Goal: Contribute content: Contribute content

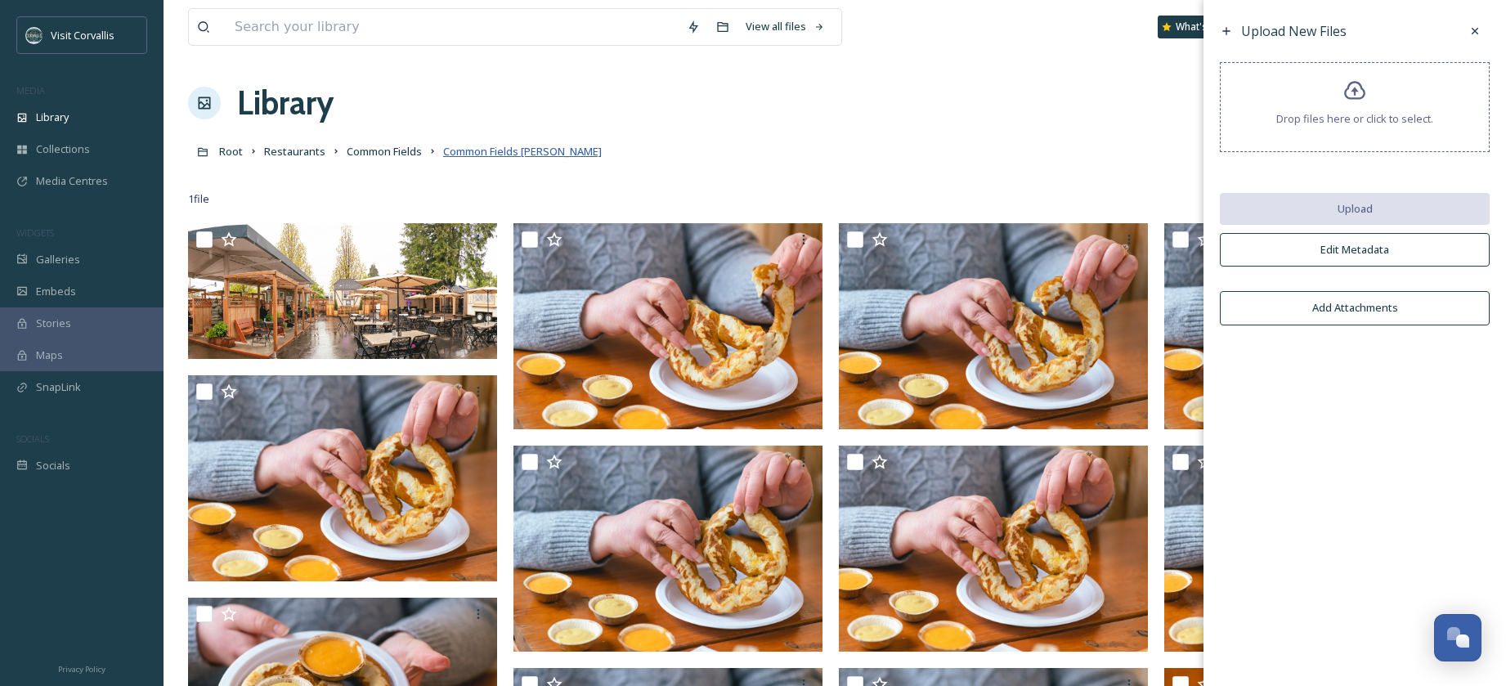
click at [464, 152] on span "Common Fields [PERSON_NAME]" at bounding box center [522, 151] width 159 height 15
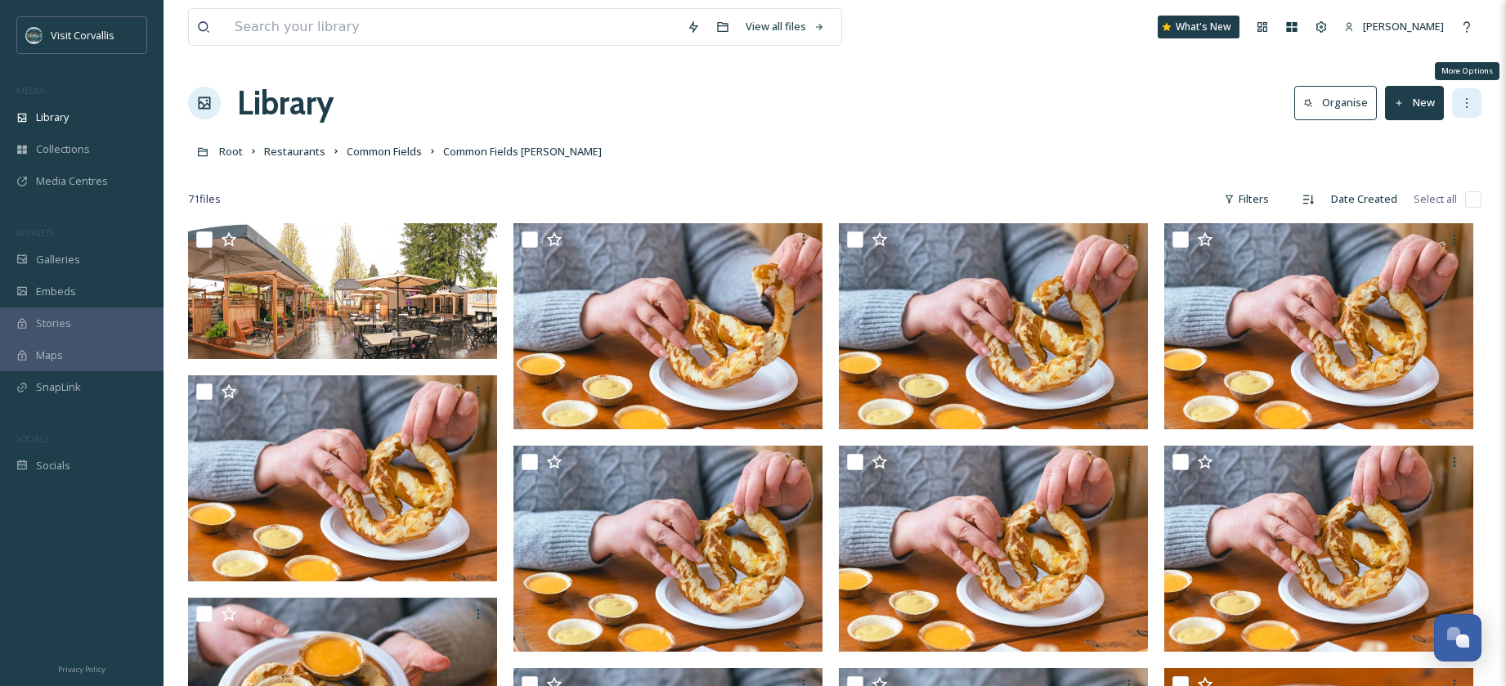
click at [1467, 104] on icon at bounding box center [1466, 102] width 13 height 13
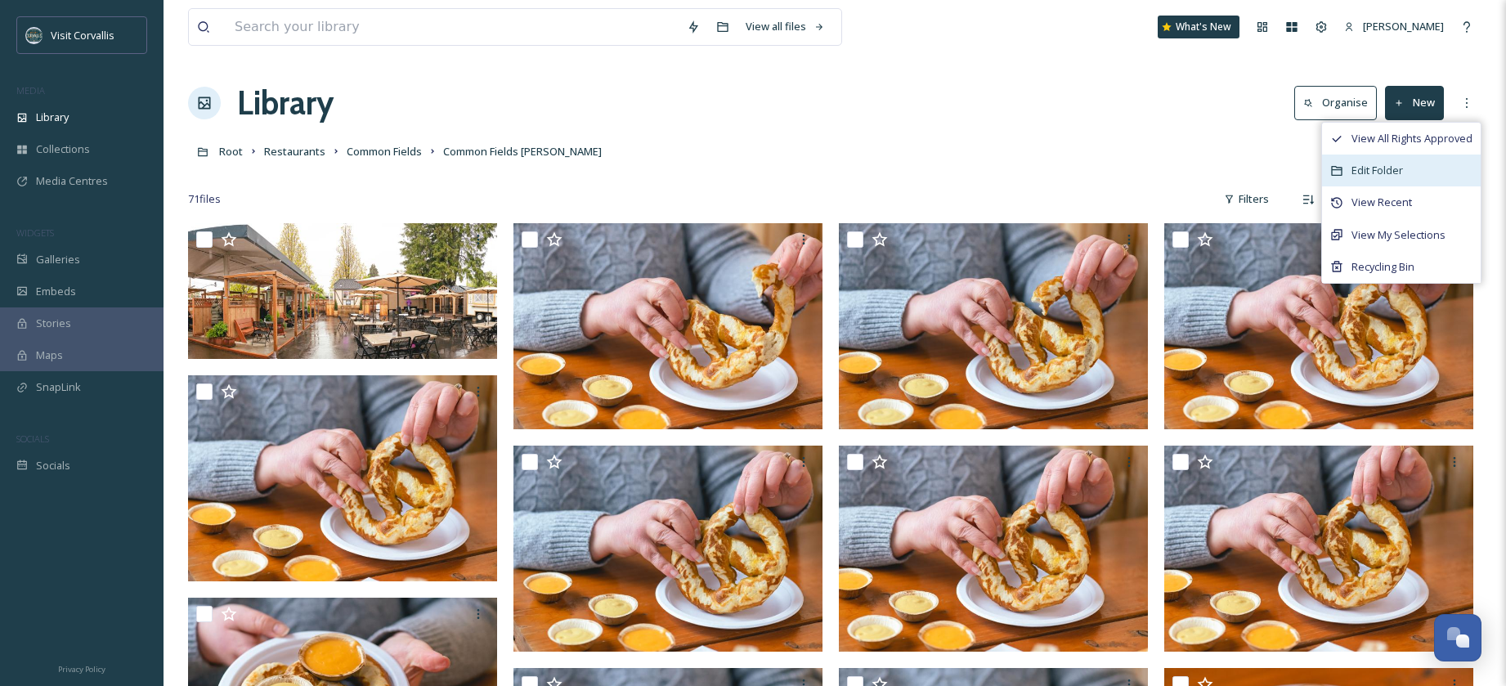
click at [1394, 169] on span "Edit Folder" at bounding box center [1376, 171] width 51 height 16
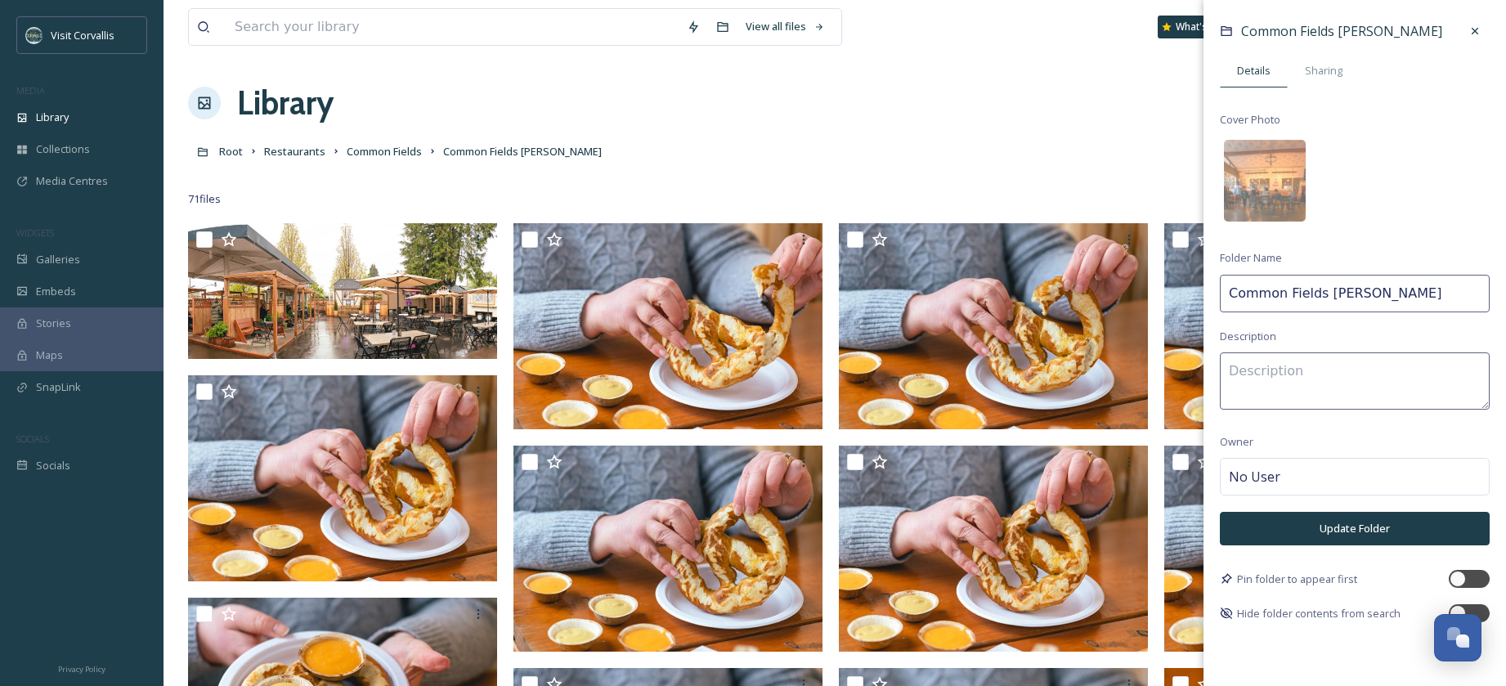
drag, startPoint x: 1404, startPoint y: 298, endPoint x: 1363, endPoint y: 298, distance: 41.7
click at [1363, 298] on input "Common Fields [PERSON_NAME]" at bounding box center [1355, 294] width 270 height 38
paste input "a"
type input "Common Fields [PERSON_NAME]"
click at [1328, 384] on textarea at bounding box center [1355, 380] width 270 height 57
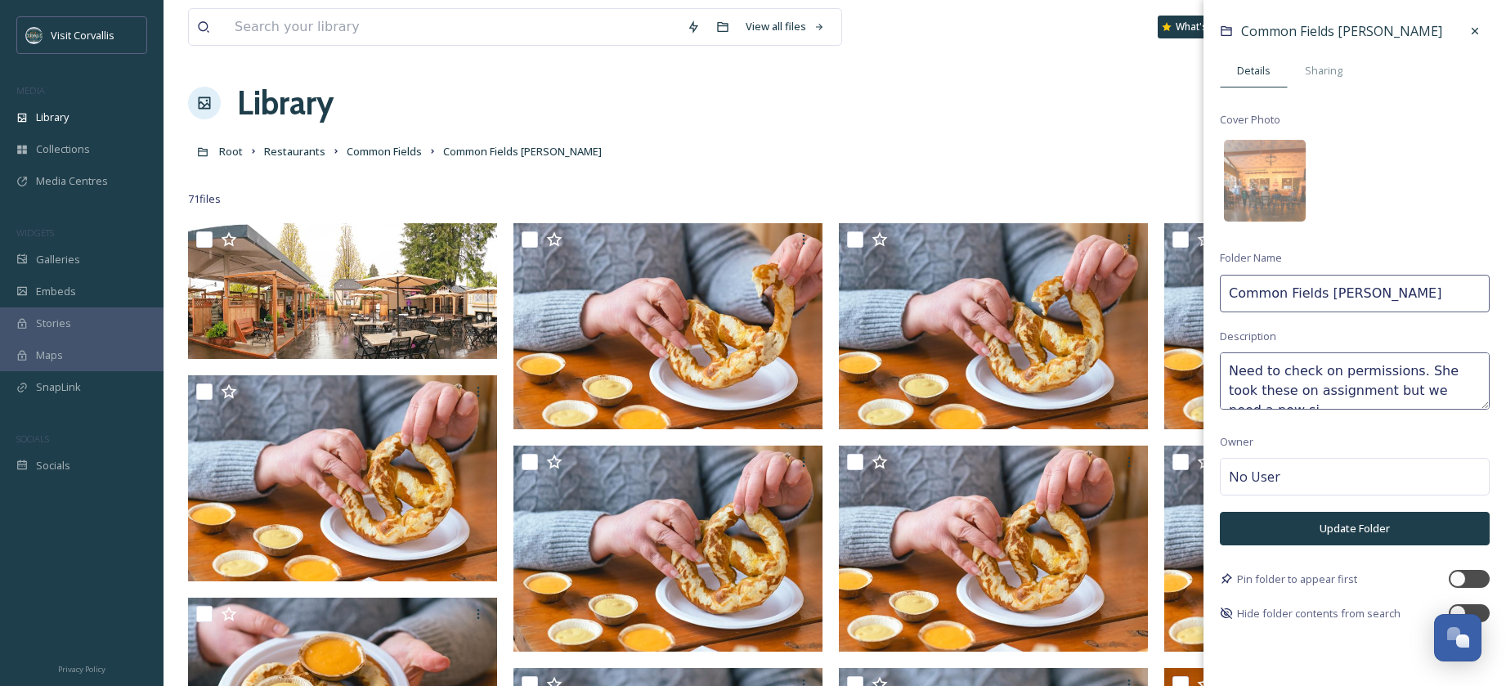
scroll to position [10, 0]
type textarea "Need to check on permissions. She took these on assignment but we need a new si…"
click at [1268, 478] on span "No User" at bounding box center [1254, 477] width 51 height 20
click at [1295, 478] on input at bounding box center [1310, 477] width 163 height 20
click at [1314, 527] on button "Update Folder" at bounding box center [1355, 529] width 270 height 34
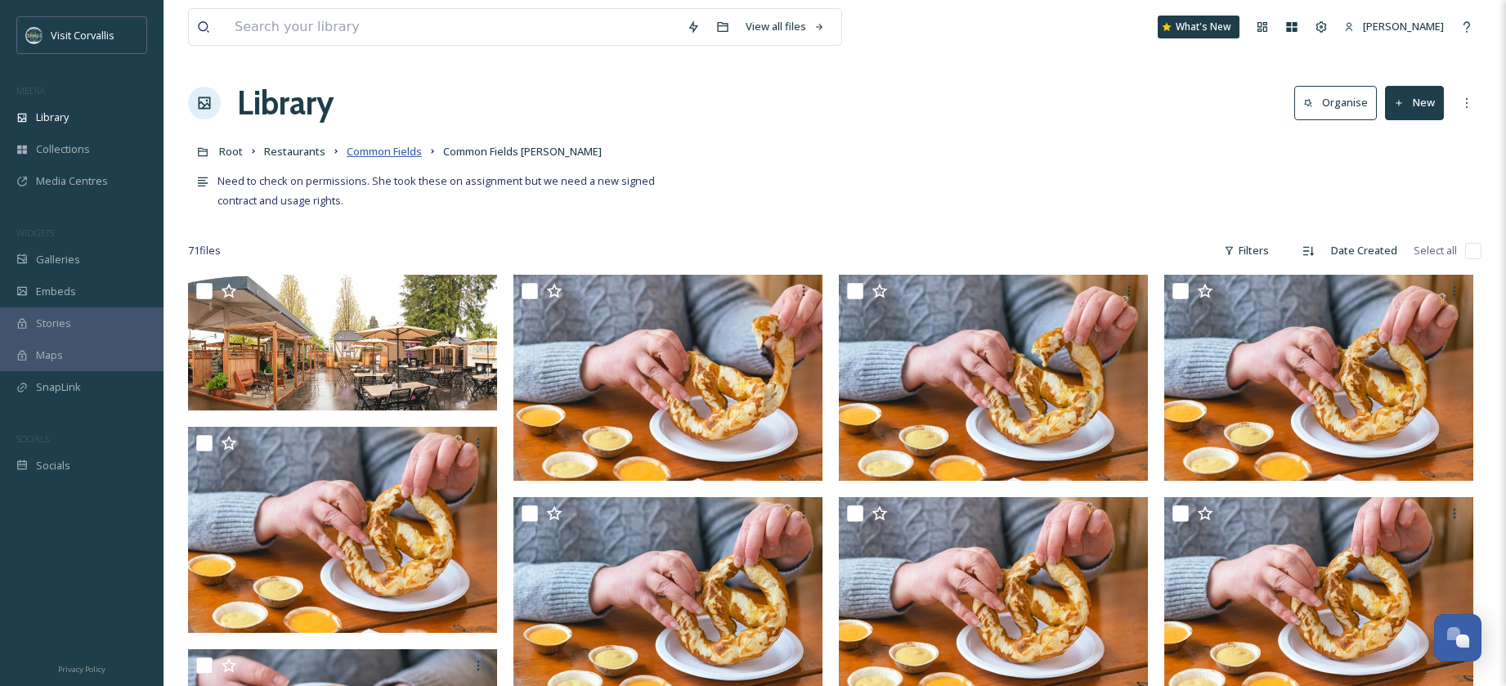
click at [397, 154] on span "Common Fields" at bounding box center [384, 151] width 75 height 15
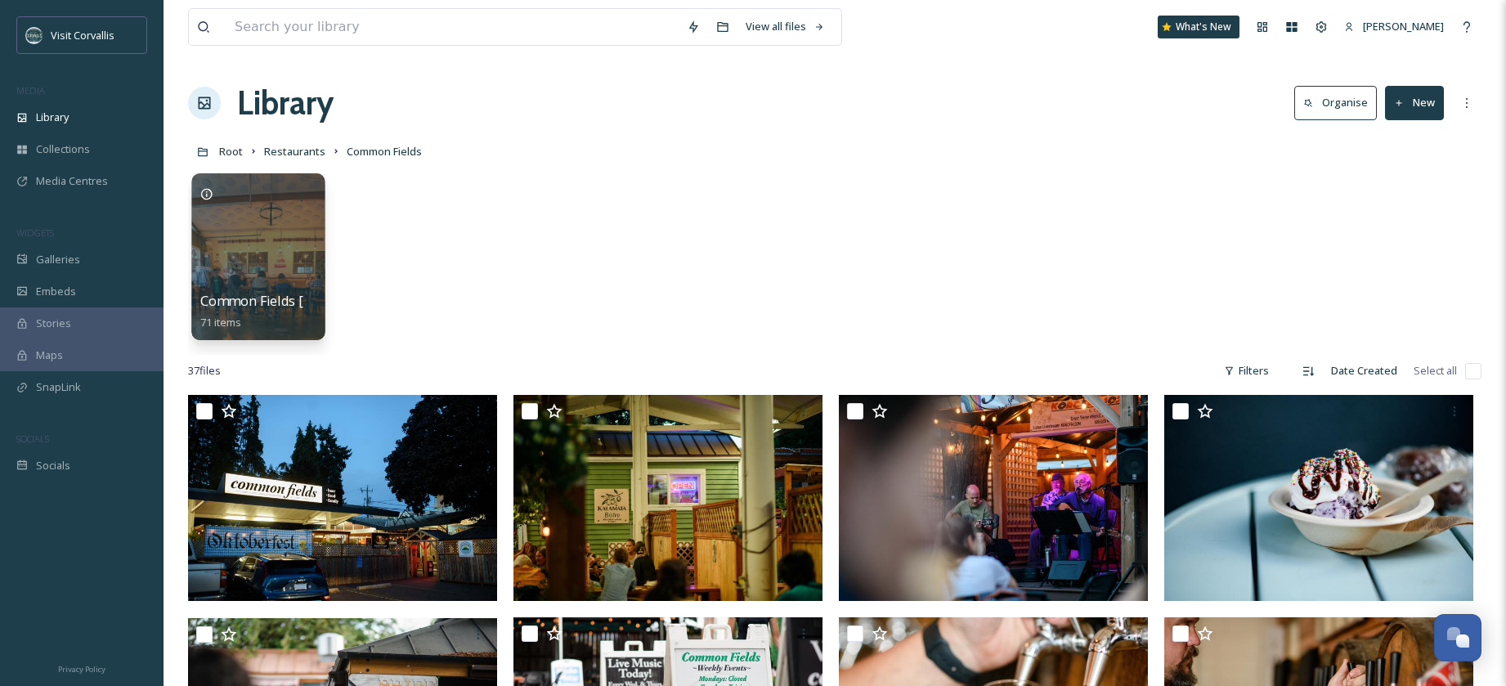
click at [292, 216] on div at bounding box center [257, 256] width 133 height 167
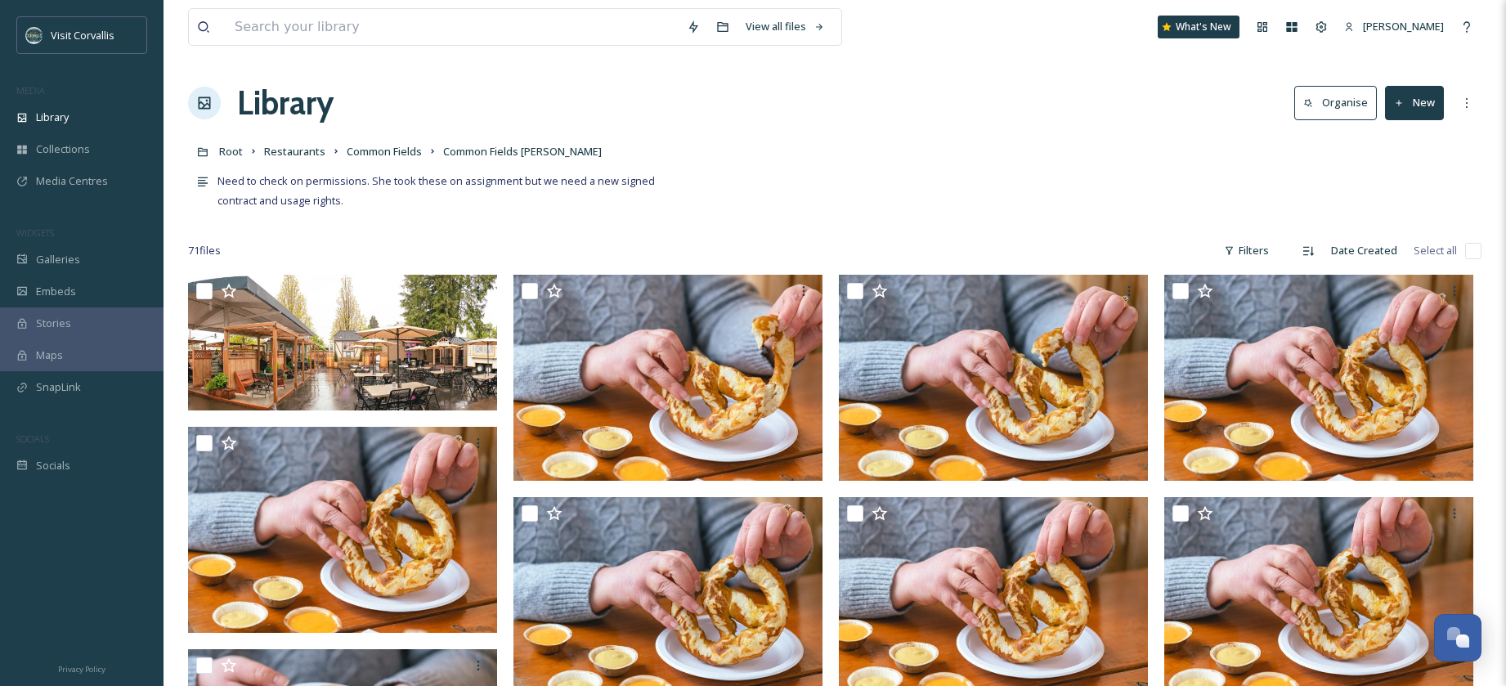
click at [1468, 253] on input "checkbox" at bounding box center [1473, 251] width 16 height 16
checkbox input "true"
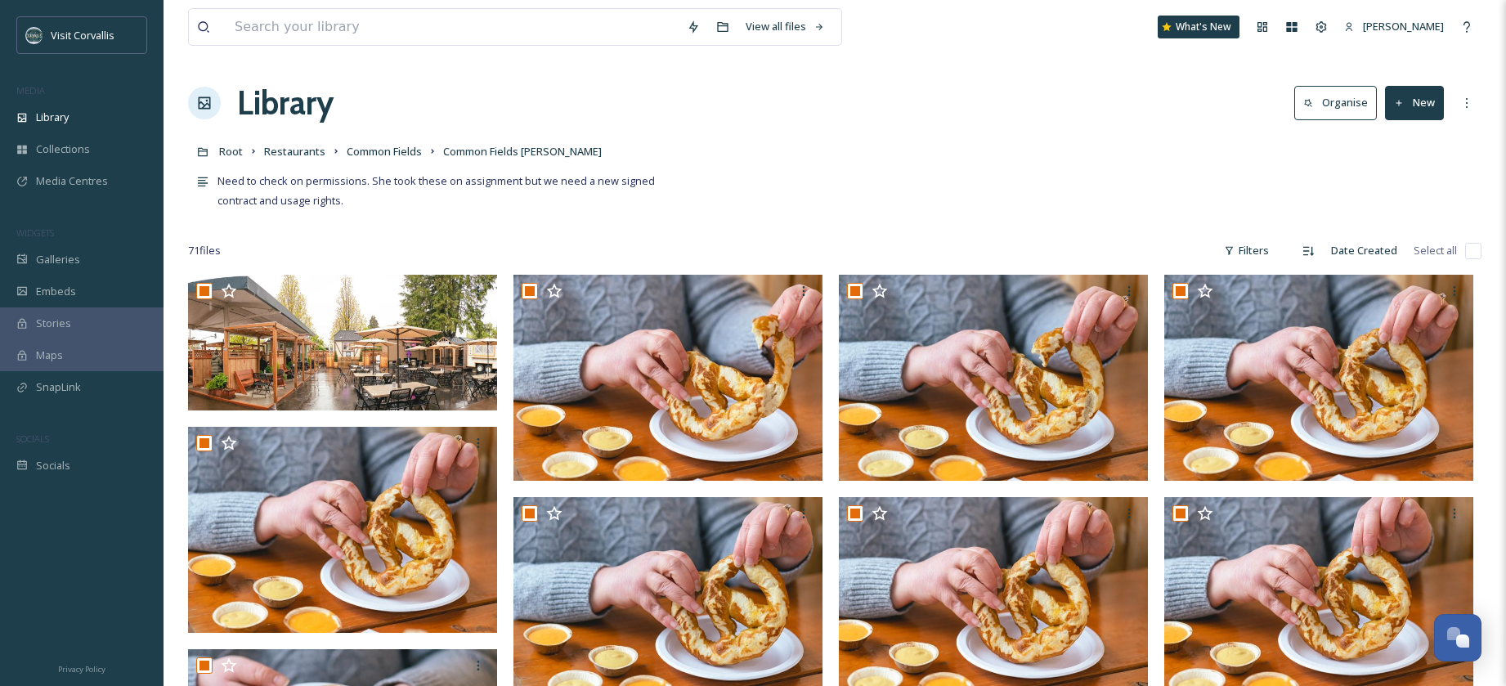
checkbox input "true"
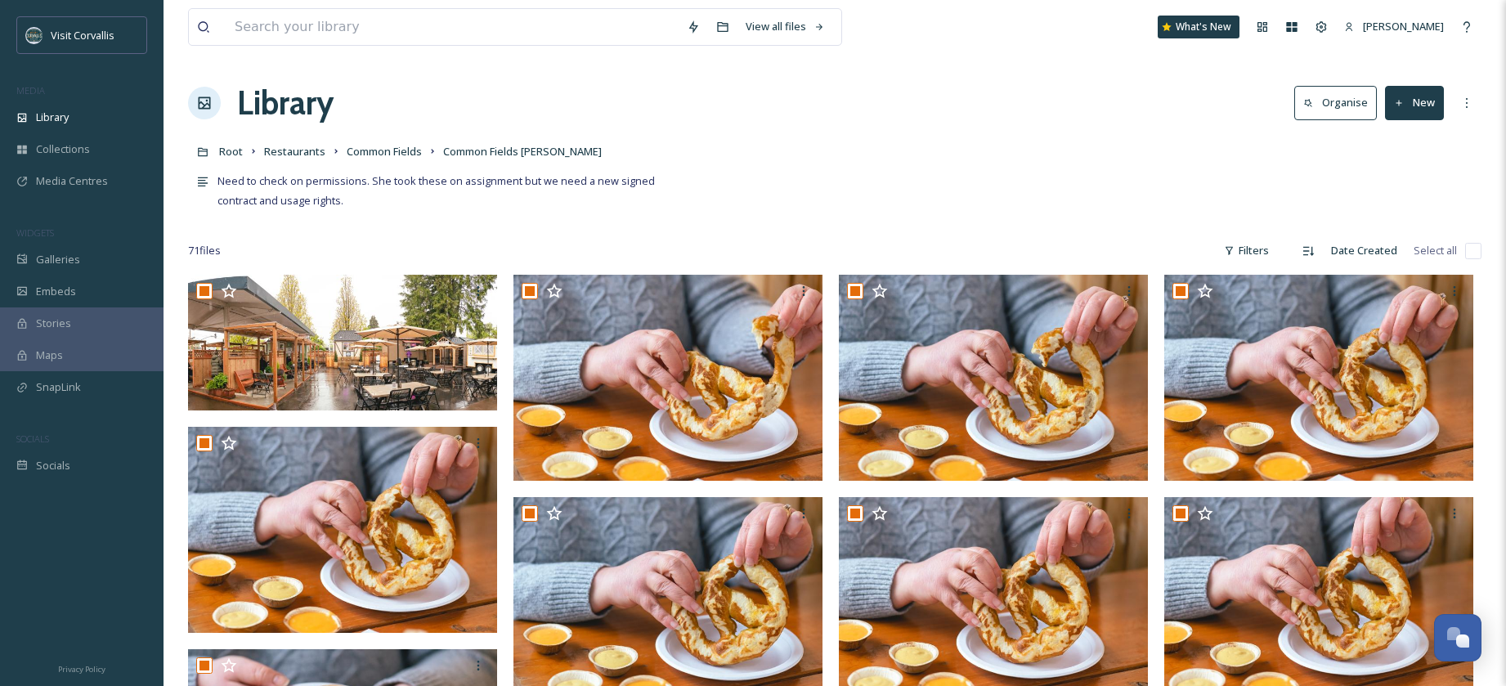
checkbox input "true"
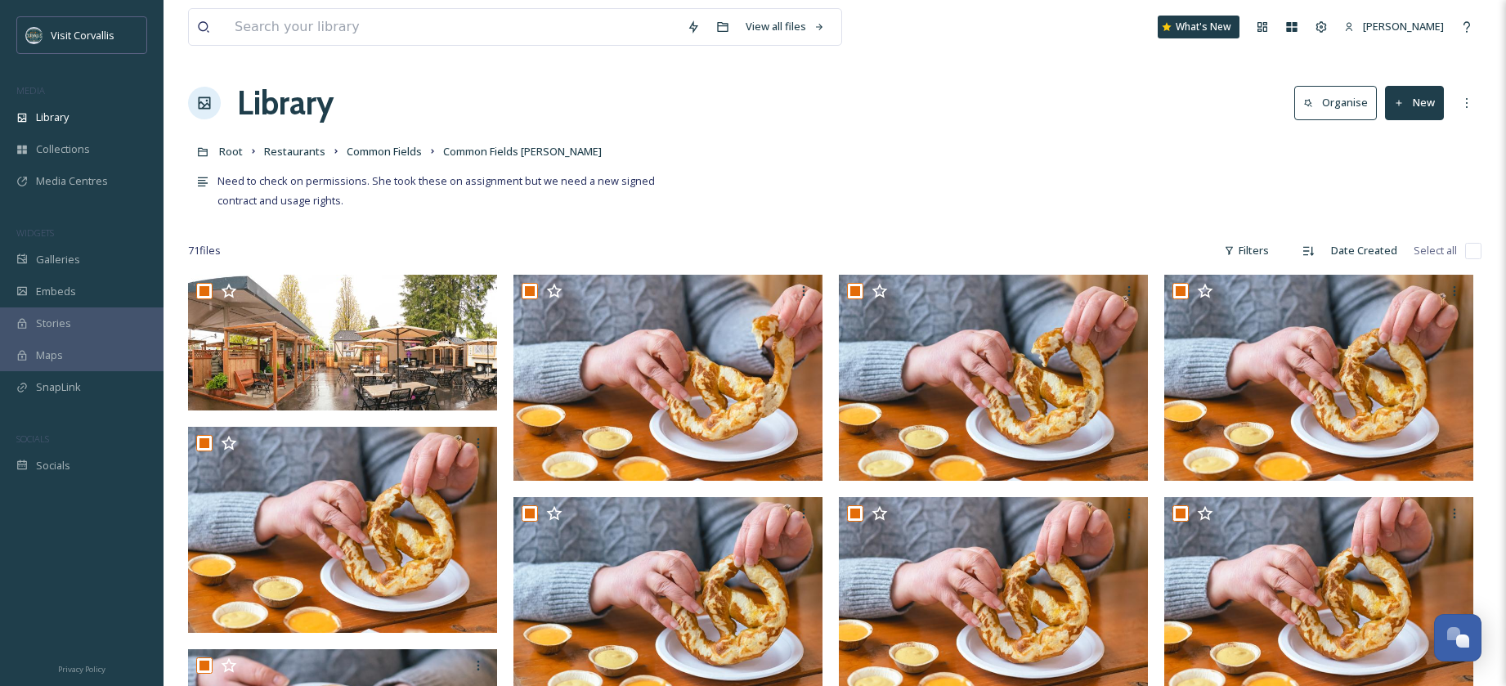
checkbox input "true"
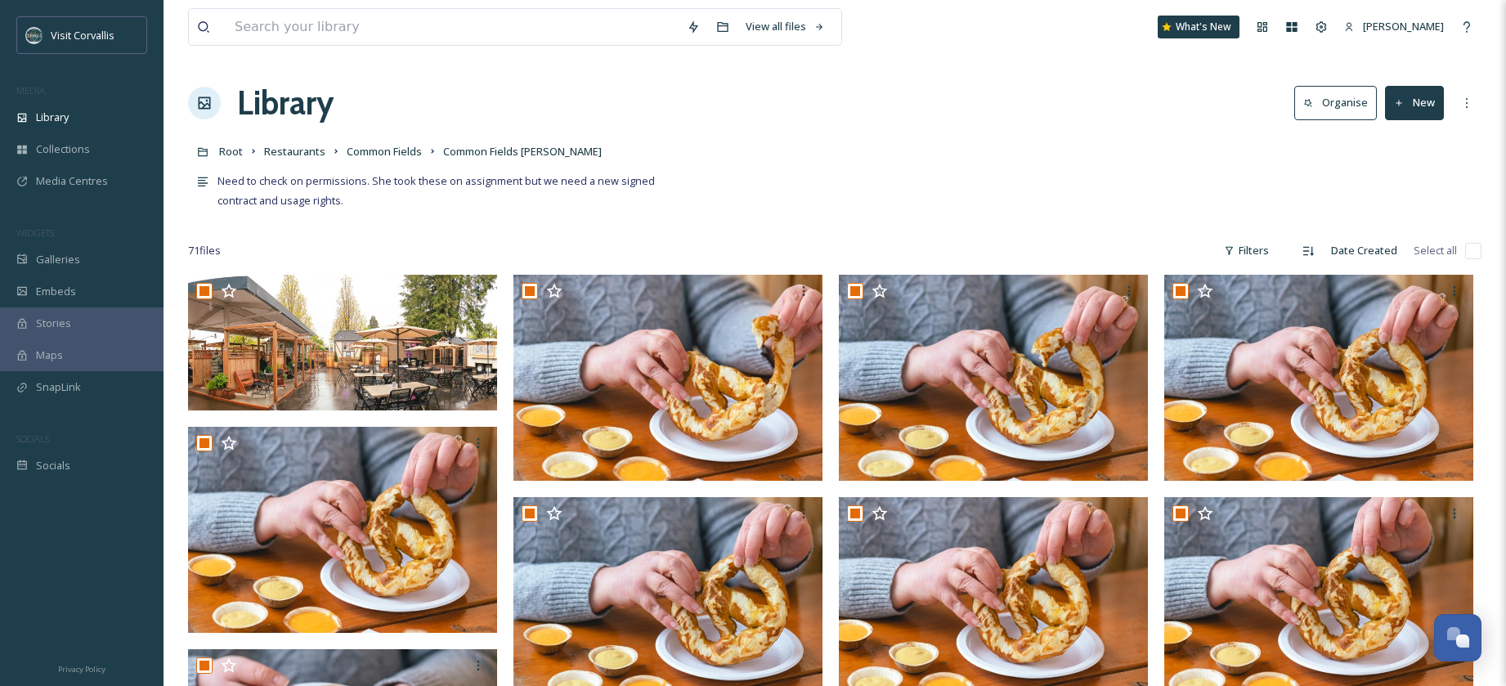
checkbox input "true"
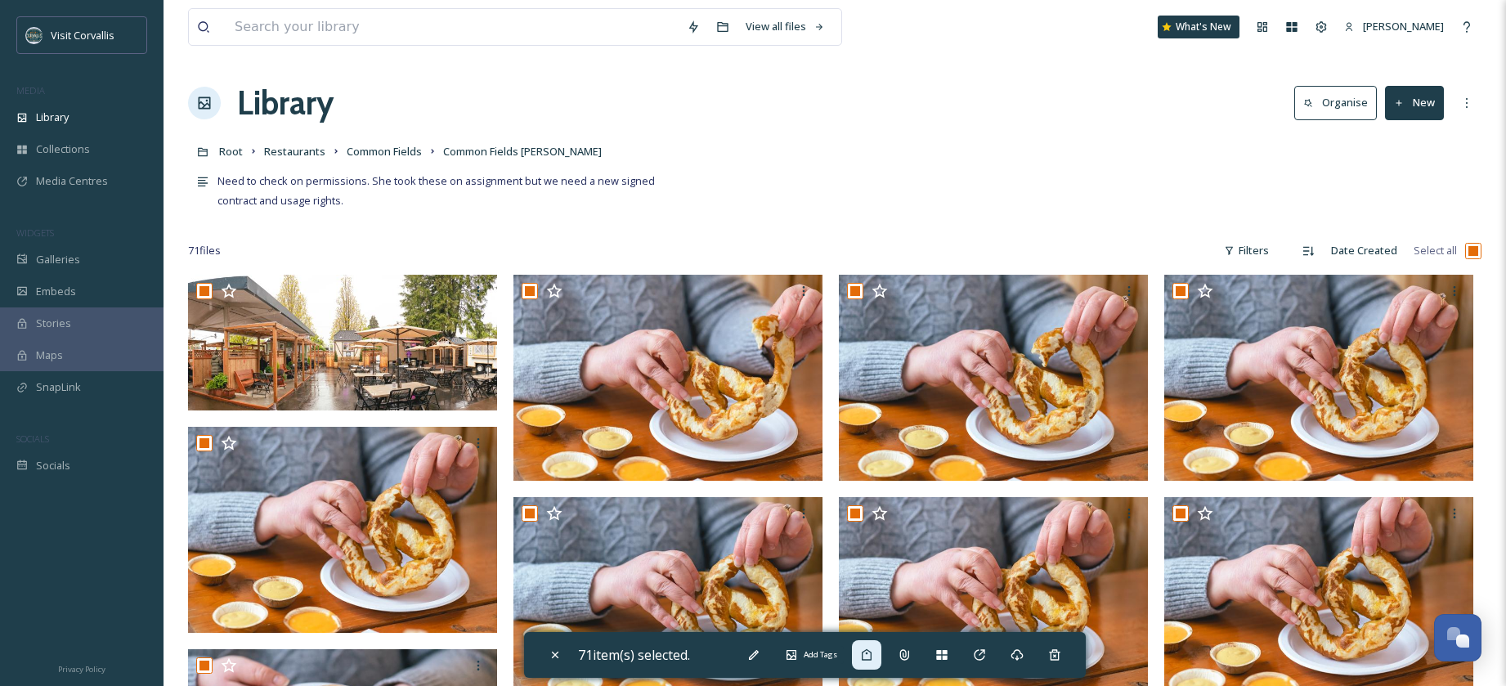
click at [873, 656] on icon at bounding box center [866, 654] width 13 height 13
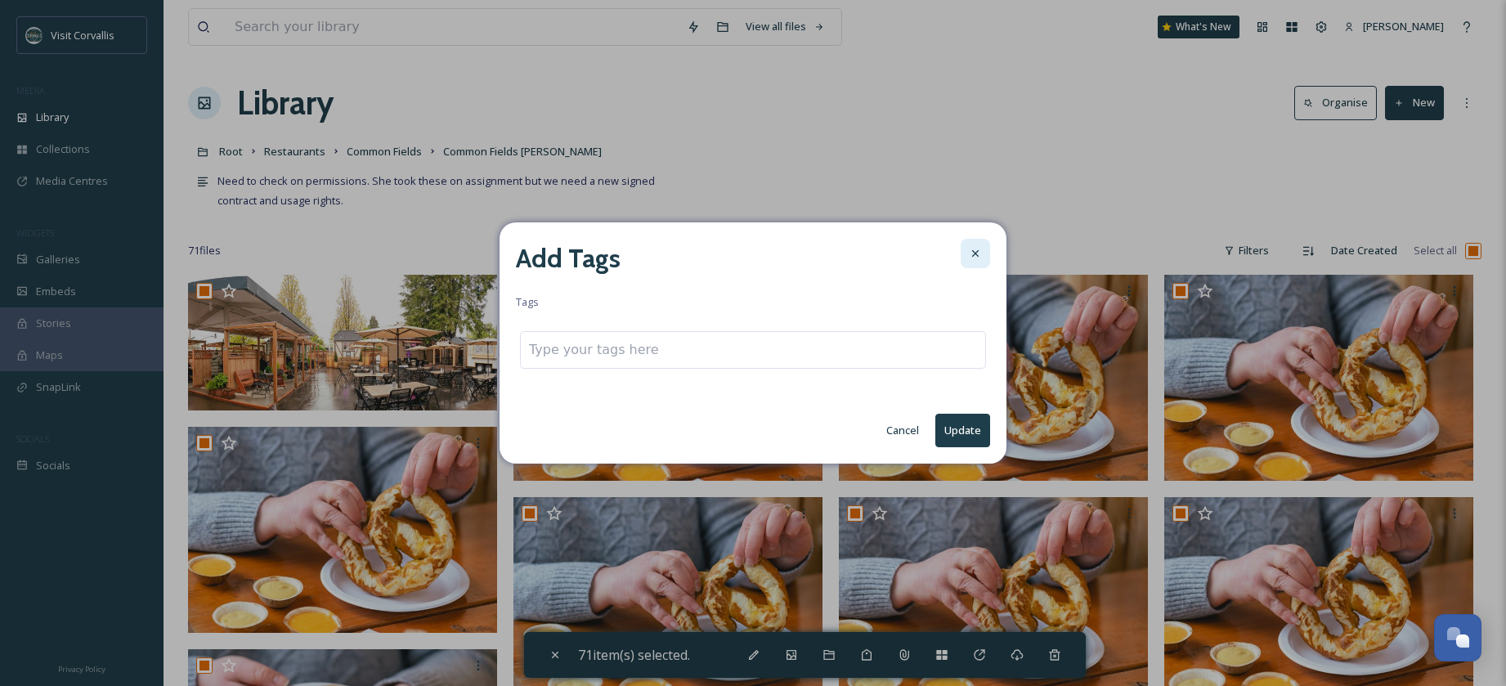
click at [969, 254] on icon at bounding box center [975, 253] width 13 height 13
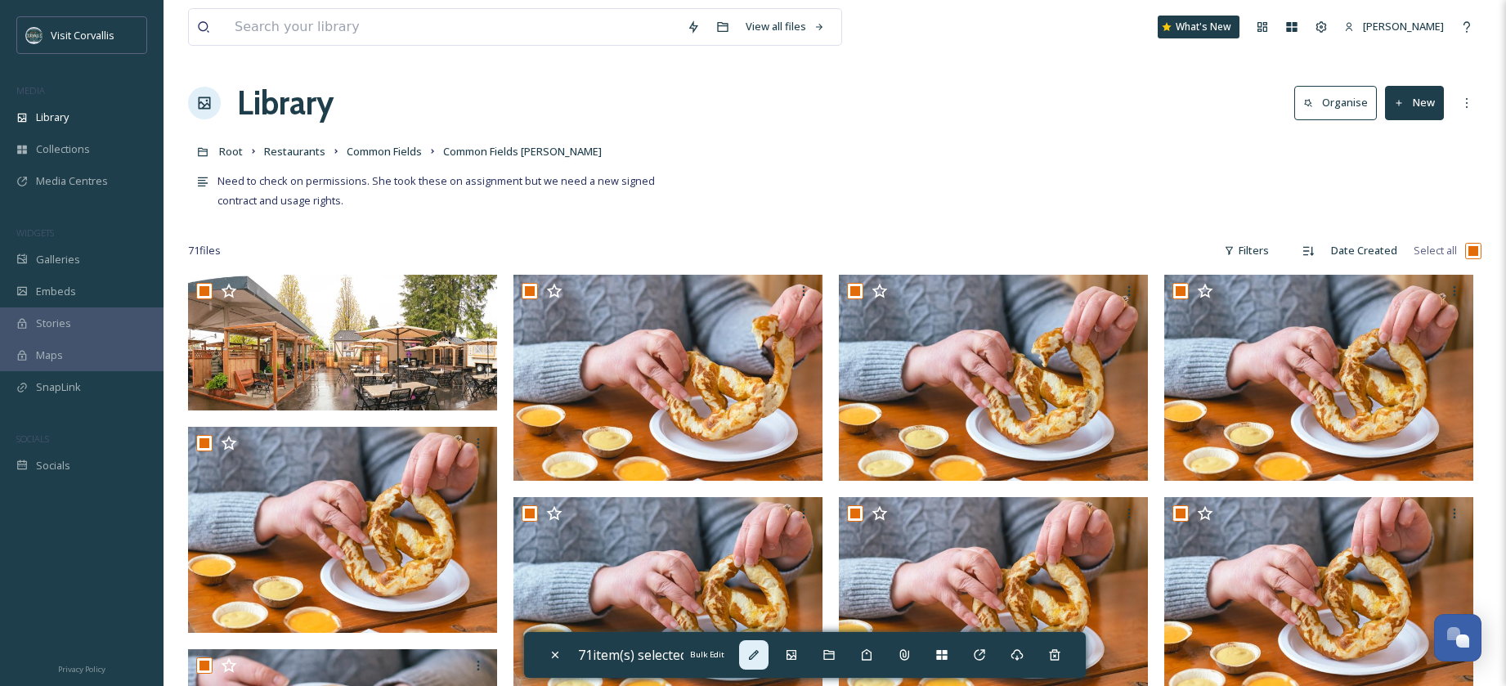
click at [759, 653] on icon at bounding box center [754, 655] width 10 height 10
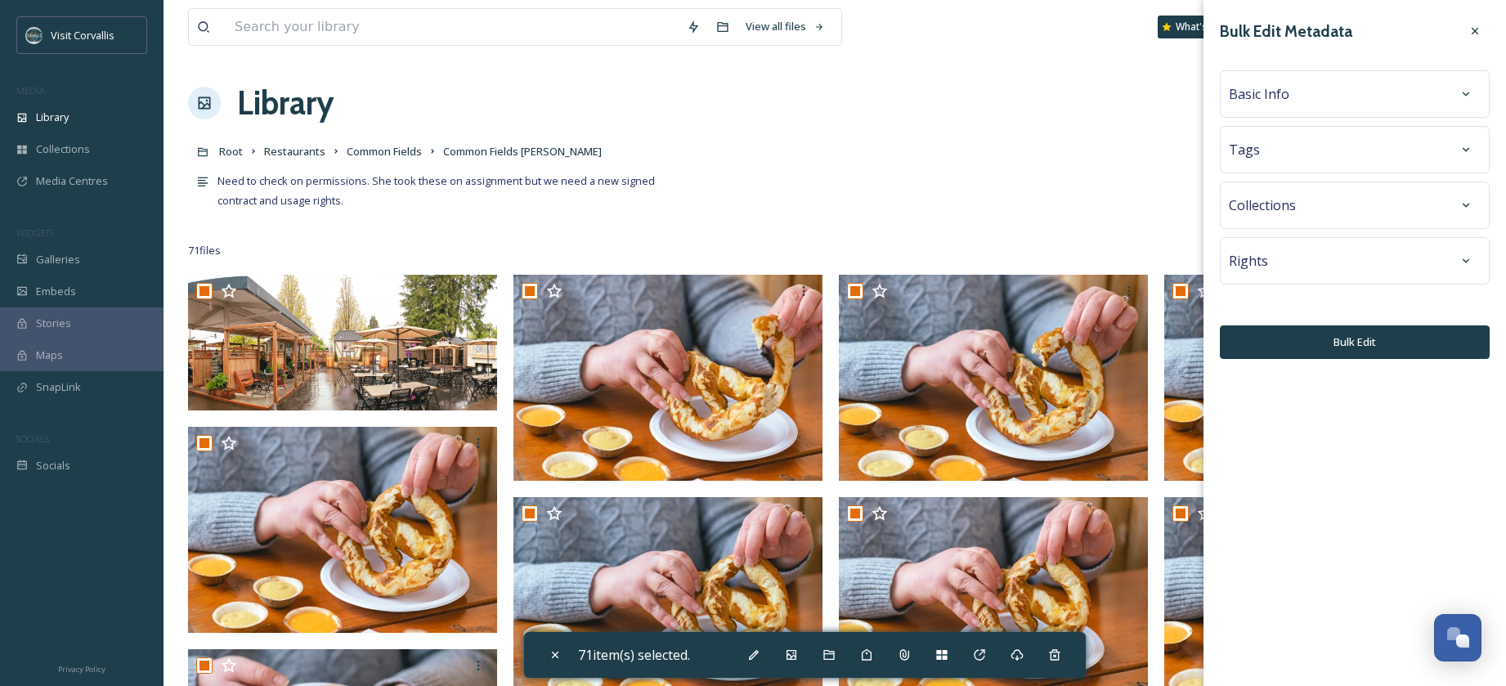
click at [1345, 254] on div "Rights" at bounding box center [1355, 260] width 252 height 29
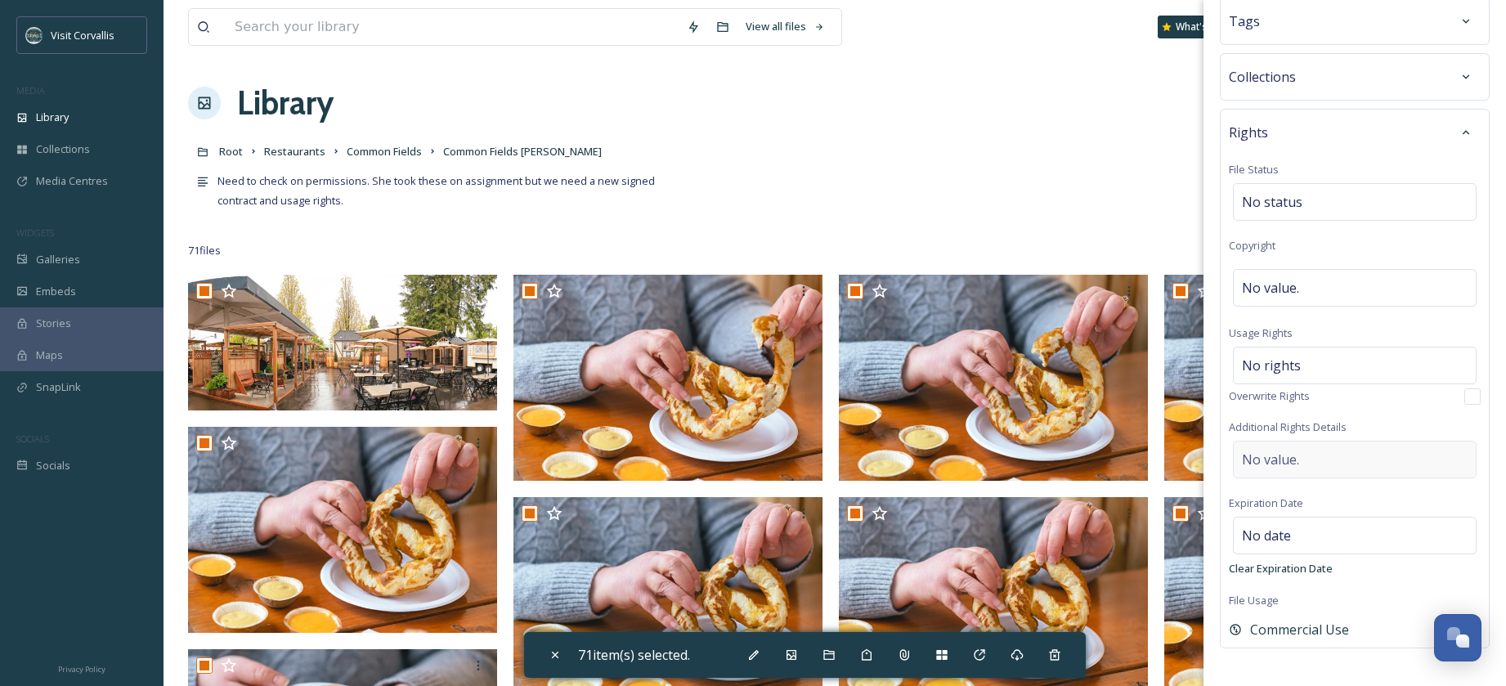
scroll to position [137, 0]
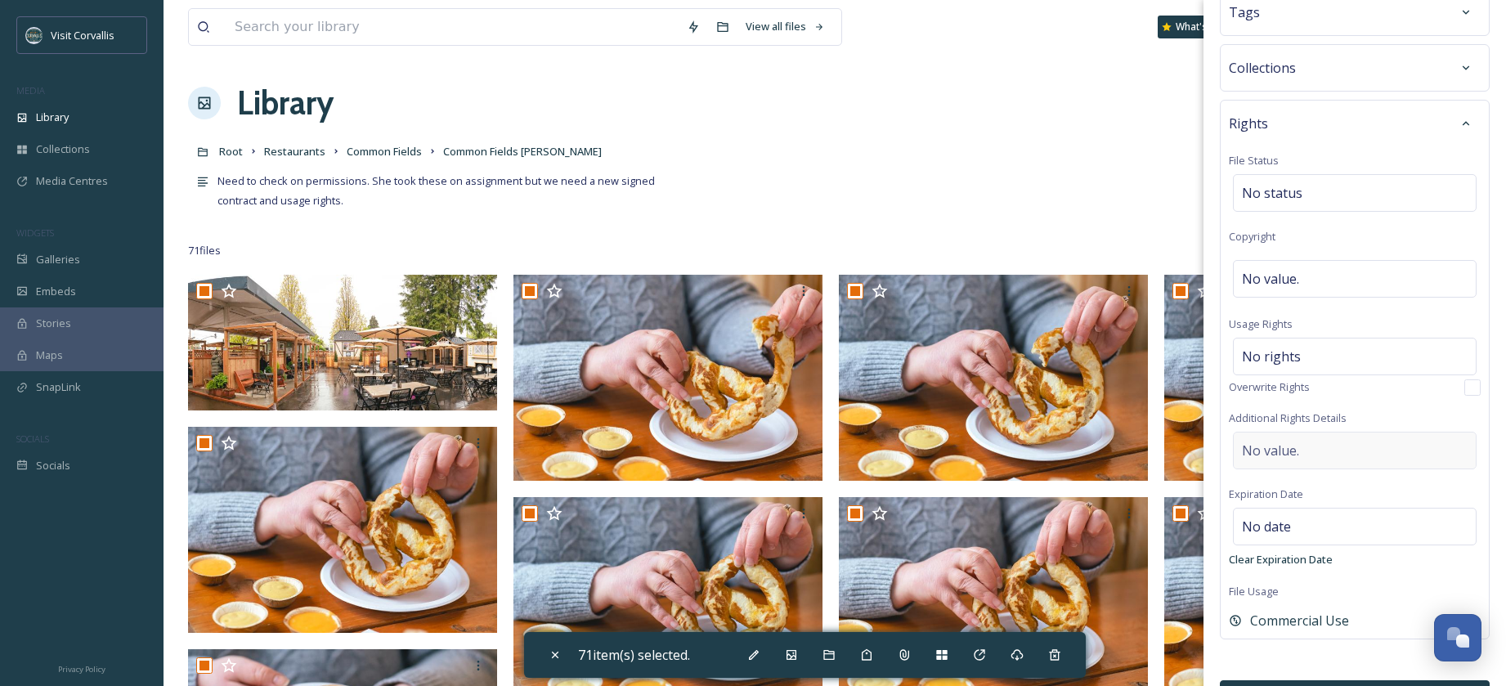
click at [1305, 452] on div "No value." at bounding box center [1355, 451] width 244 height 38
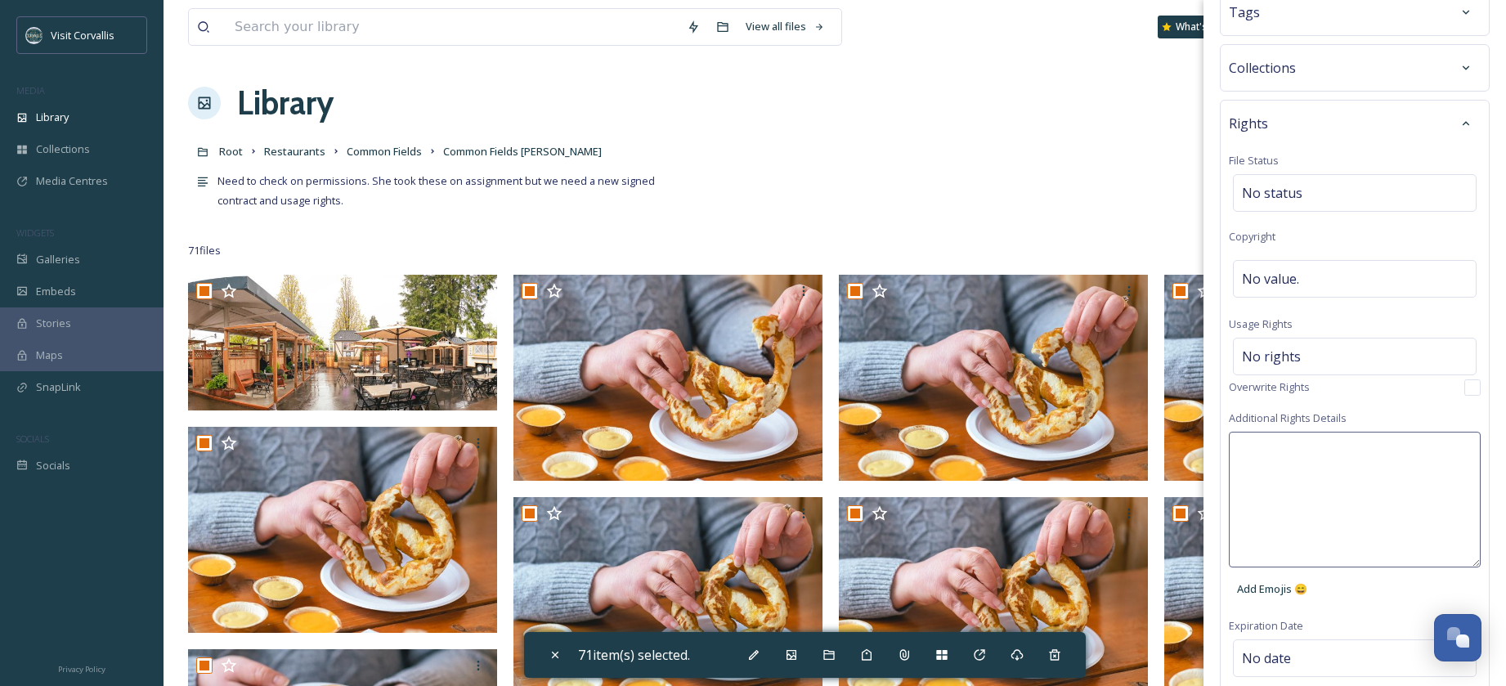
click at [1282, 452] on textarea at bounding box center [1355, 500] width 252 height 136
paste textarea "In Print or Online Publication/ [DOMAIN_NAME] and Social Media (IG)/ @FrizzStud…"
type textarea "In Print or Online Publication/ [DOMAIN_NAME] and Social Media (IG)/ @FrizzStud…"
click at [1284, 273] on span "No value." at bounding box center [1270, 279] width 57 height 20
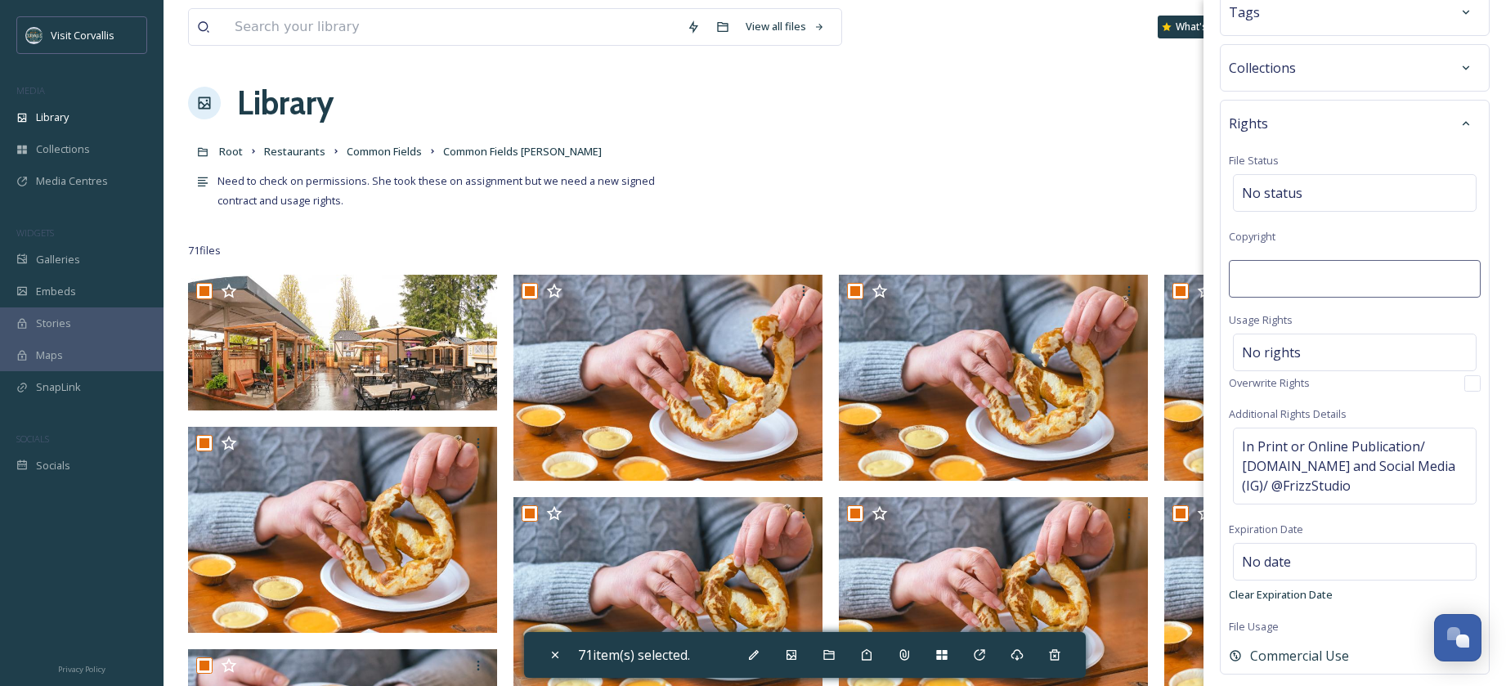
click at [1274, 275] on input at bounding box center [1355, 279] width 252 height 38
type input "[PERSON_NAME]"
click at [1381, 477] on span "In Print or Online Publication/ [DOMAIN_NAME] and Social Media (IG)/ @FrizzStud…" at bounding box center [1355, 470] width 226 height 59
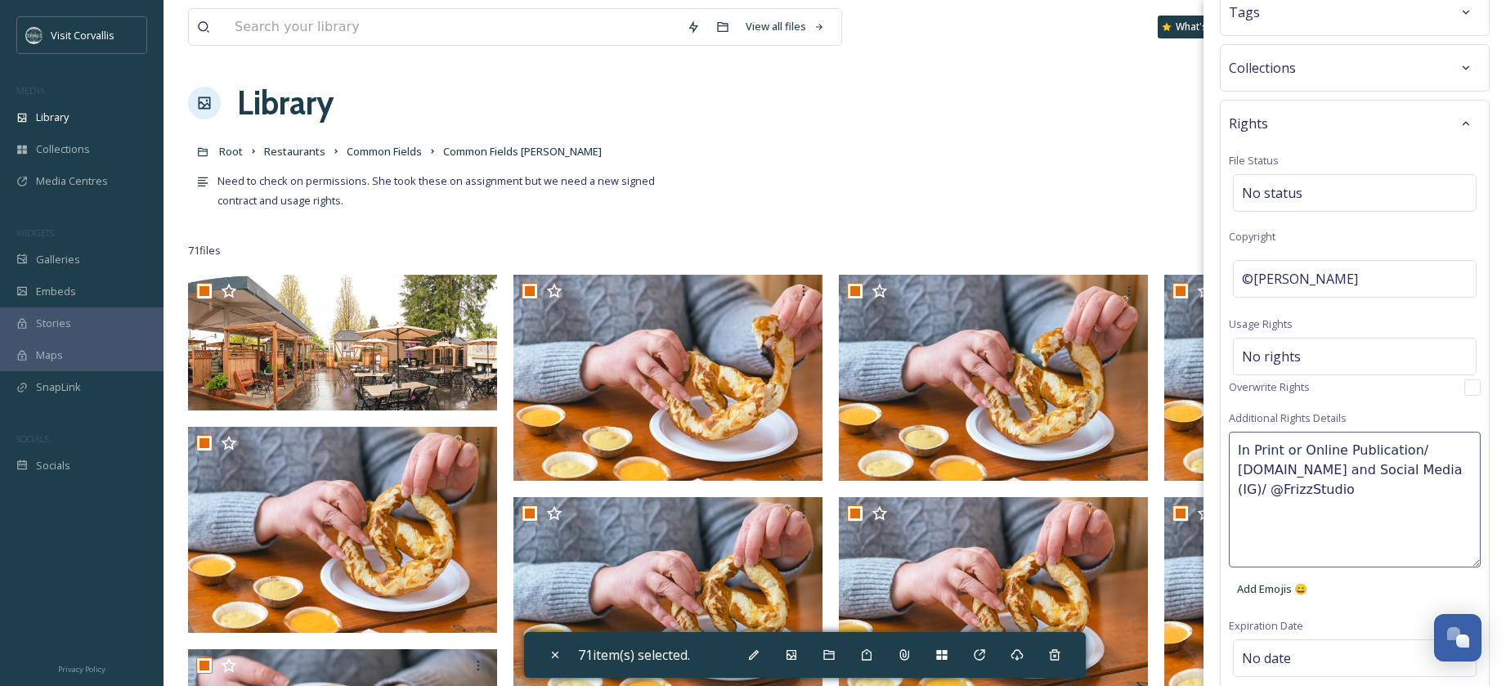
click at [1358, 485] on textarea "In Print or Online Publication/ [DOMAIN_NAME] and Social Media (IG)/ @FrizzStud…" at bounding box center [1355, 500] width 252 height 136
click at [1238, 449] on textarea "In Print or Online Publication/ [DOMAIN_NAME] and Social Media (IG)/ @FrizzStud…" at bounding box center [1355, 500] width 252 height 136
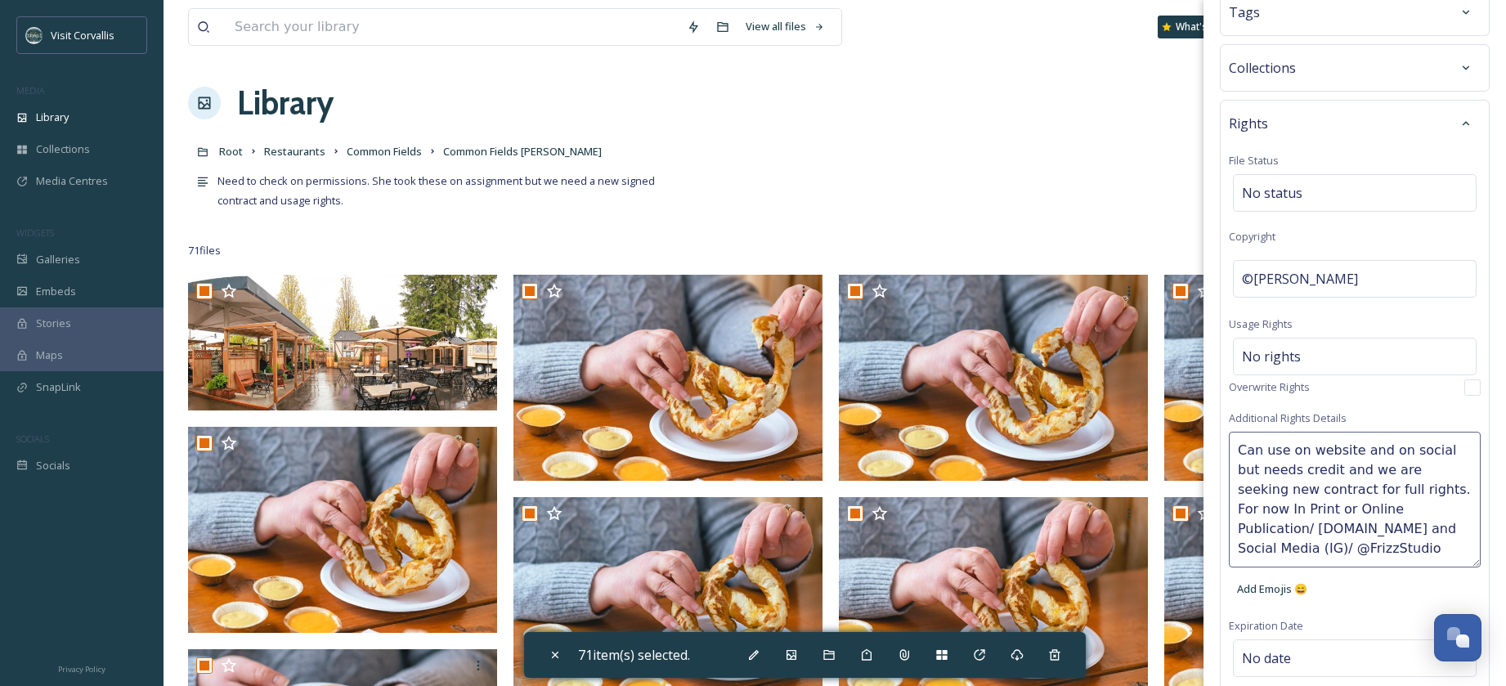
click at [1364, 511] on textarea "Can use on website and on social but needs credit and we are seeking new contra…" at bounding box center [1355, 500] width 252 height 136
click at [1360, 521] on textarea "Can use on website and on social but needs credit and we are seeking new contra…" at bounding box center [1355, 500] width 252 height 136
type textarea "Can use on website and on social but needs credit and we are seeking new contra…"
click at [1357, 277] on div "©[PERSON_NAME]" at bounding box center [1355, 279] width 244 height 38
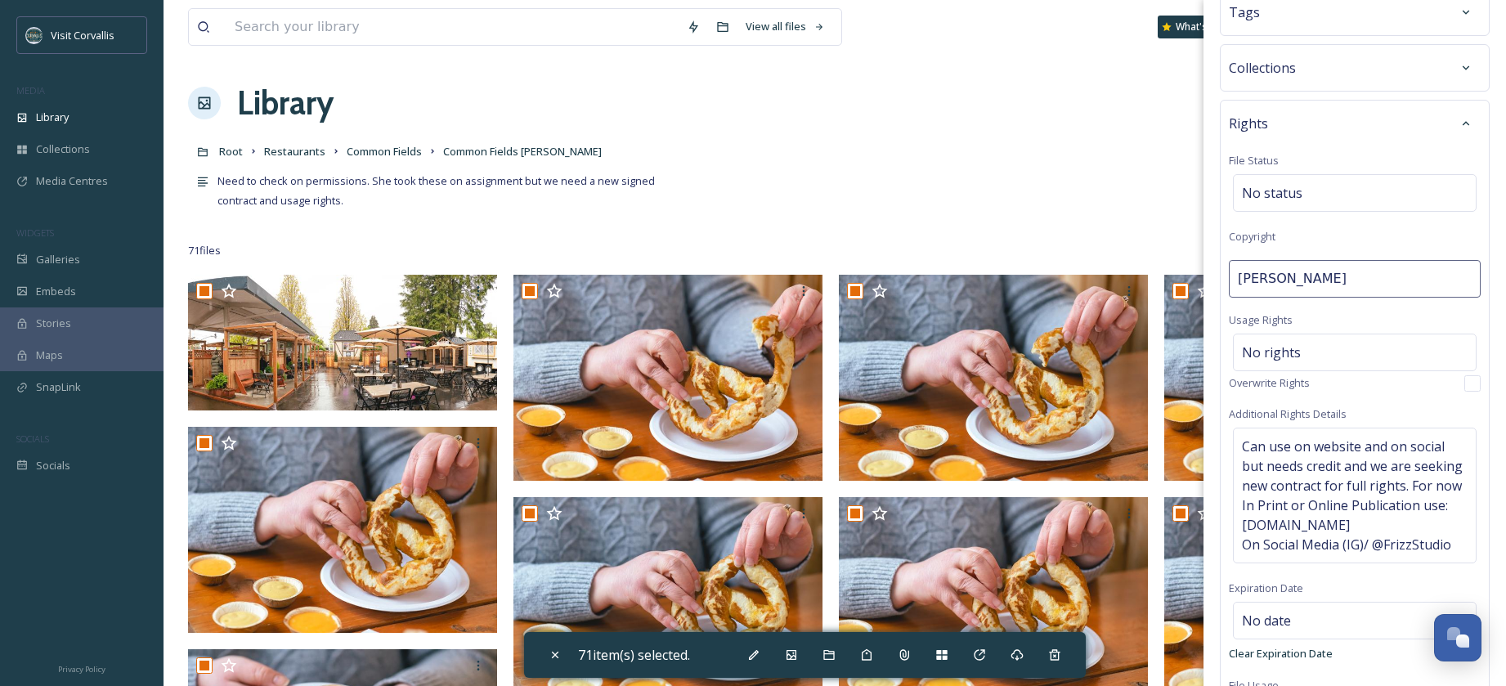
drag, startPoint x: 1337, startPoint y: 280, endPoint x: 1260, endPoint y: 278, distance: 77.7
click at [1240, 279] on input "[PERSON_NAME]" at bounding box center [1355, 279] width 252 height 38
type input "[PERSON_NAME]"
click at [1330, 343] on div "No rights" at bounding box center [1355, 352] width 244 height 38
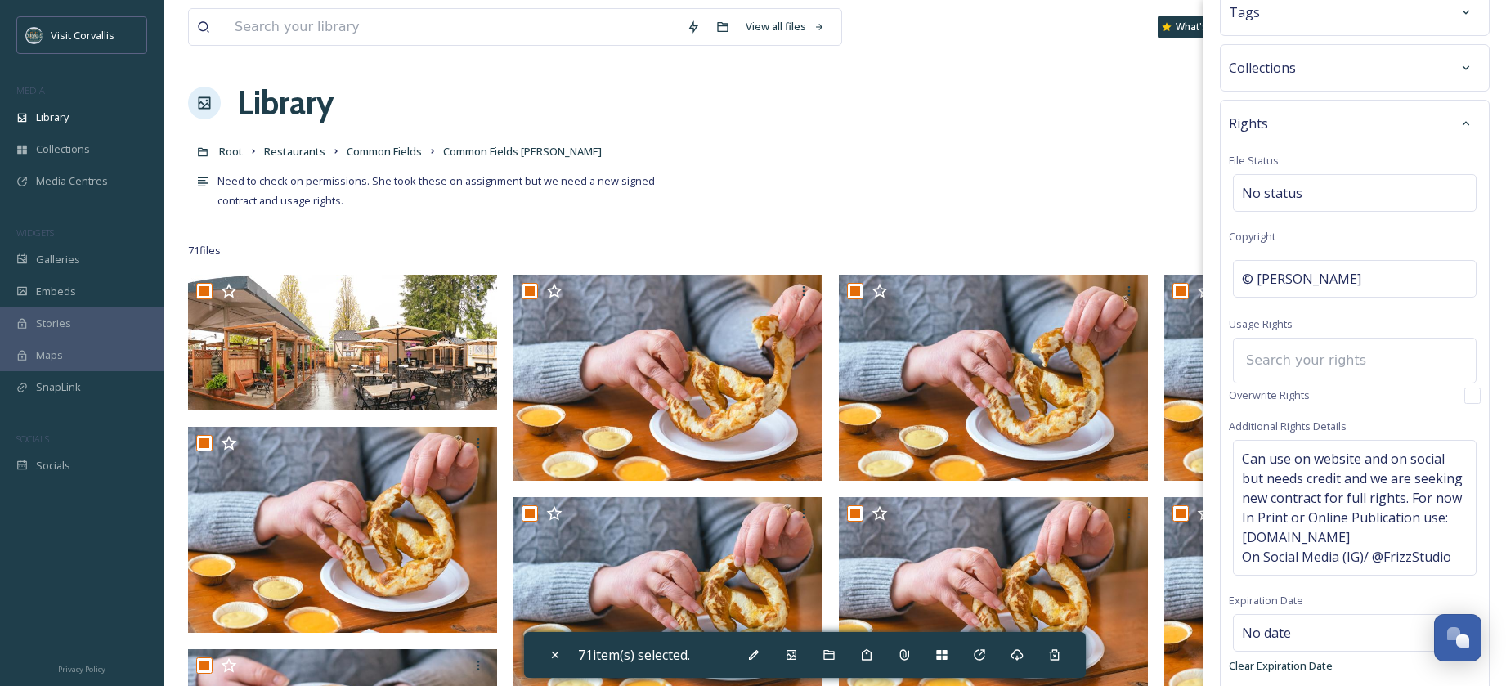
click at [1298, 364] on input at bounding box center [1328, 360] width 180 height 36
type input "s"
click at [1312, 409] on span "Commercial Use, Attribution Appreciated" at bounding box center [1341, 404] width 198 height 16
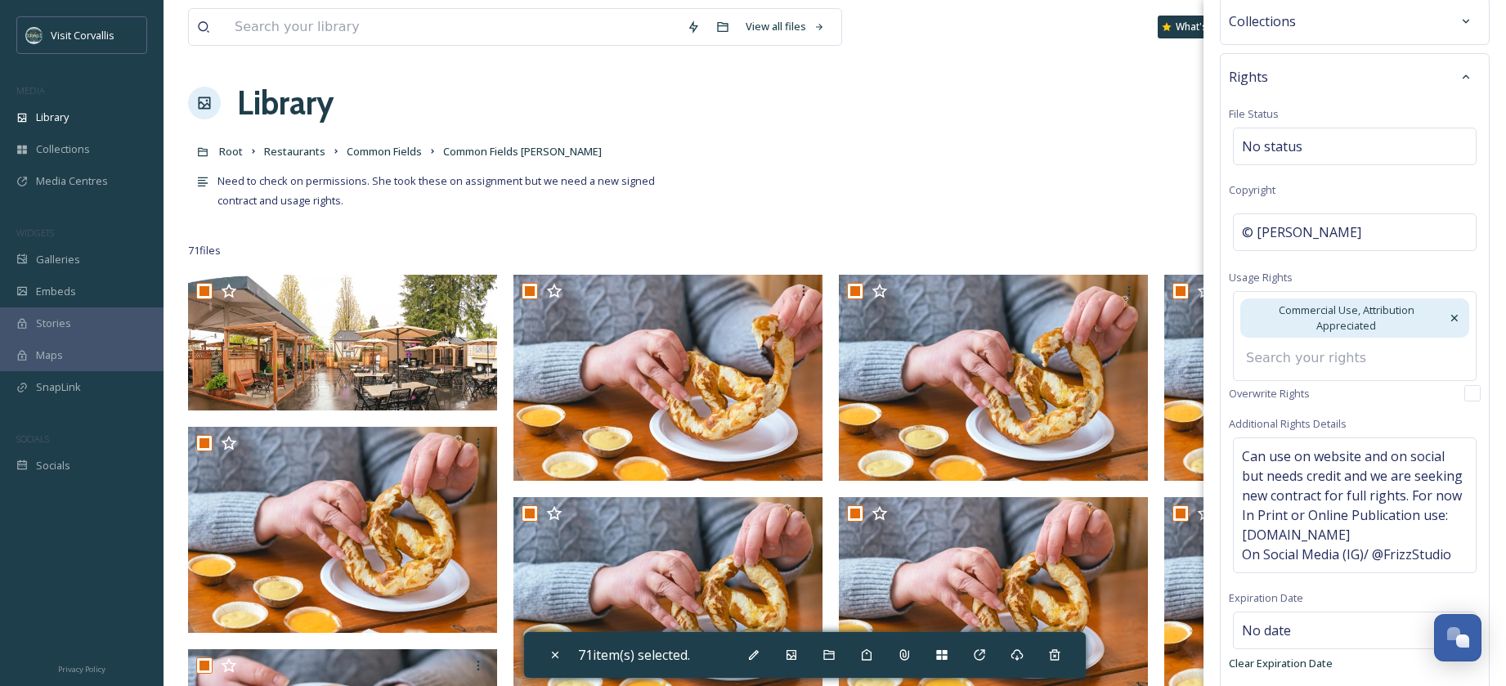
scroll to position [333, 0]
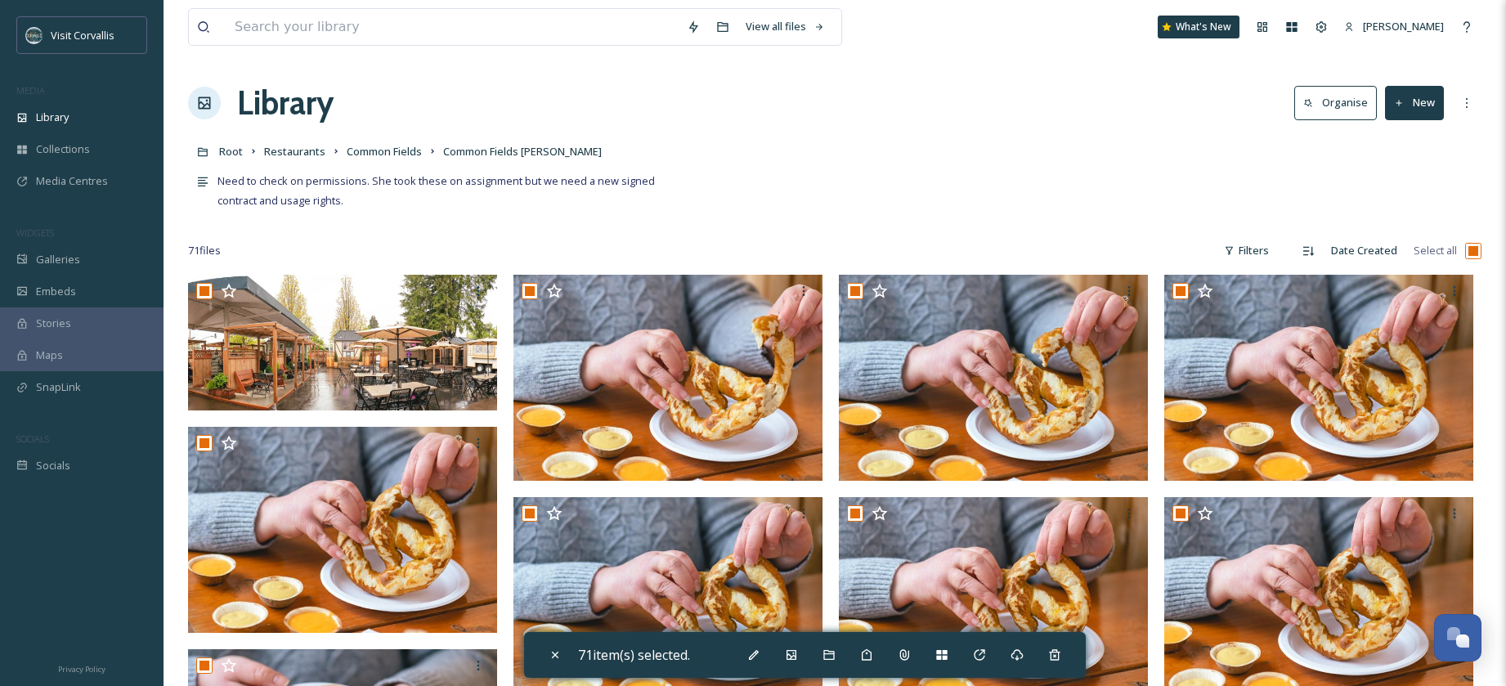
click at [1276, 654] on icon at bounding box center [1278, 652] width 11 height 11
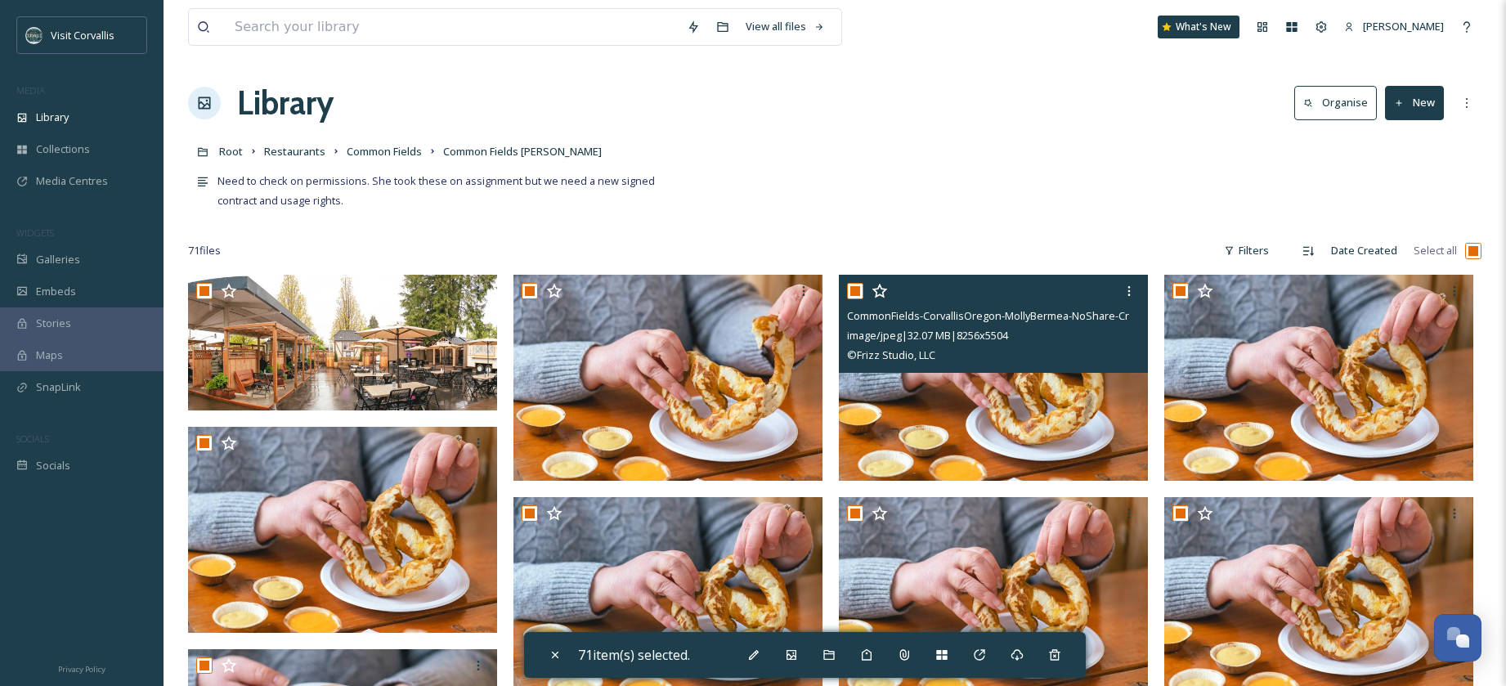
click at [1069, 357] on div "© Frizz Studio, LLC" at bounding box center [995, 355] width 297 height 20
click at [989, 440] on img at bounding box center [993, 378] width 309 height 206
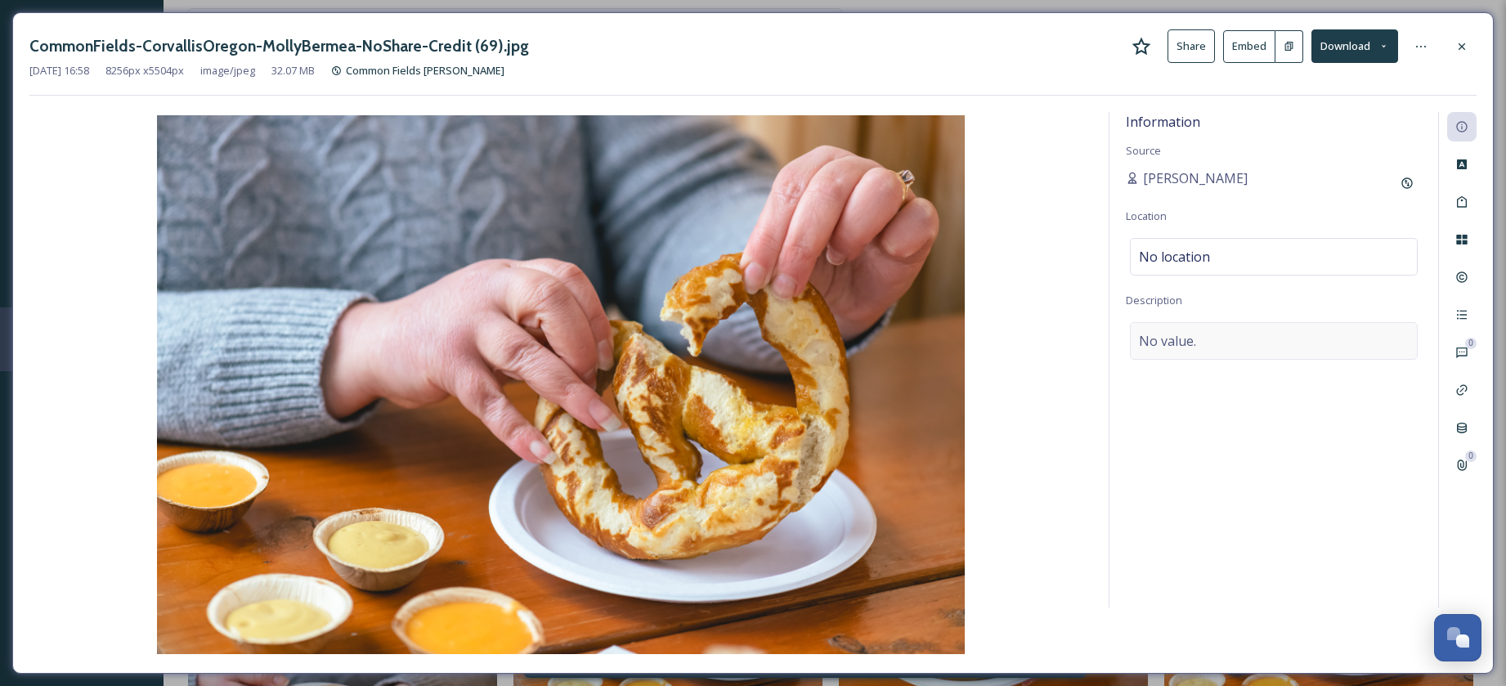
click at [1301, 356] on div "No value." at bounding box center [1274, 341] width 288 height 38
click at [1264, 256] on div "No location" at bounding box center [1274, 257] width 288 height 38
click at [1458, 274] on icon at bounding box center [1461, 277] width 11 height 11
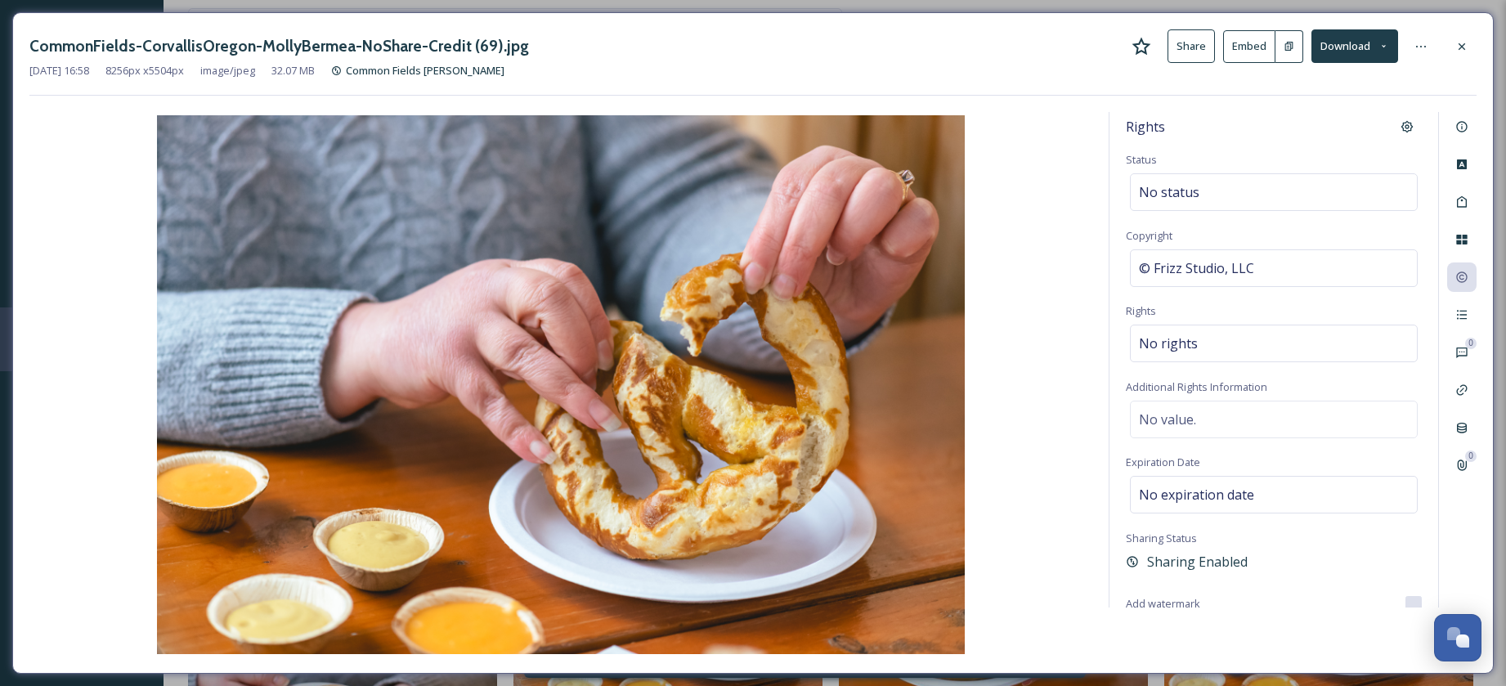
scroll to position [5, 0]
click at [1462, 49] on icon at bounding box center [1461, 46] width 13 height 13
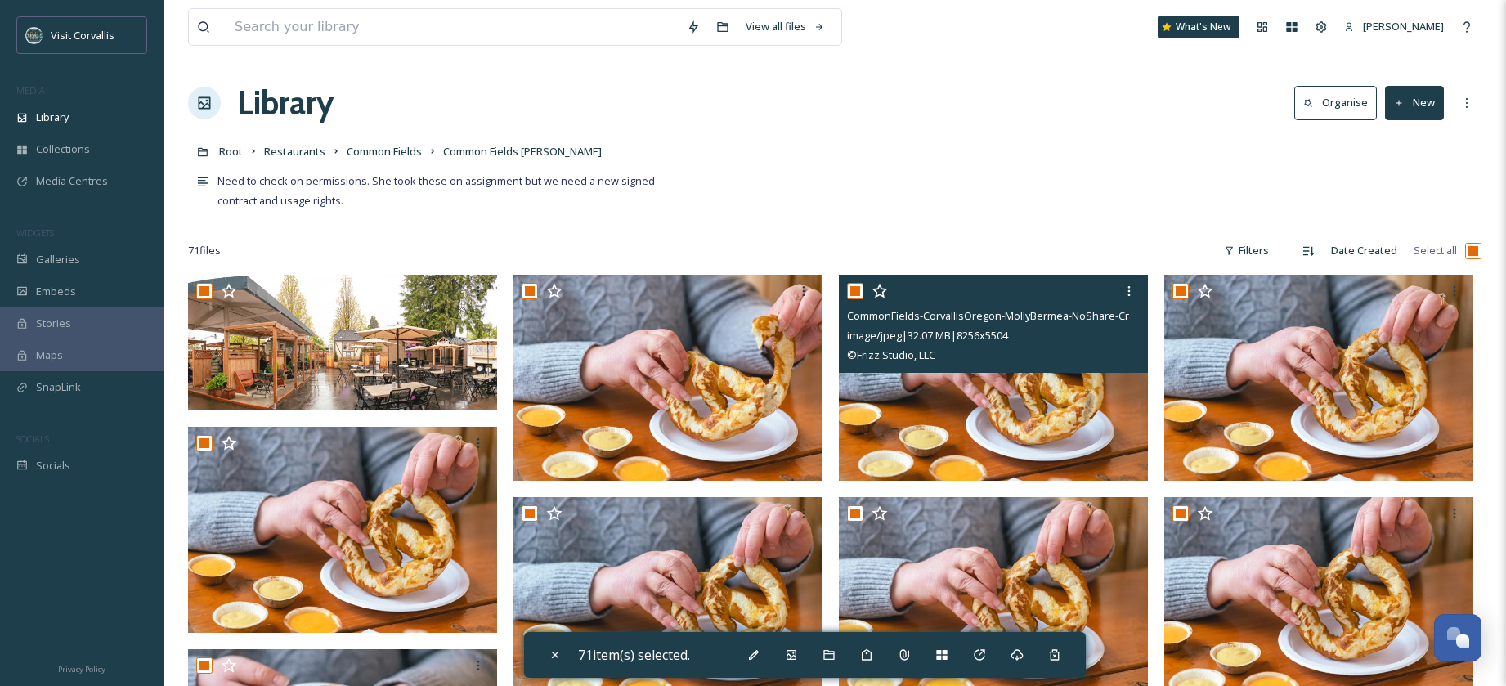
click at [1413, 117] on button "New" at bounding box center [1414, 103] width 59 height 34
click at [1266, 171] on div "Need to check on permissions. She took these on assignment but we need a new si…" at bounding box center [834, 188] width 1293 height 43
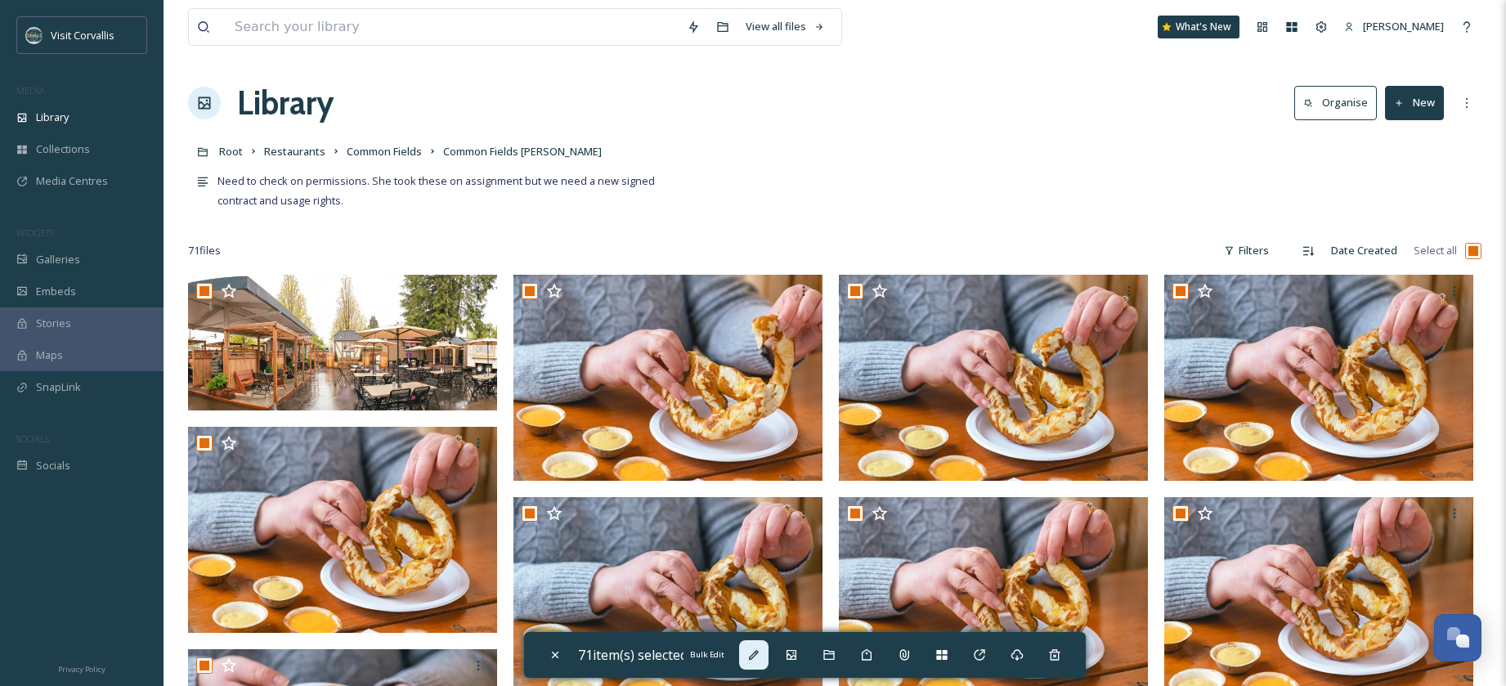
click at [760, 657] on icon at bounding box center [753, 654] width 13 height 13
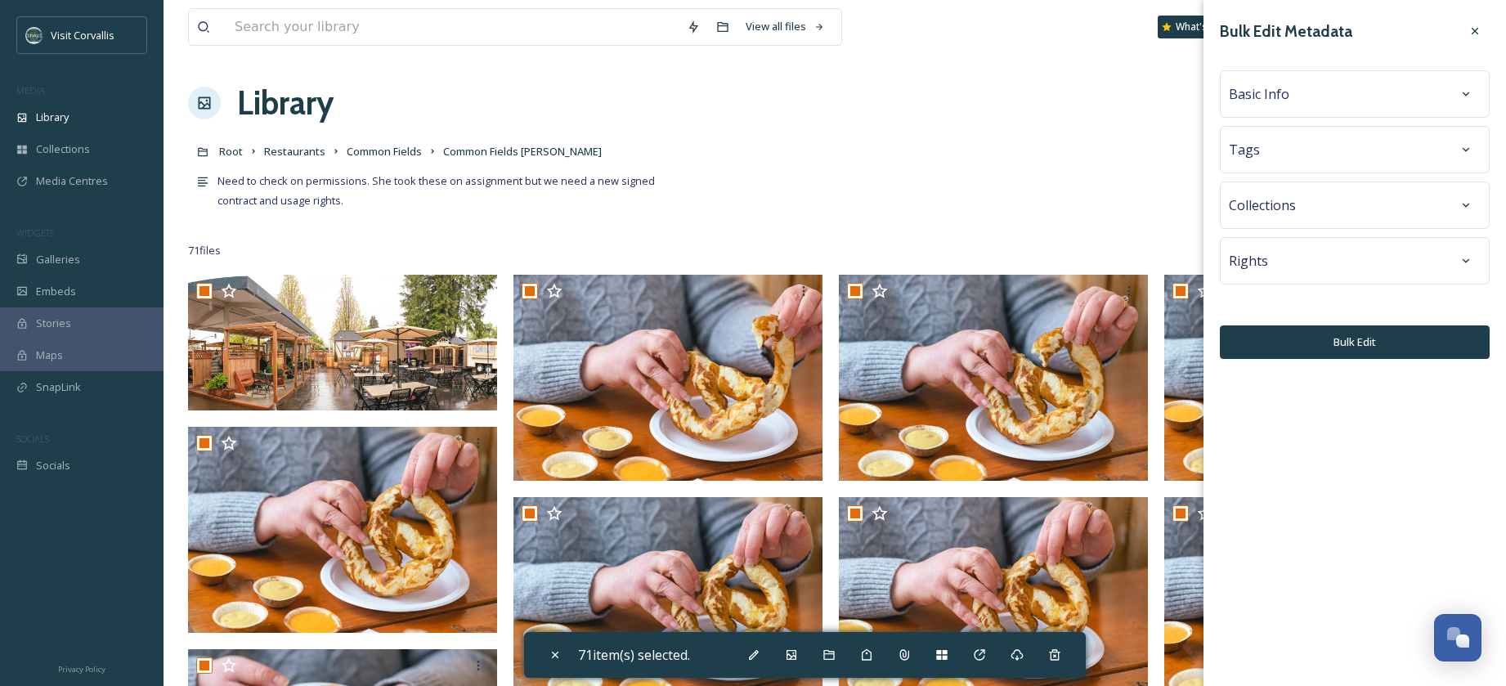
click at [1278, 262] on div "Rights" at bounding box center [1355, 260] width 252 height 29
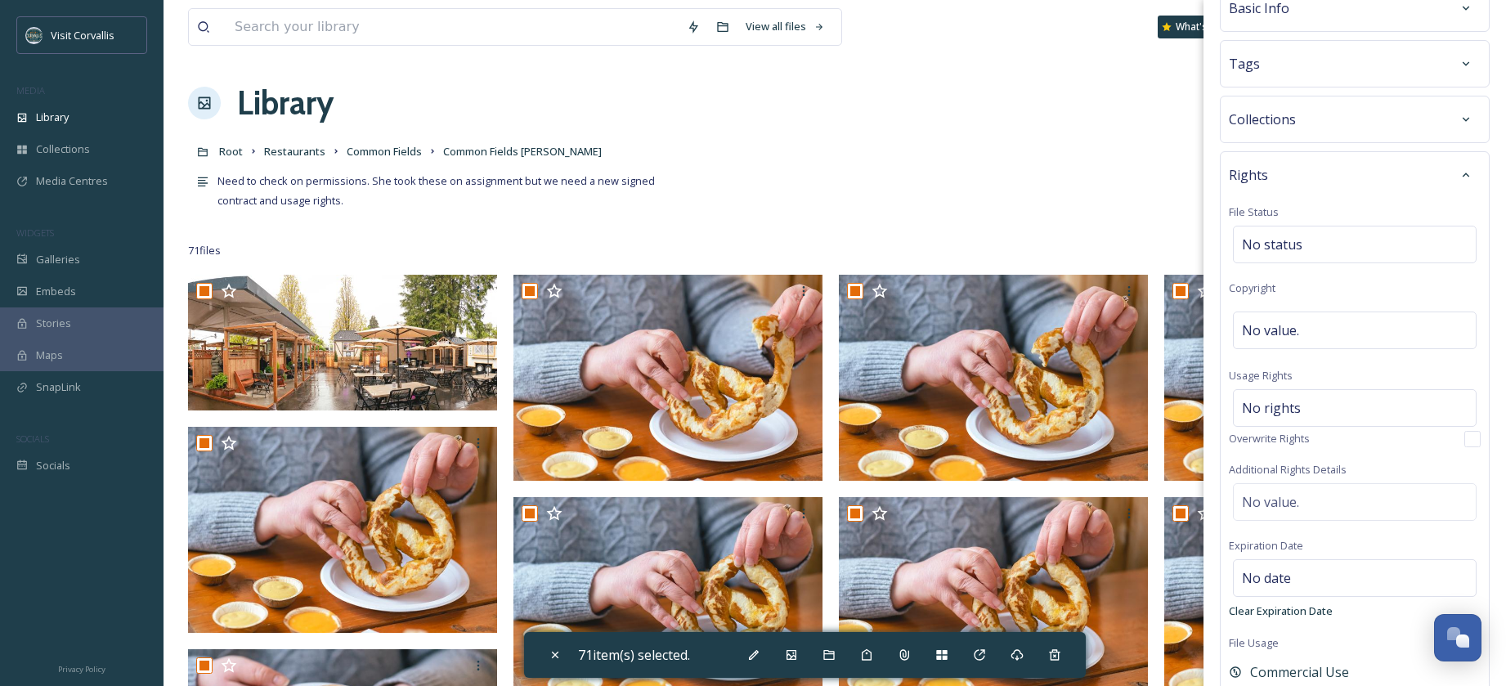
scroll to position [151, 0]
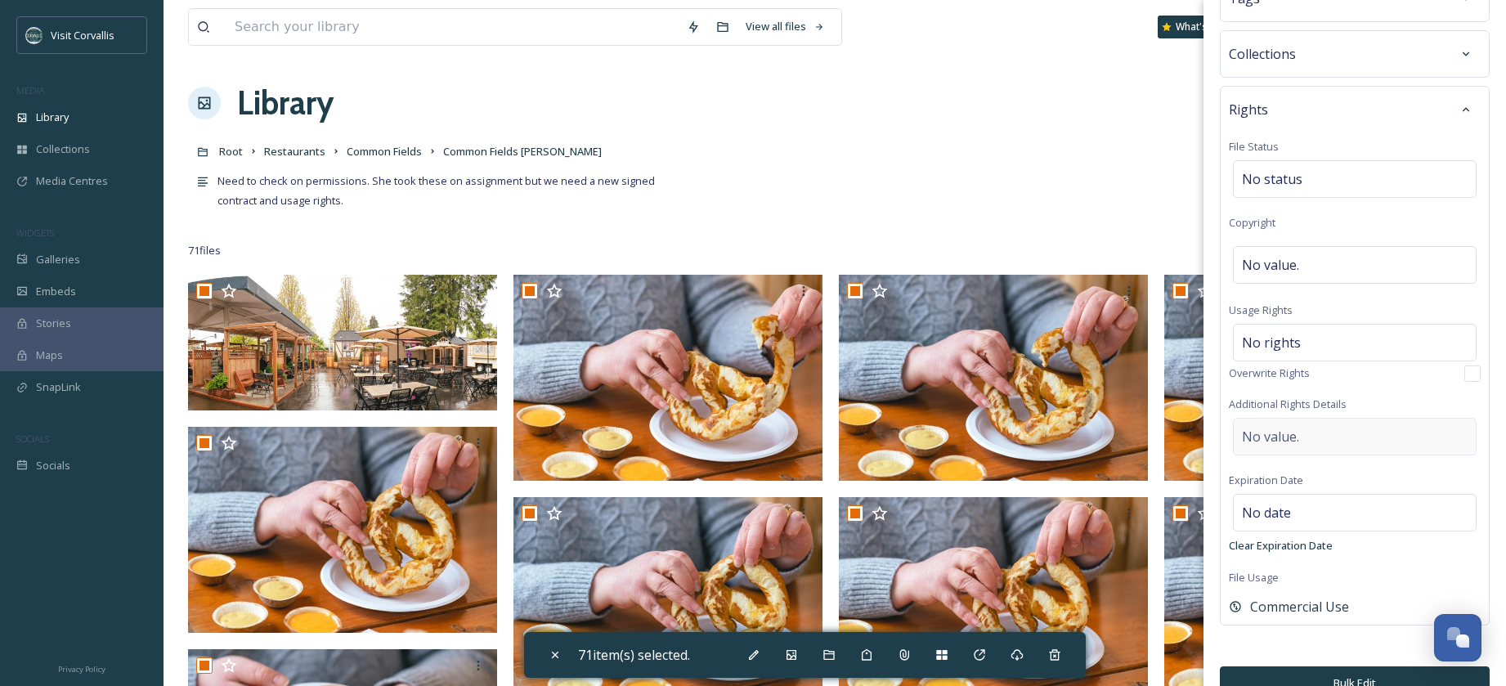
click at [1290, 432] on span "No value." at bounding box center [1270, 437] width 57 height 20
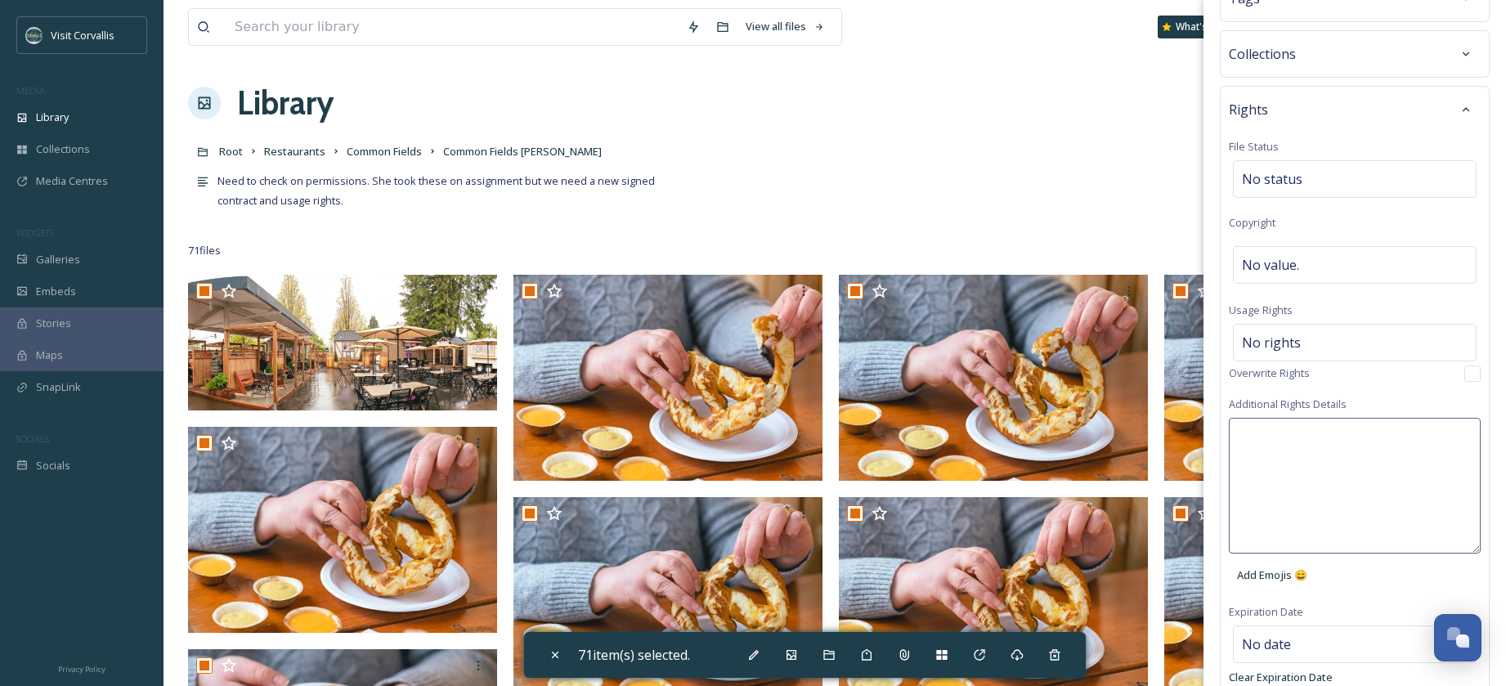
click at [1268, 434] on textarea at bounding box center [1355, 486] width 252 height 136
paste textarea "[PERSON_NAME]"
type textarea "[PERSON_NAME]"
click at [1296, 262] on span "No value." at bounding box center [1270, 265] width 57 height 20
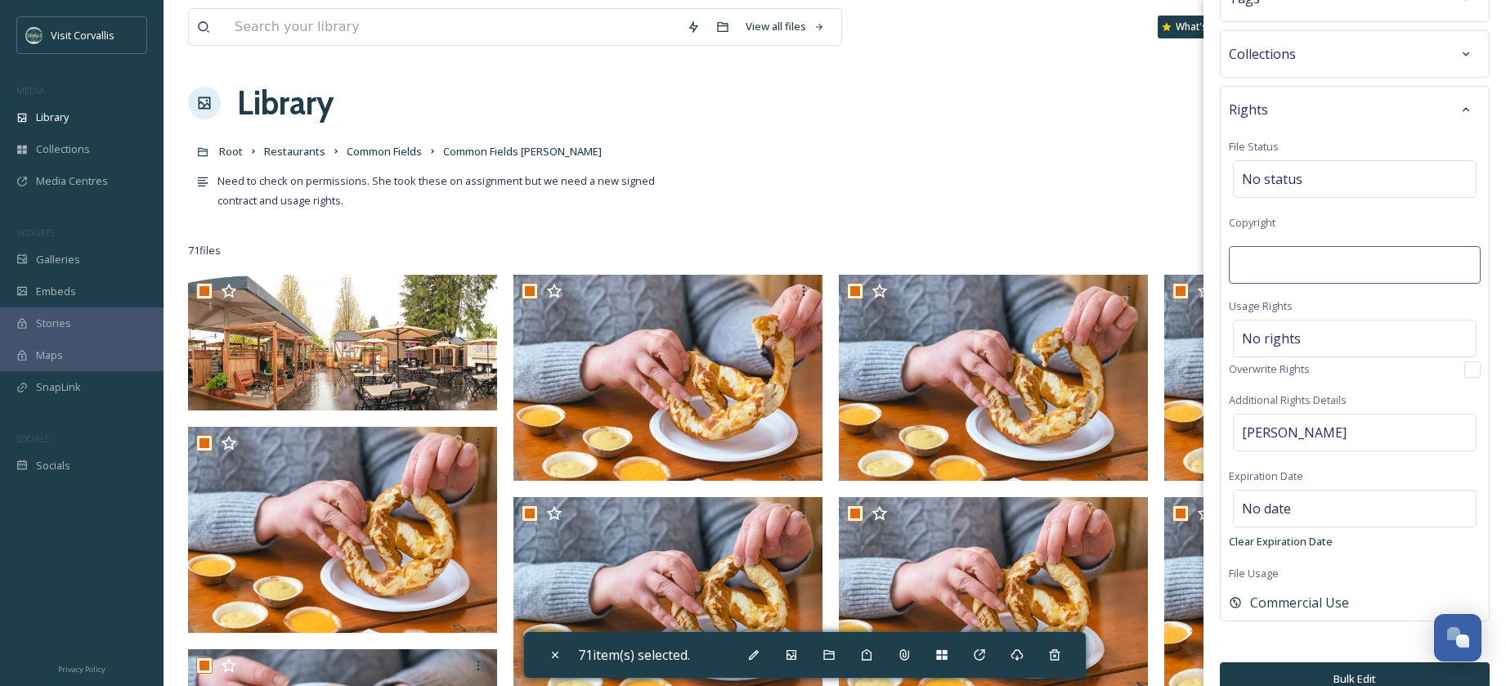
type input "[PERSON_NAME]"
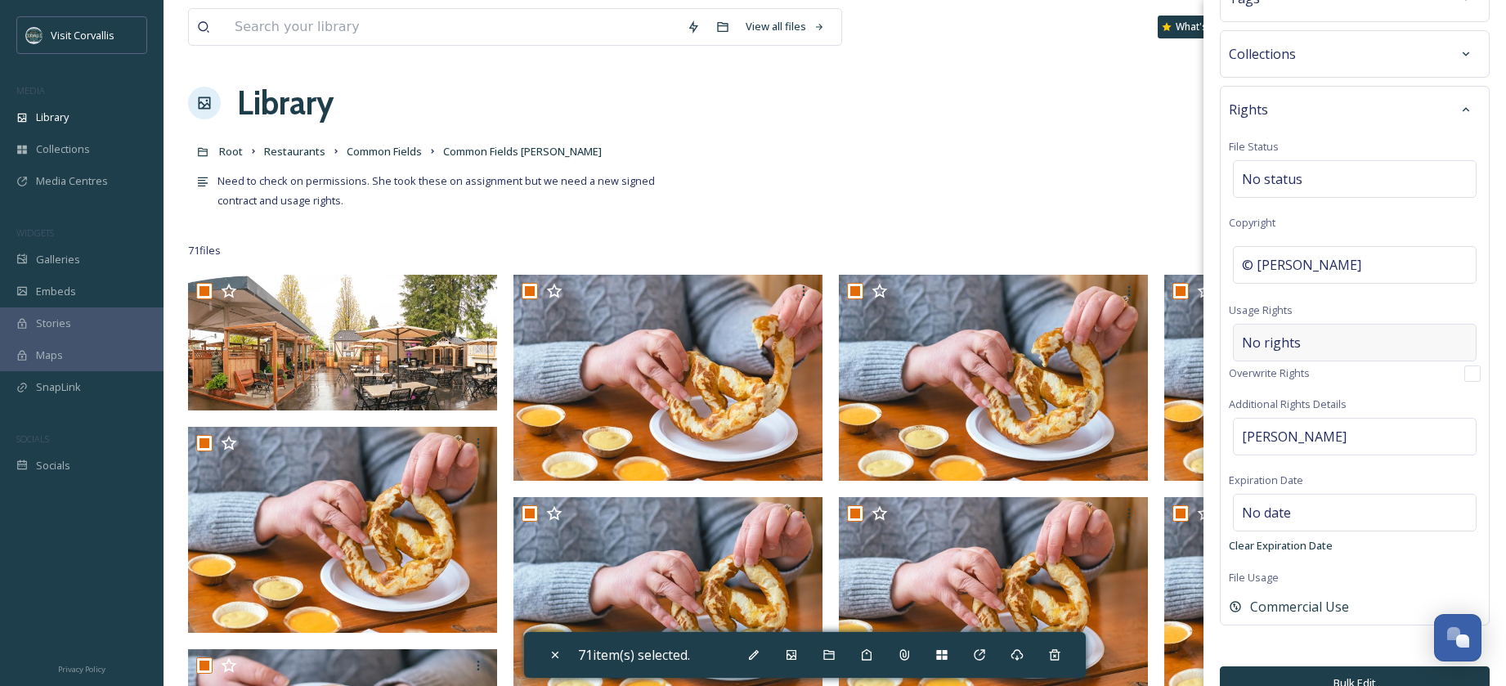
click at [1326, 342] on div "No rights" at bounding box center [1355, 343] width 244 height 38
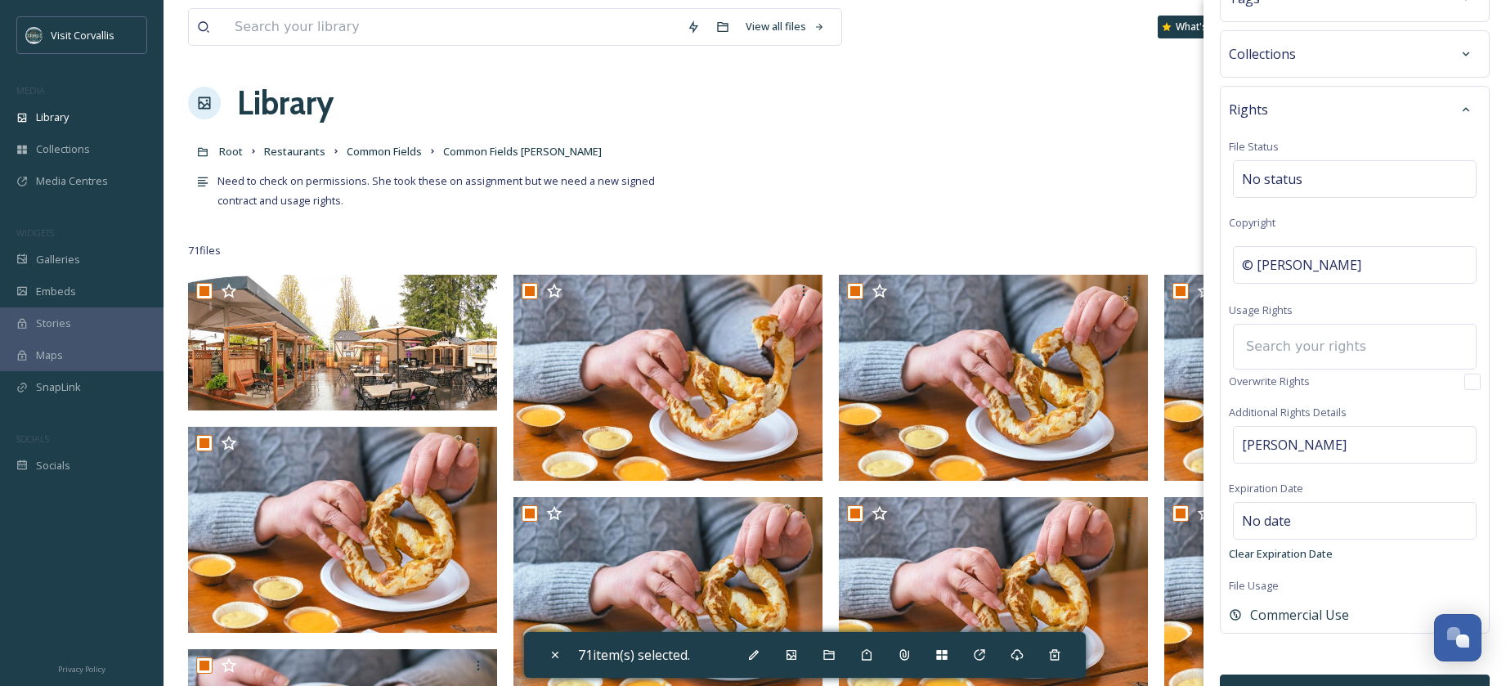
click at [1267, 348] on input at bounding box center [1328, 347] width 180 height 36
type input "s"
click at [1267, 383] on span "Commercial Use, Attribution Appreciated" at bounding box center [1341, 390] width 198 height 16
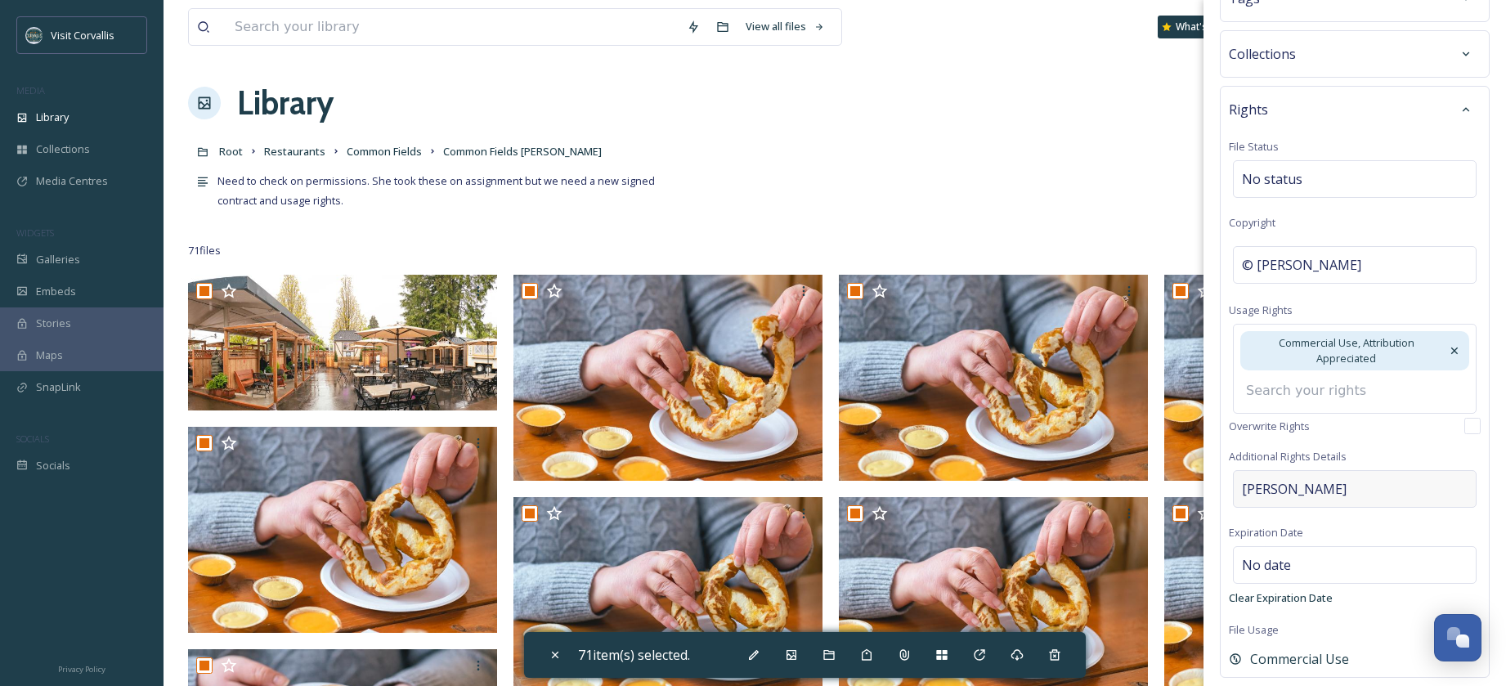
click at [1341, 493] on div "Rights File Status No status Copyright © [PERSON_NAME] Usage Rights Commercial …" at bounding box center [1355, 382] width 270 height 592
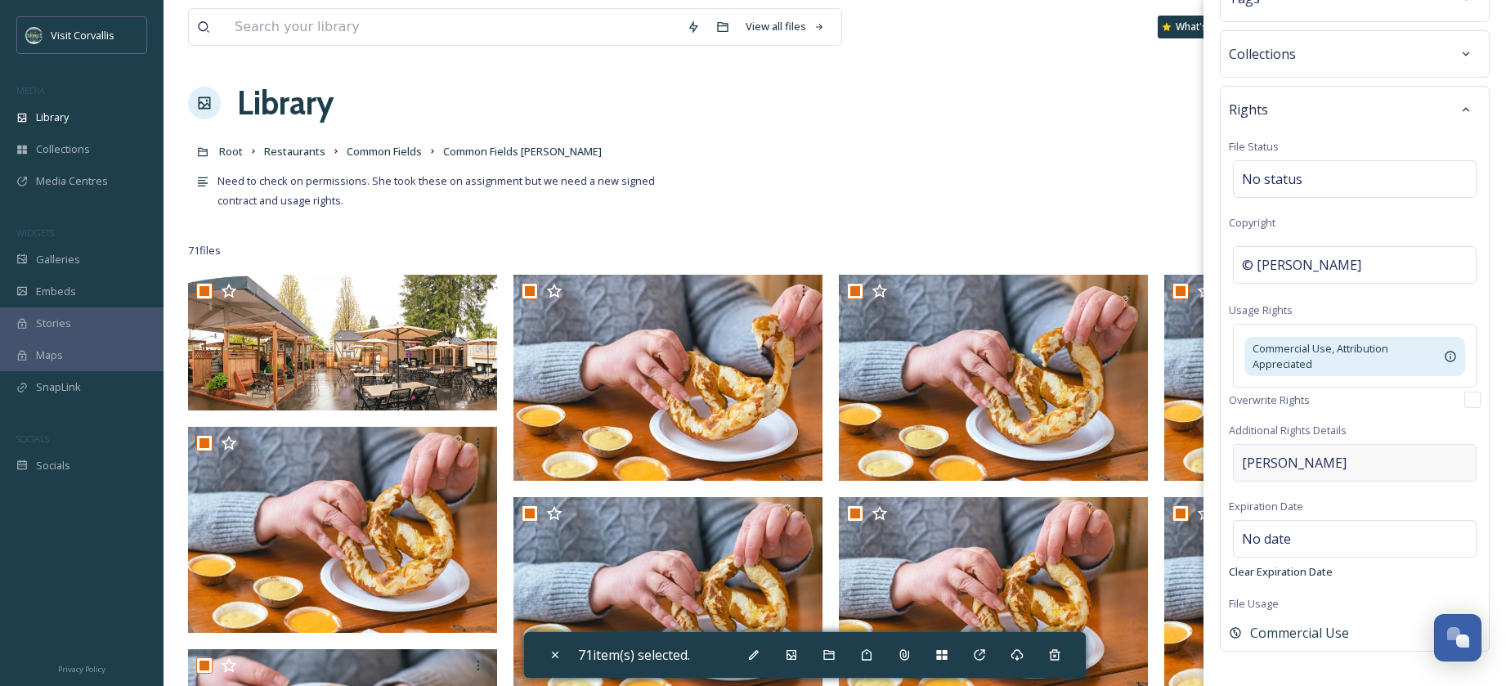
click at [1344, 463] on div "[PERSON_NAME]" at bounding box center [1355, 463] width 244 height 38
drag, startPoint x: 1345, startPoint y: 465, endPoint x: 1223, endPoint y: 470, distance: 121.9
click at [1229, 469] on textarea "[PERSON_NAME]" at bounding box center [1355, 512] width 252 height 136
type textarea "W"
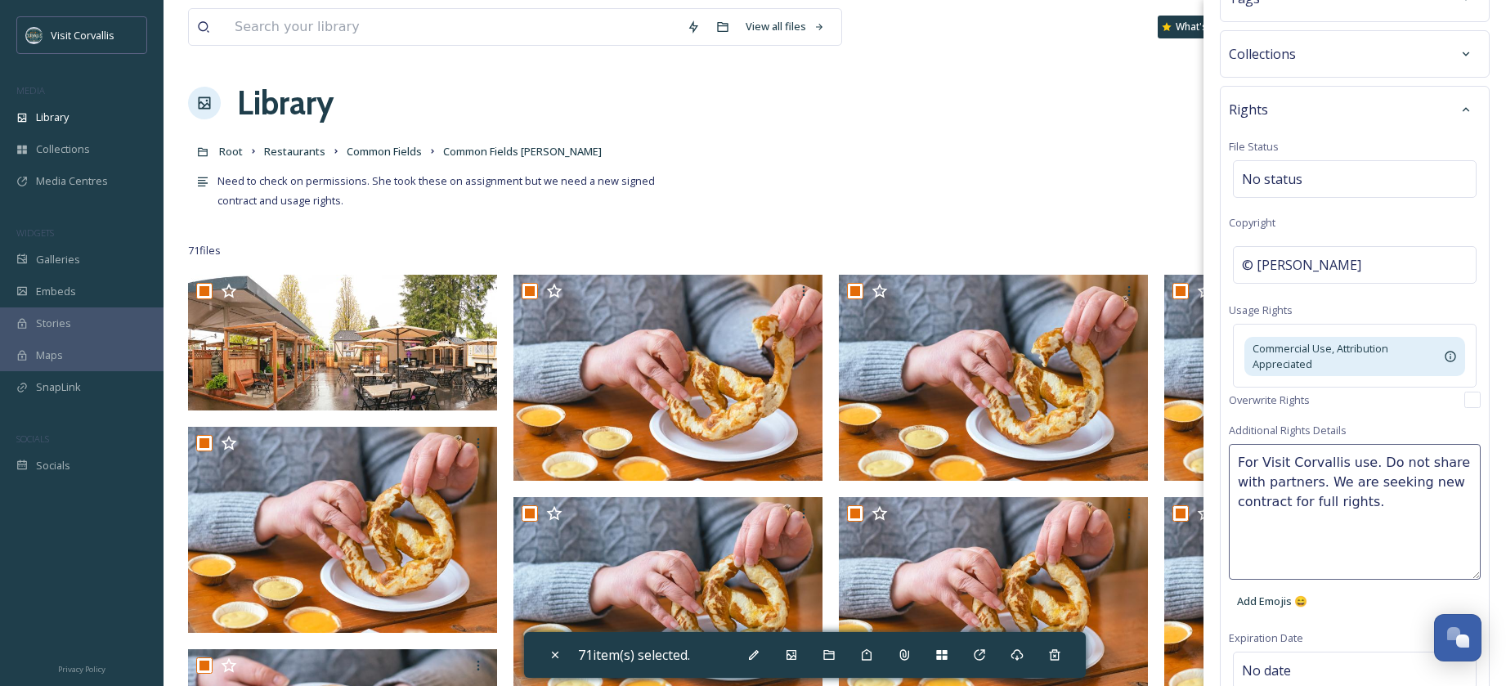
click at [1414, 514] on textarea "For Visit Corvallis use. Do not share with partners. We are seeking new contrac…" at bounding box center [1355, 512] width 252 height 136
paste textarea "Credit In Print or Online Publication/ [DOMAIN_NAME] and Social Media (IG)/ @Fr…"
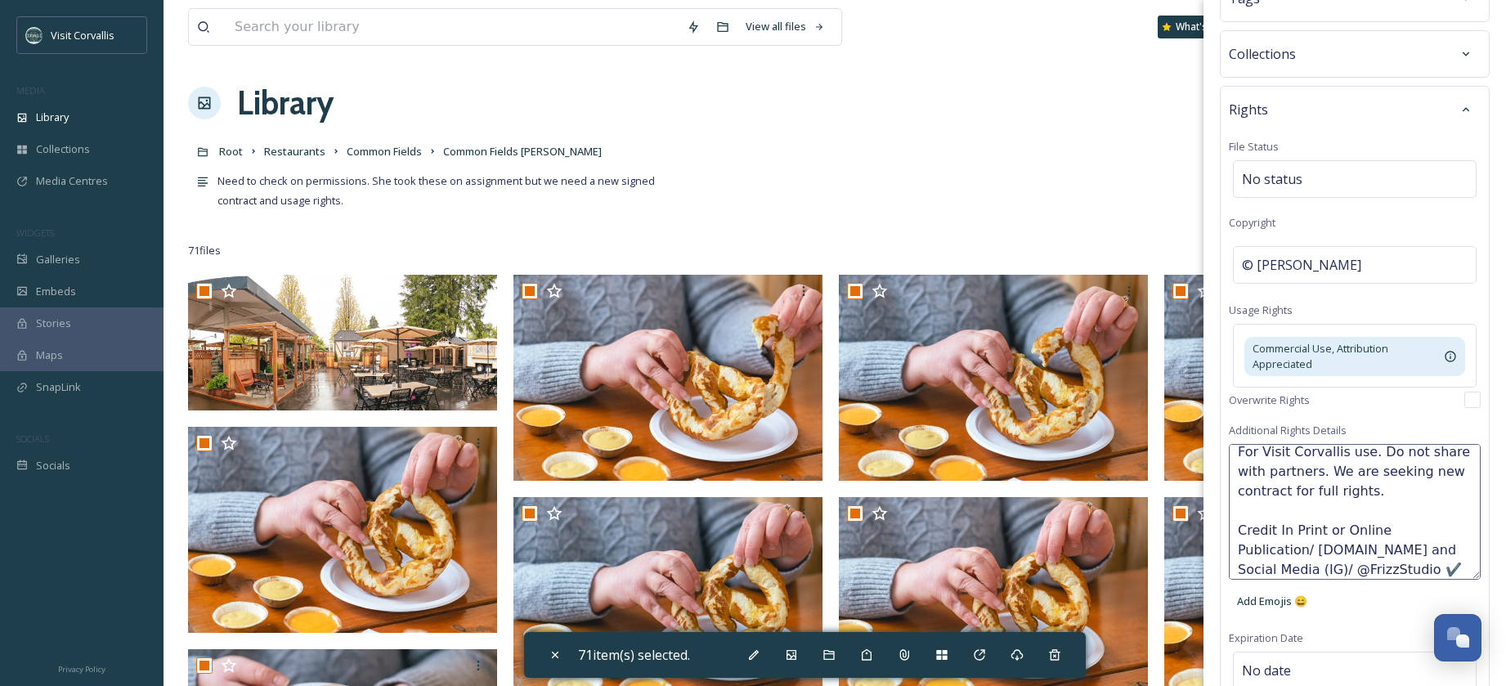
click at [1339, 552] on textarea "For Visit Corvallis use. Do not share with partners. We are seeking new contrac…" at bounding box center [1355, 512] width 252 height 136
click at [1364, 551] on textarea "For Visit Corvallis use. Do not share with partners. We are seeking new contrac…" at bounding box center [1355, 512] width 252 height 136
click at [1376, 571] on textarea "For Visit Corvallis use. Do not share with partners. We are seeking new contrac…" at bounding box center [1355, 512] width 252 height 136
type textarea "For Visit Corvallis use. Do not share with partners. We are seeking new contrac…"
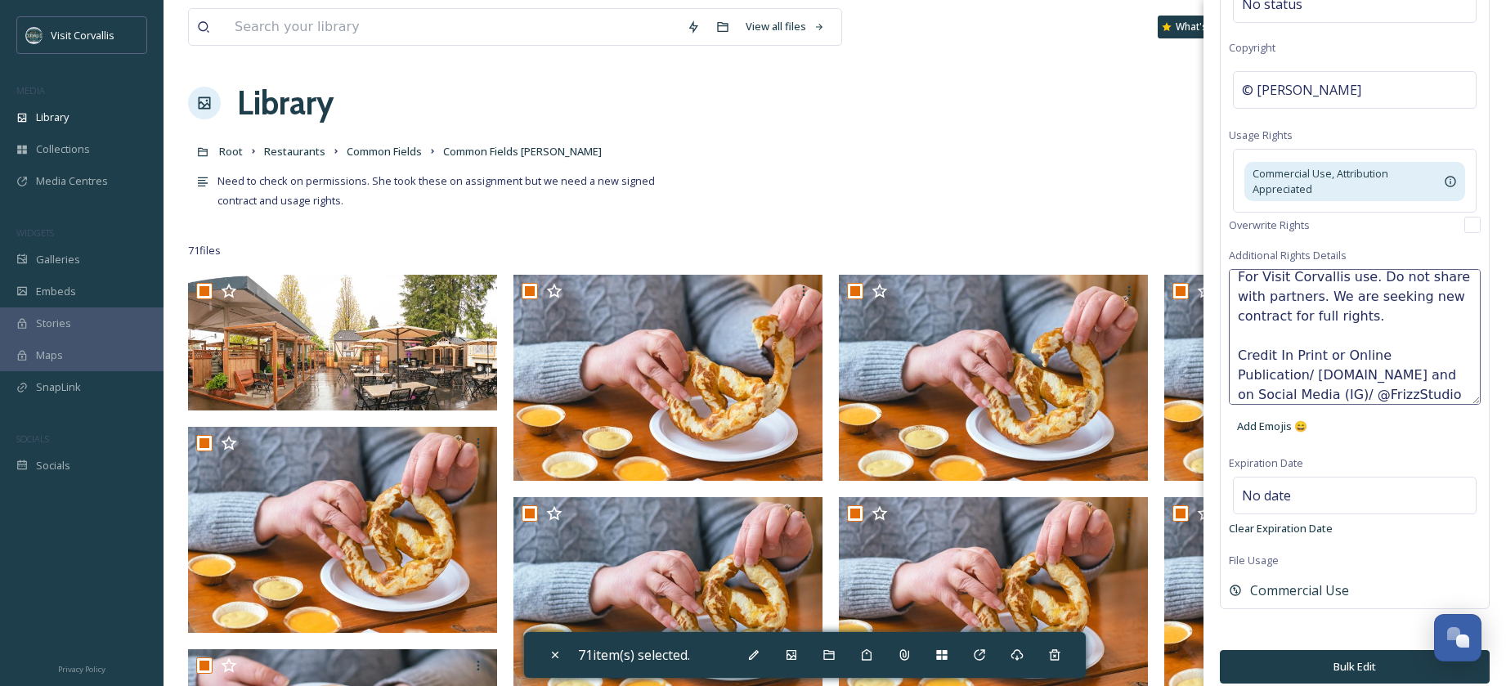
click at [1354, 651] on button "Bulk Edit" at bounding box center [1355, 667] width 270 height 34
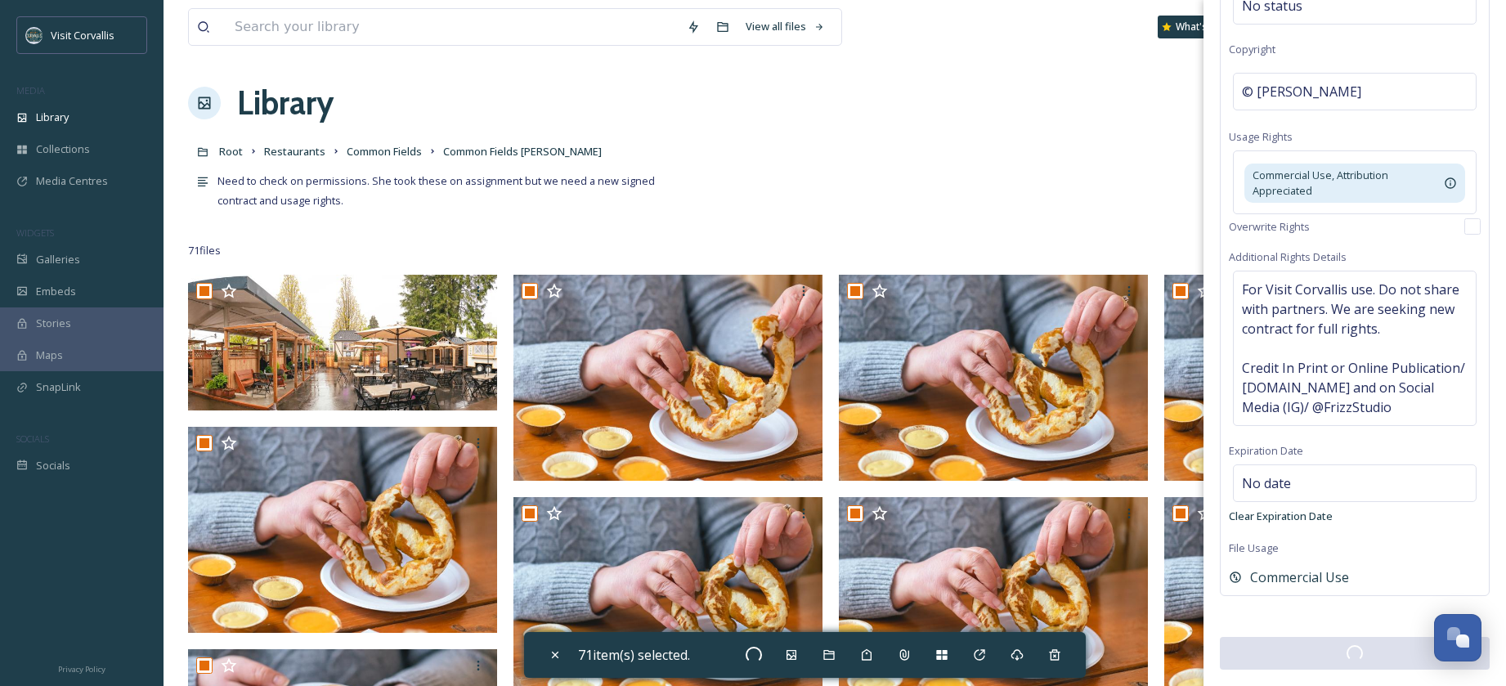
scroll to position [325, 0]
checkbox input "false"
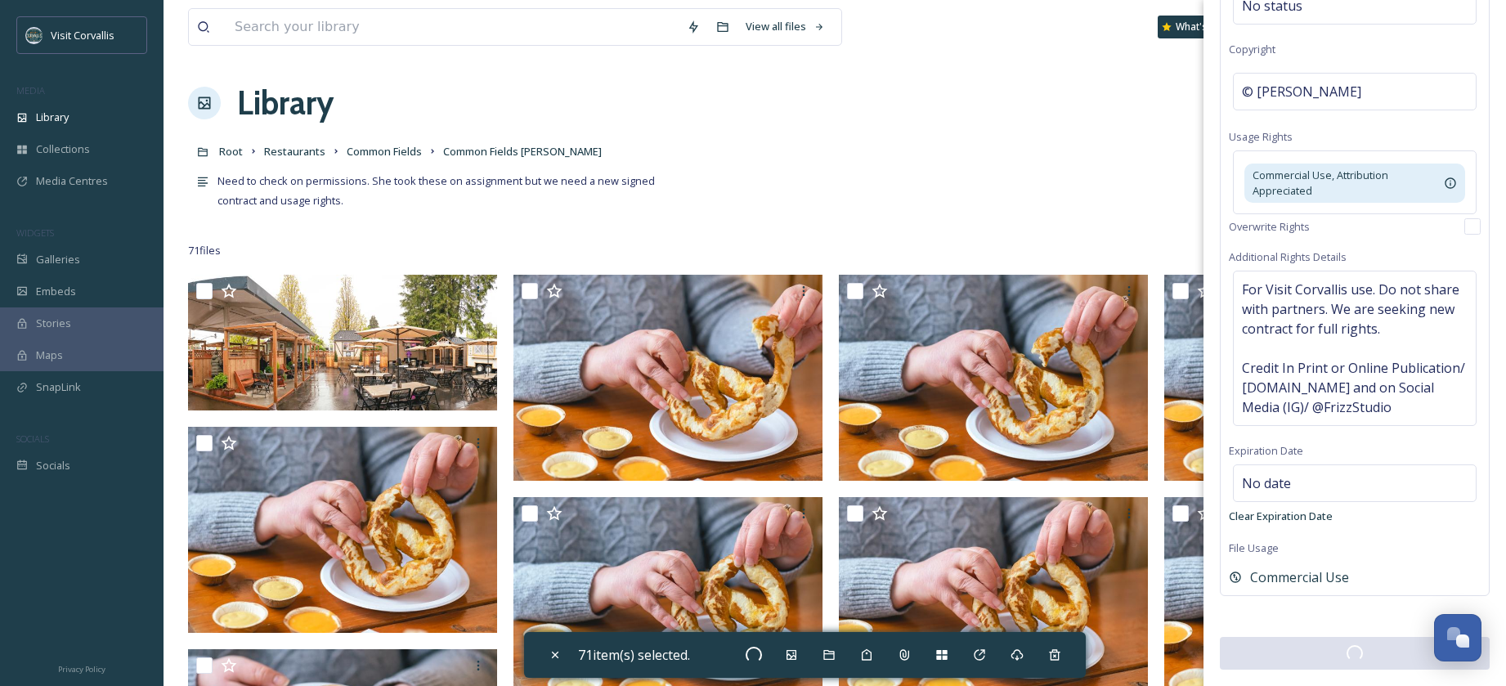
checkbox input "false"
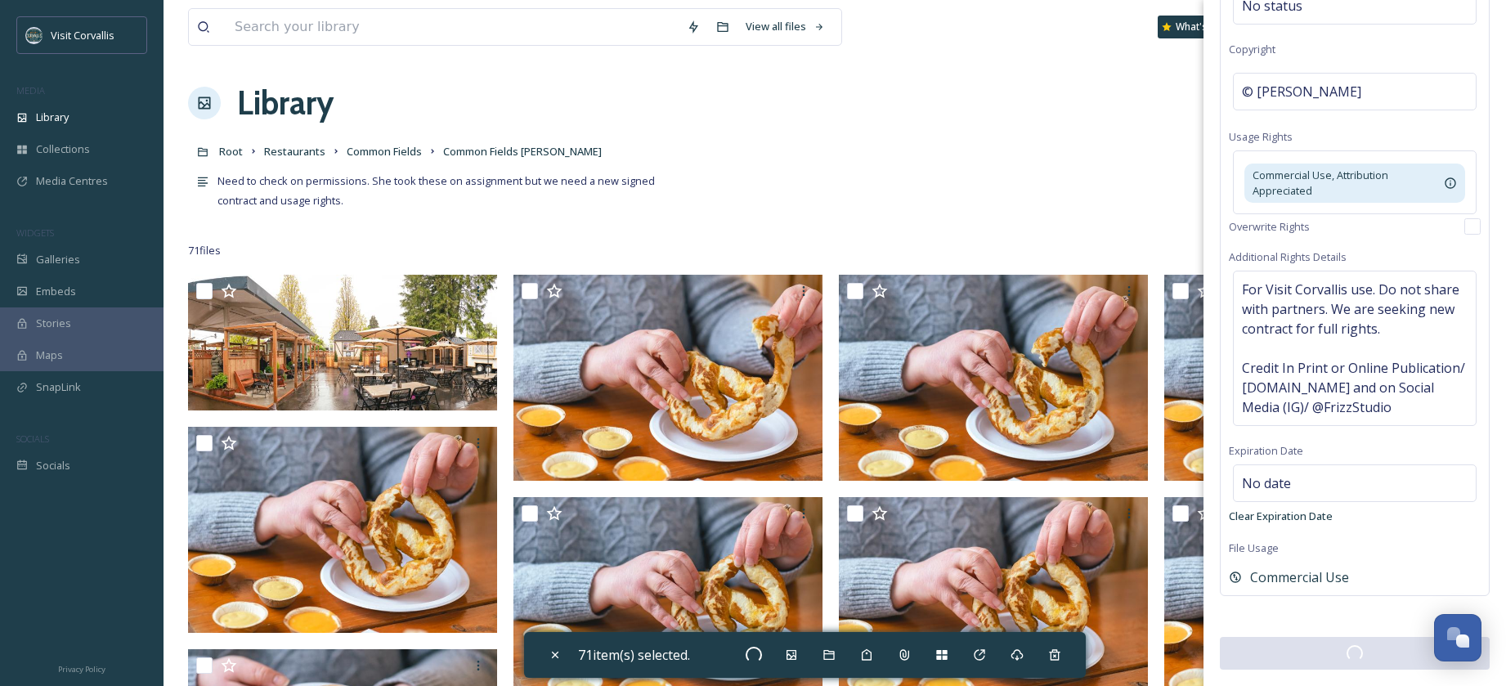
checkbox input "false"
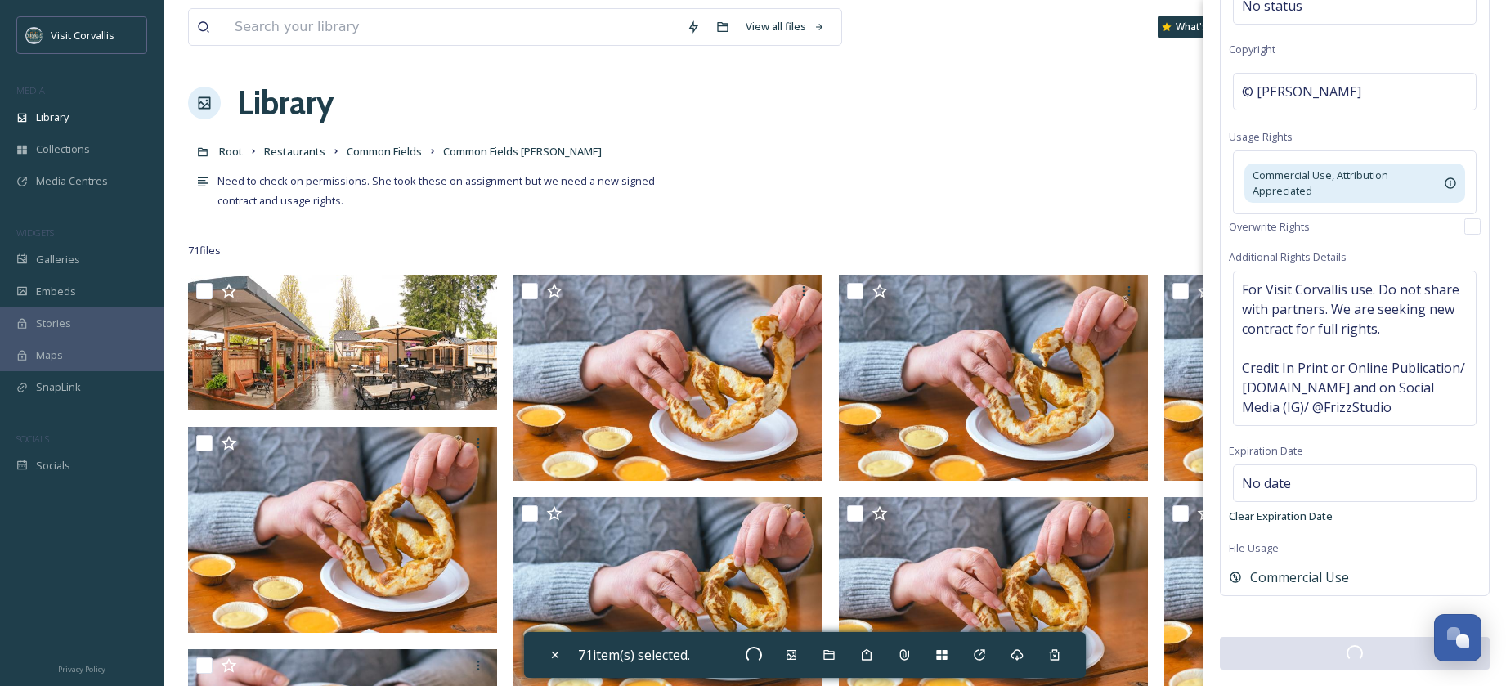
checkbox input "false"
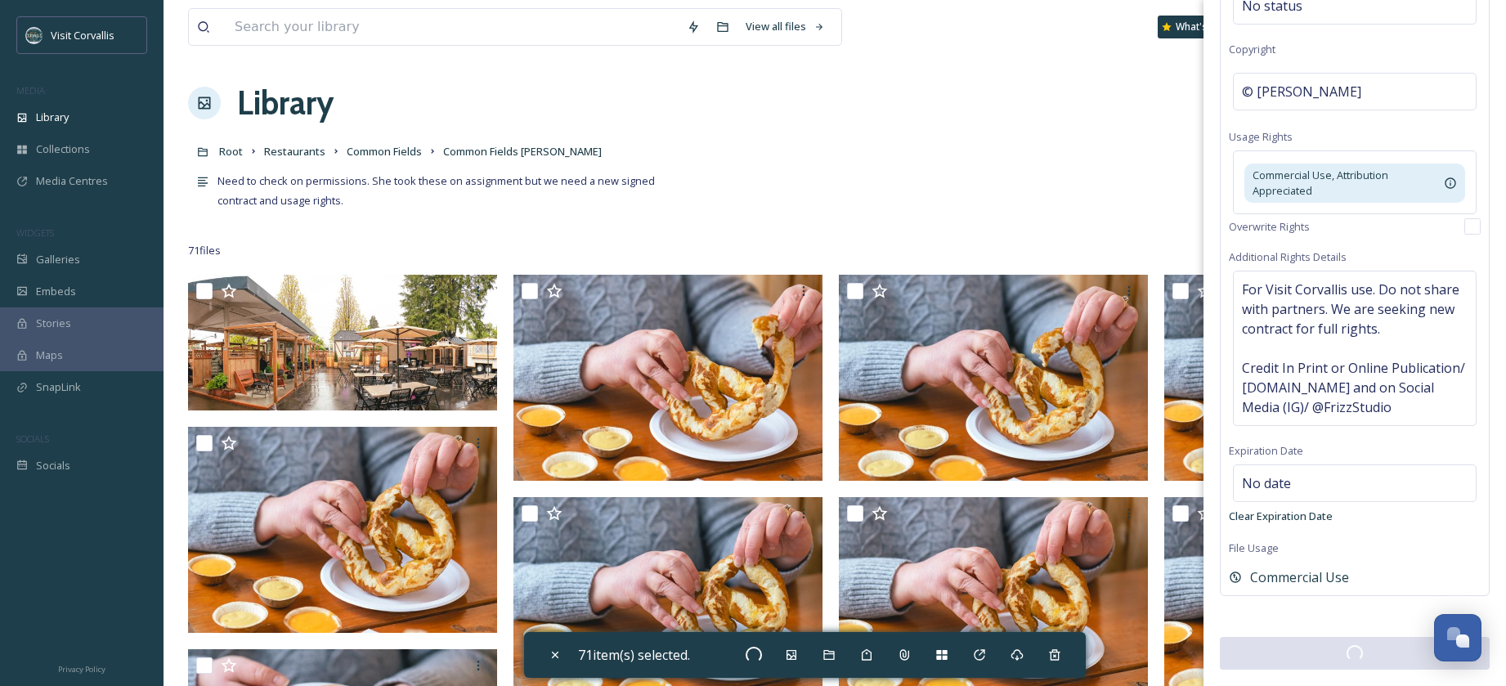
checkbox input "false"
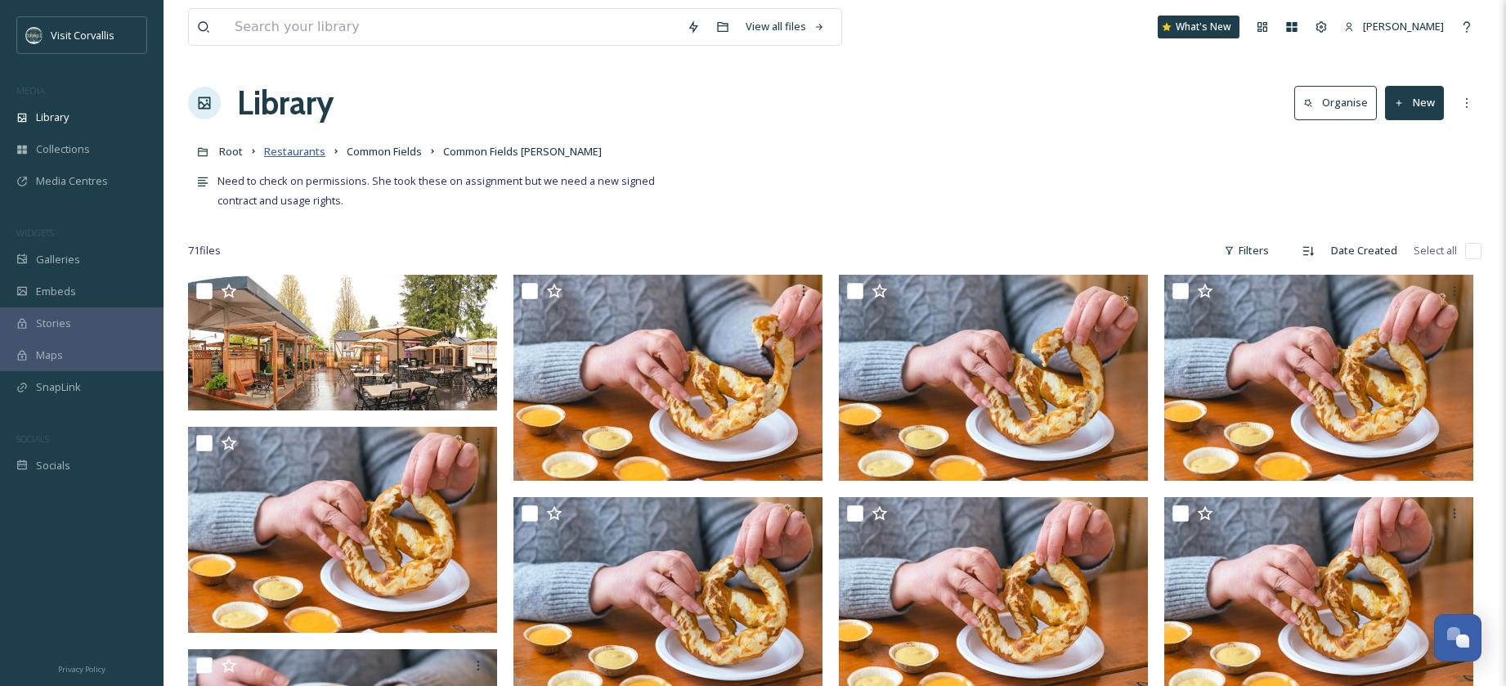
click at [281, 156] on span "Restaurants" at bounding box center [294, 151] width 61 height 15
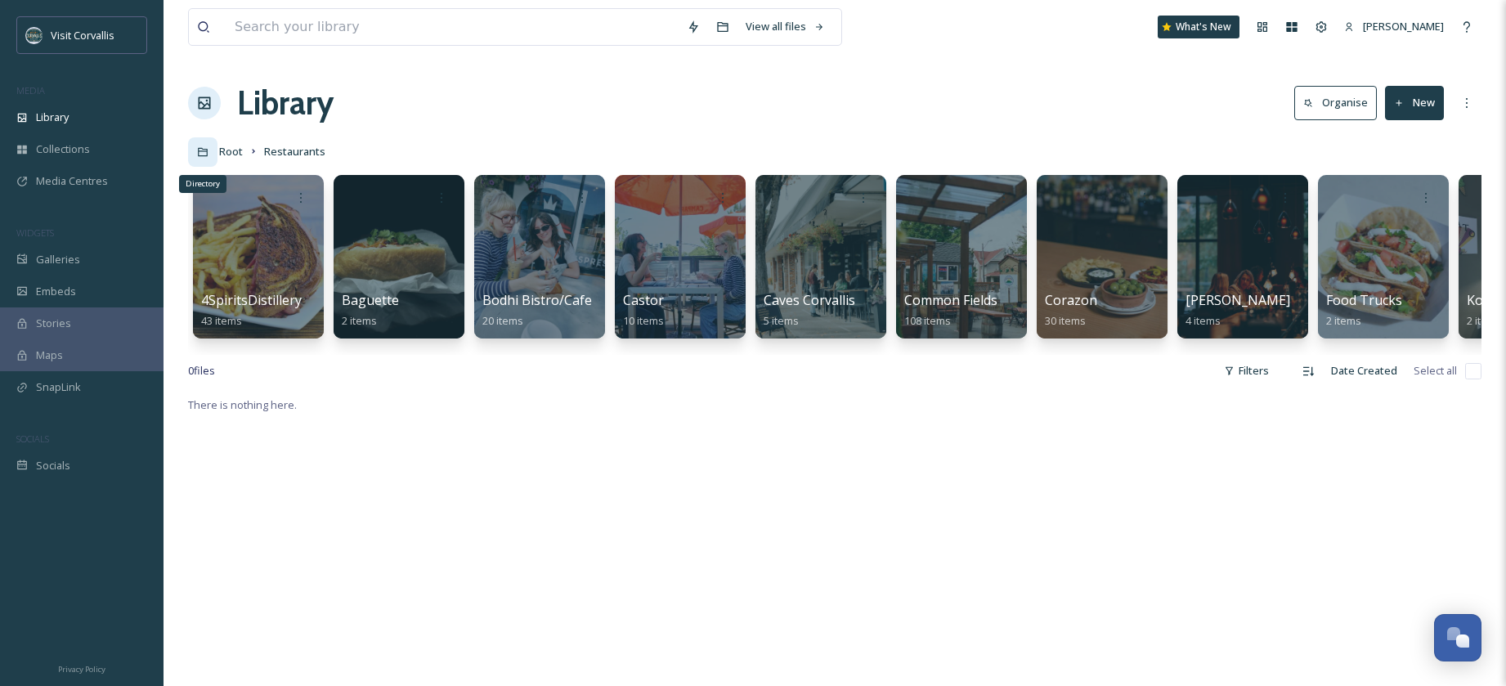
click at [214, 150] on div "Directory" at bounding box center [202, 151] width 29 height 29
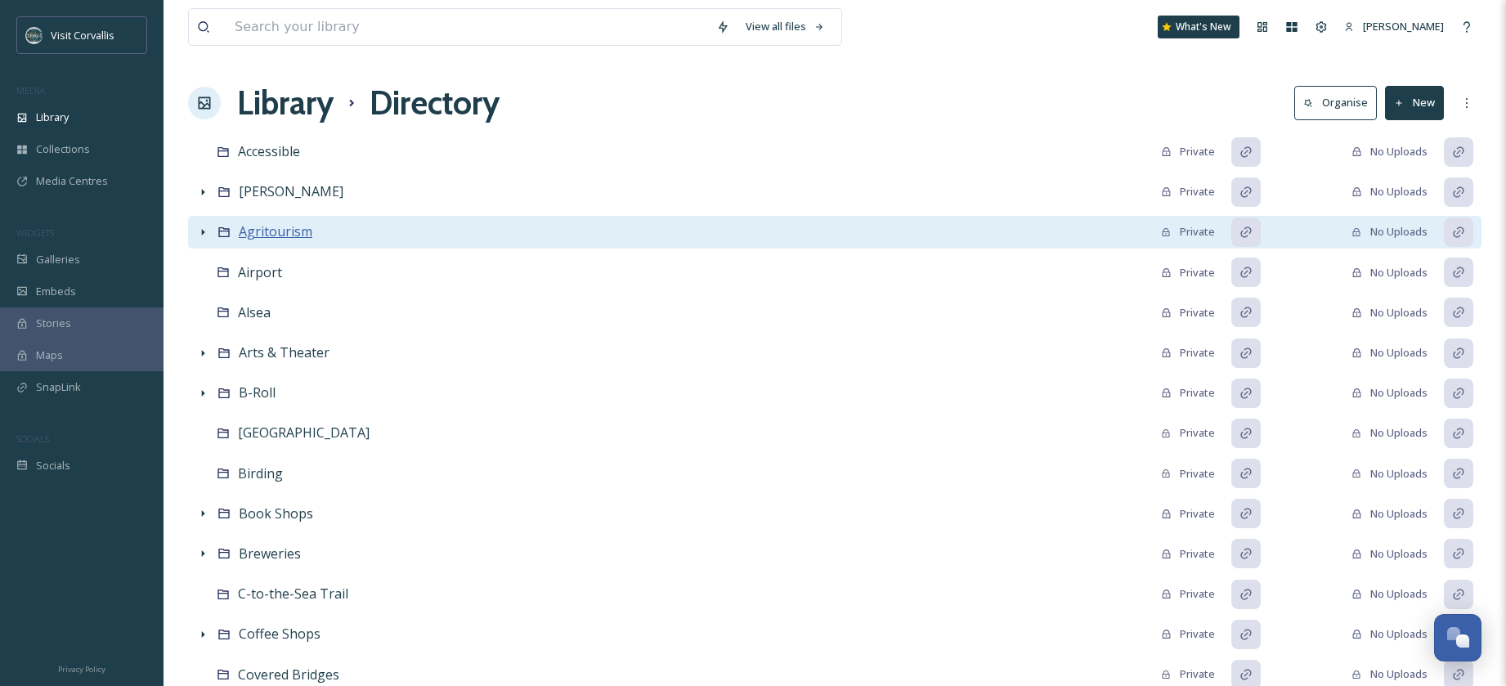
click at [258, 227] on span "Agritourism" at bounding box center [276, 231] width 74 height 18
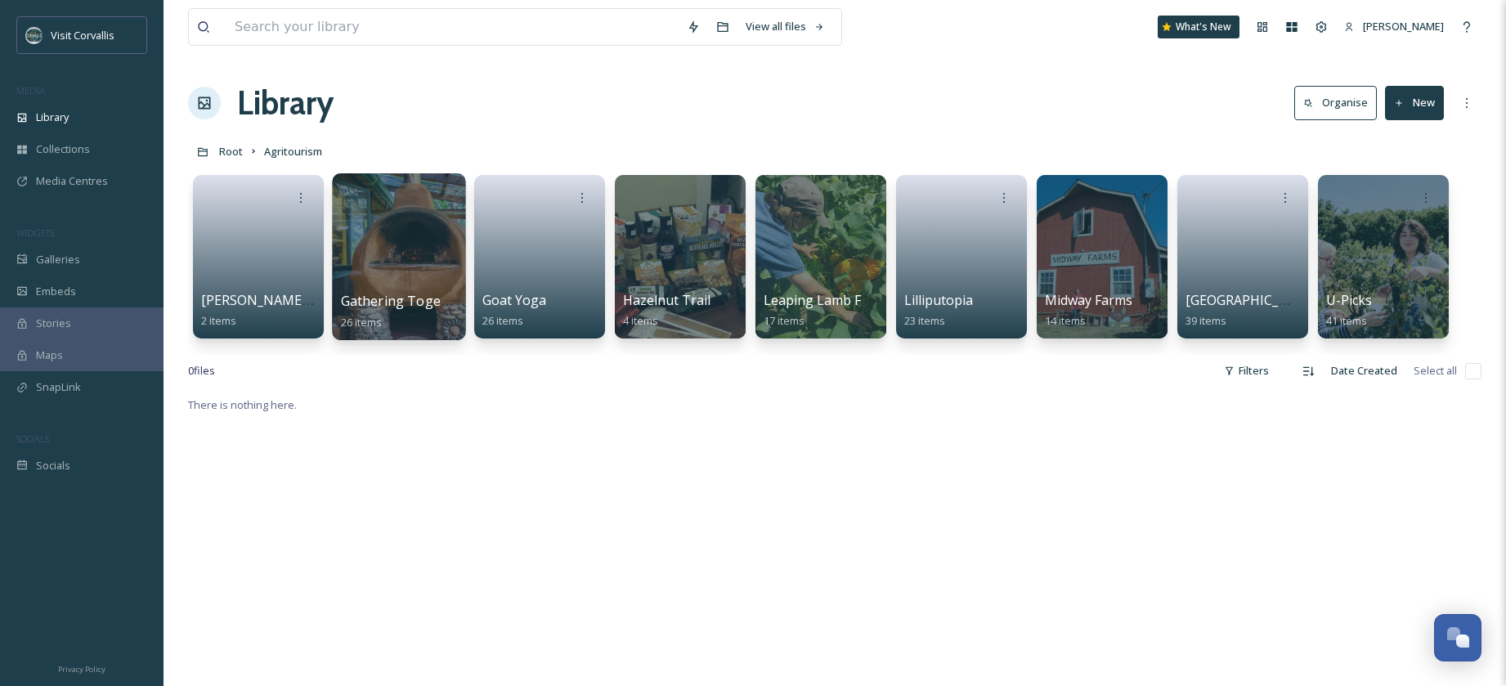
click at [392, 254] on div at bounding box center [398, 256] width 133 height 167
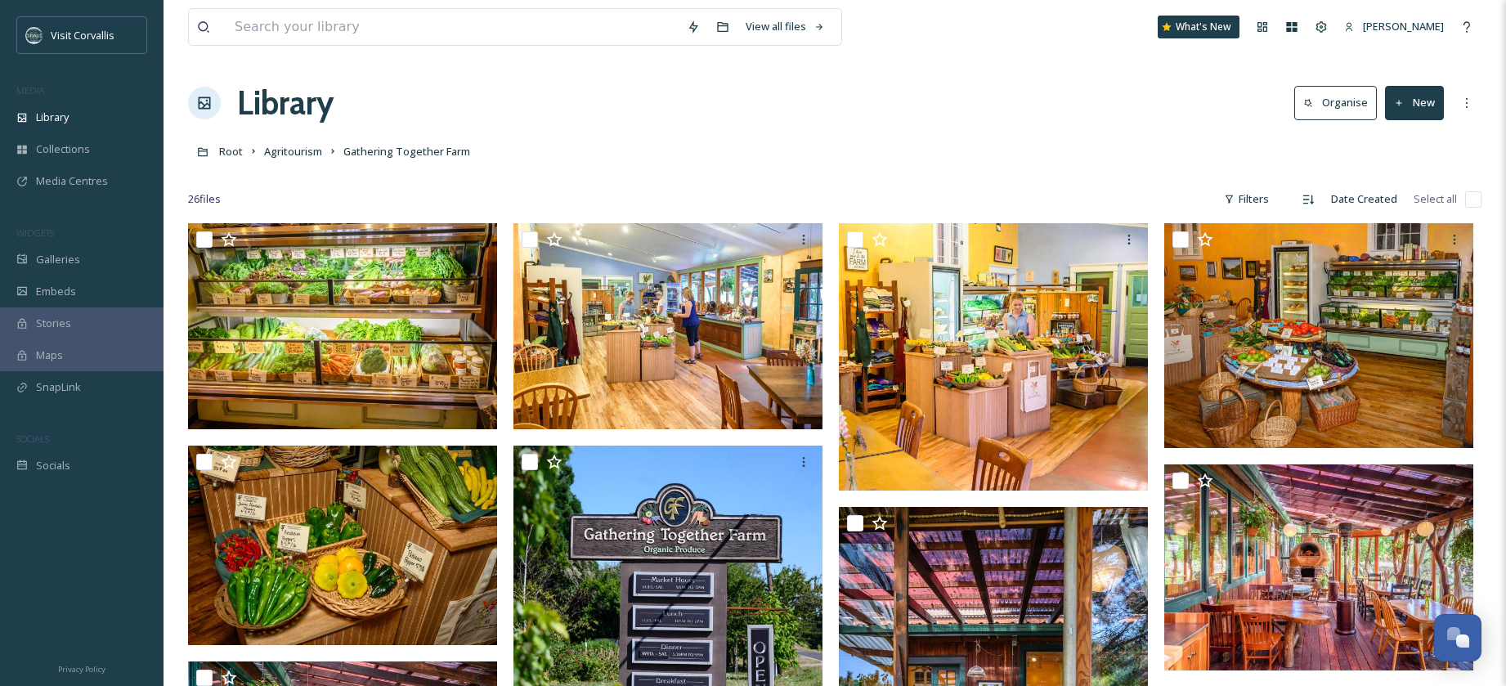
click at [1411, 103] on button "New" at bounding box center [1414, 103] width 59 height 34
click at [1398, 136] on span "File Upload" at bounding box center [1407, 141] width 54 height 16
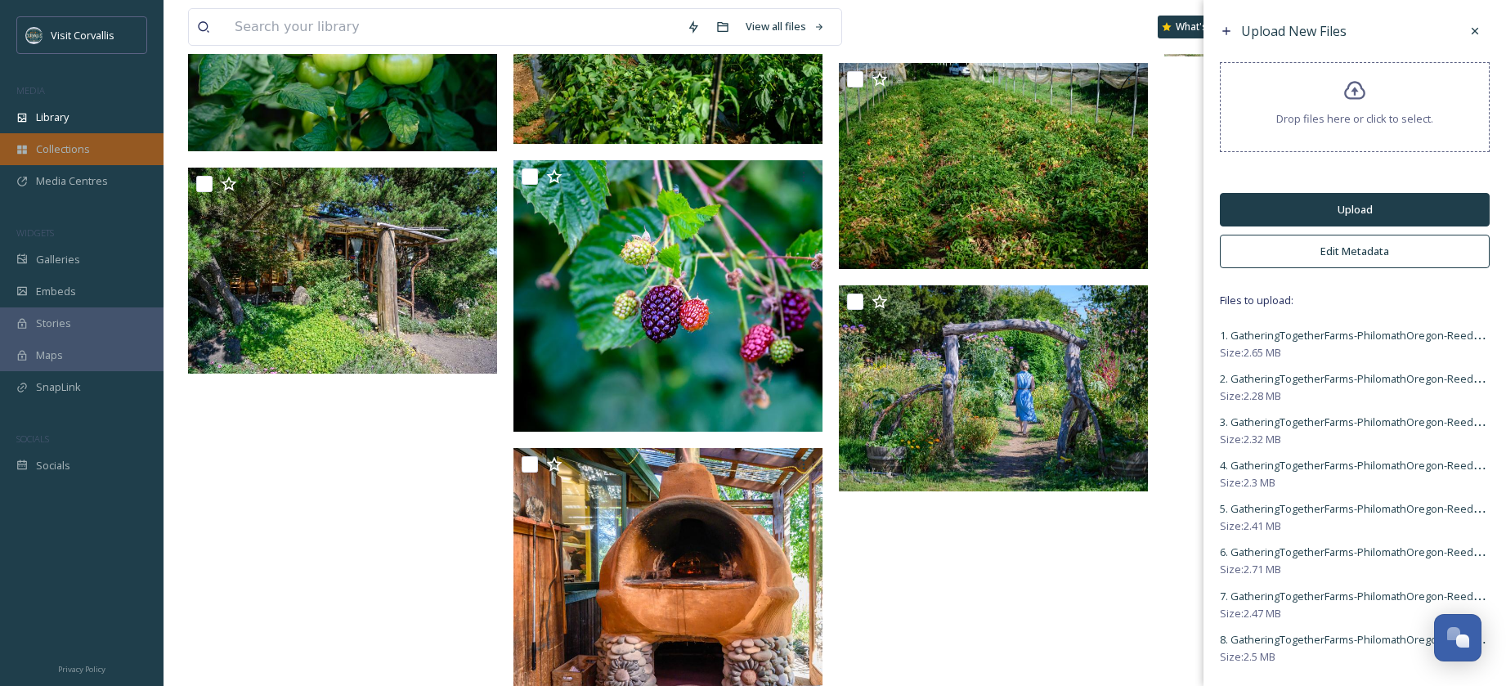
scroll to position [1448, 0]
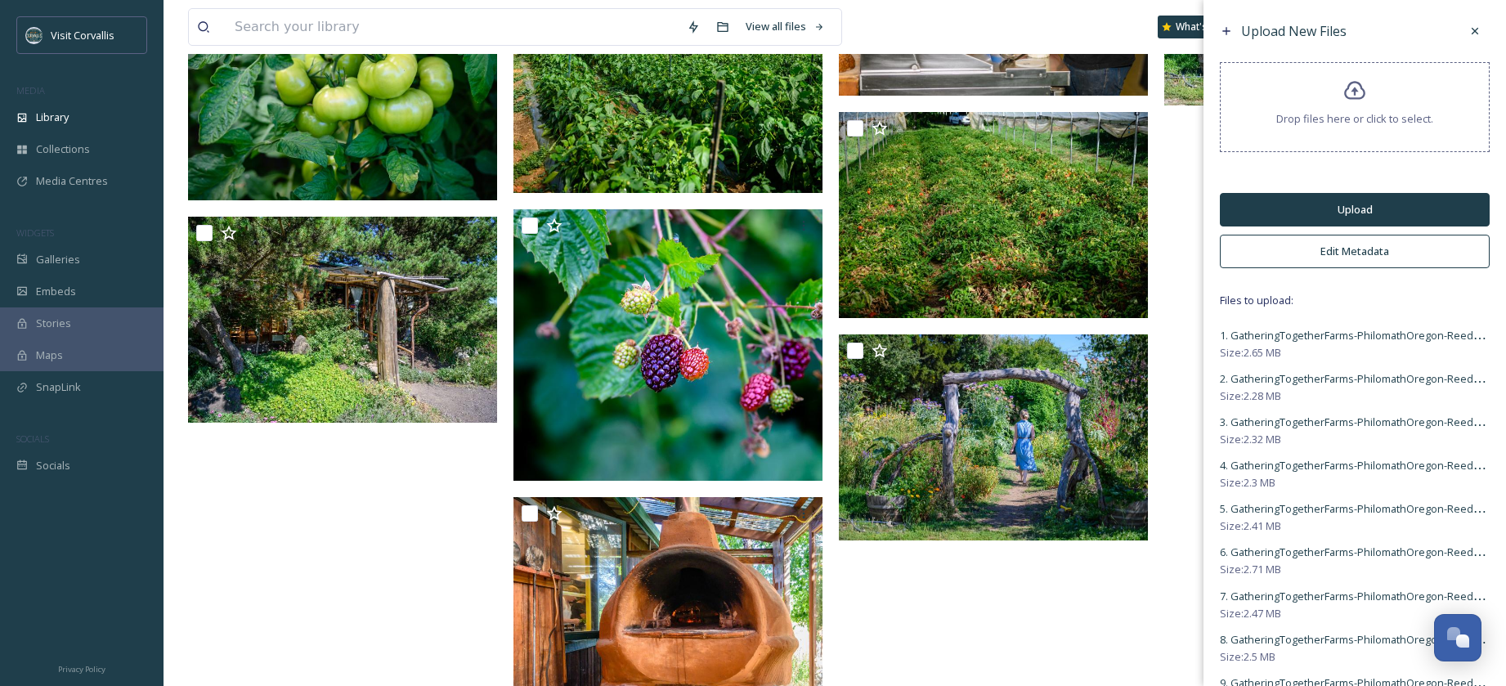
click at [1332, 249] on button "Edit Metadata" at bounding box center [1355, 252] width 270 height 34
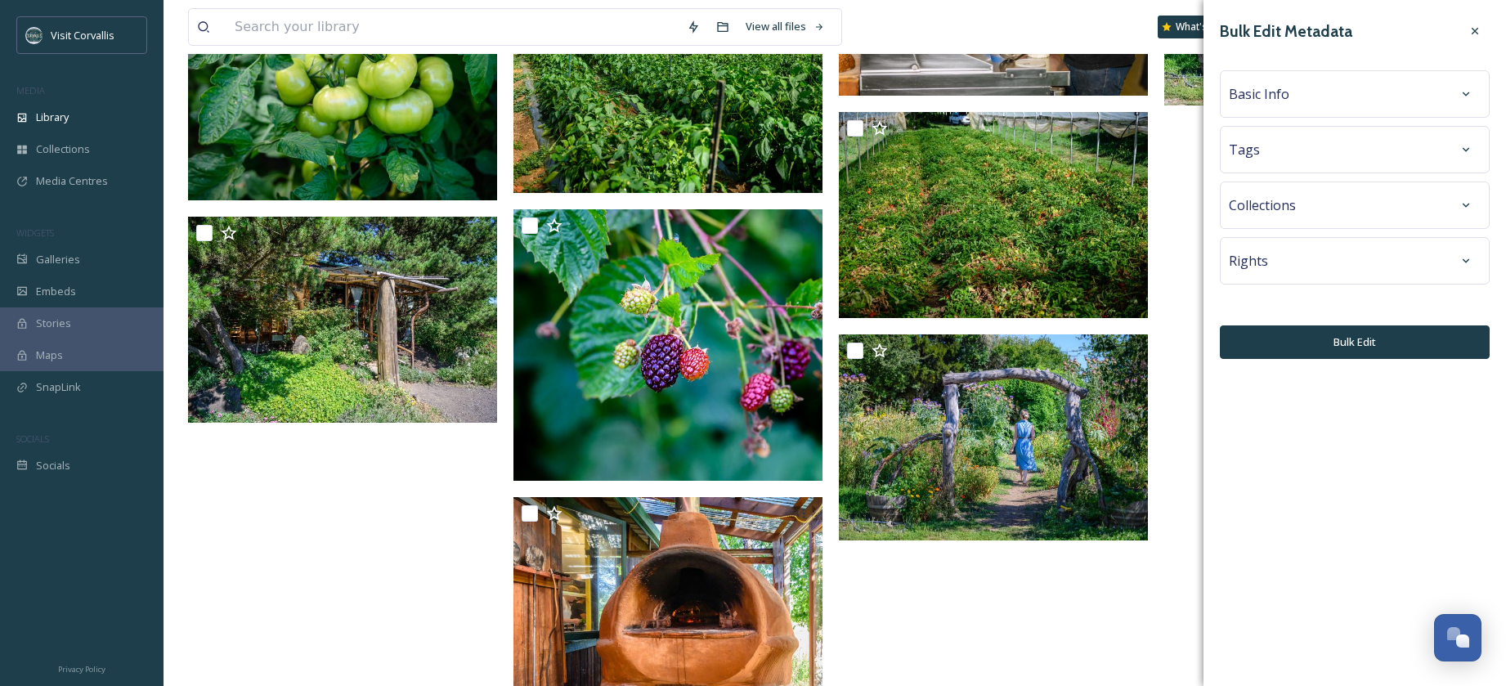
click at [1264, 93] on span "Basic Info" at bounding box center [1259, 94] width 60 height 20
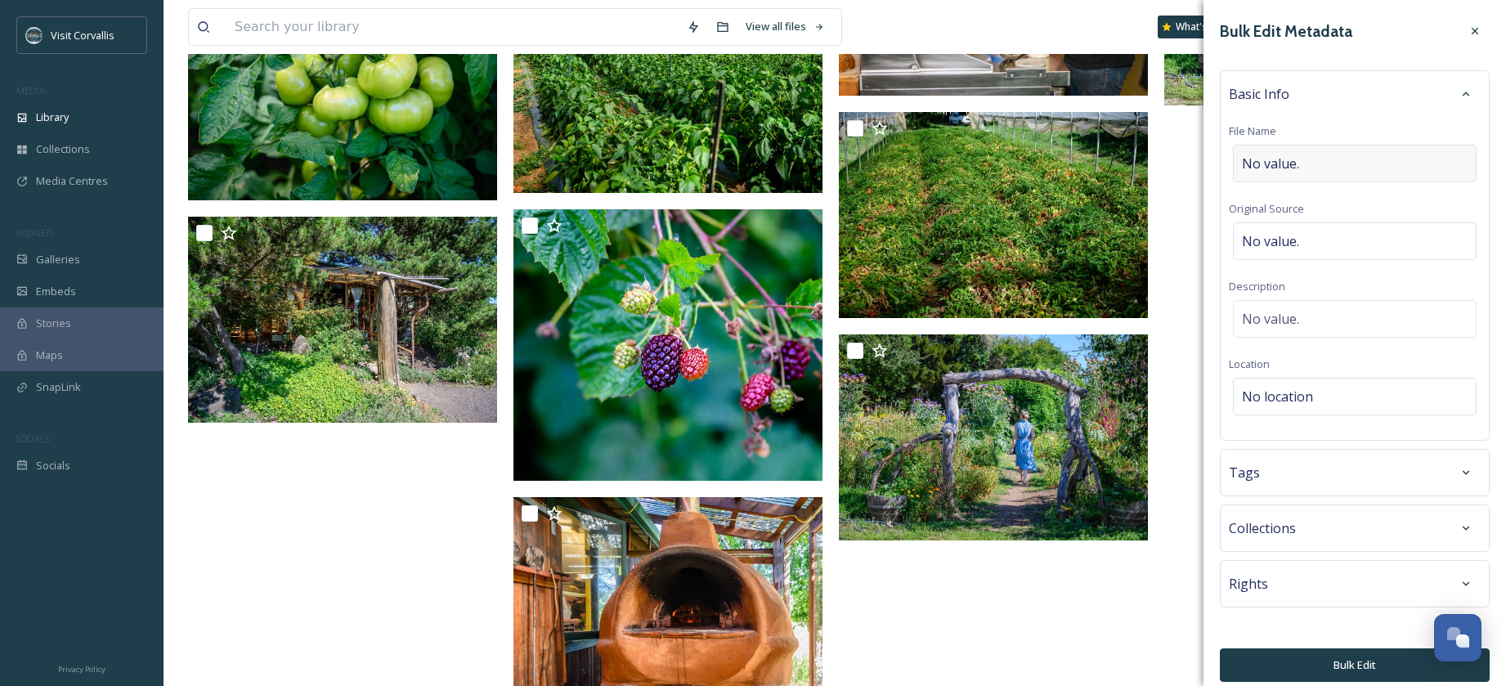
click at [1264, 156] on span "No value." at bounding box center [1270, 164] width 57 height 20
type input "Gathering Together Farm Stand and Resturant"
drag, startPoint x: 1473, startPoint y: 165, endPoint x: 1117, endPoint y: 169, distance: 356.4
click at [1203, 169] on div "Bulk Edit Metadata Basic Info File Name Gathering Together Farm Stand and Restu…" at bounding box center [1354, 343] width 302 height 686
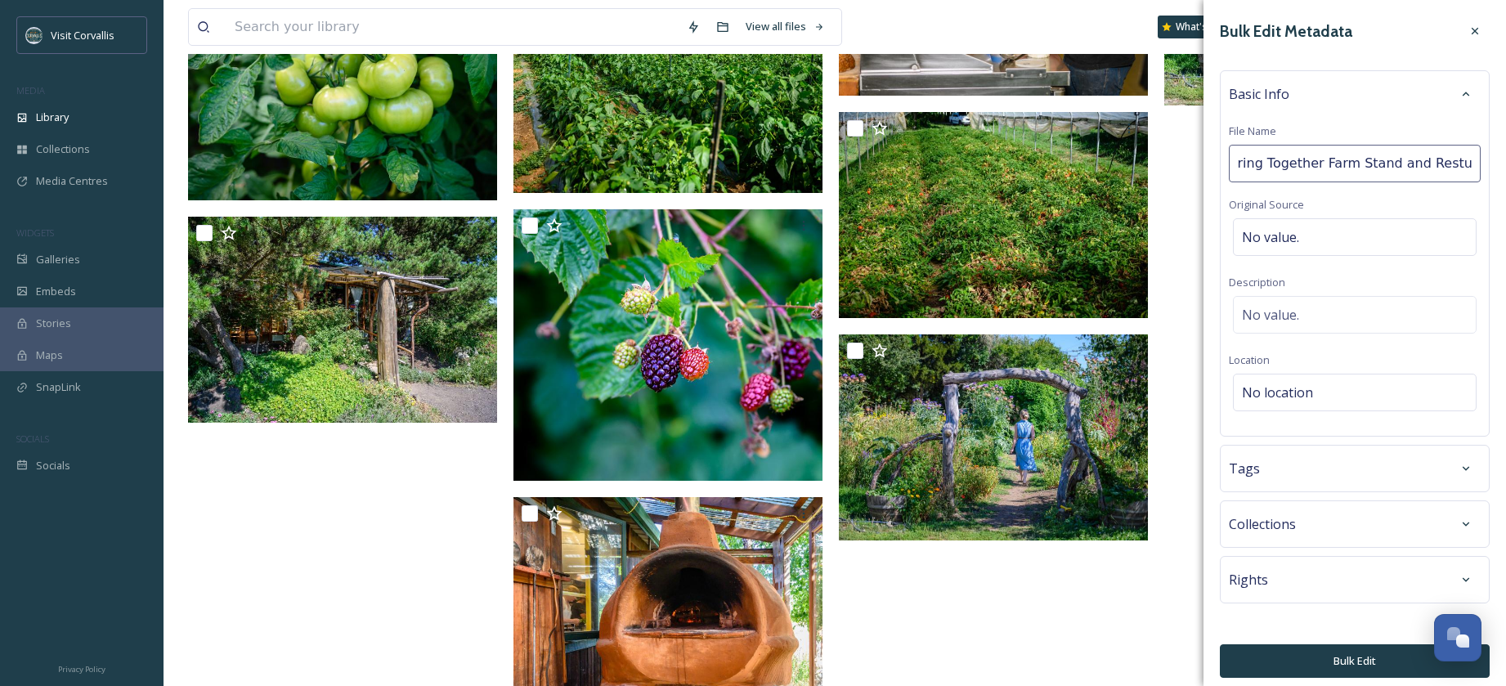
click at [1259, 319] on div "Basic Info File Name Gathering Together Farm Stand and Resturant Original Sourc…" at bounding box center [1355, 253] width 270 height 366
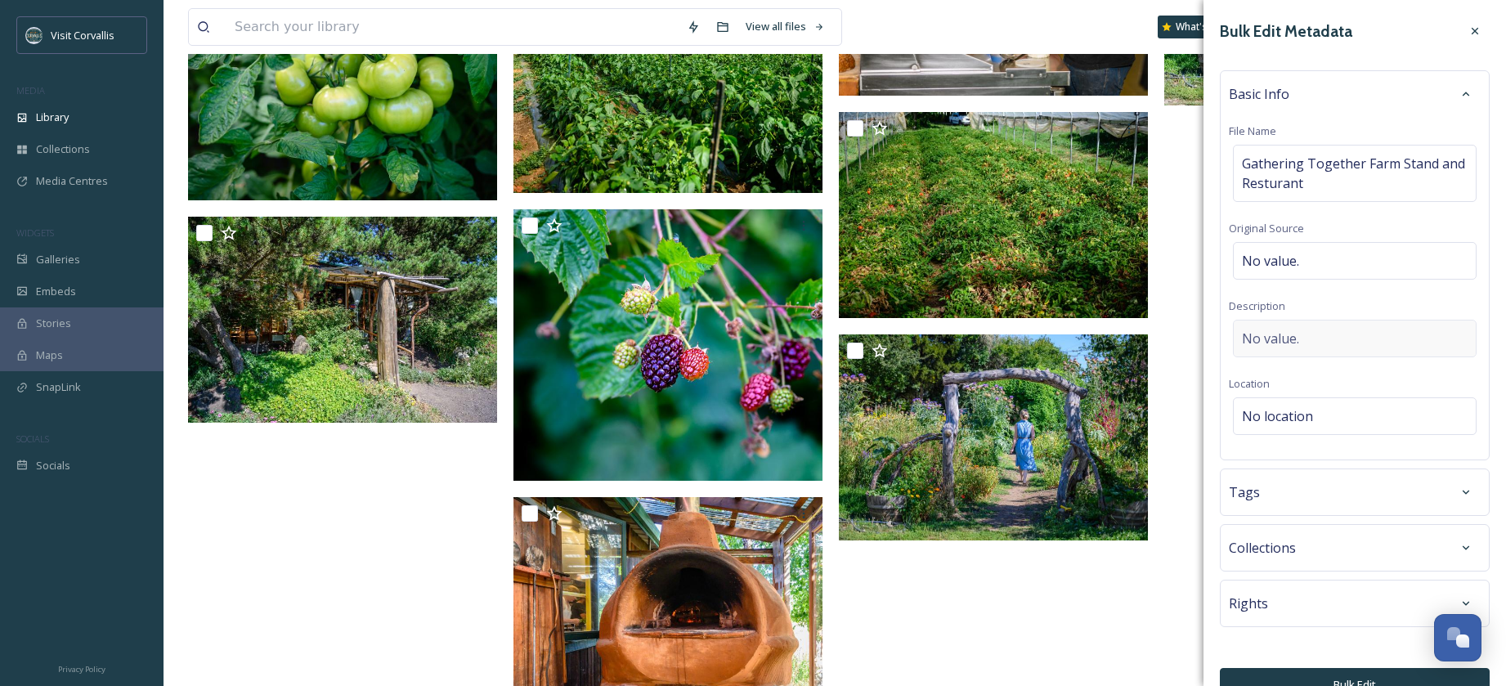
click at [1282, 329] on span "No value." at bounding box center [1270, 339] width 57 height 20
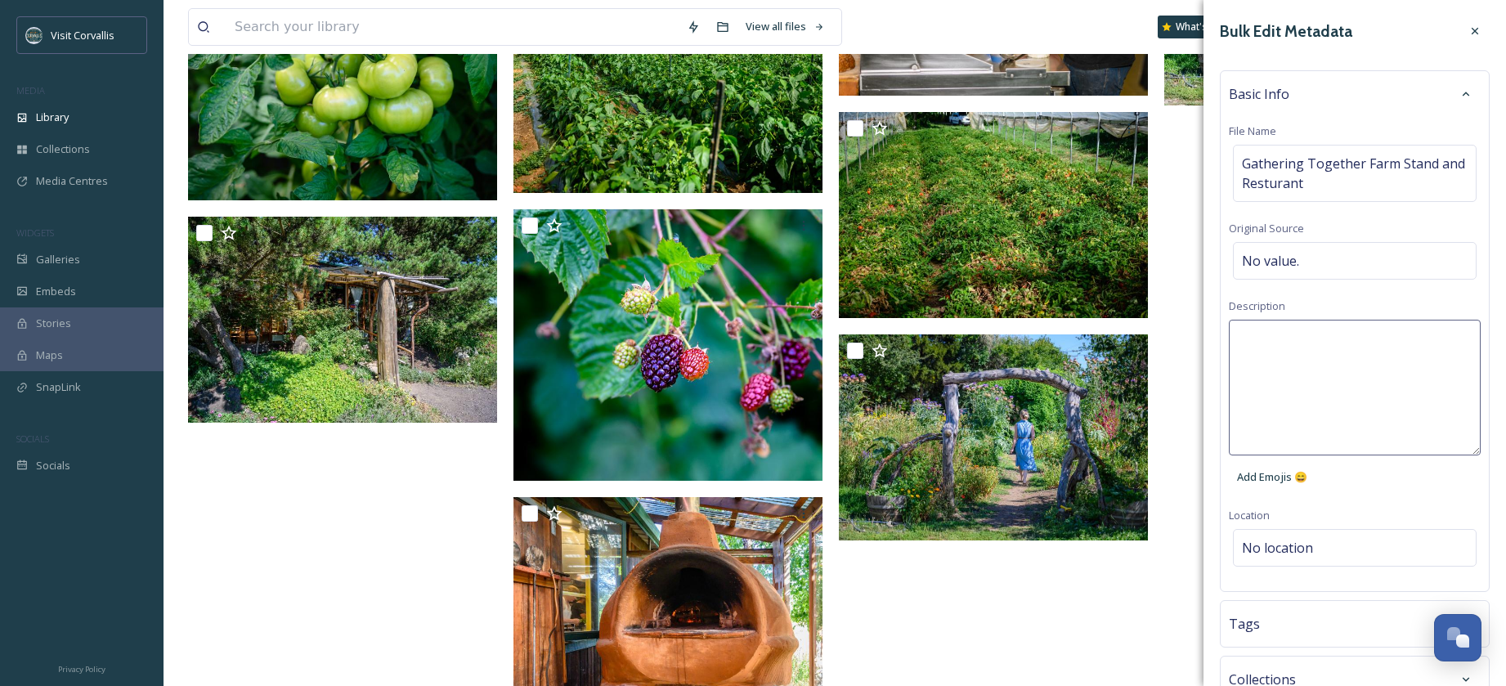
click at [1277, 339] on textarea at bounding box center [1355, 388] width 252 height 136
paste textarea "ing Together Farm Stand and Resturant"
click at [1242, 342] on textarea "ing Together Farm Stand and Resturant" at bounding box center [1355, 388] width 252 height 136
click at [1275, 360] on textarea "Gathering Together Farm Stand and Resturant" at bounding box center [1355, 388] width 252 height 136
type textarea "Gathering Together Farm Stand and Restaurant"
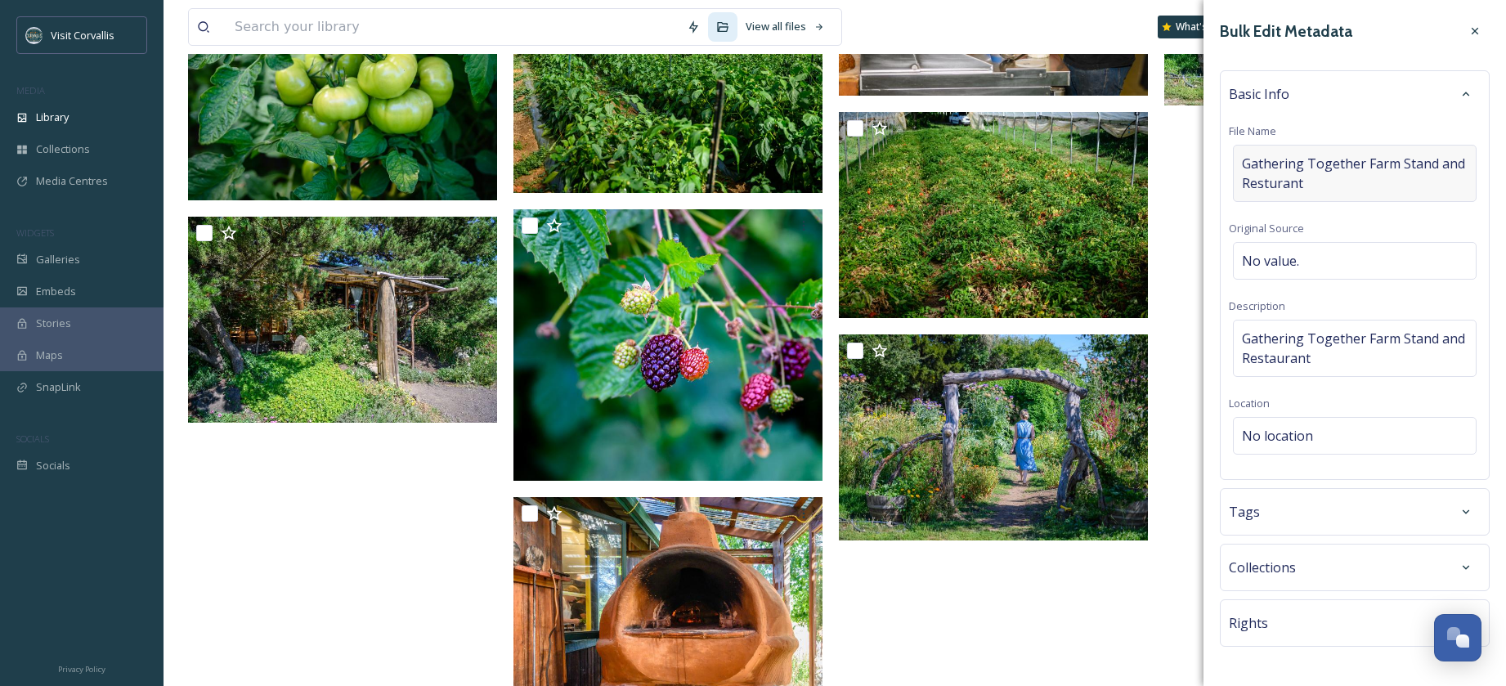
click at [1272, 186] on span "Gathering Together Farm Stand and Resturant" at bounding box center [1355, 173] width 226 height 39
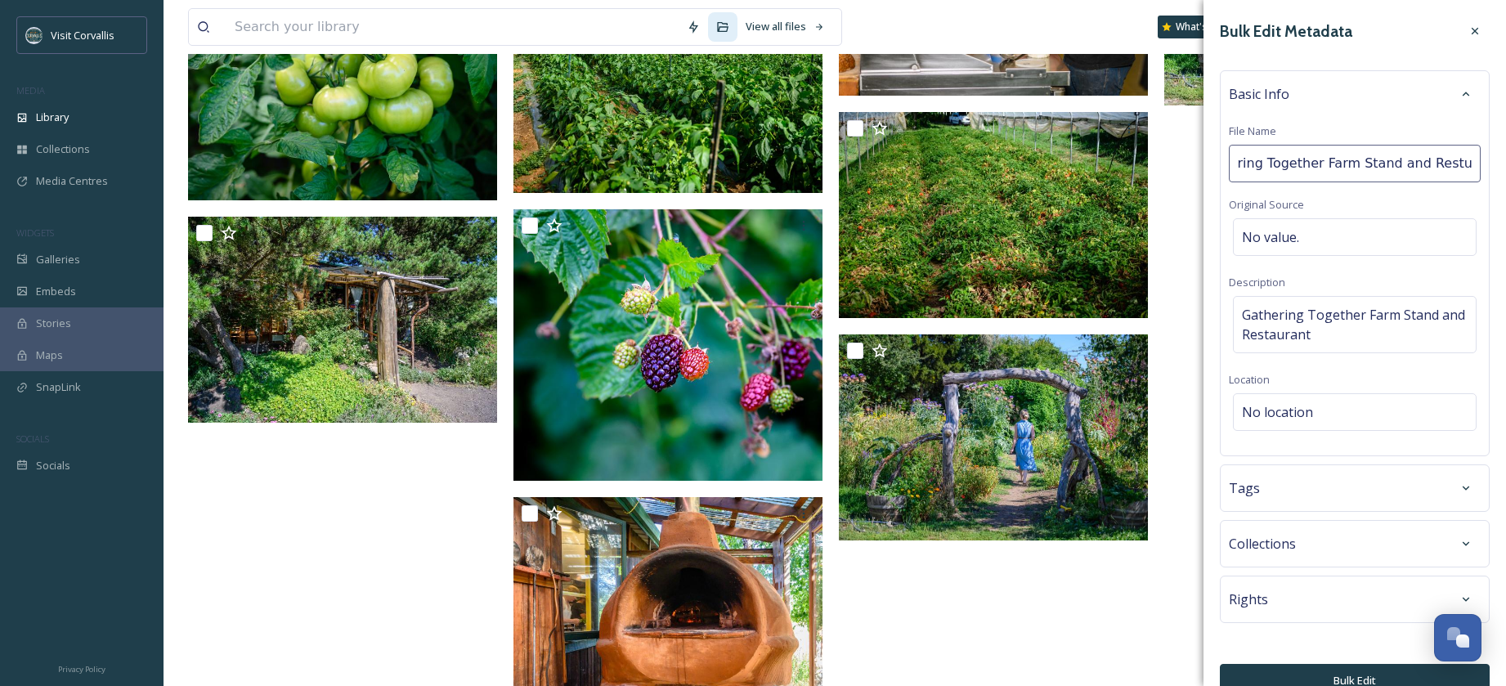
type input "Gathering Together Farm Stand and Restaurant"
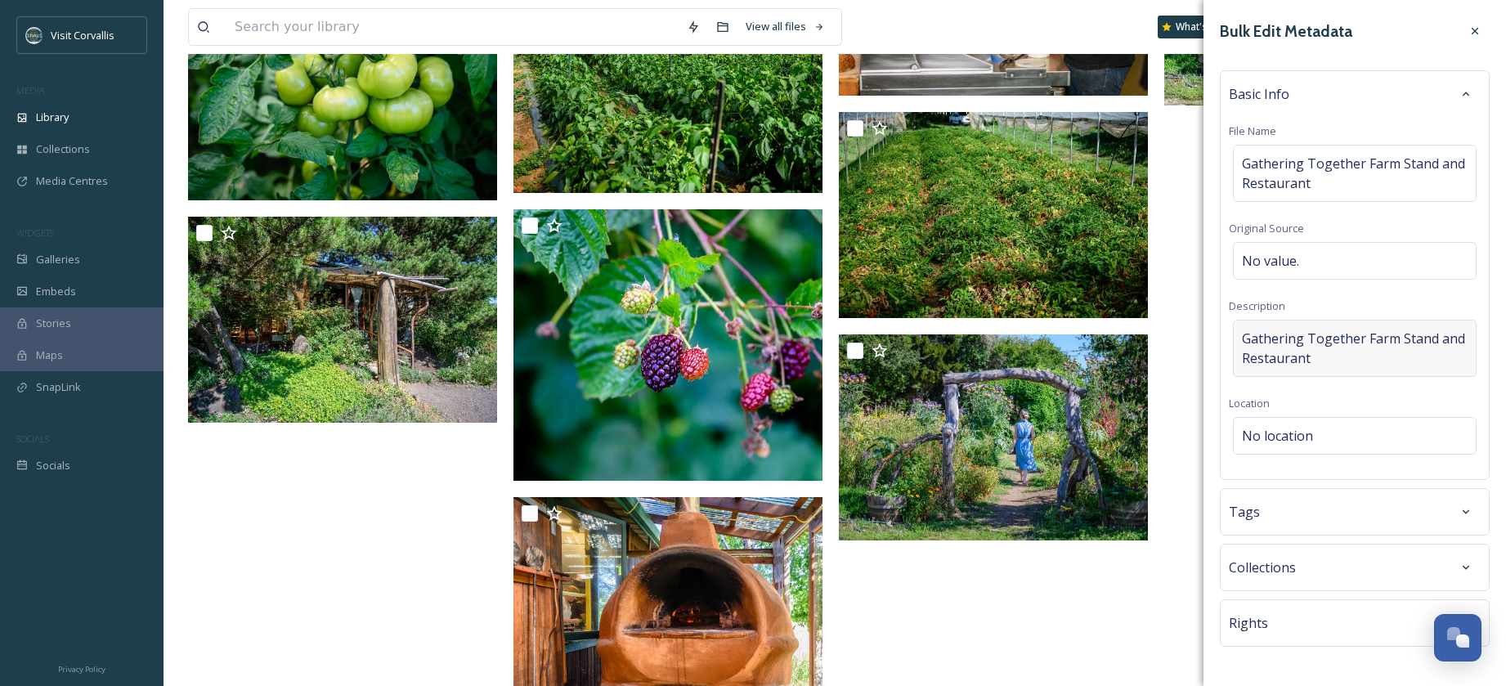
click at [1296, 342] on span "Gathering Together Farm Stand and Restaurant" at bounding box center [1355, 348] width 226 height 39
drag, startPoint x: 1321, startPoint y: 356, endPoint x: 1200, endPoint y: 330, distance: 123.6
click at [1229, 330] on textarea "Gathering Together Farm Stand and Restaurant" at bounding box center [1355, 388] width 252 height 136
paste textarea "grows the finest in local, organic produce. They also run a CSA, a Farmstand an…"
type textarea "Gathering Together Farm grows the finest in local, organic produce. They also r…"
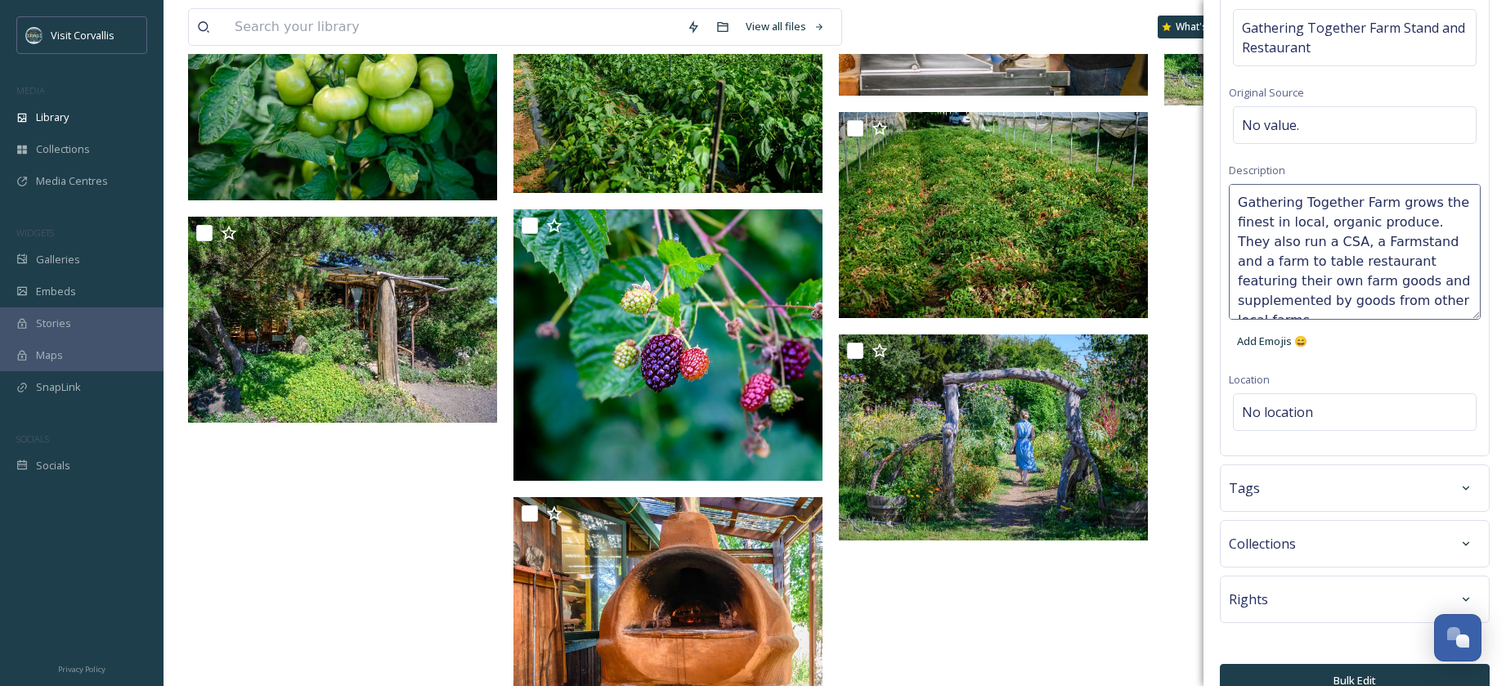
scroll to position [159, 0]
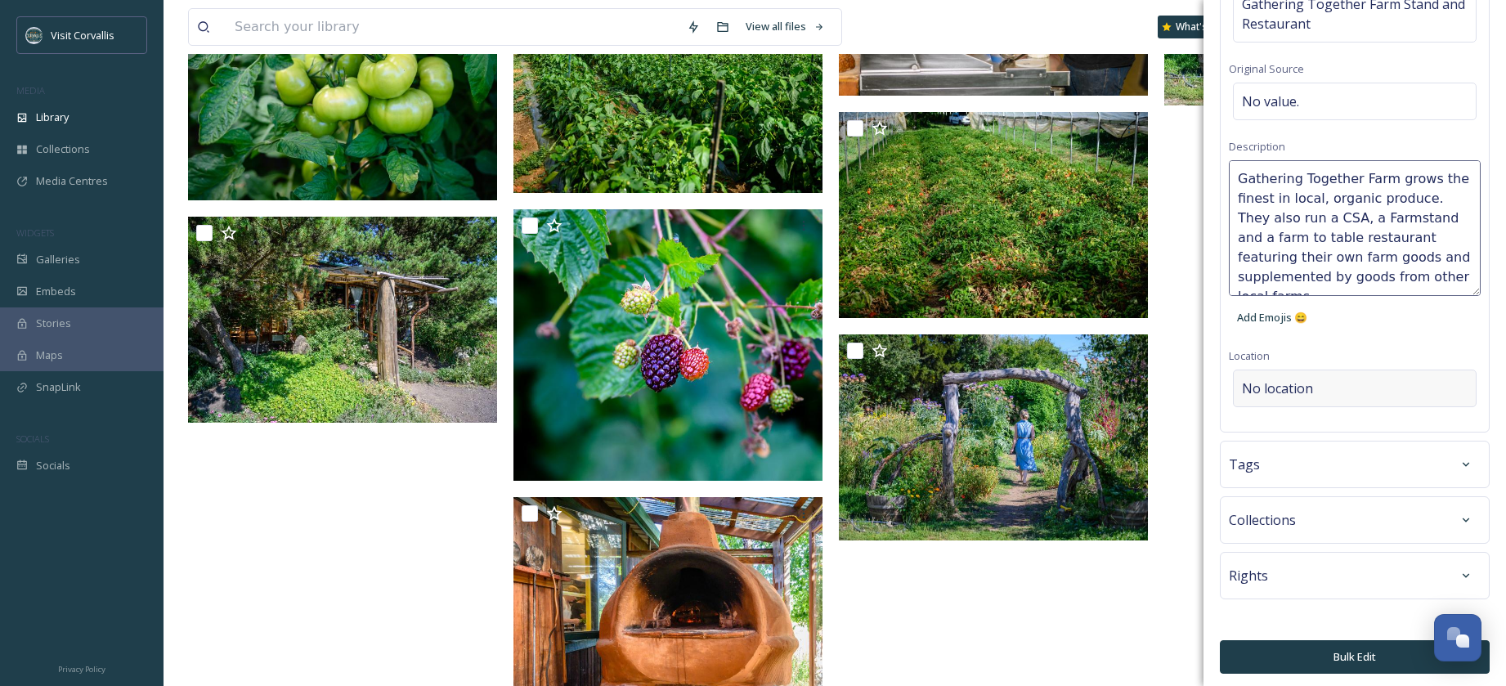
click at [1369, 386] on div "No location" at bounding box center [1355, 388] width 244 height 38
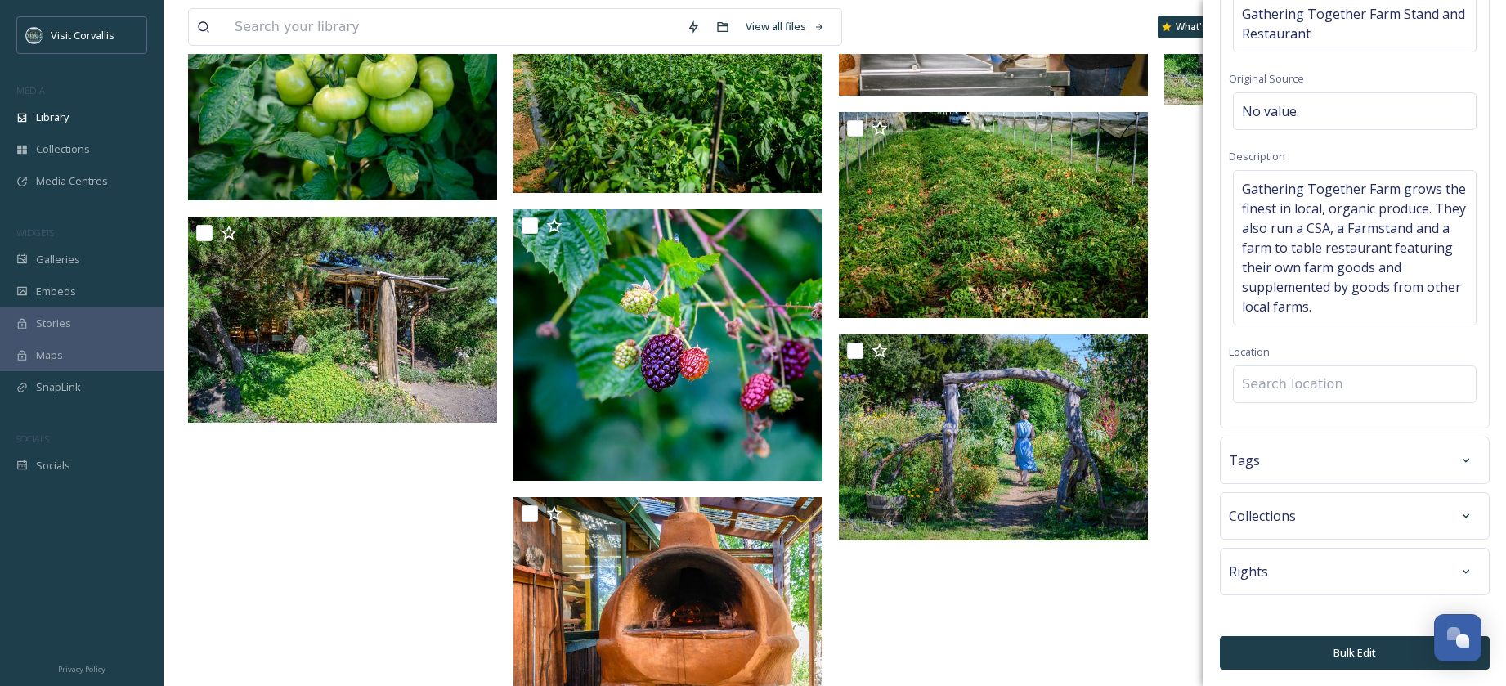
click at [1300, 386] on input at bounding box center [1354, 384] width 242 height 36
type input "f"
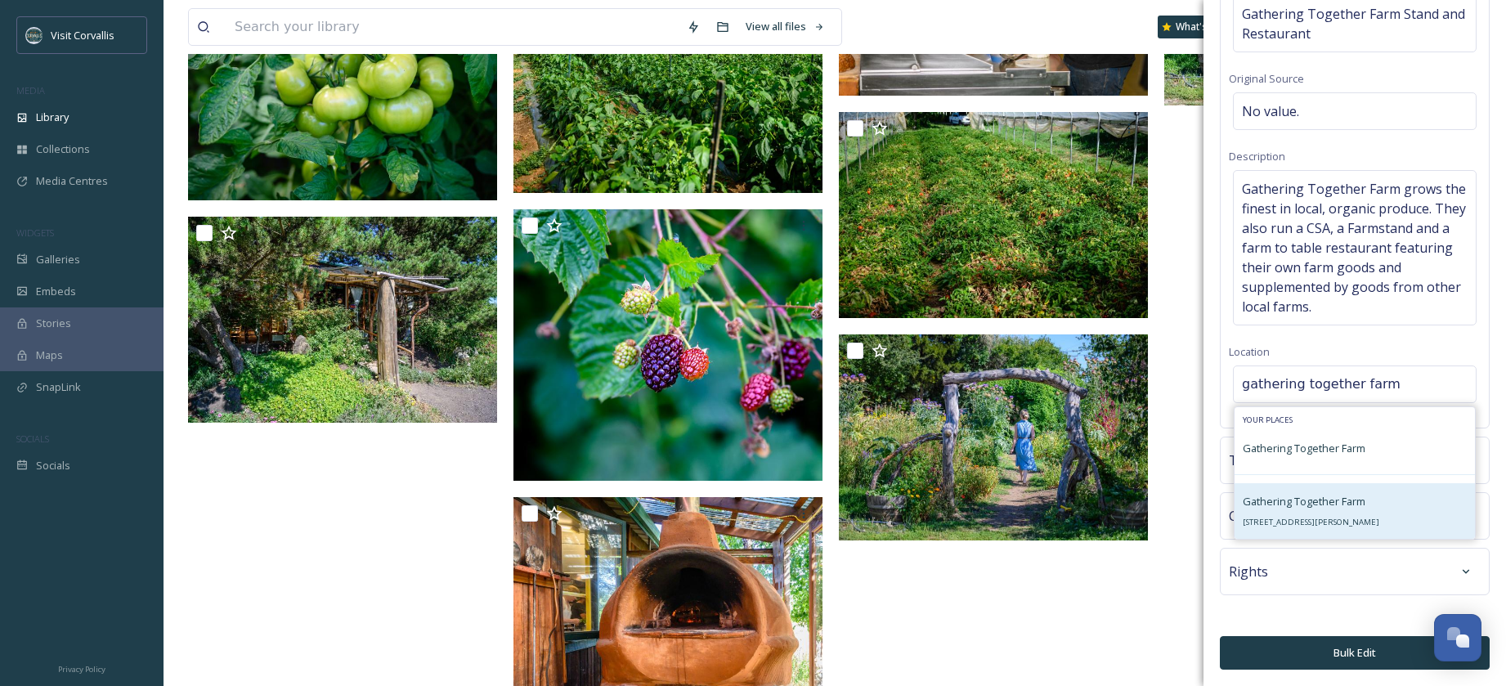
type input "gathering together farm"
click at [1318, 504] on span "Gathering Together Farm" at bounding box center [1303, 501] width 123 height 15
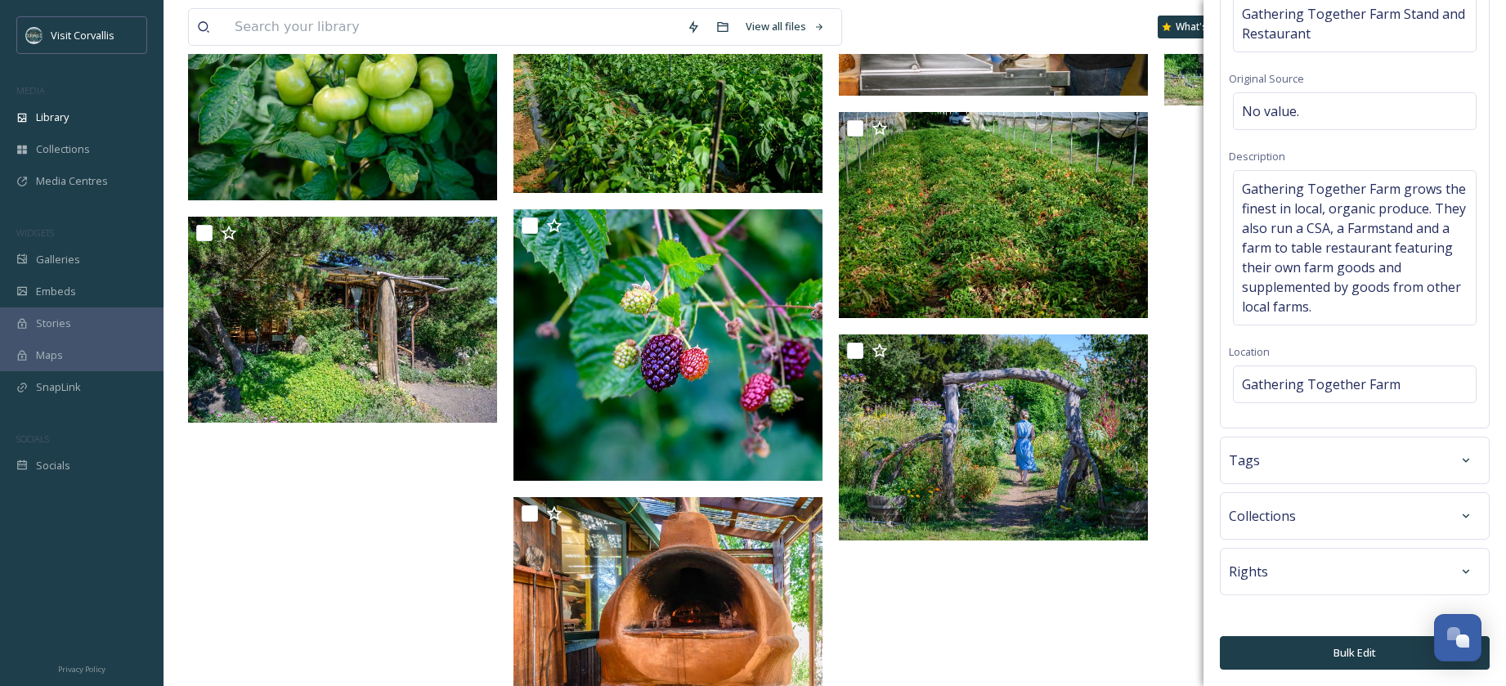
click at [1306, 468] on div "Tags" at bounding box center [1355, 459] width 252 height 29
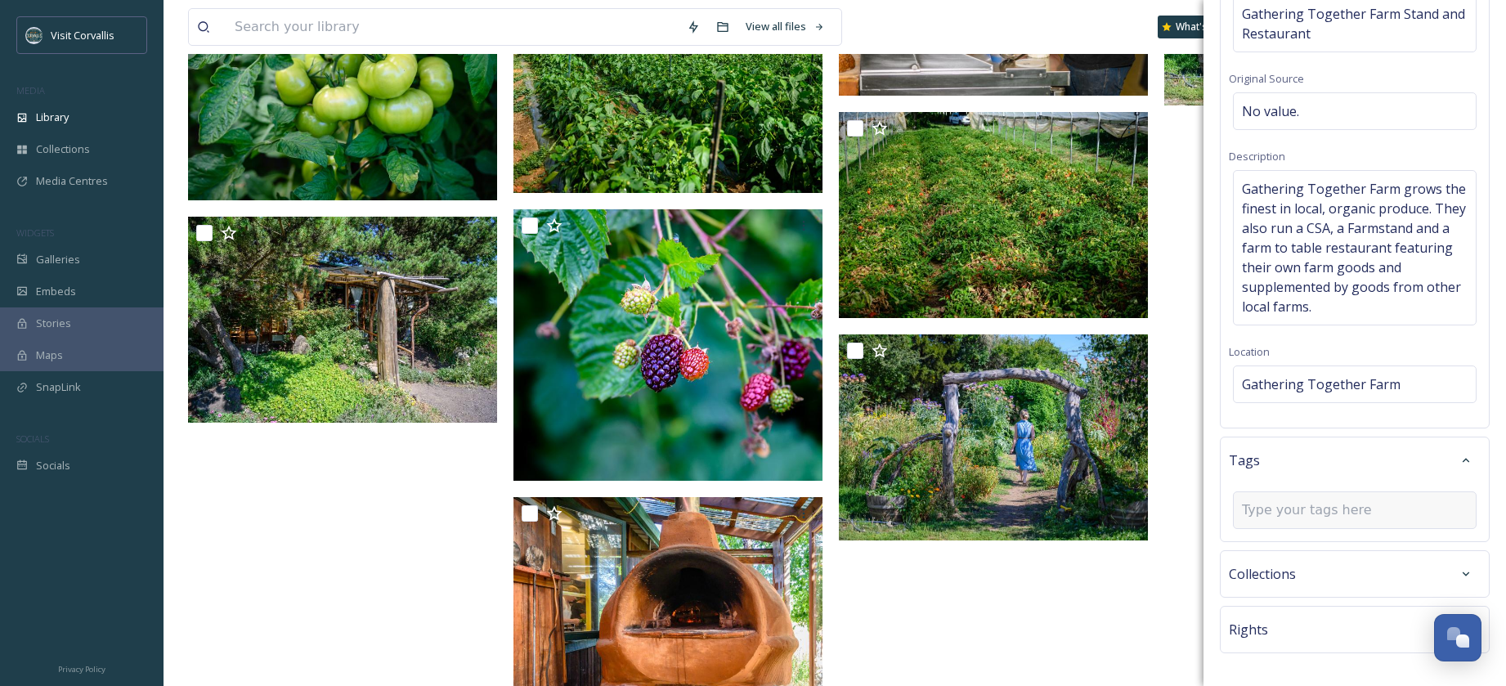
click at [1287, 508] on input at bounding box center [1323, 510] width 163 height 20
type input "farm stand"
click at [1280, 547] on span "farm stand" at bounding box center [1268, 549] width 53 height 16
click at [1271, 546] on input at bounding box center [1323, 543] width 163 height 20
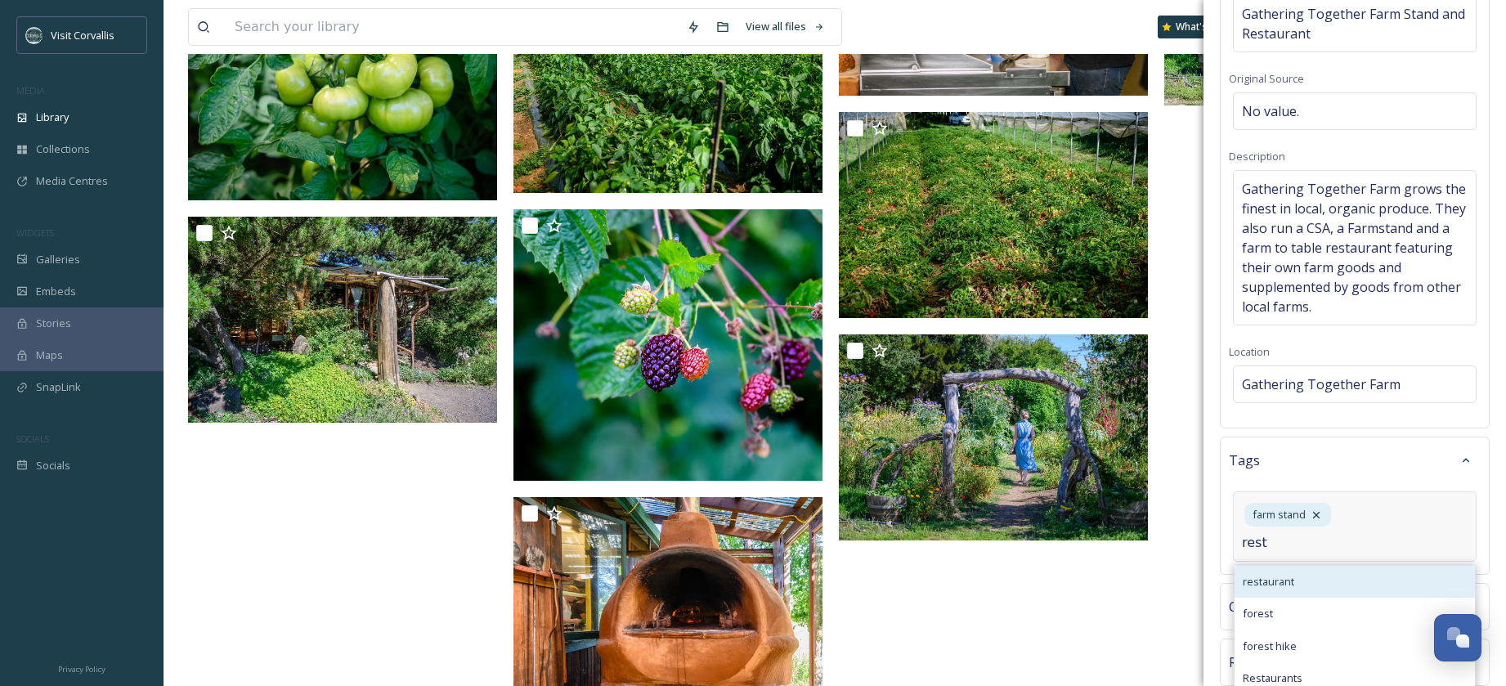
type input "rest"
click at [1267, 581] on span "restaurant" at bounding box center [1267, 582] width 51 height 16
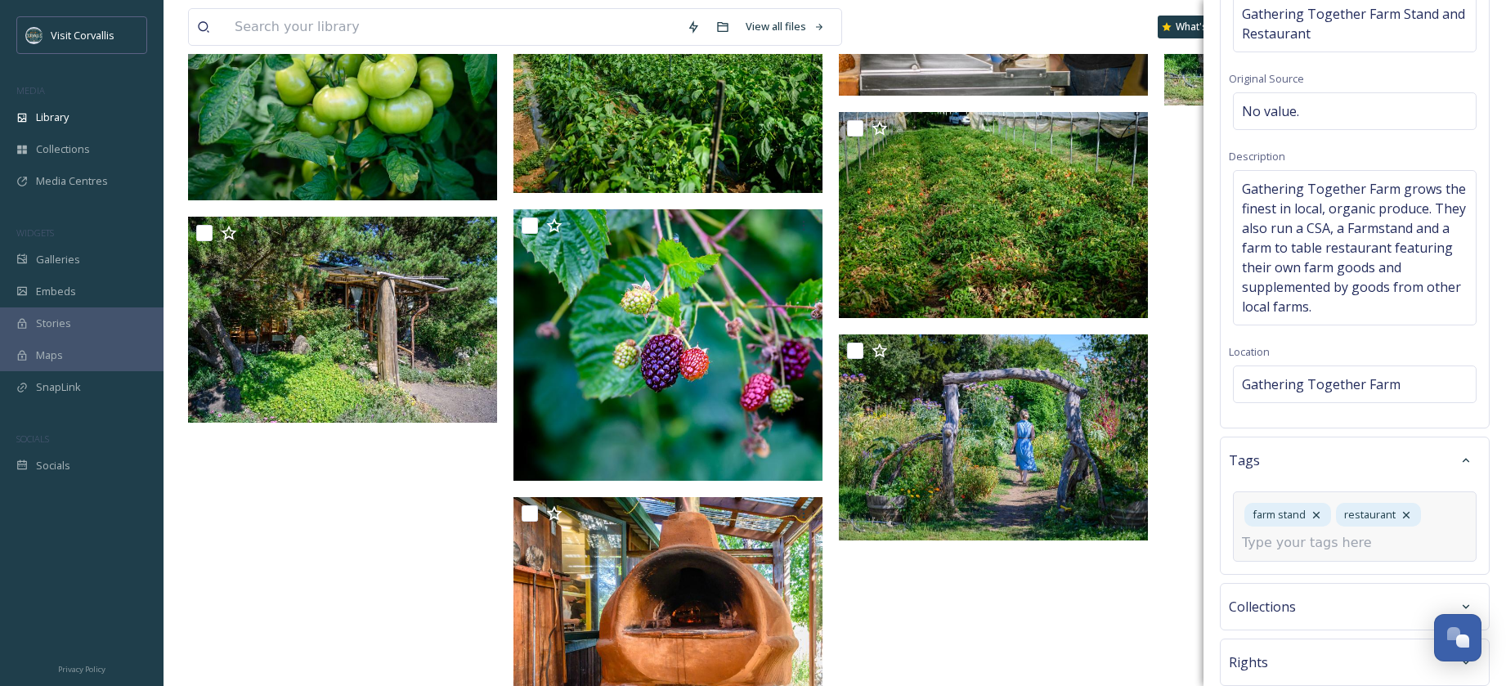
click at [1273, 544] on input at bounding box center [1323, 543] width 163 height 20
type input "farm"
click at [1307, 679] on div "farm-to-table" at bounding box center [1354, 678] width 240 height 32
click at [1302, 583] on input at bounding box center [1323, 576] width 163 height 20
type input "f"
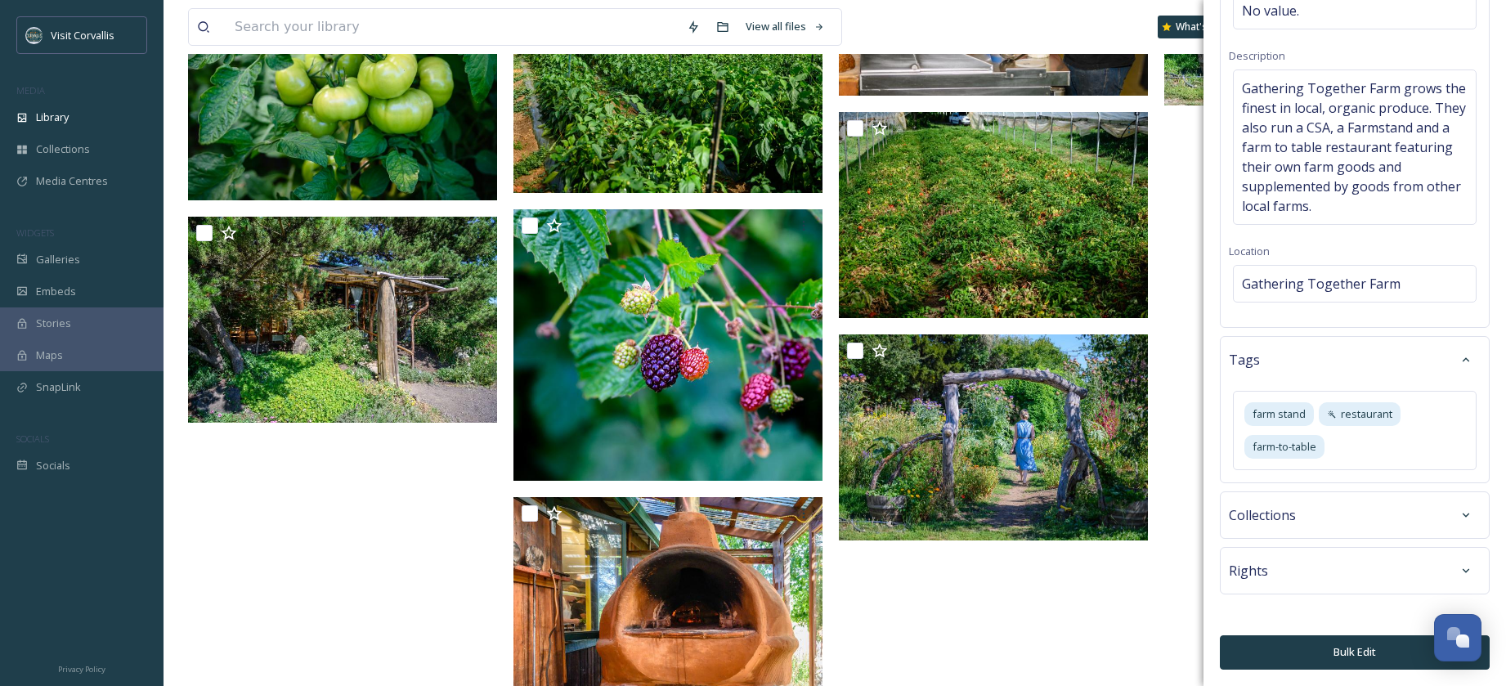
scroll to position [250, 0]
click at [1308, 572] on div "Rights" at bounding box center [1355, 570] width 252 height 29
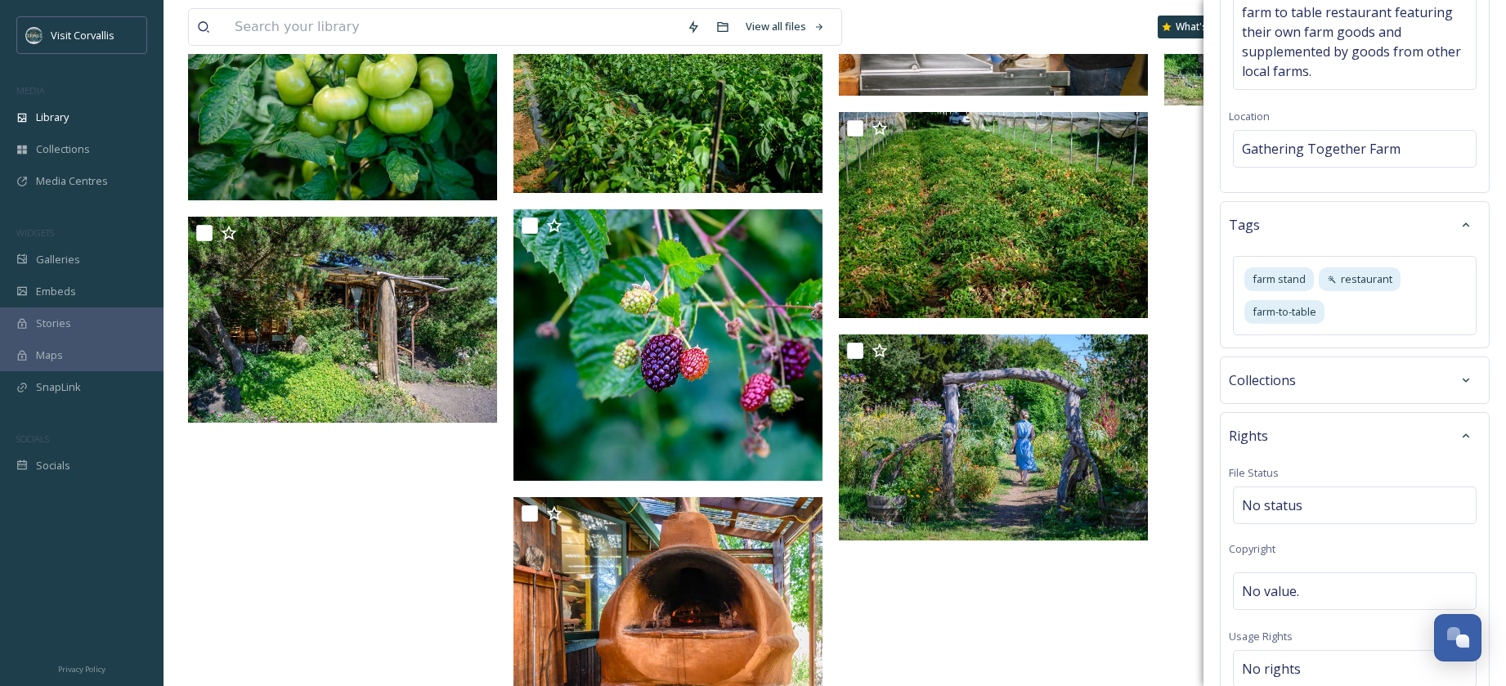
scroll to position [386, 0]
click at [1269, 593] on span "No value." at bounding box center [1270, 590] width 57 height 20
type input "[PERSON_NAME] Photography"
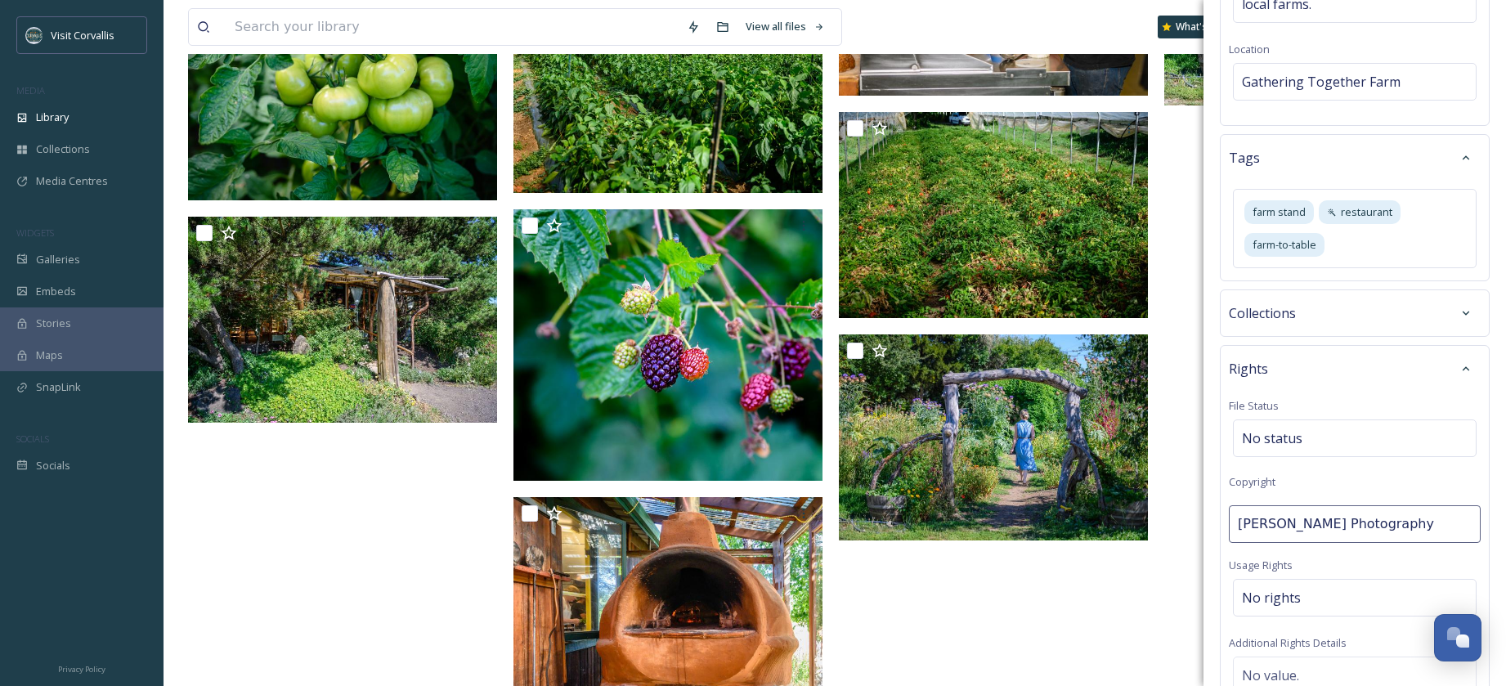
scroll to position [479, 0]
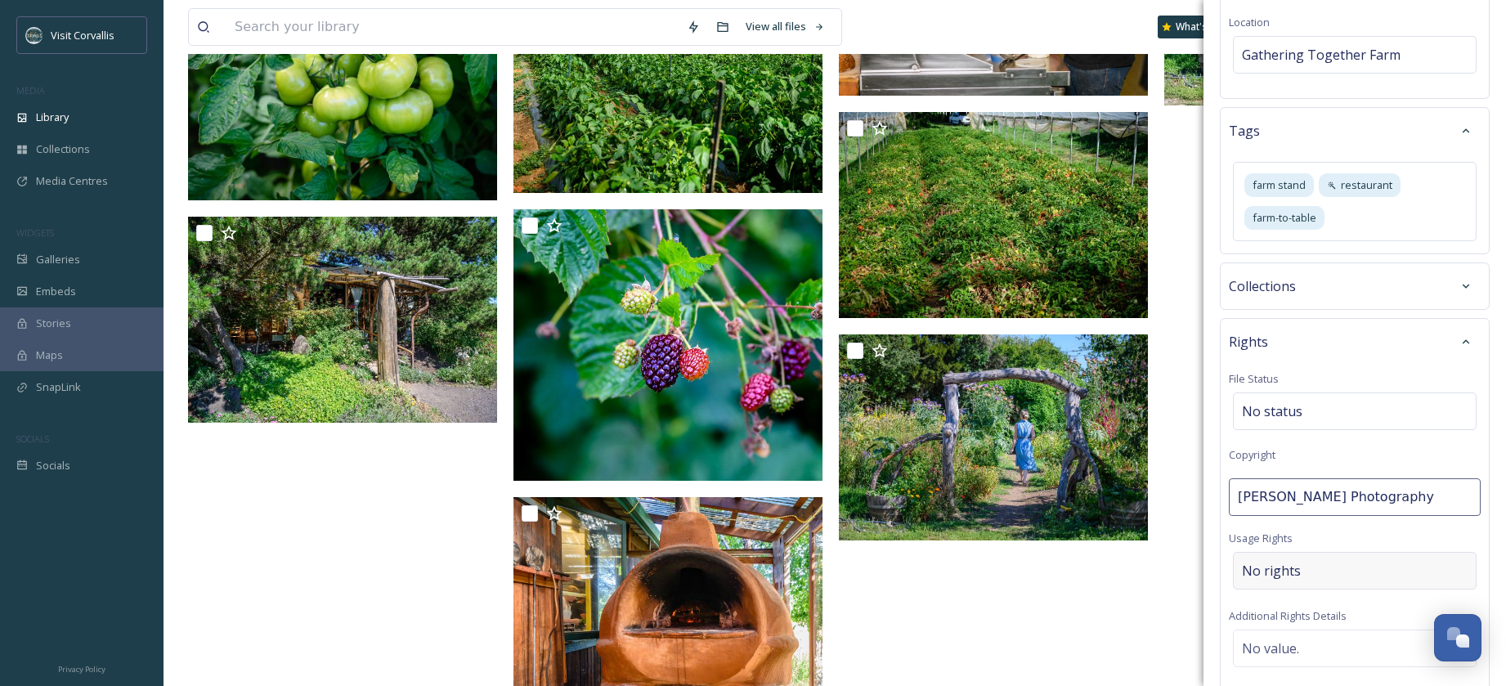
click at [1282, 566] on span "No rights" at bounding box center [1271, 571] width 59 height 20
click at [1275, 571] on input at bounding box center [1328, 579] width 180 height 36
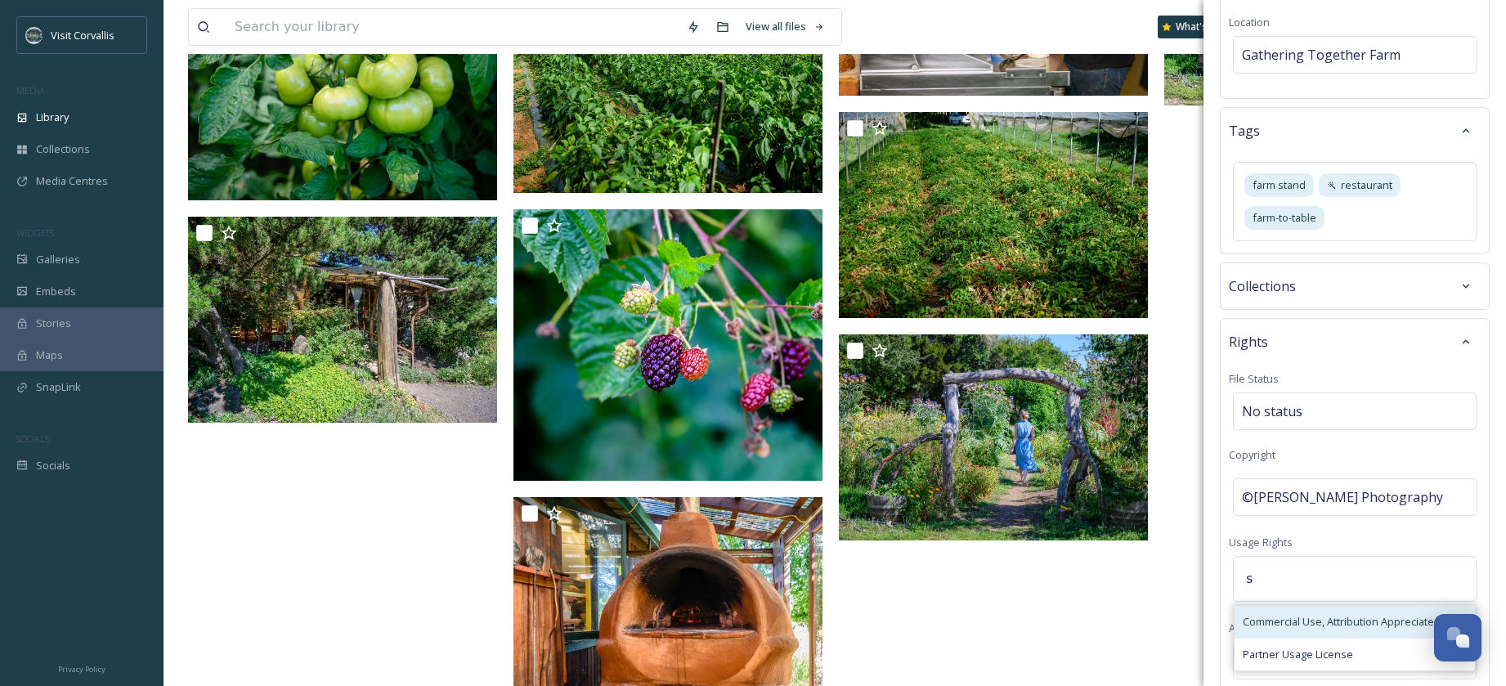
type input "s"
click at [1287, 620] on span "Commercial Use, Attribution Appreciated" at bounding box center [1341, 622] width 198 height 16
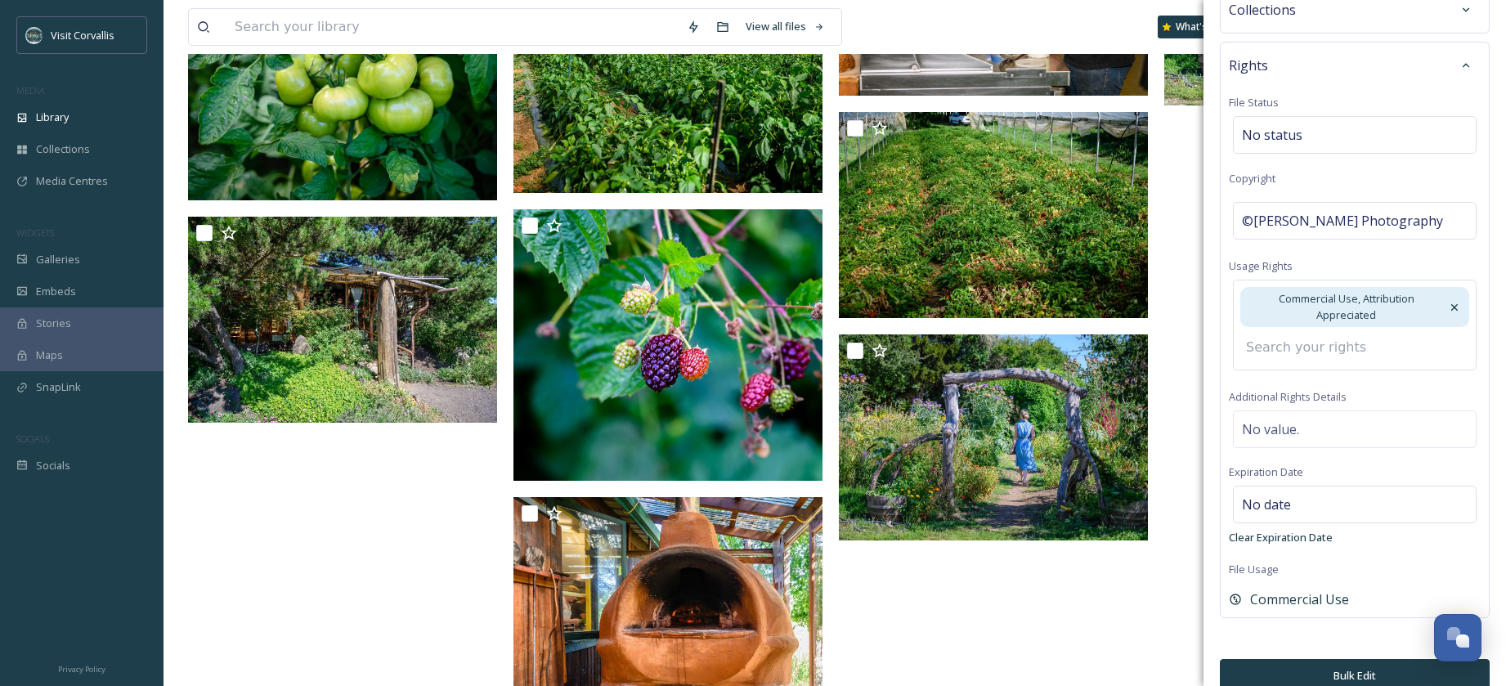
scroll to position [778, 0]
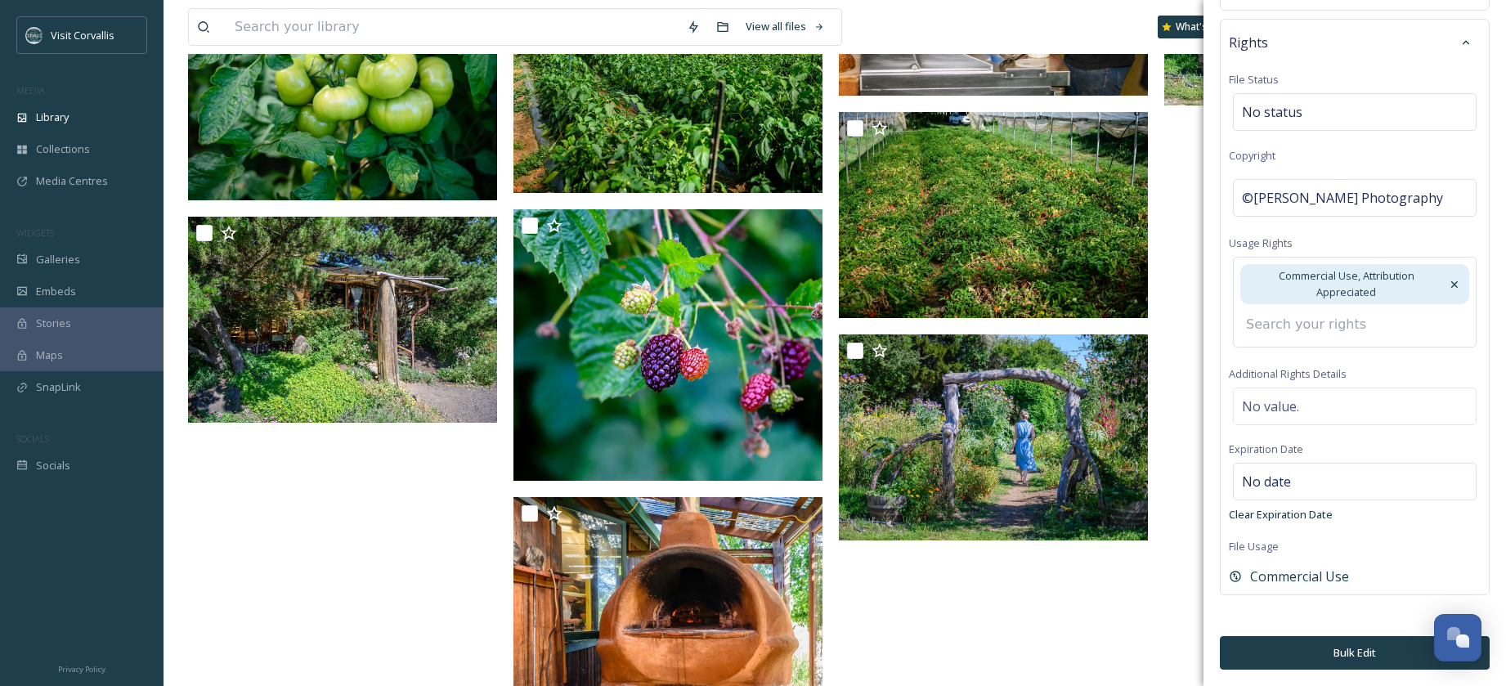
click at [1314, 647] on button "Bulk Edit" at bounding box center [1355, 653] width 270 height 34
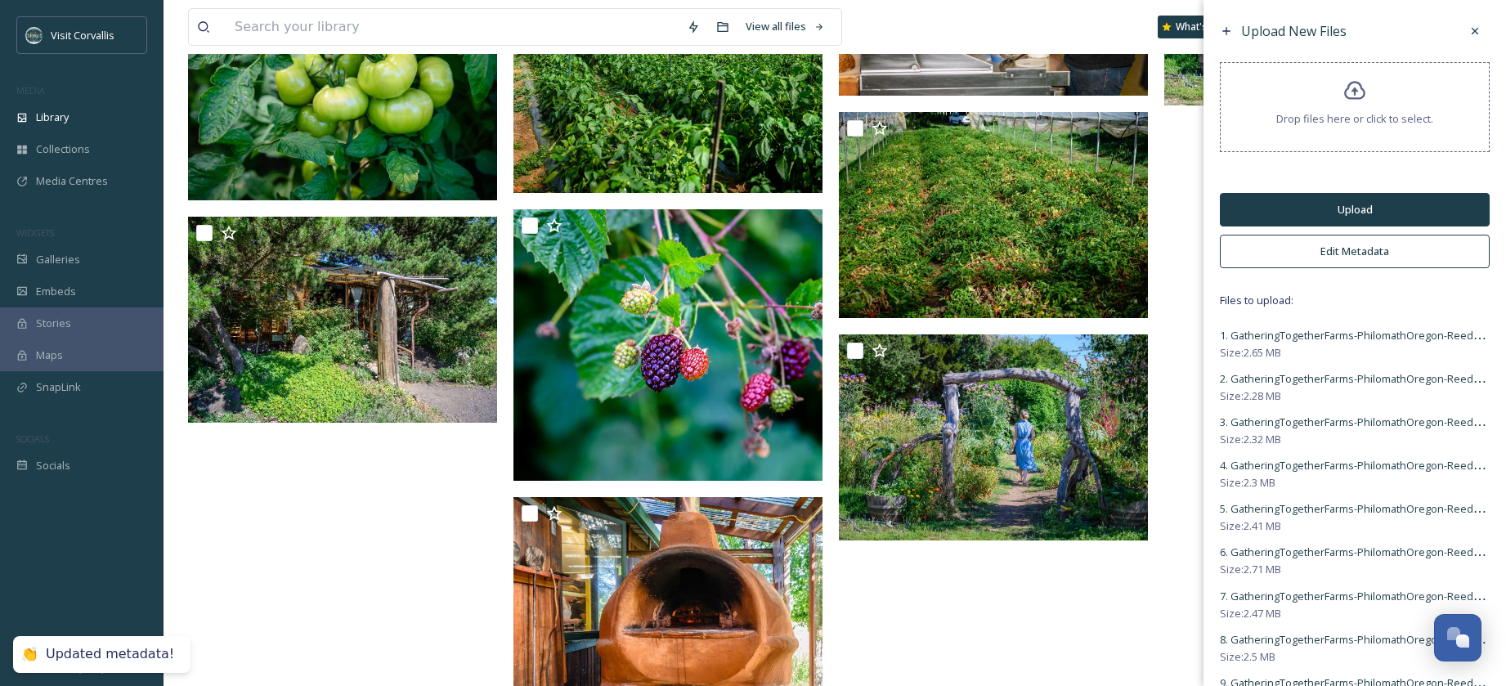
click at [1309, 206] on button "Upload" at bounding box center [1355, 210] width 270 height 34
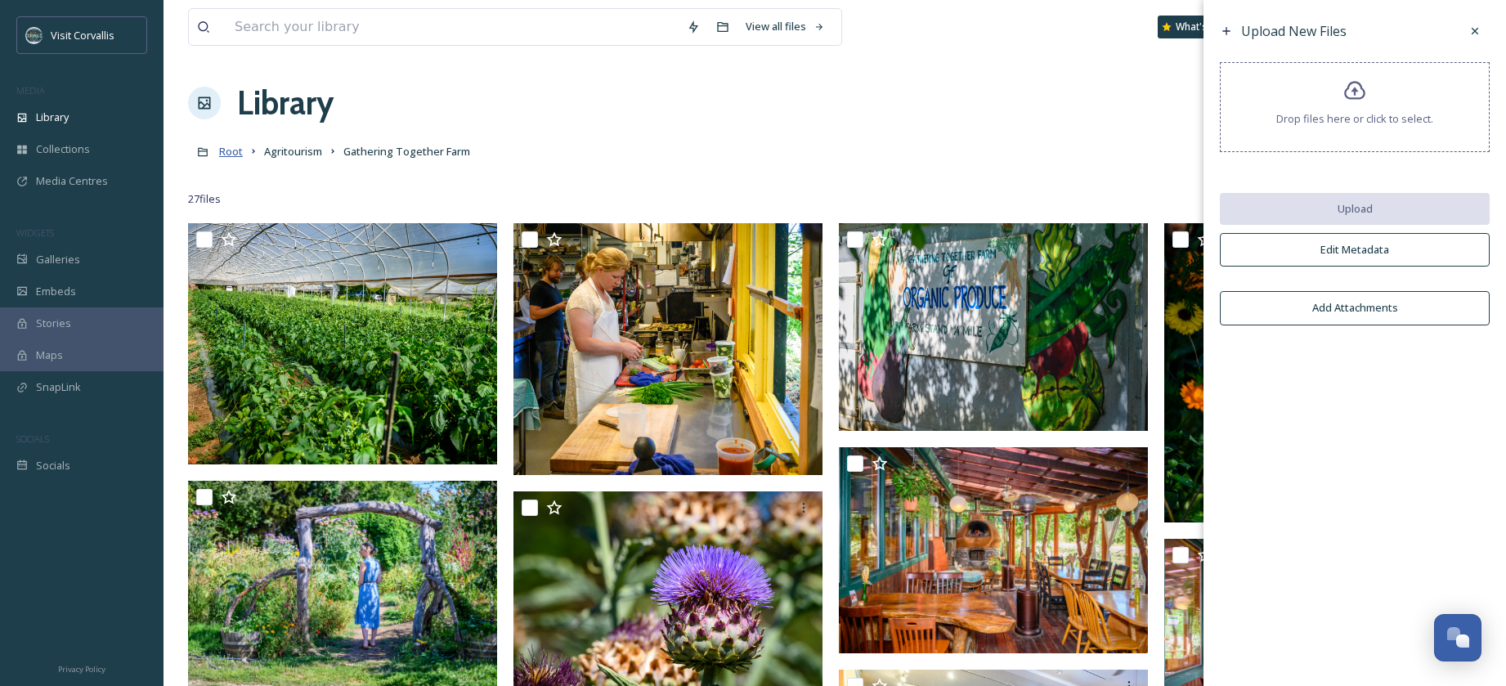
click at [235, 156] on span "Root" at bounding box center [231, 151] width 24 height 15
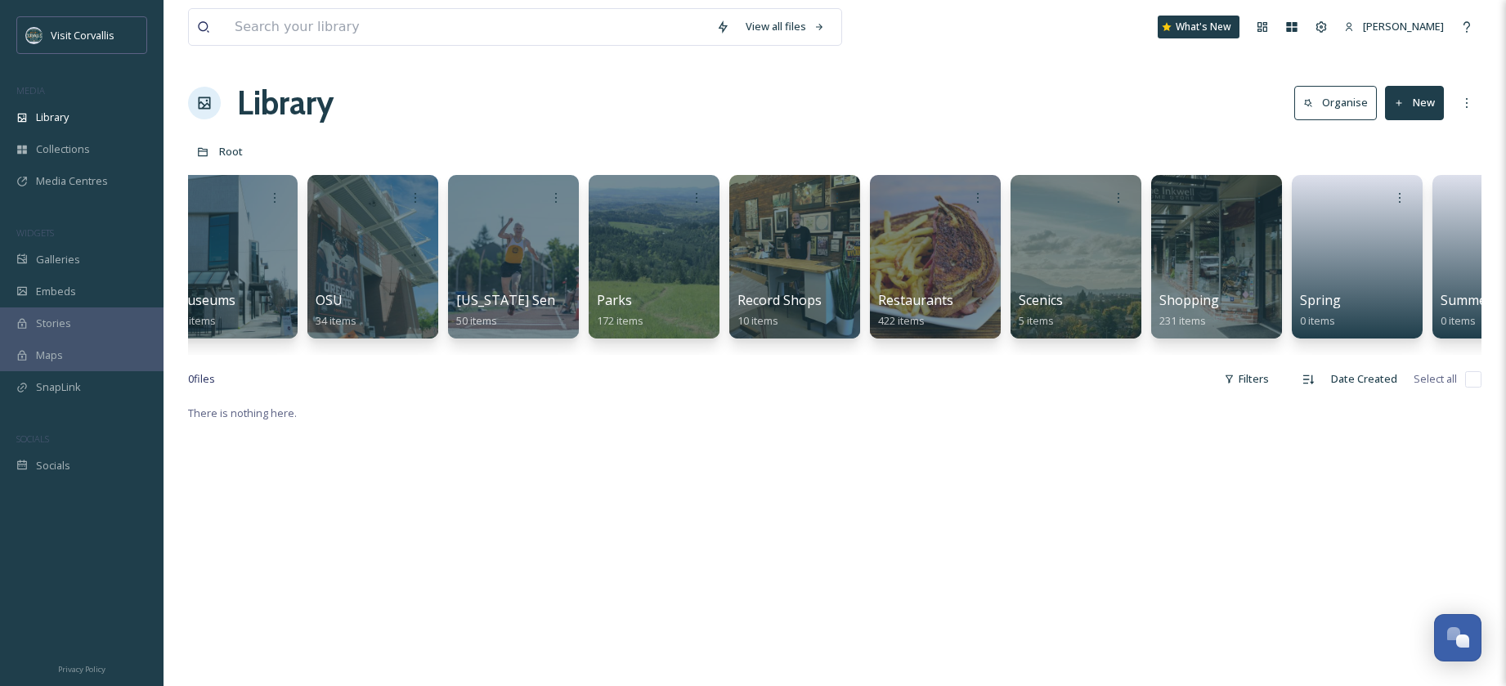
scroll to position [0, 3972]
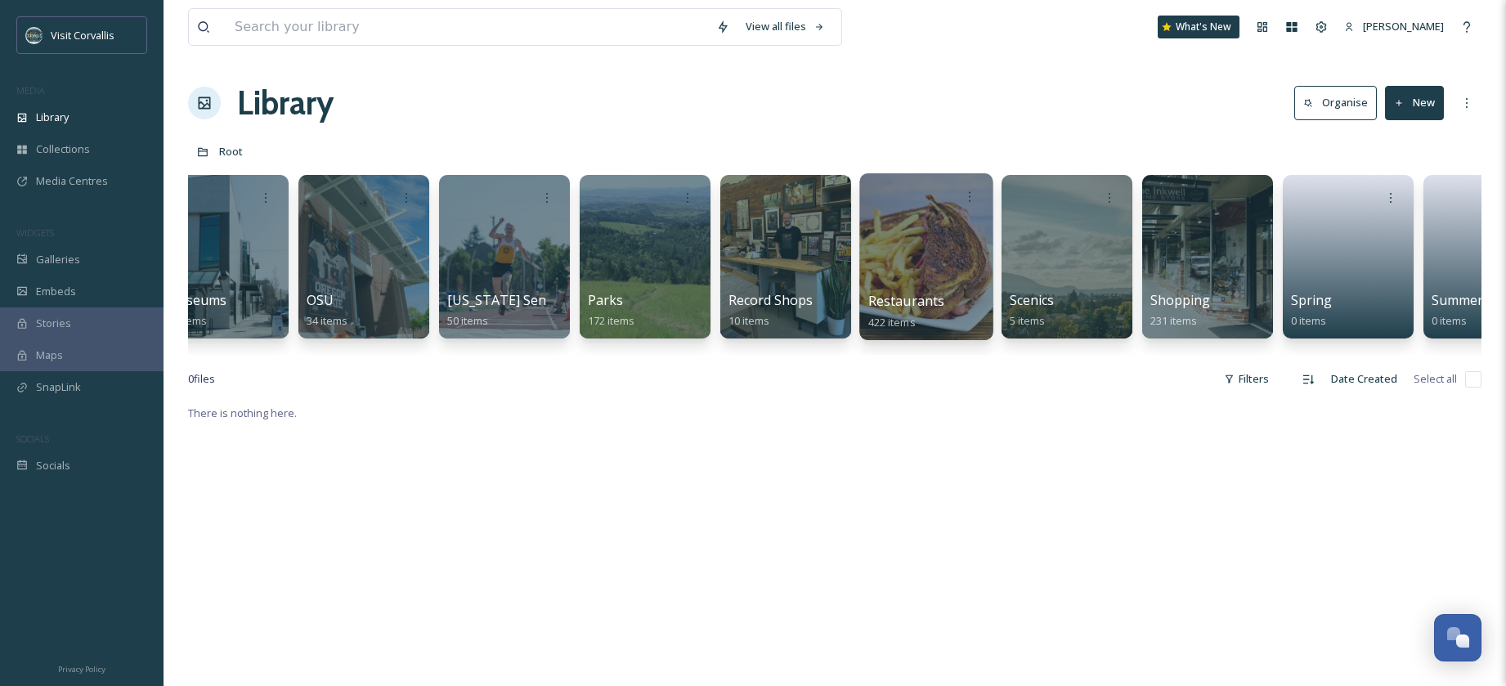
click at [914, 259] on div at bounding box center [925, 256] width 133 height 167
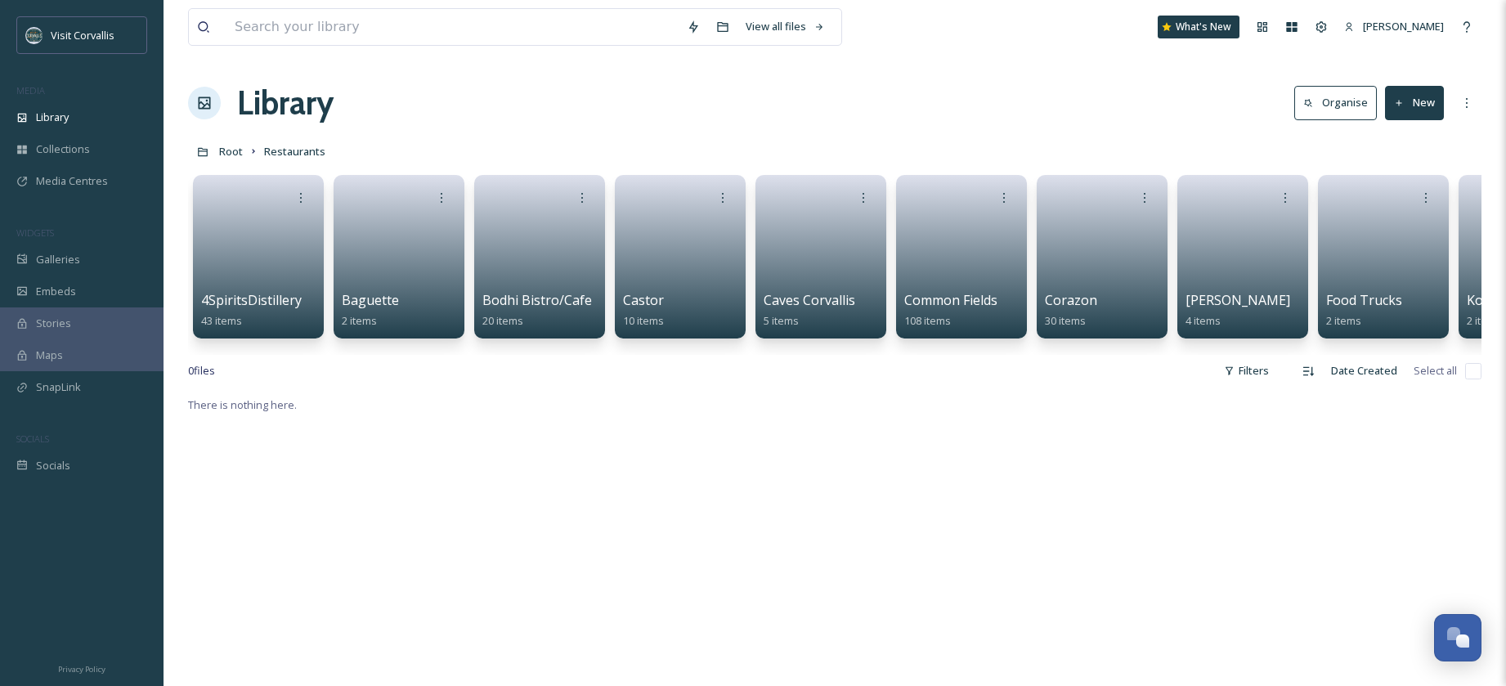
click at [1409, 102] on button "New" at bounding box center [1414, 103] width 59 height 34
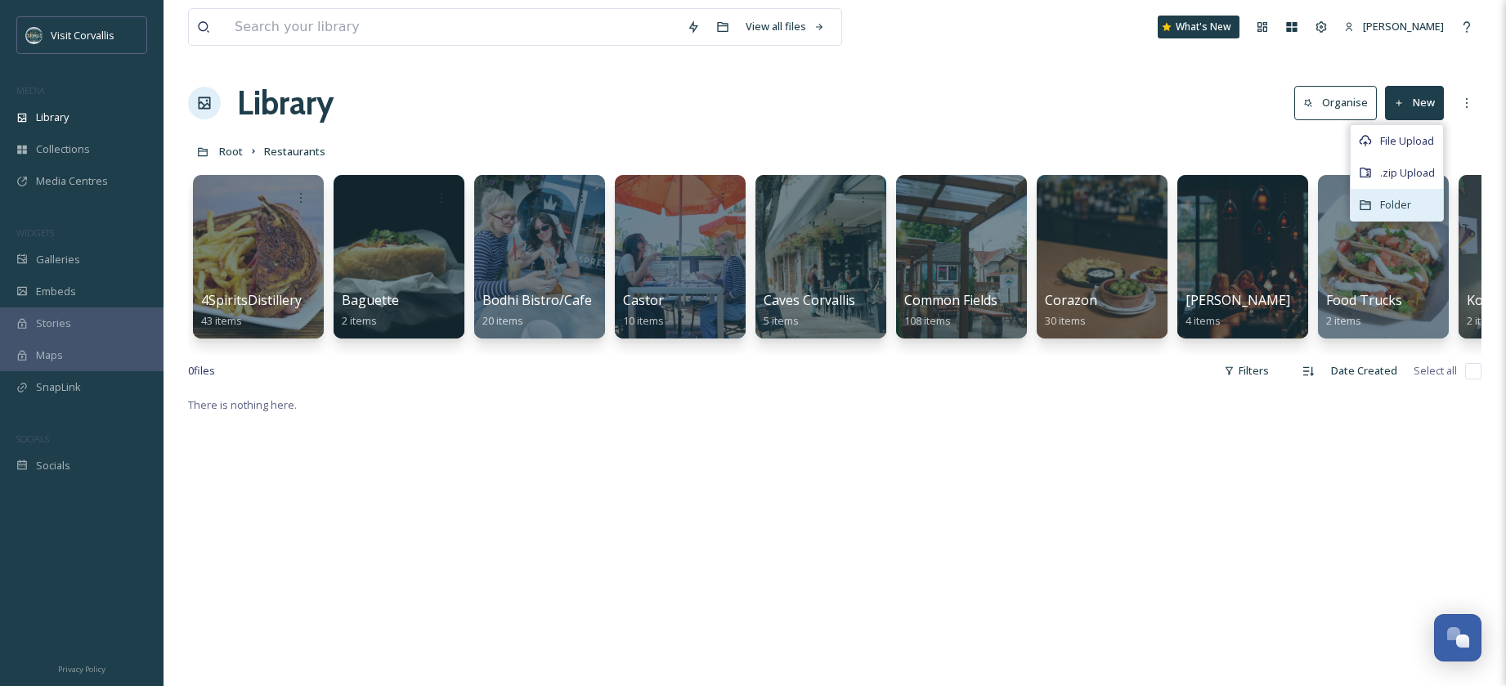
click at [1395, 200] on span "Folder" at bounding box center [1395, 205] width 31 height 16
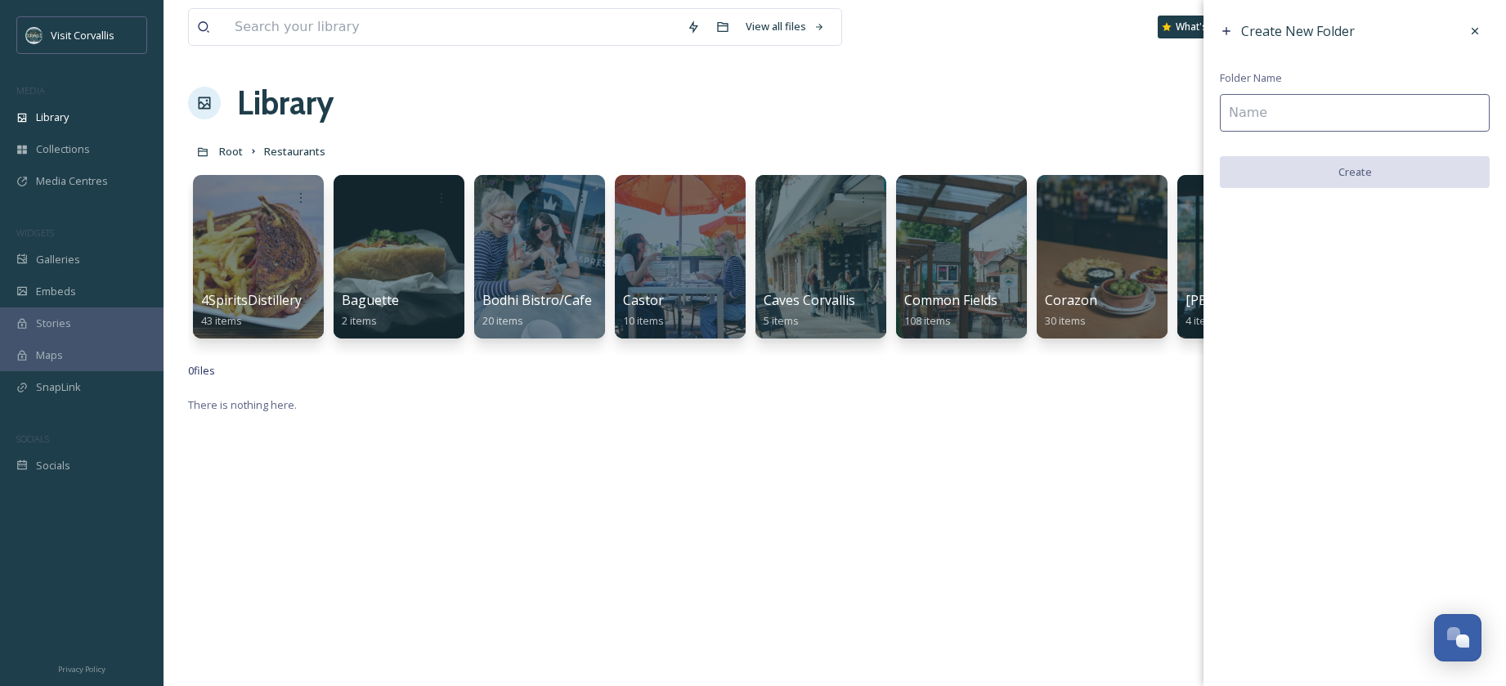
drag, startPoint x: 1242, startPoint y: 101, endPoint x: 1258, endPoint y: 104, distance: 15.9
click at [1242, 101] on input at bounding box center [1355, 113] width 270 height 38
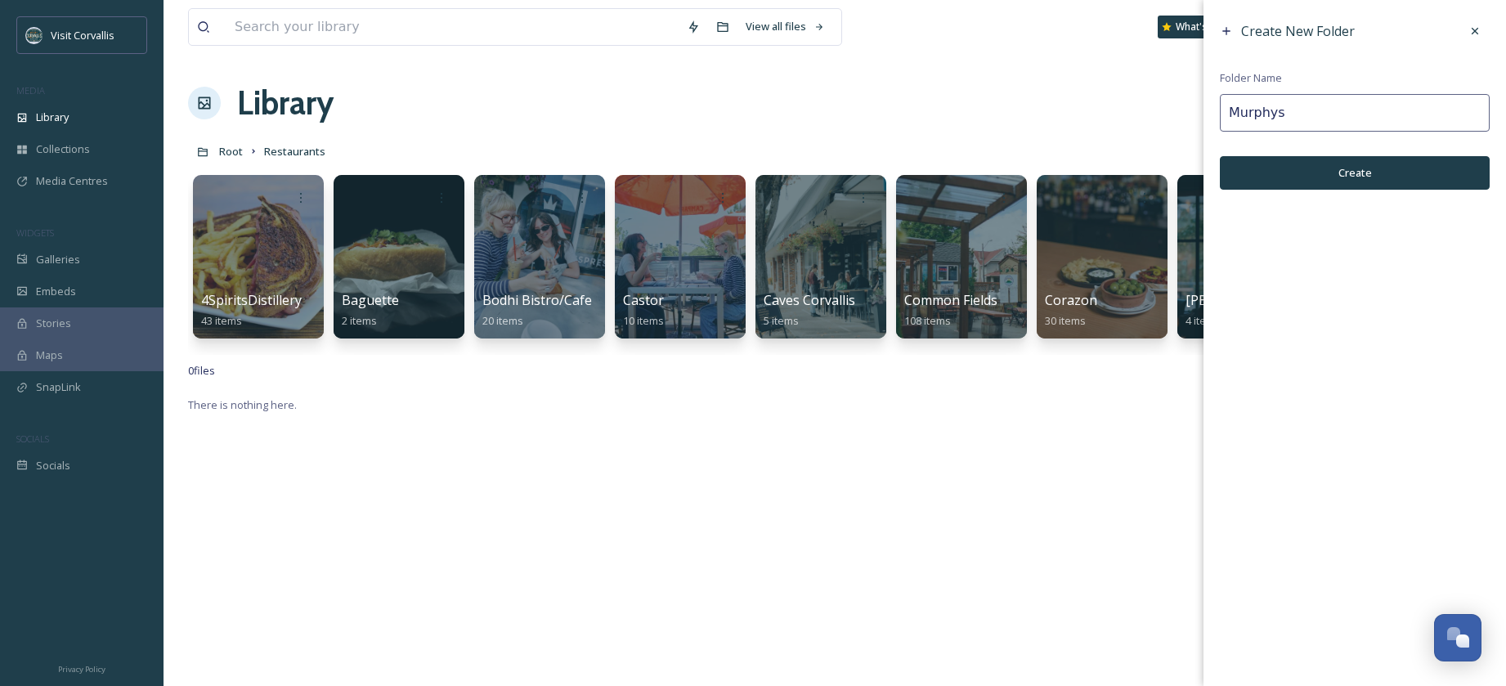
type input "Murphys"
click at [1323, 172] on button "Create" at bounding box center [1355, 173] width 270 height 34
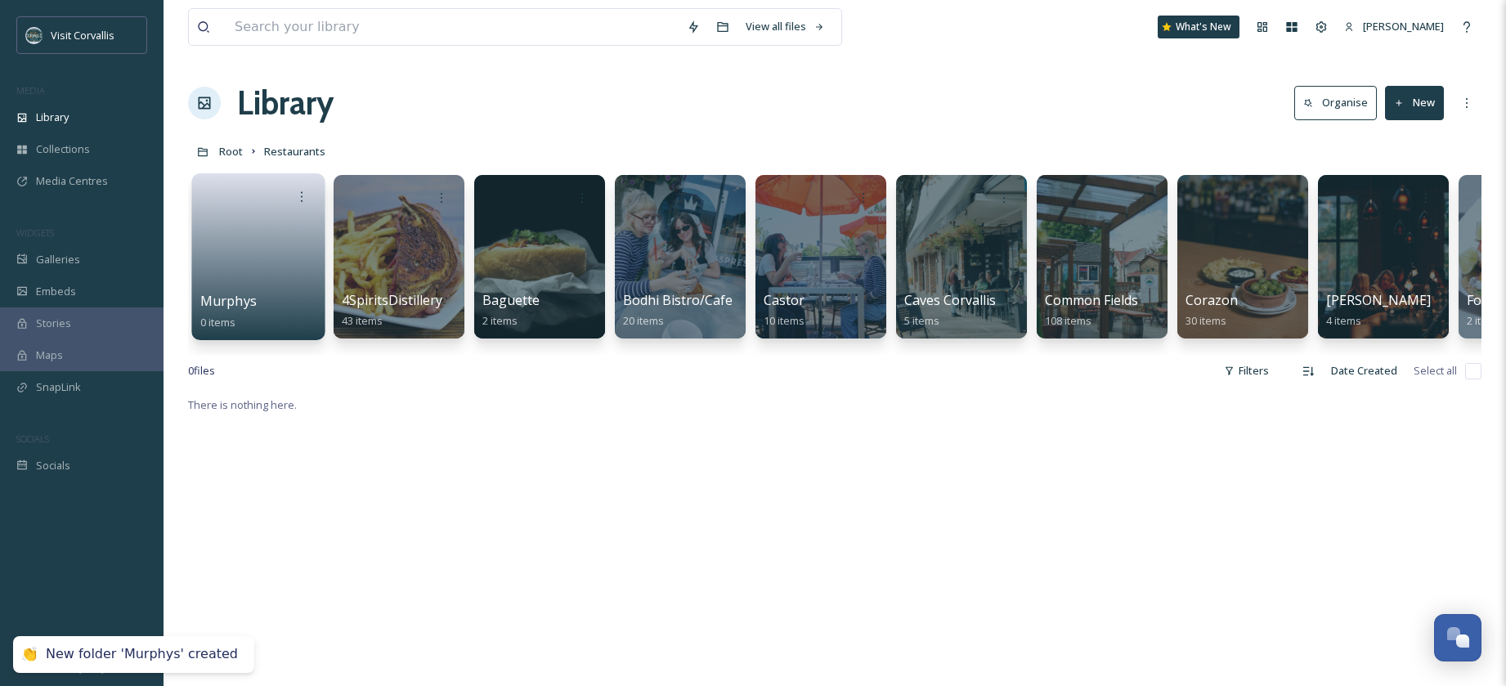
click at [275, 226] on link at bounding box center [258, 251] width 117 height 79
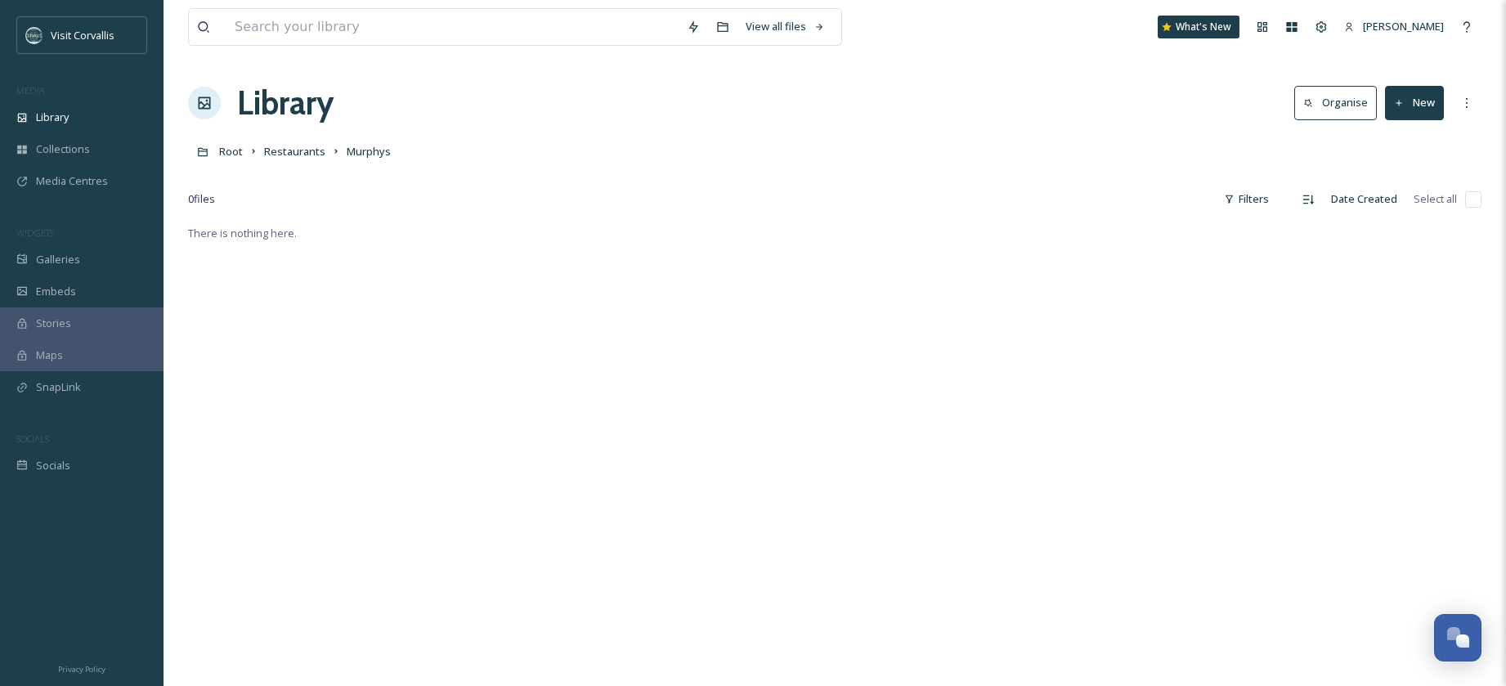
click at [1402, 102] on icon at bounding box center [1399, 103] width 11 height 11
click at [1399, 133] on span "File Upload" at bounding box center [1407, 141] width 54 height 16
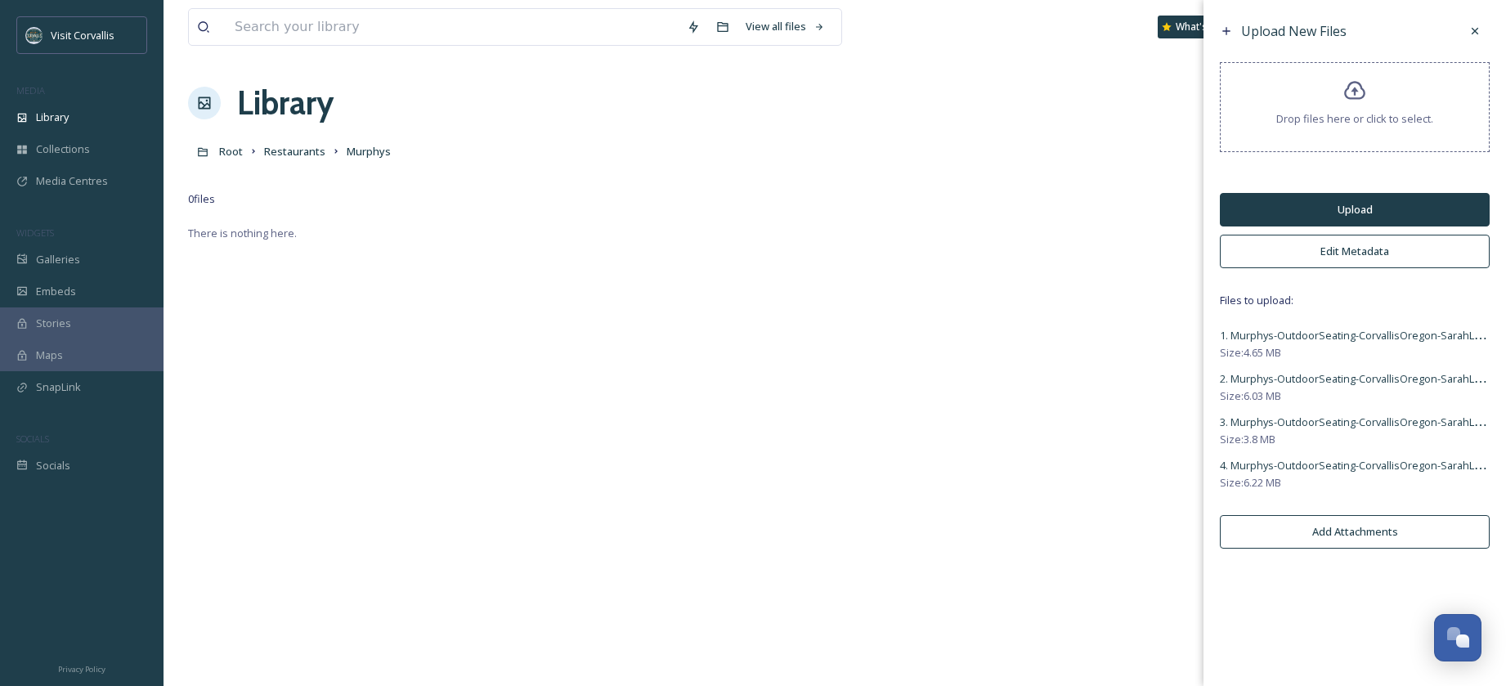
click at [1318, 253] on button "Edit Metadata" at bounding box center [1355, 252] width 270 height 34
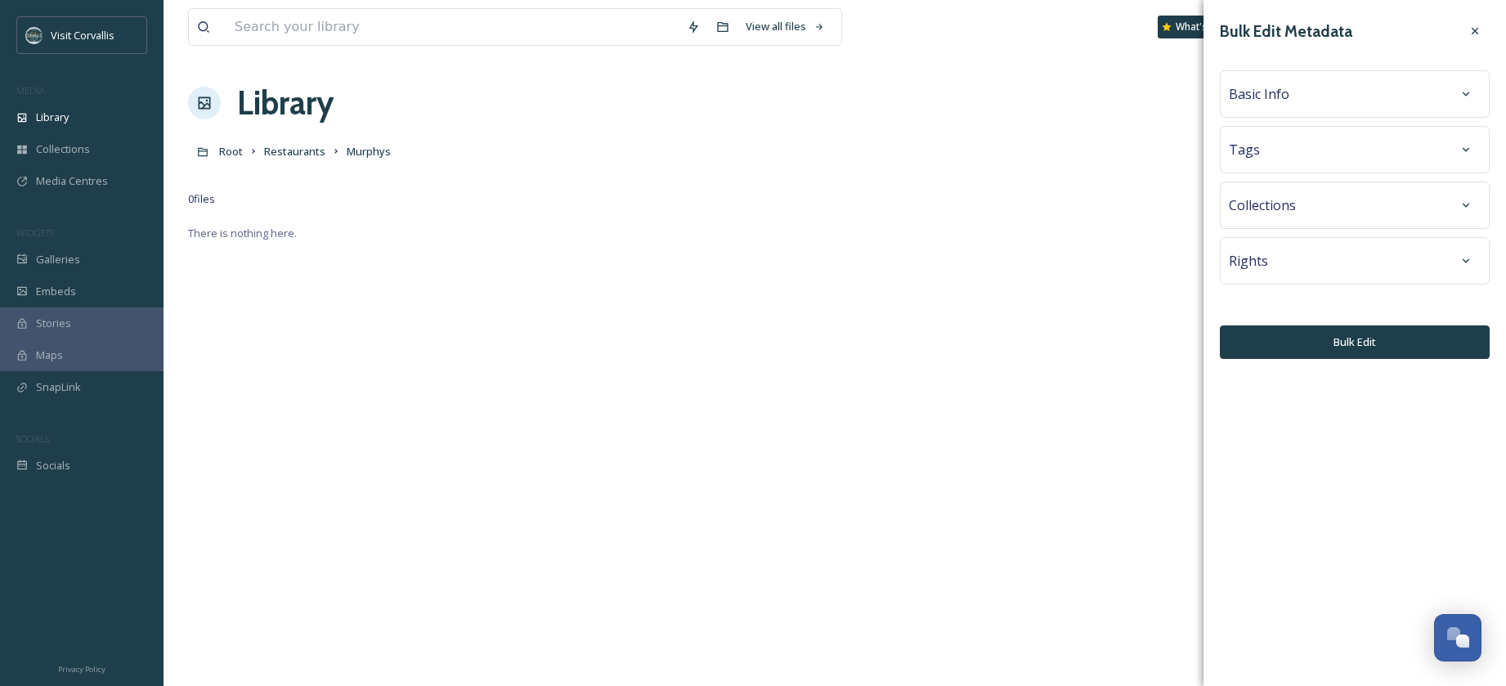
click at [1281, 91] on span "Basic Info" at bounding box center [1259, 94] width 60 height 20
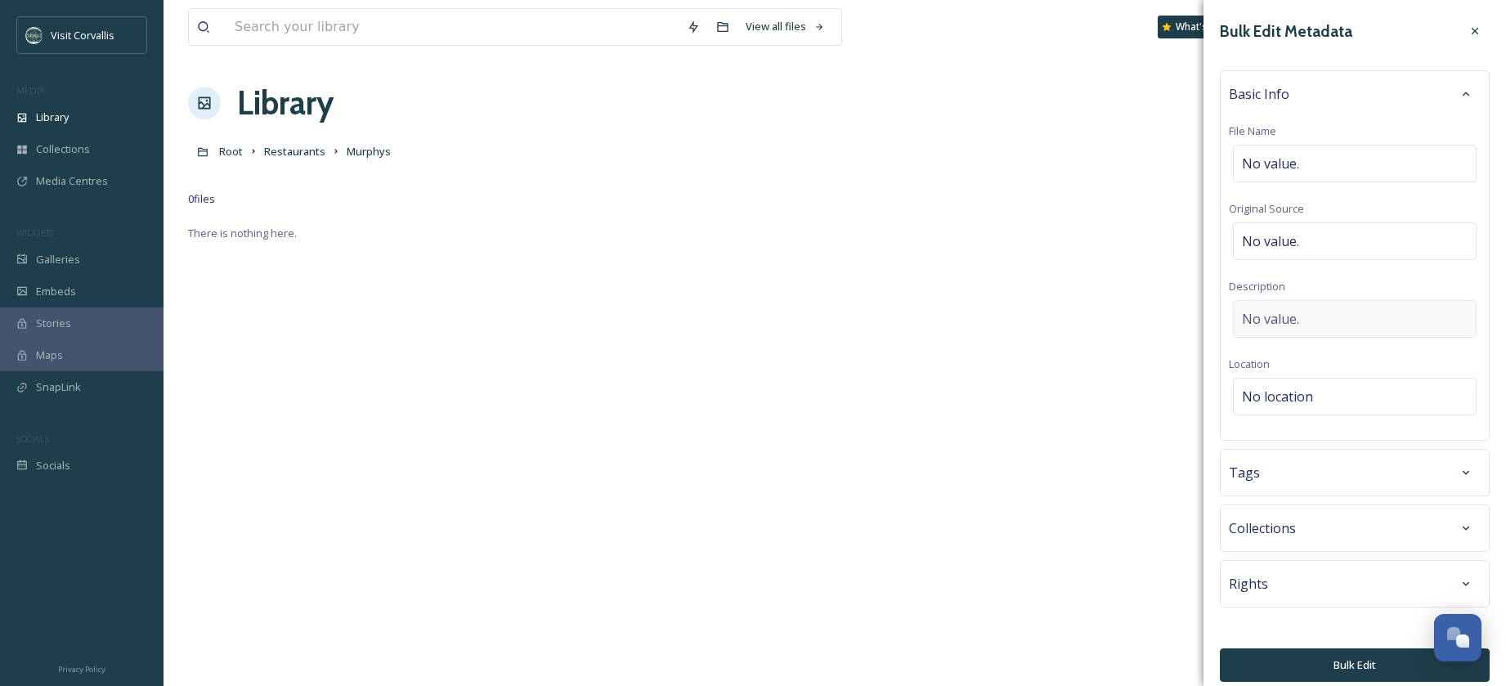
click at [1274, 318] on span "No value." at bounding box center [1270, 319] width 57 height 20
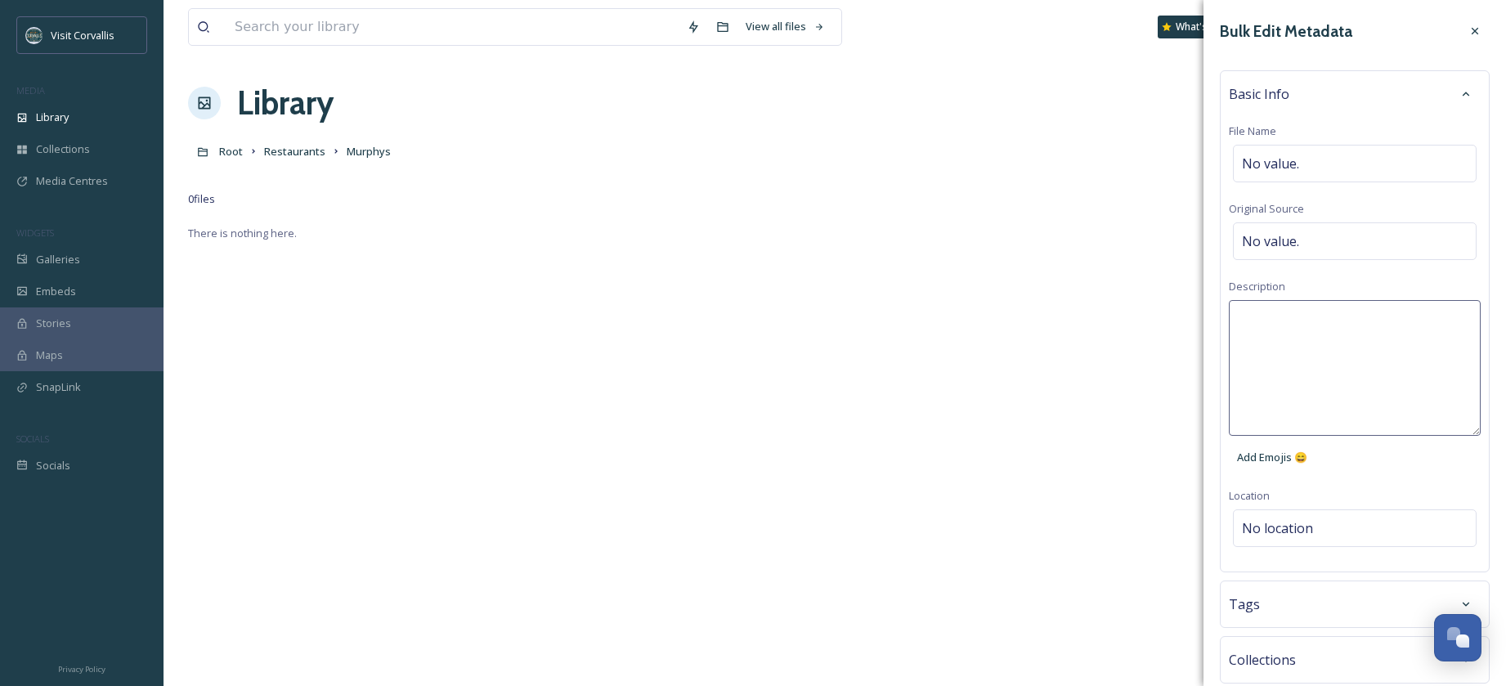
click at [1256, 317] on textarea at bounding box center [1355, 368] width 252 height 136
paste textarea "Murphys-OutdoorSeating-CorvallisOregon-SarahLaFond"
click at [1294, 316] on textarea "Murphys-OutdoorSeating-CorvallisOregon-SarahLaFond" at bounding box center [1355, 368] width 252 height 136
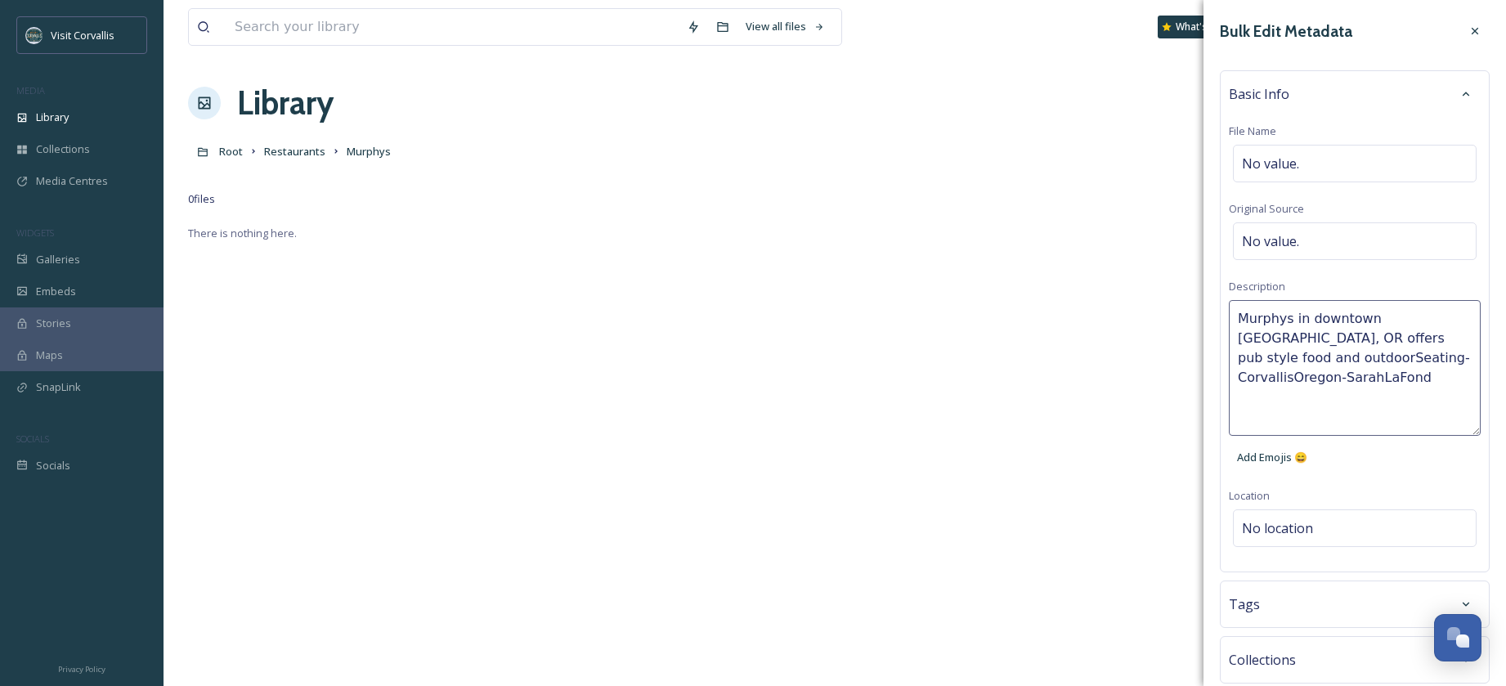
click at [1284, 356] on textarea "Murphys in downtown [GEOGRAPHIC_DATA], OR offers pub style food and outdoorSeat…" at bounding box center [1355, 368] width 252 height 136
click at [1247, 356] on textarea "Murphys in downtown [GEOGRAPHIC_DATA], OR offers pub style food and outdoor Sea…" at bounding box center [1355, 368] width 252 height 136
drag, startPoint x: 1282, startPoint y: 357, endPoint x: 1467, endPoint y: 363, distance: 184.8
click at [1468, 364] on textarea "Murphys in downtown [GEOGRAPHIC_DATA], OR offers pub style food and outdoor sea…" at bounding box center [1355, 368] width 252 height 136
type textarea "Murphys in downtown [GEOGRAPHIC_DATA], OR offers pub style food and outdoor sea…"
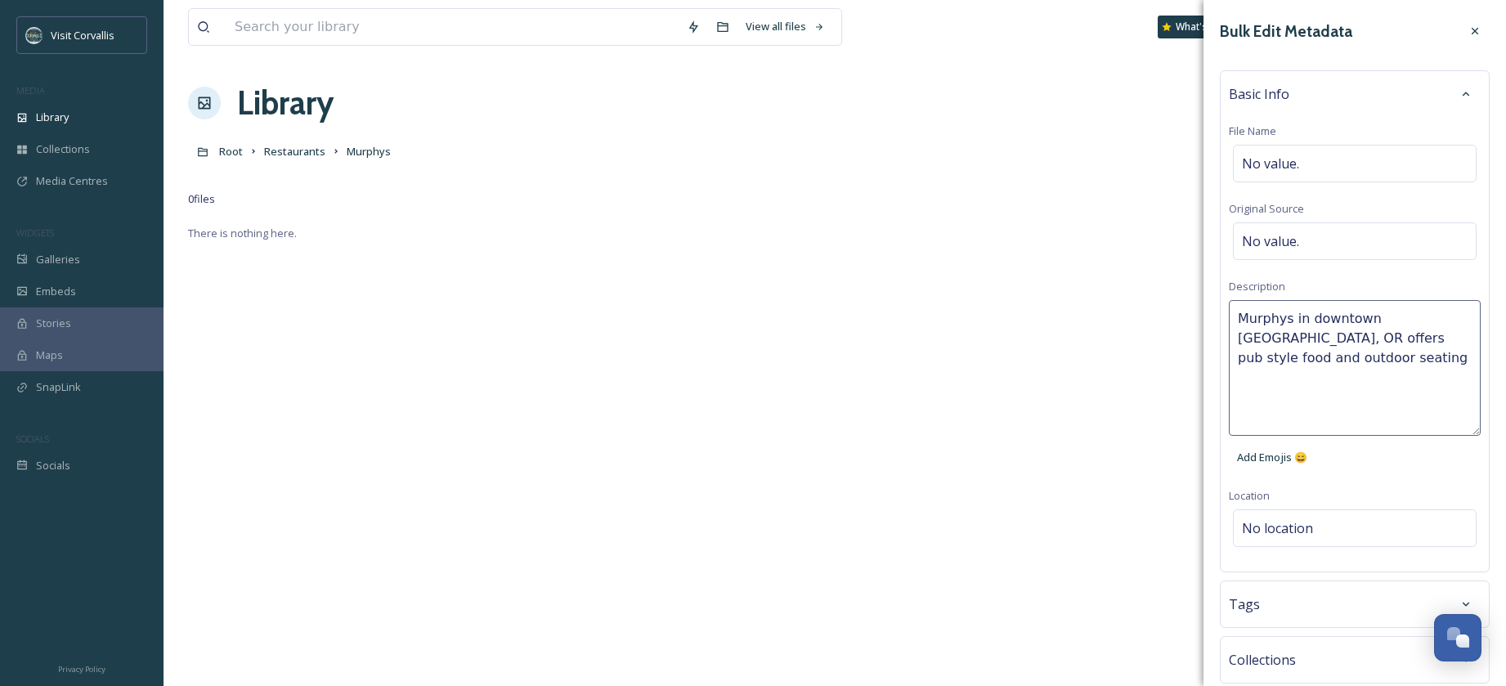
click at [1280, 320] on textarea "Murphys in downtown [GEOGRAPHIC_DATA], OR offers pub style food and outdoor sea…" at bounding box center [1355, 368] width 252 height 136
click at [1278, 169] on span "No value." at bounding box center [1270, 164] width 57 height 20
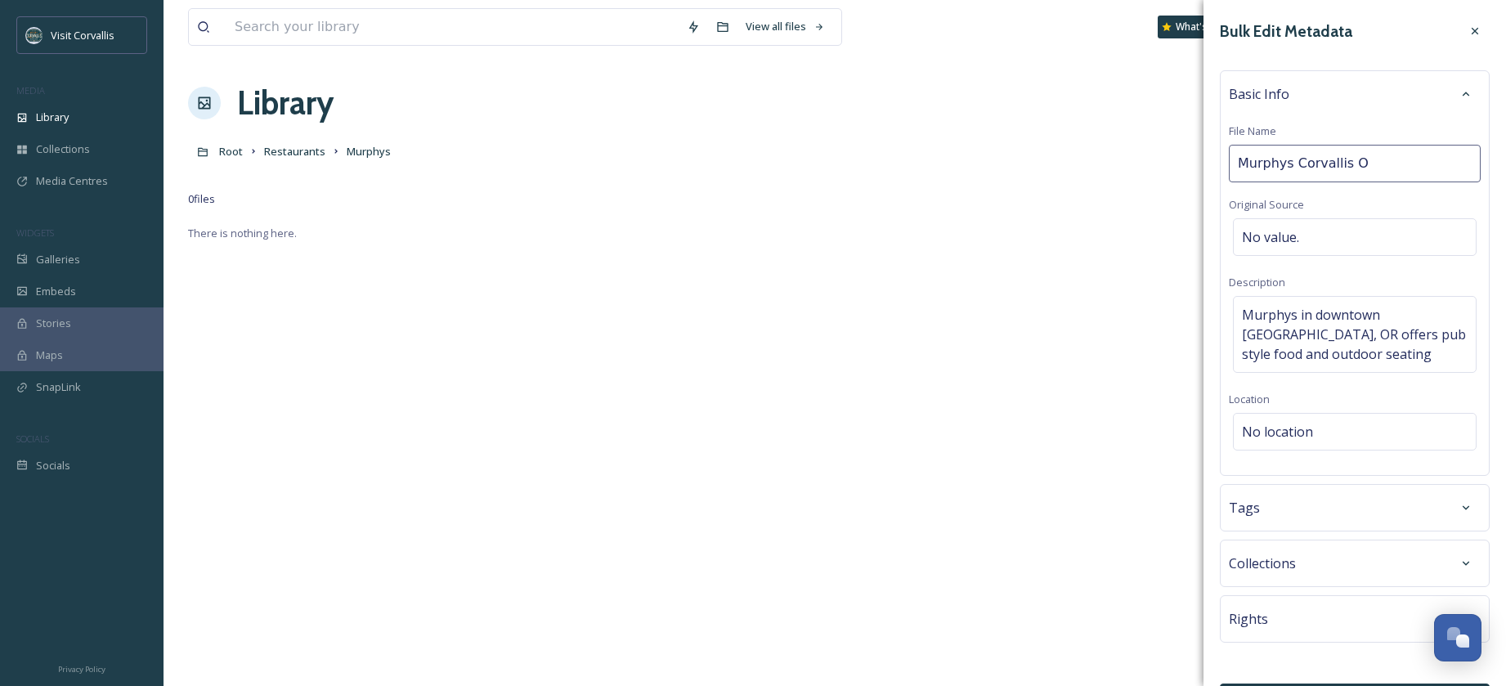
type input "Murphys Corvallis OR"
click at [1335, 512] on div "Tags" at bounding box center [1355, 511] width 252 height 29
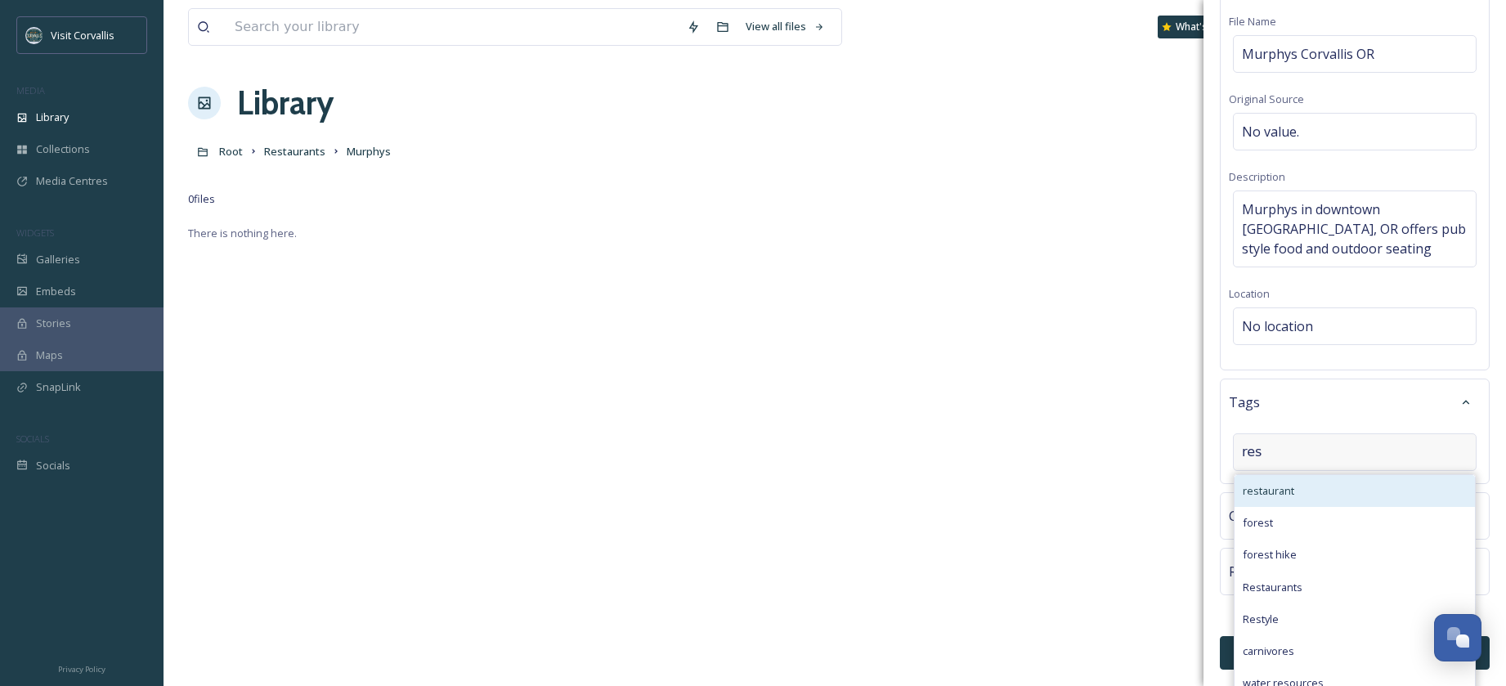
type input "res"
click at [1284, 491] on span "restaurant" at bounding box center [1267, 491] width 51 height 16
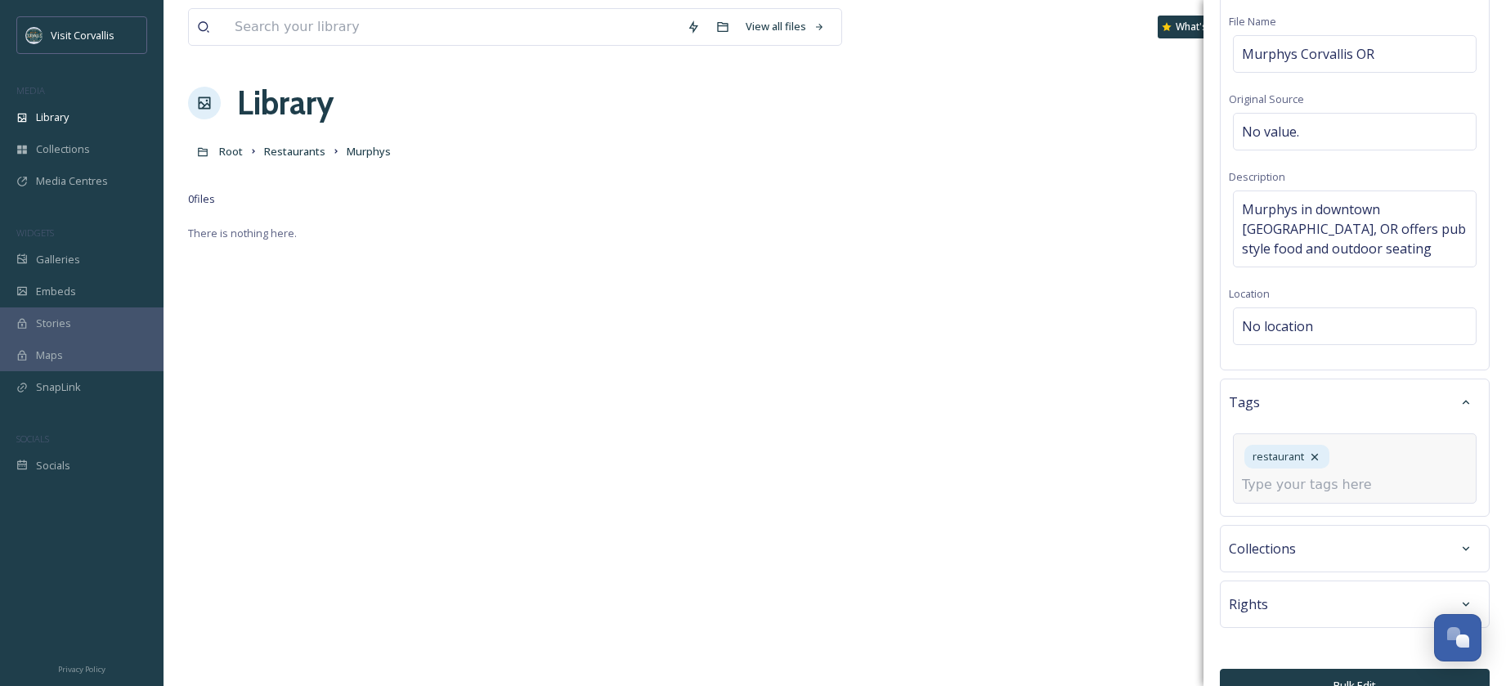
click at [1278, 484] on input at bounding box center [1323, 485] width 163 height 20
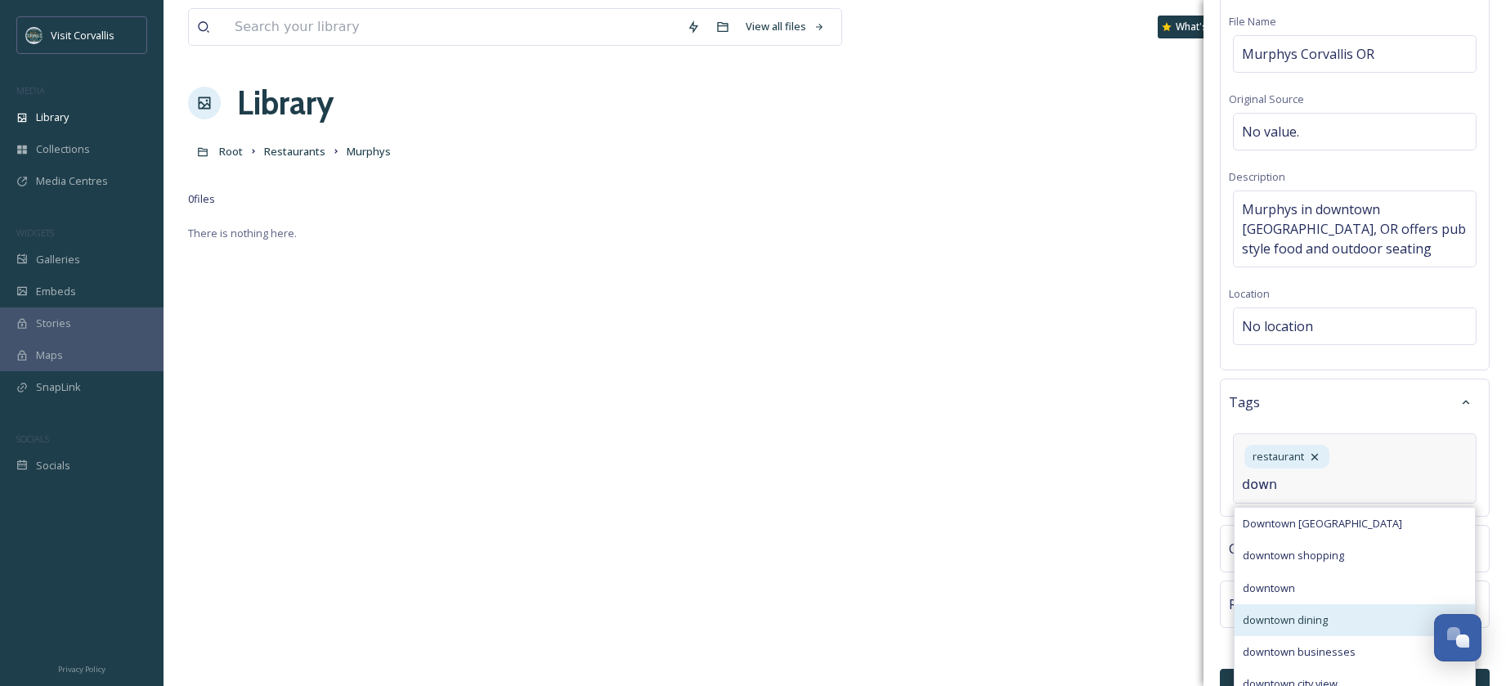
type input "down"
click at [1319, 616] on span "downtown dining" at bounding box center [1284, 620] width 85 height 16
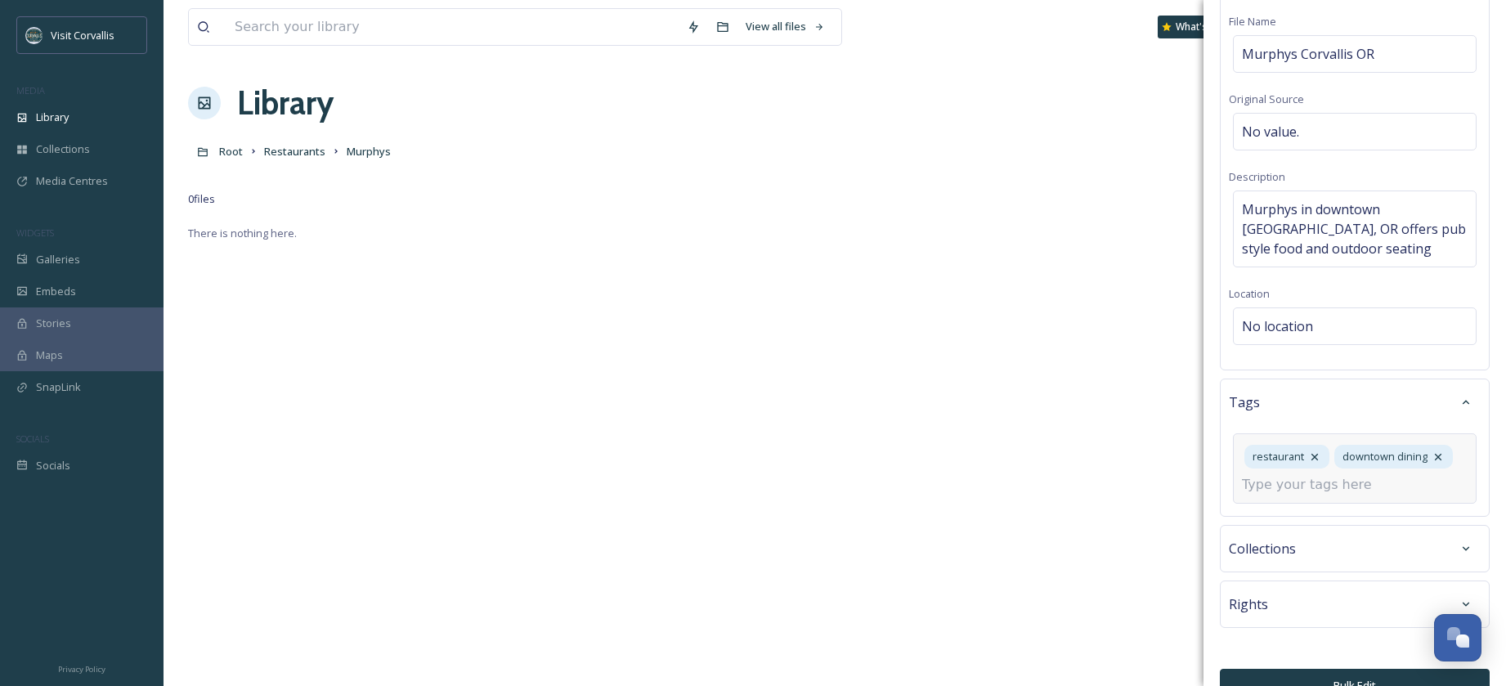
click at [1283, 485] on input at bounding box center [1323, 485] width 163 height 20
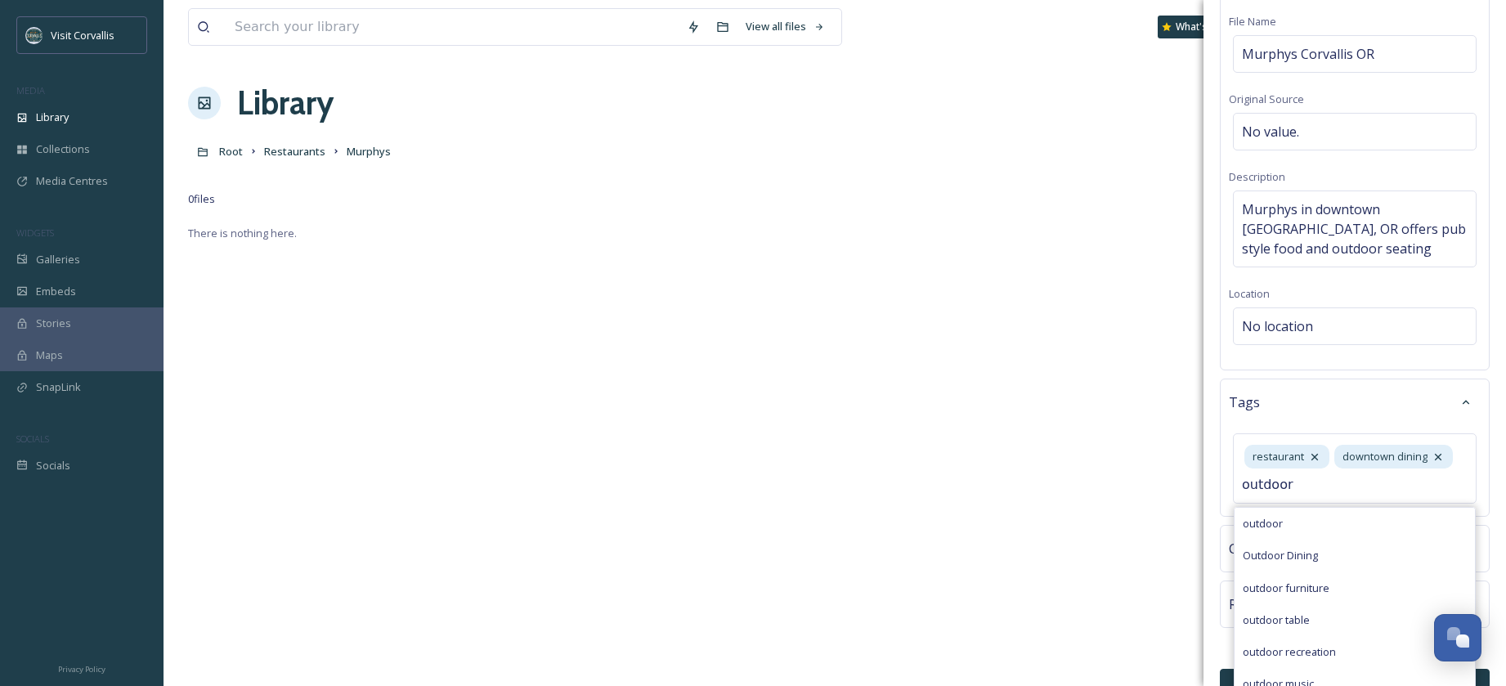
type input "outdoor"
click at [1286, 553] on span "Outdoor Dining" at bounding box center [1279, 556] width 75 height 16
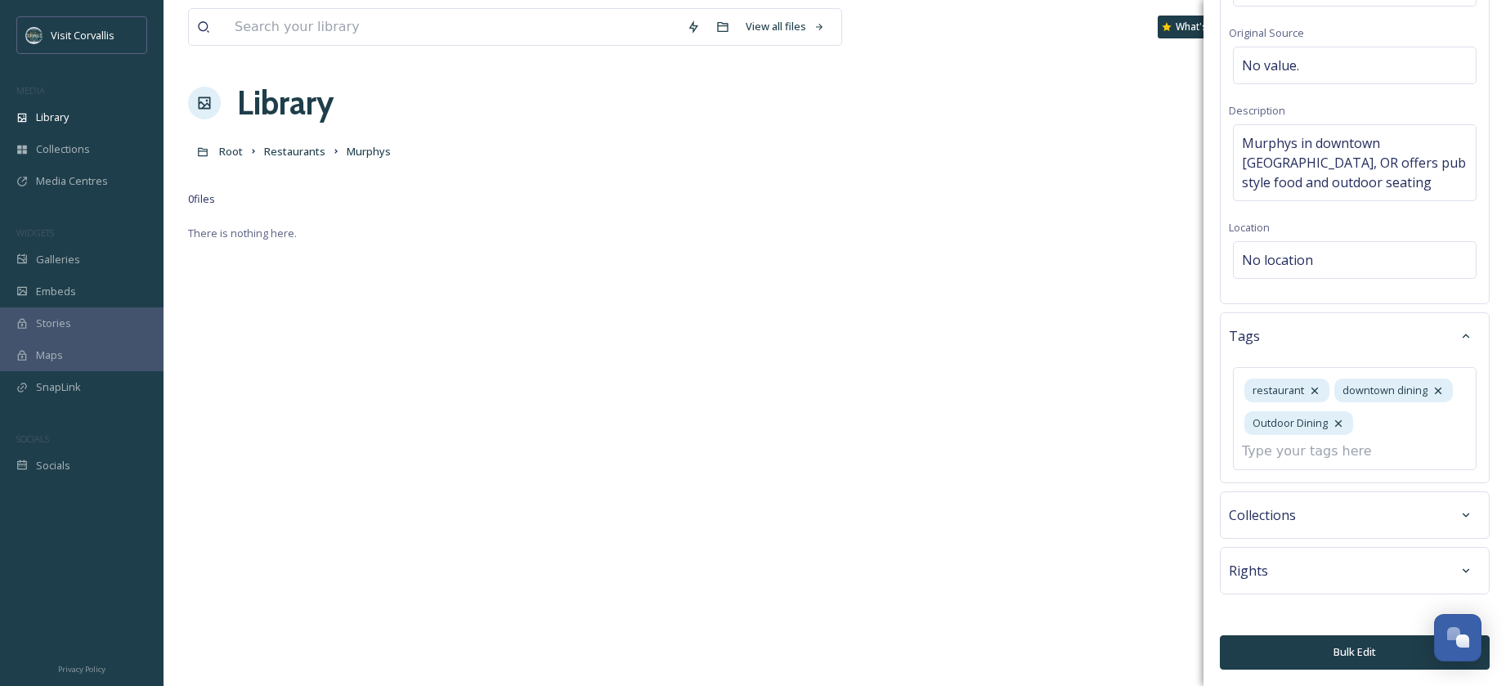
click at [1297, 580] on div "Rights" at bounding box center [1355, 570] width 252 height 29
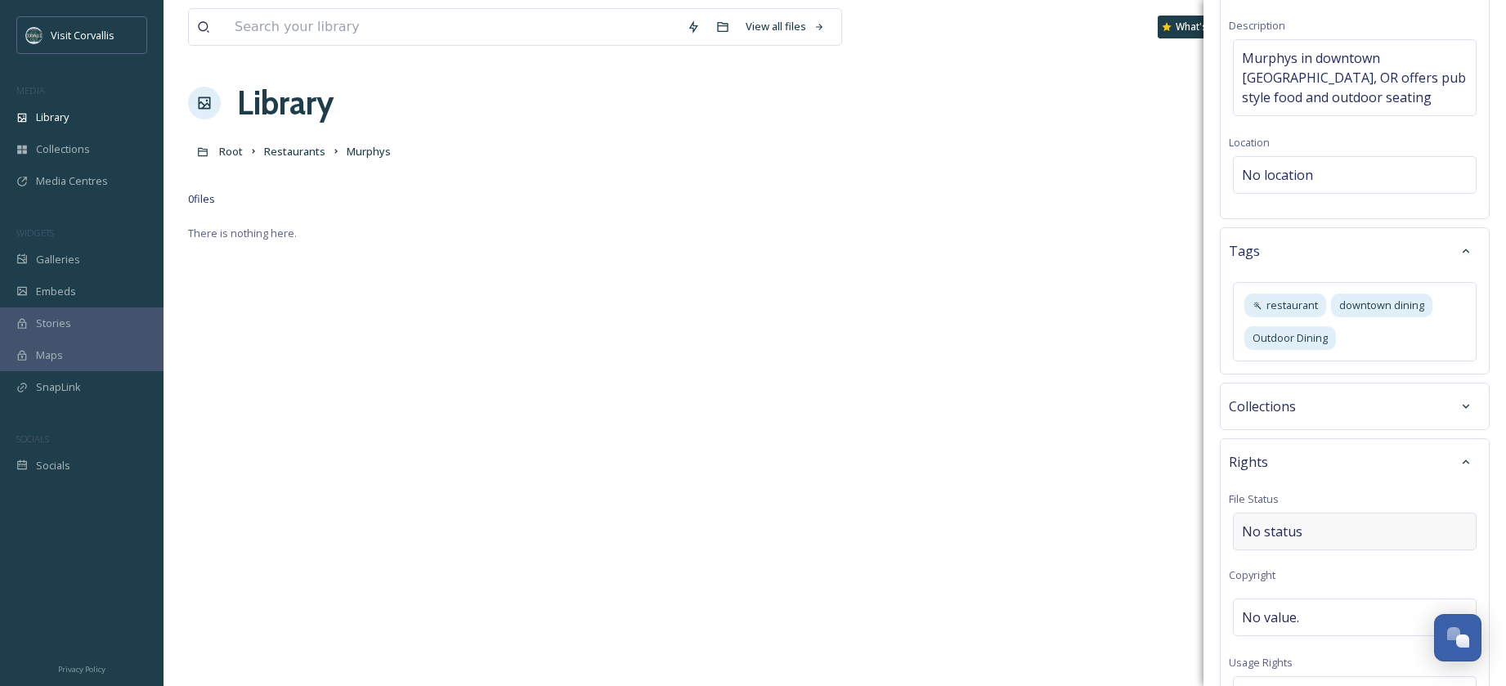
scroll to position [407, 0]
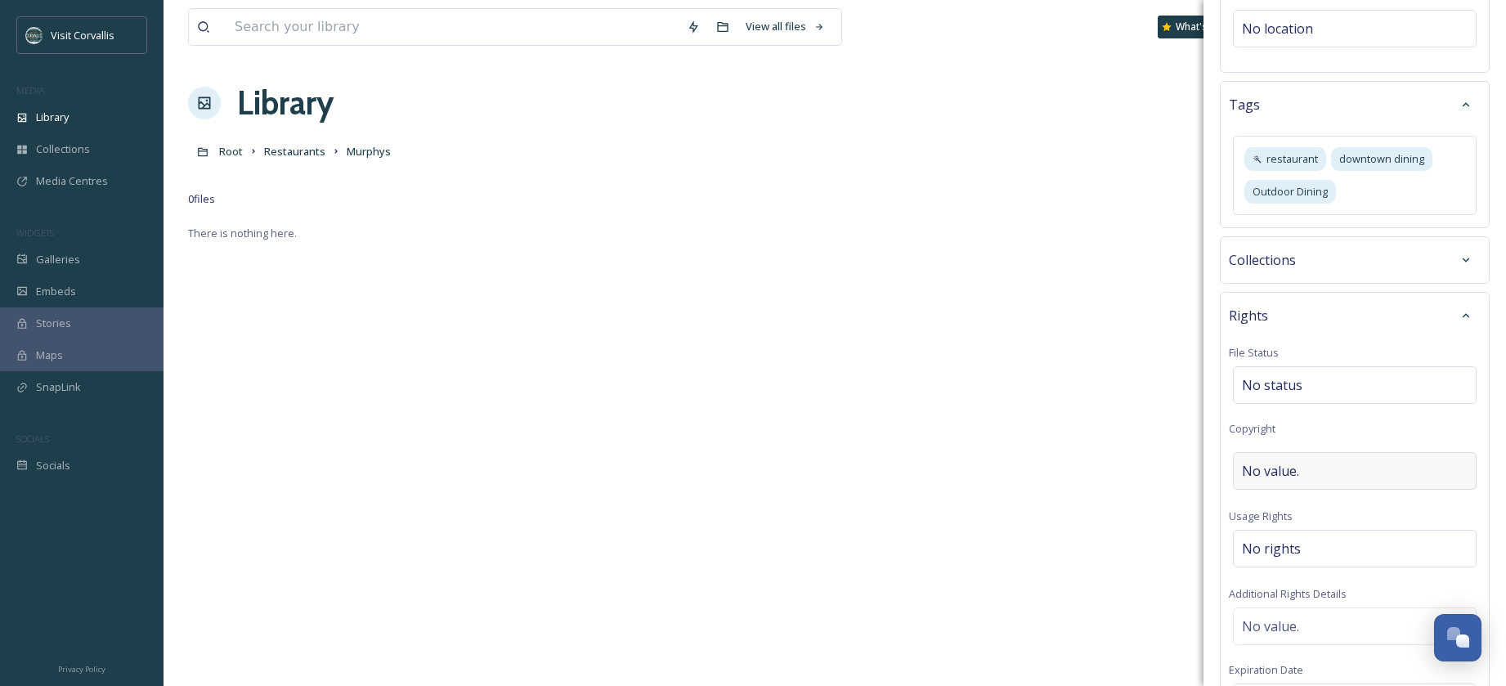
click at [1271, 477] on span "No value." at bounding box center [1270, 471] width 57 height 20
drag, startPoint x: 1344, startPoint y: 467, endPoint x: 1206, endPoint y: 466, distance: 138.1
click at [1229, 466] on input "-CorvallisOregon-SarahLaFond" at bounding box center [1355, 471] width 252 height 38
drag, startPoint x: 1272, startPoint y: 468, endPoint x: 1355, endPoint y: 501, distance: 89.6
click at [1272, 468] on input "SarahLaFond" at bounding box center [1355, 471] width 252 height 38
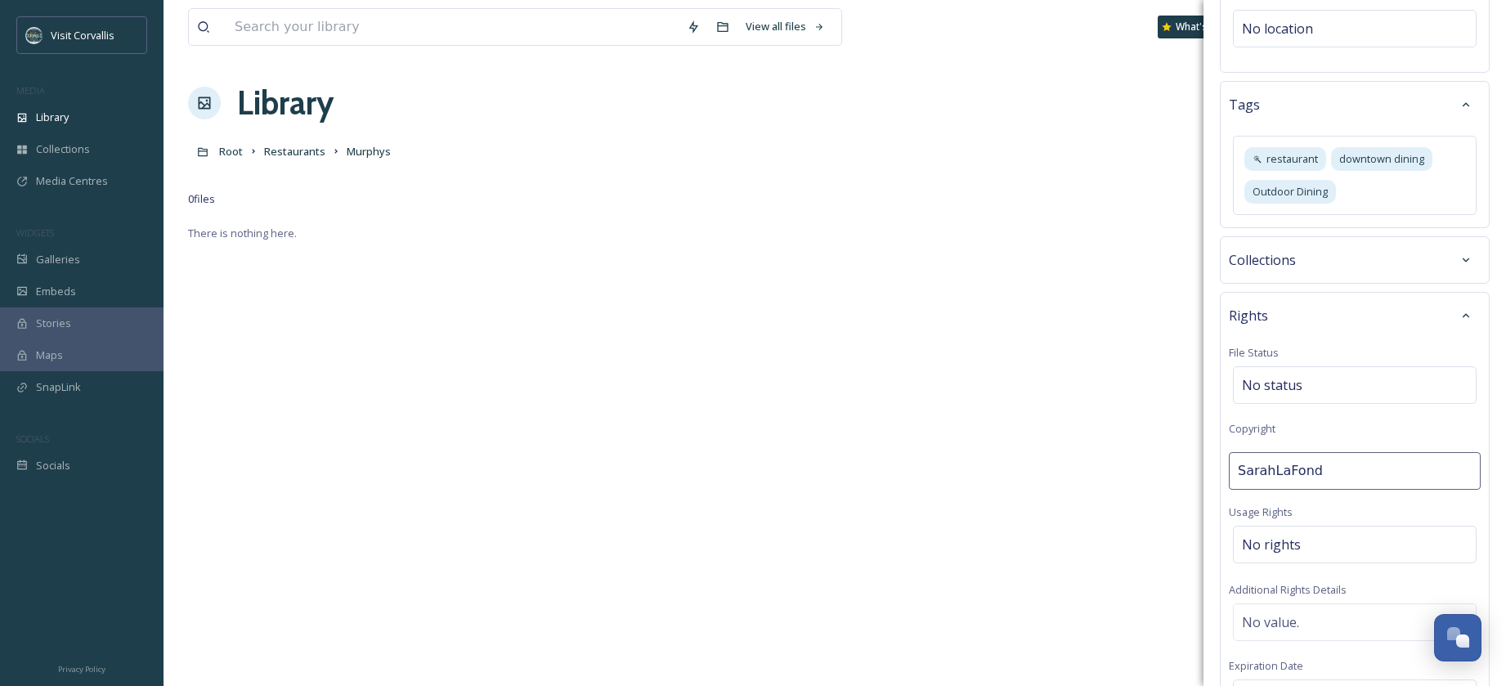
type input "[PERSON_NAME]"
click at [1279, 547] on span "No rights" at bounding box center [1271, 545] width 59 height 20
click at [1277, 558] on input at bounding box center [1328, 553] width 180 height 36
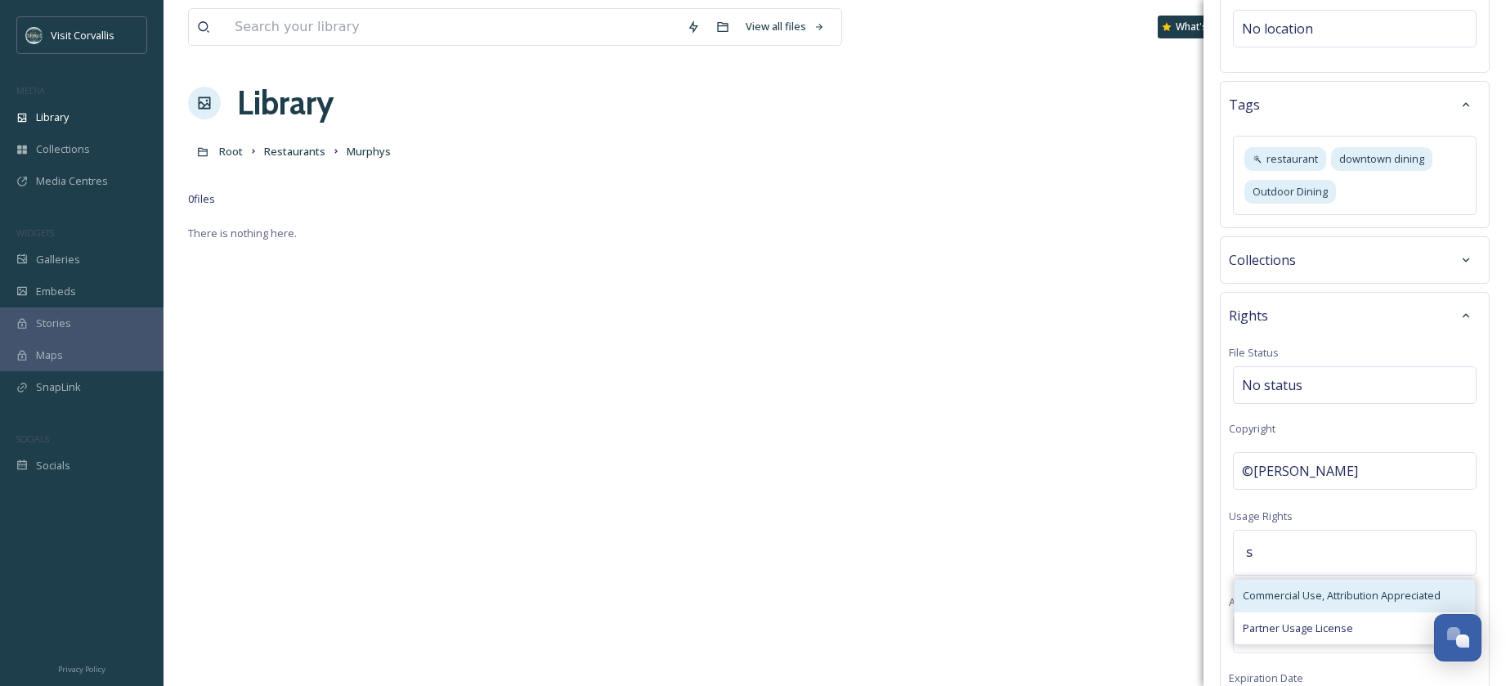
type input "s"
click at [1290, 601] on span "Commercial Use, Attribution Appreciated" at bounding box center [1341, 596] width 198 height 16
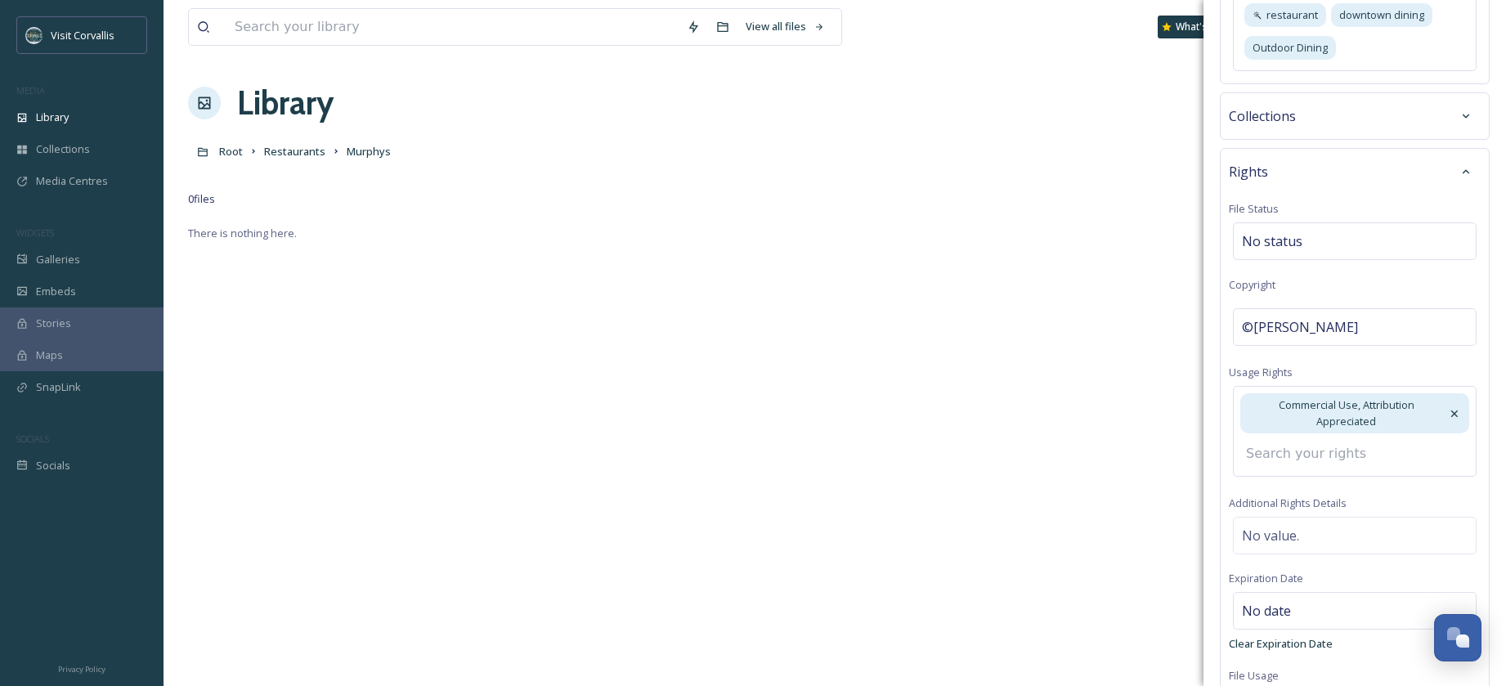
scroll to position [680, 0]
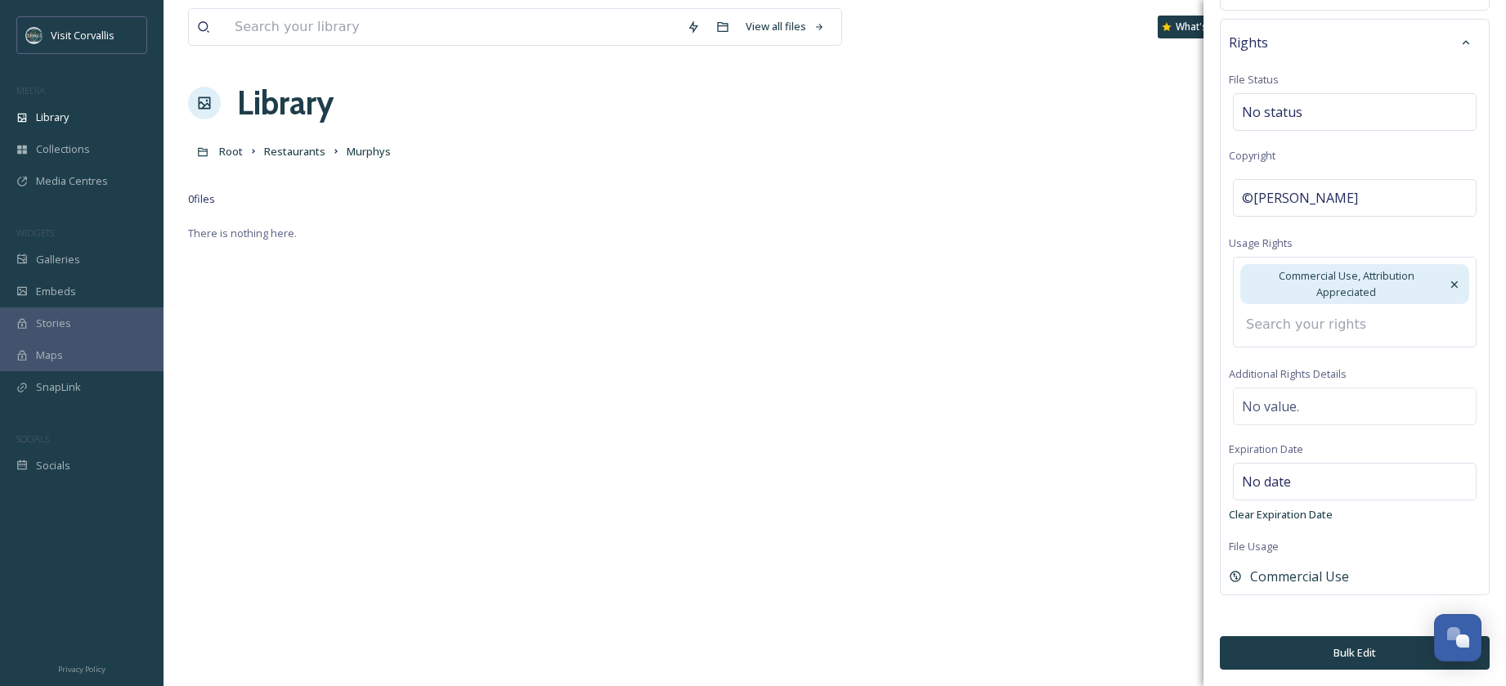
click at [1305, 651] on button "Bulk Edit" at bounding box center [1355, 653] width 270 height 34
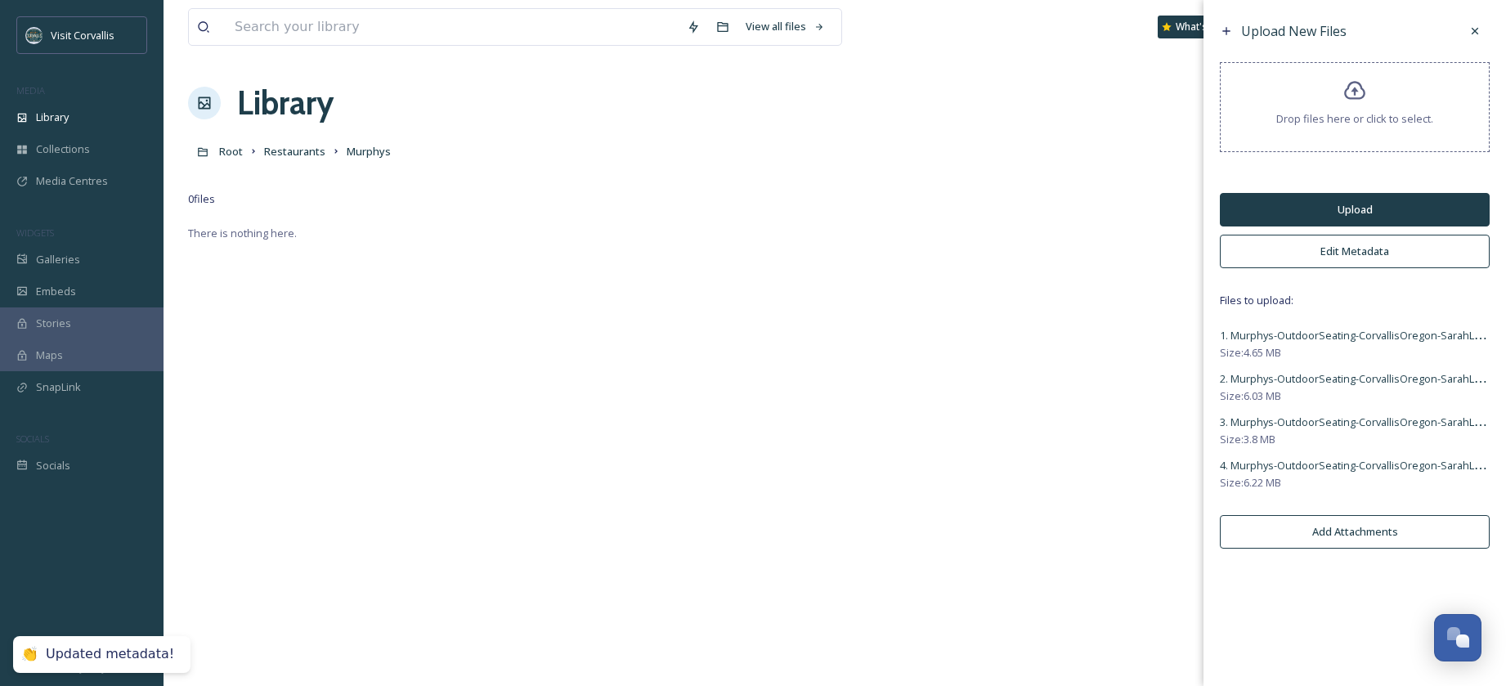
click at [1287, 212] on button "Upload" at bounding box center [1355, 210] width 270 height 34
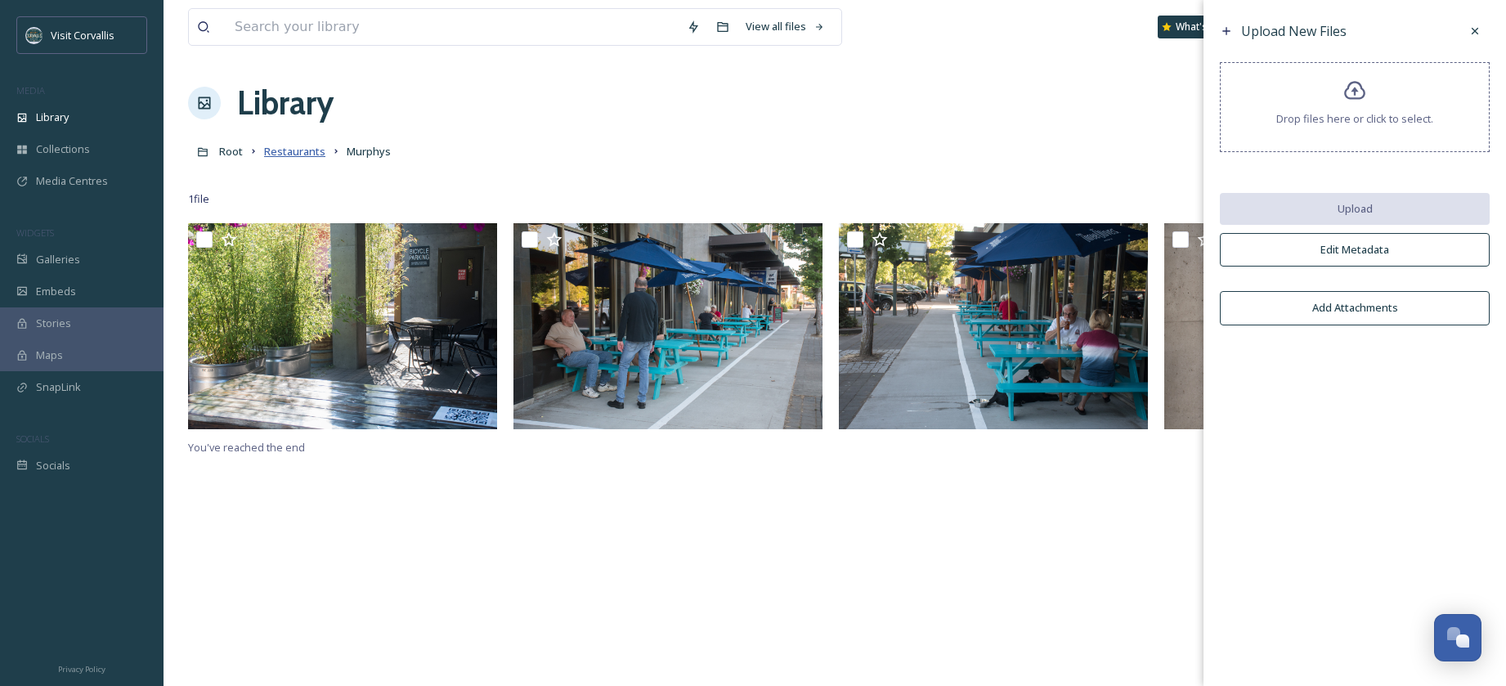
click at [281, 154] on span "Restaurants" at bounding box center [294, 151] width 61 height 15
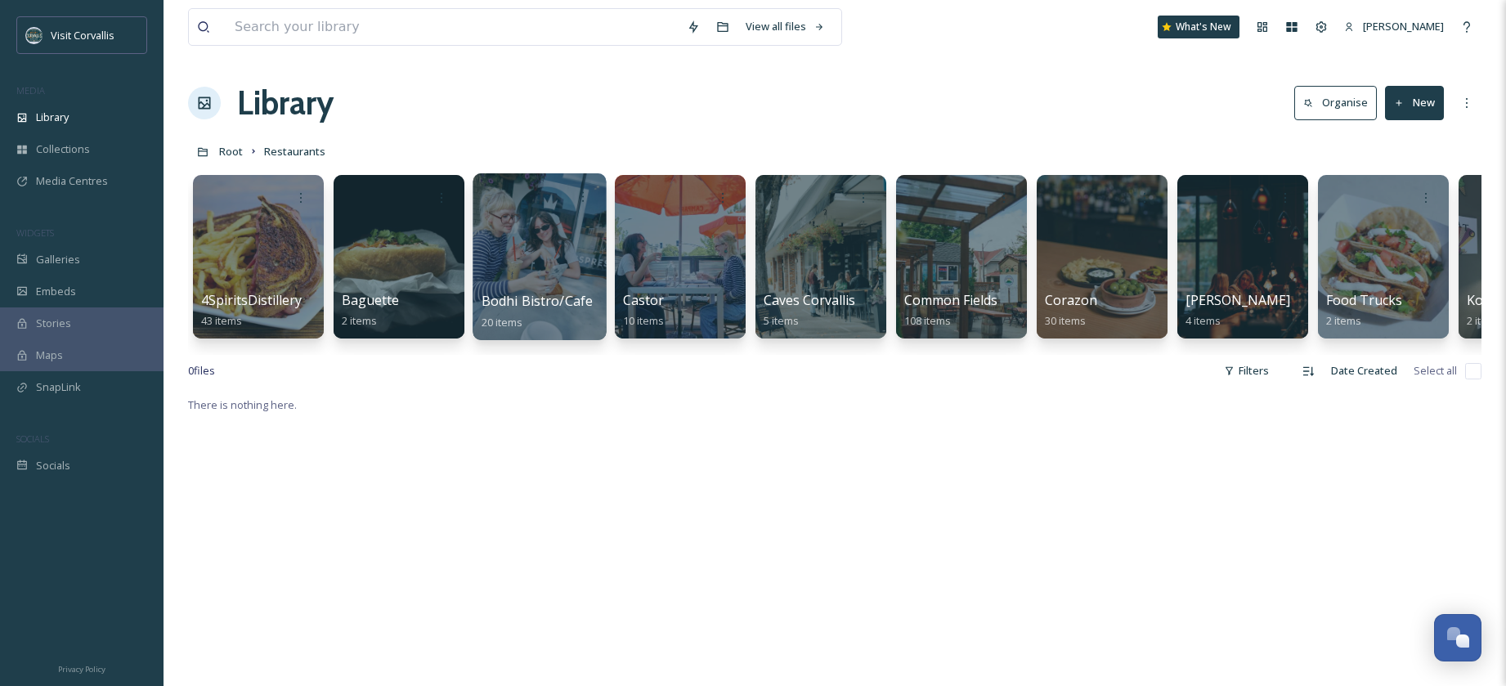
click at [233, 152] on span "Root" at bounding box center [231, 151] width 24 height 15
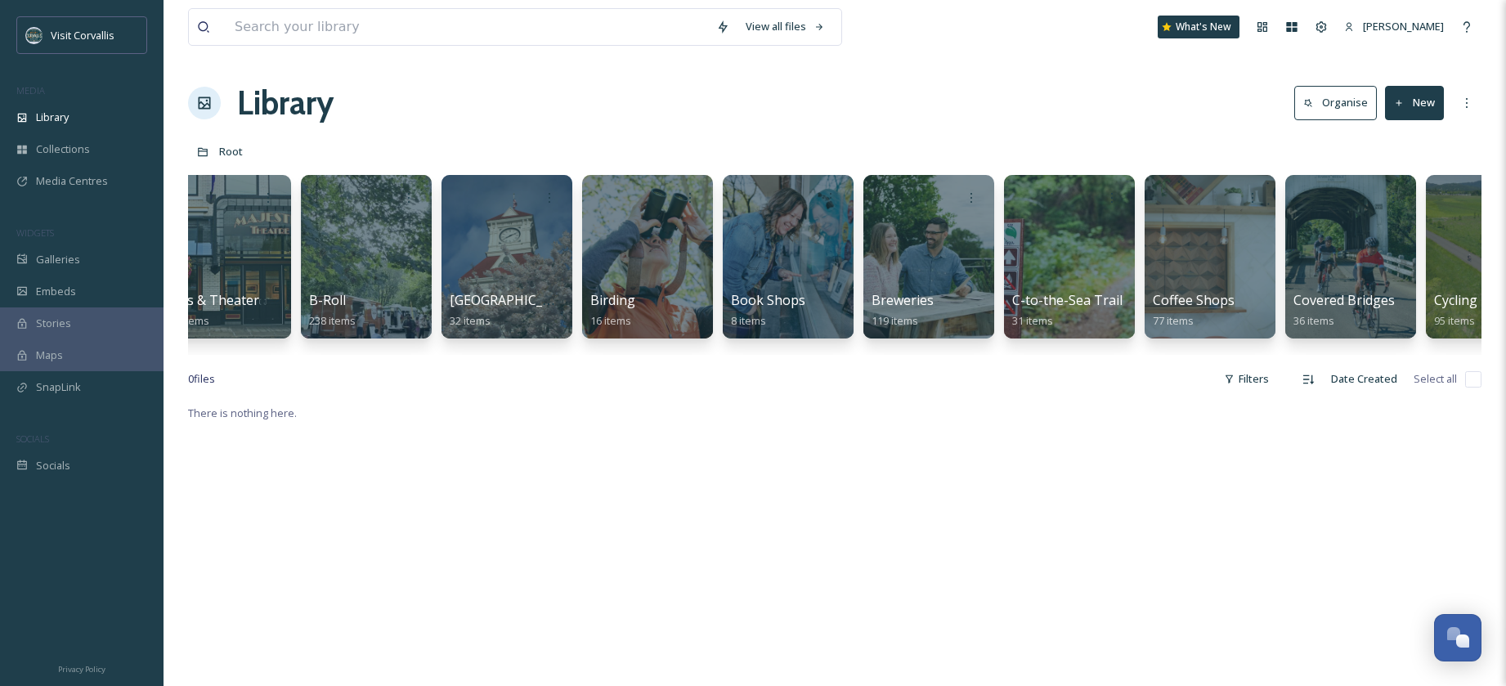
scroll to position [0, 1100]
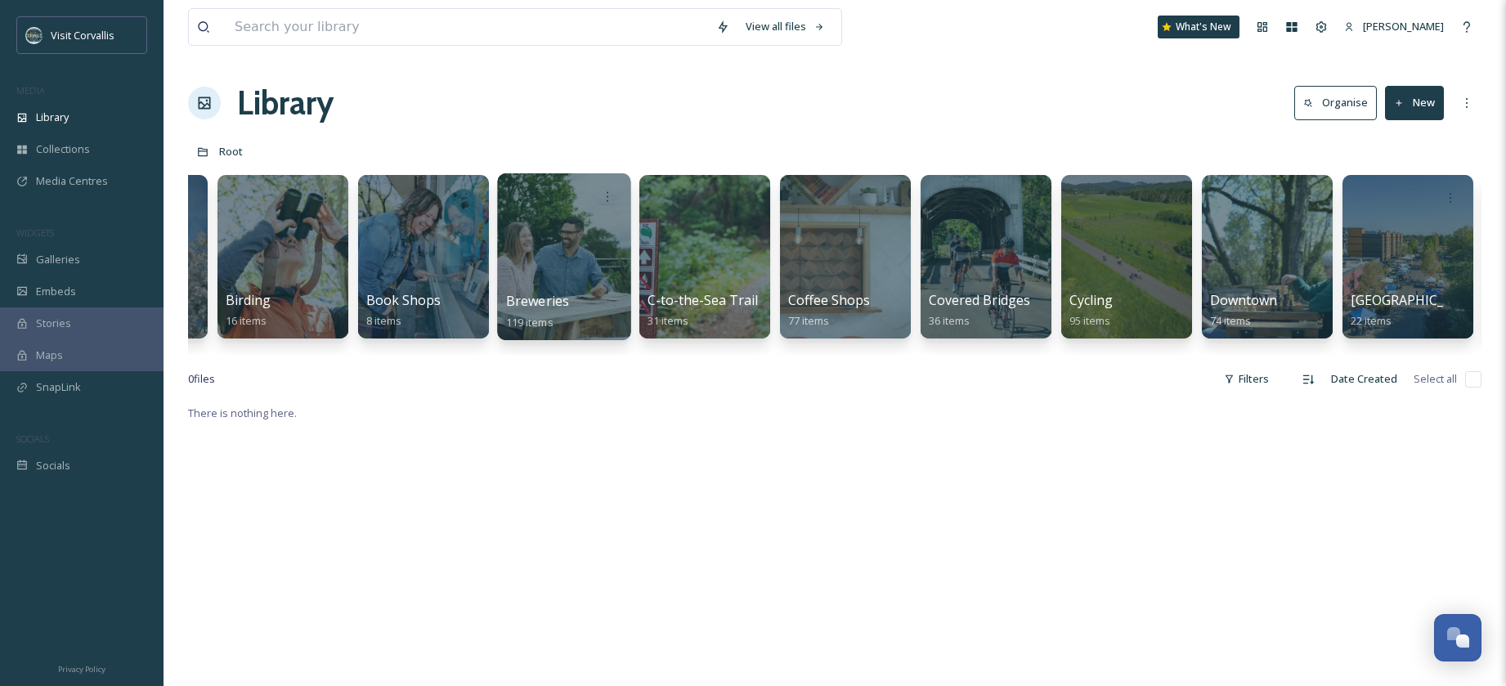
click at [575, 248] on div at bounding box center [563, 256] width 133 height 167
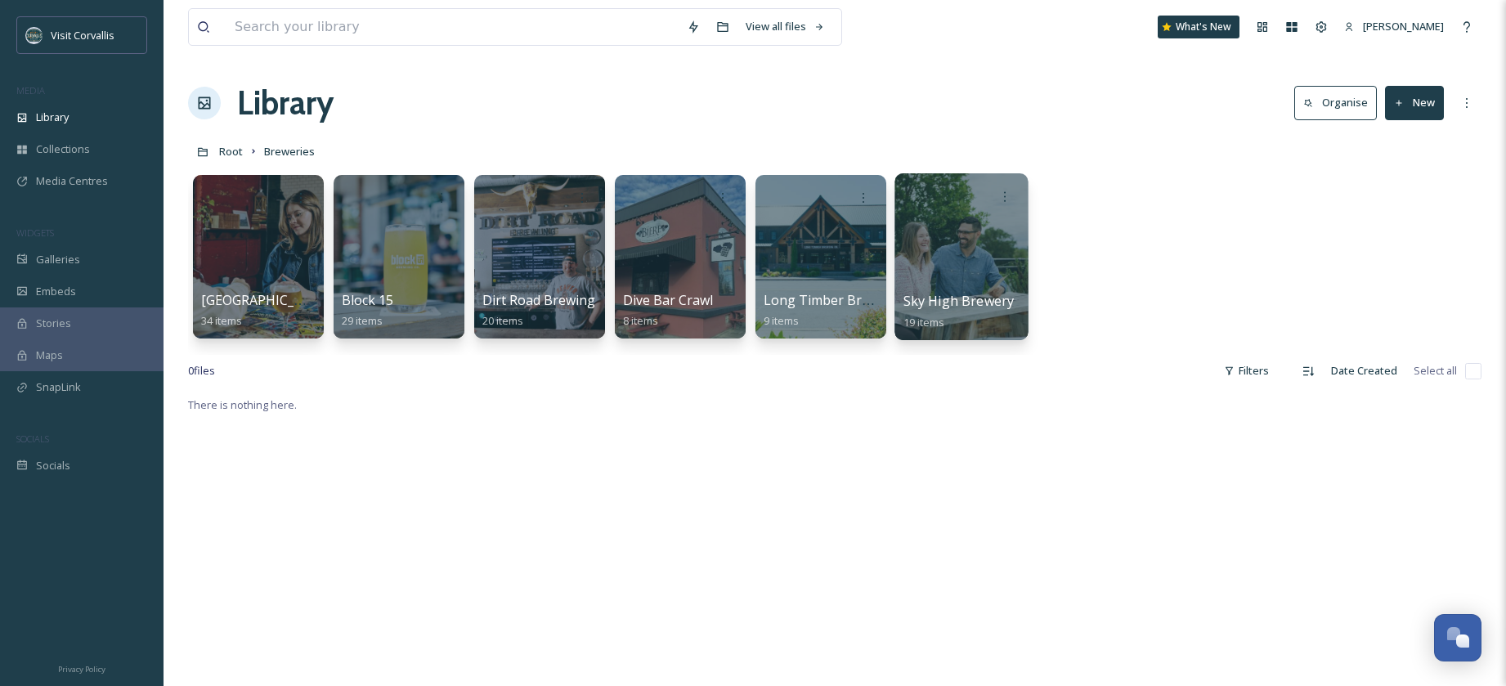
click at [939, 251] on div at bounding box center [960, 256] width 133 height 167
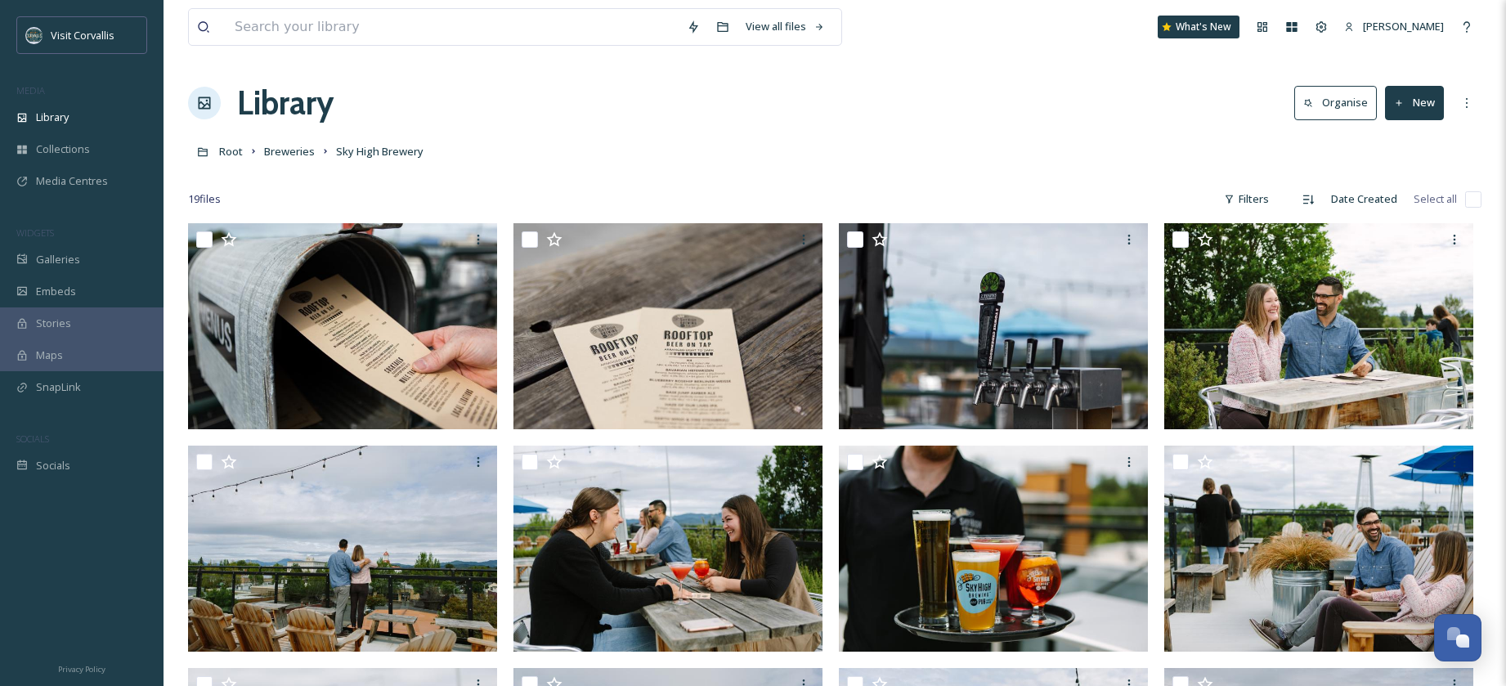
click at [1406, 112] on button "New" at bounding box center [1414, 103] width 59 height 34
click at [1388, 134] on span "File Upload" at bounding box center [1407, 141] width 54 height 16
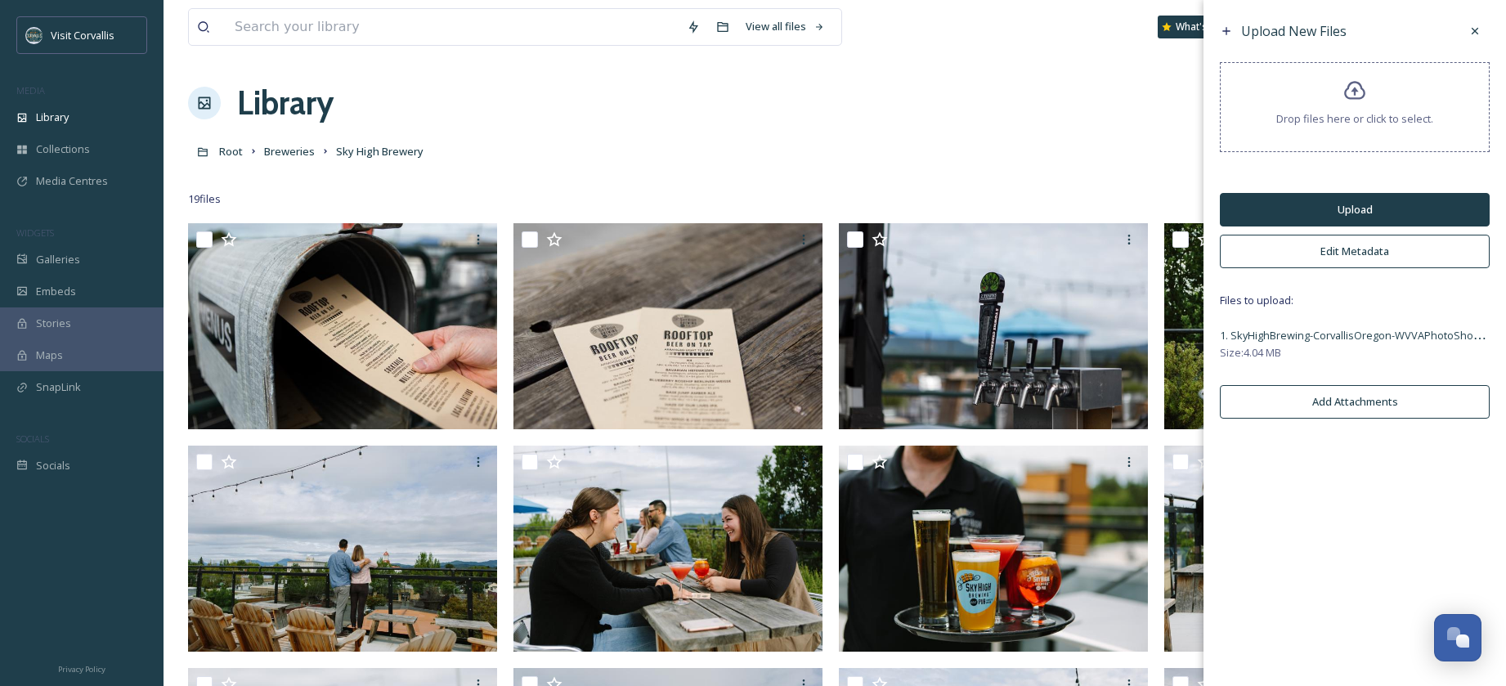
click at [1357, 249] on button "Edit Metadata" at bounding box center [1355, 252] width 270 height 34
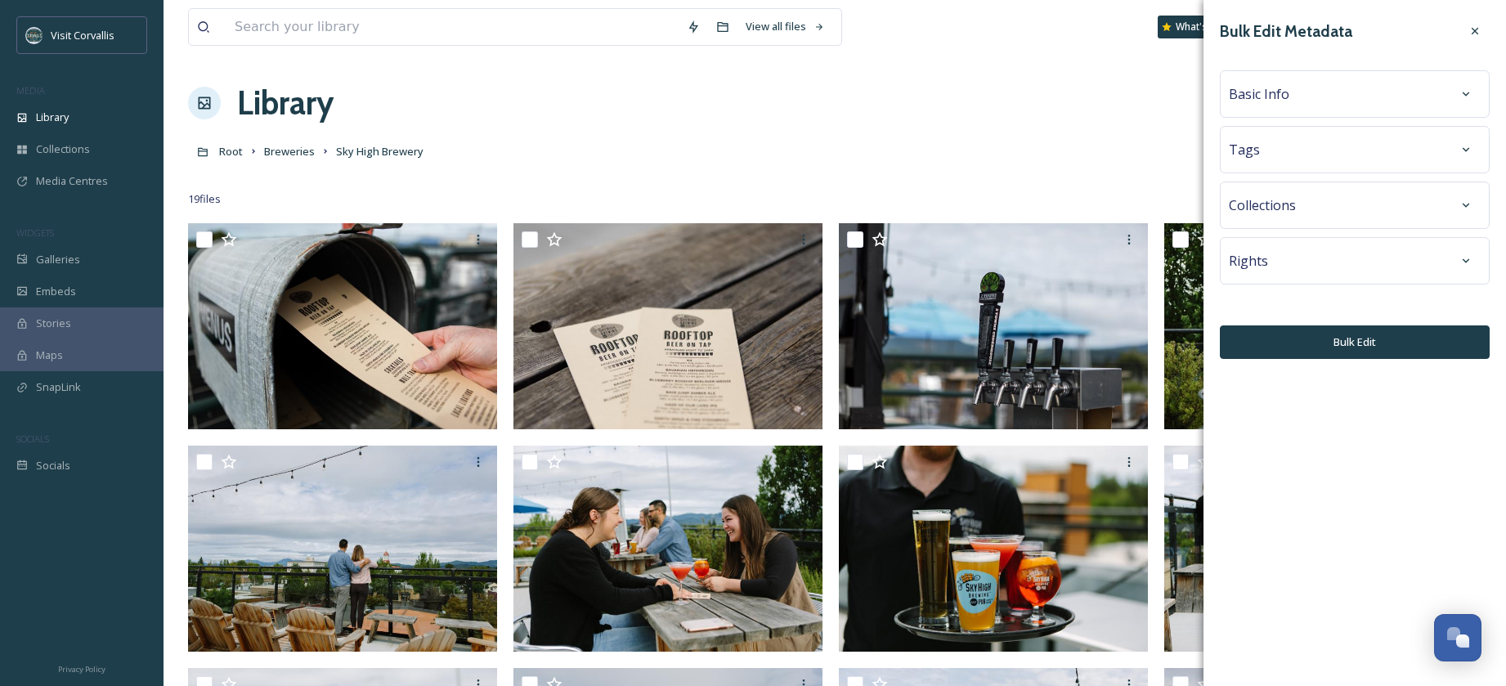
click at [1285, 147] on div "Tags" at bounding box center [1355, 149] width 252 height 29
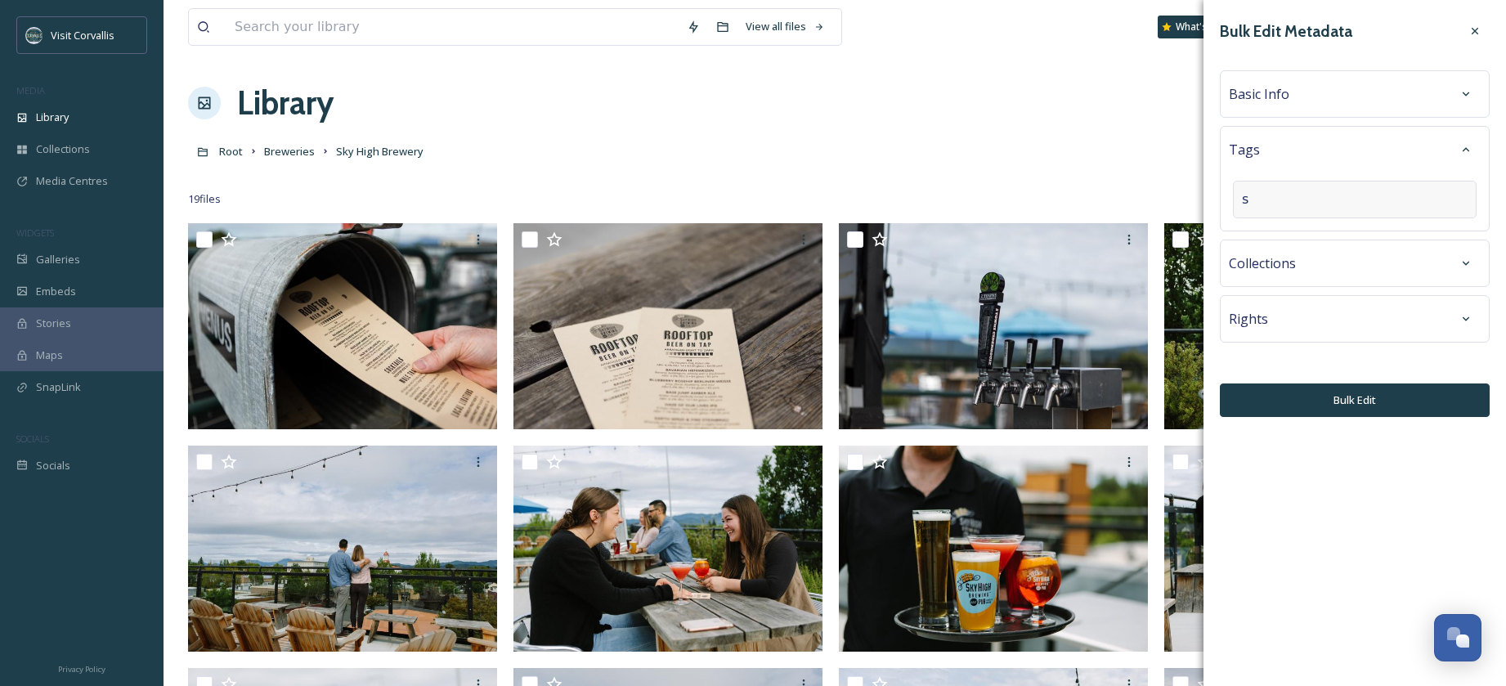
type input "s"
type input "brewe"
click at [1273, 242] on span "brewery" at bounding box center [1262, 239] width 41 height 16
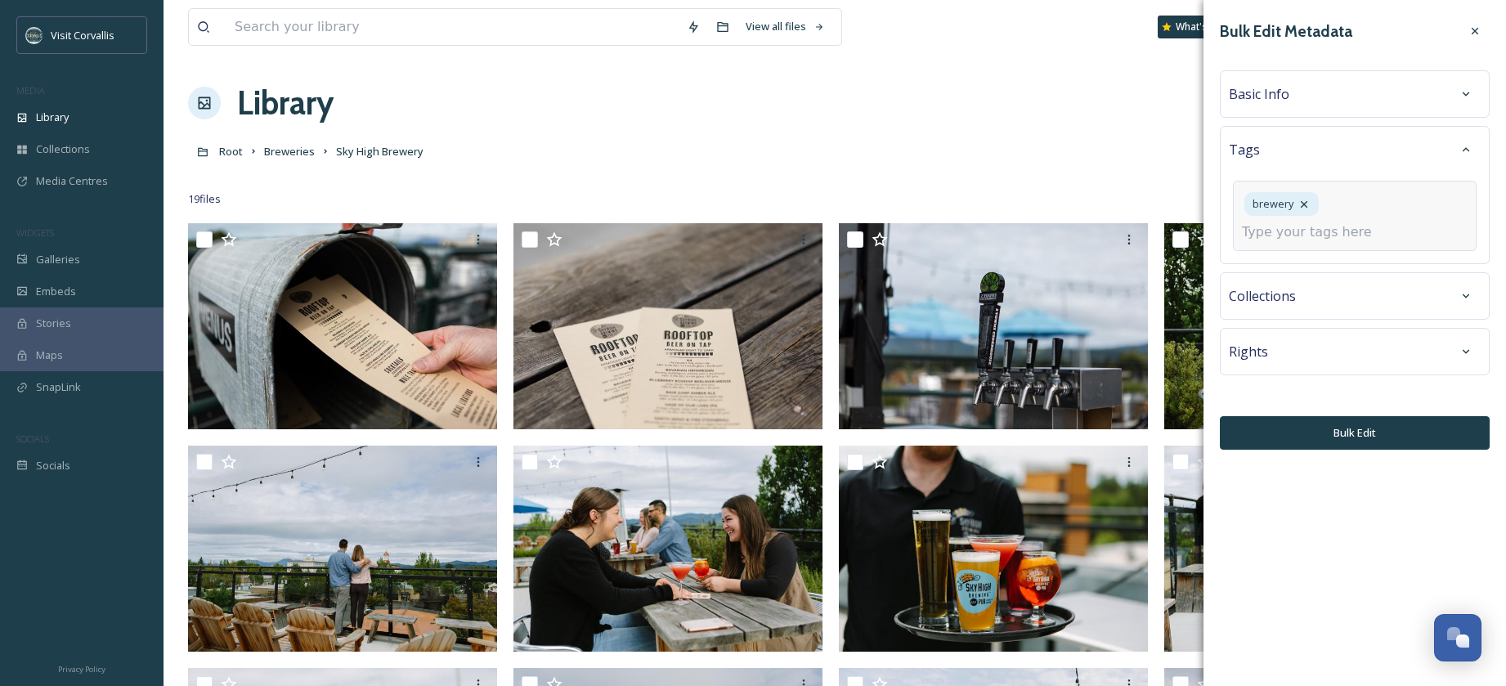
click at [1275, 235] on input at bounding box center [1323, 232] width 163 height 20
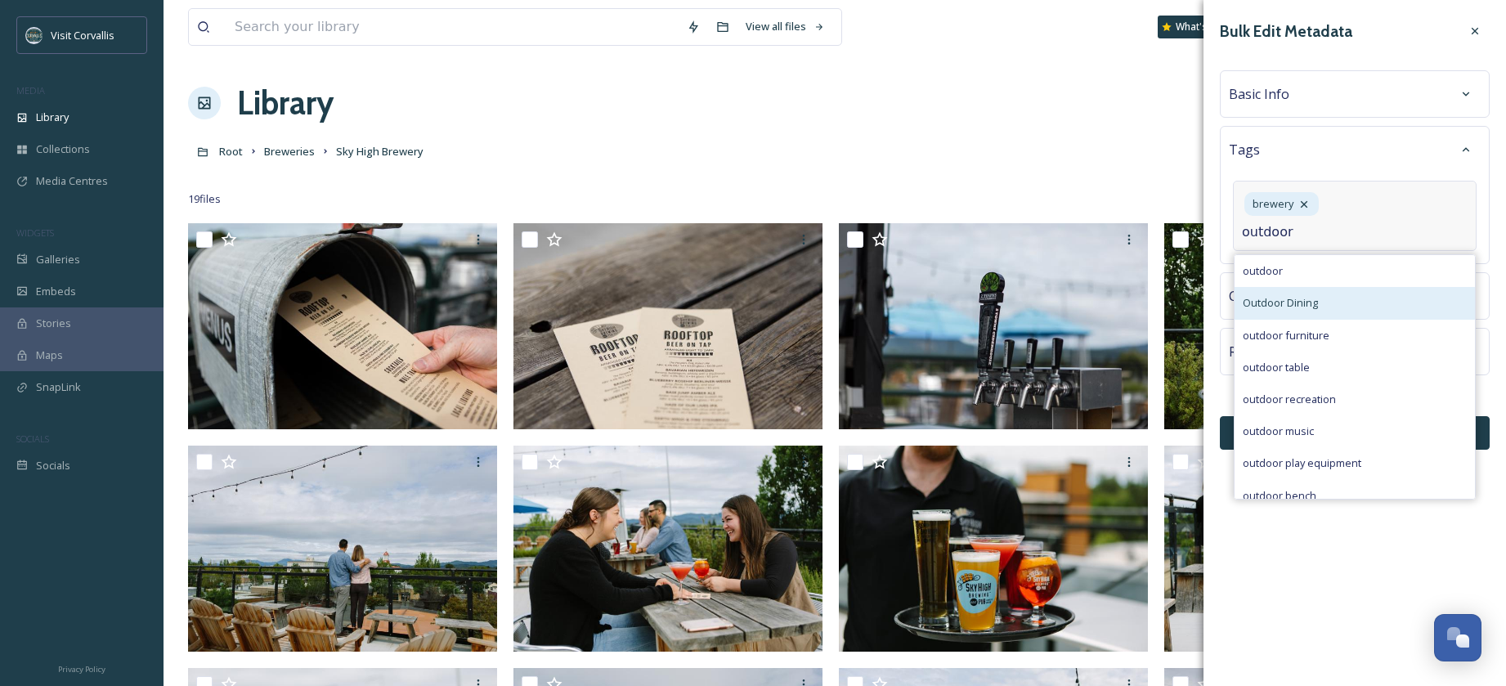
type input "outdoor"
click at [1277, 303] on span "Outdoor Dining" at bounding box center [1279, 303] width 75 height 16
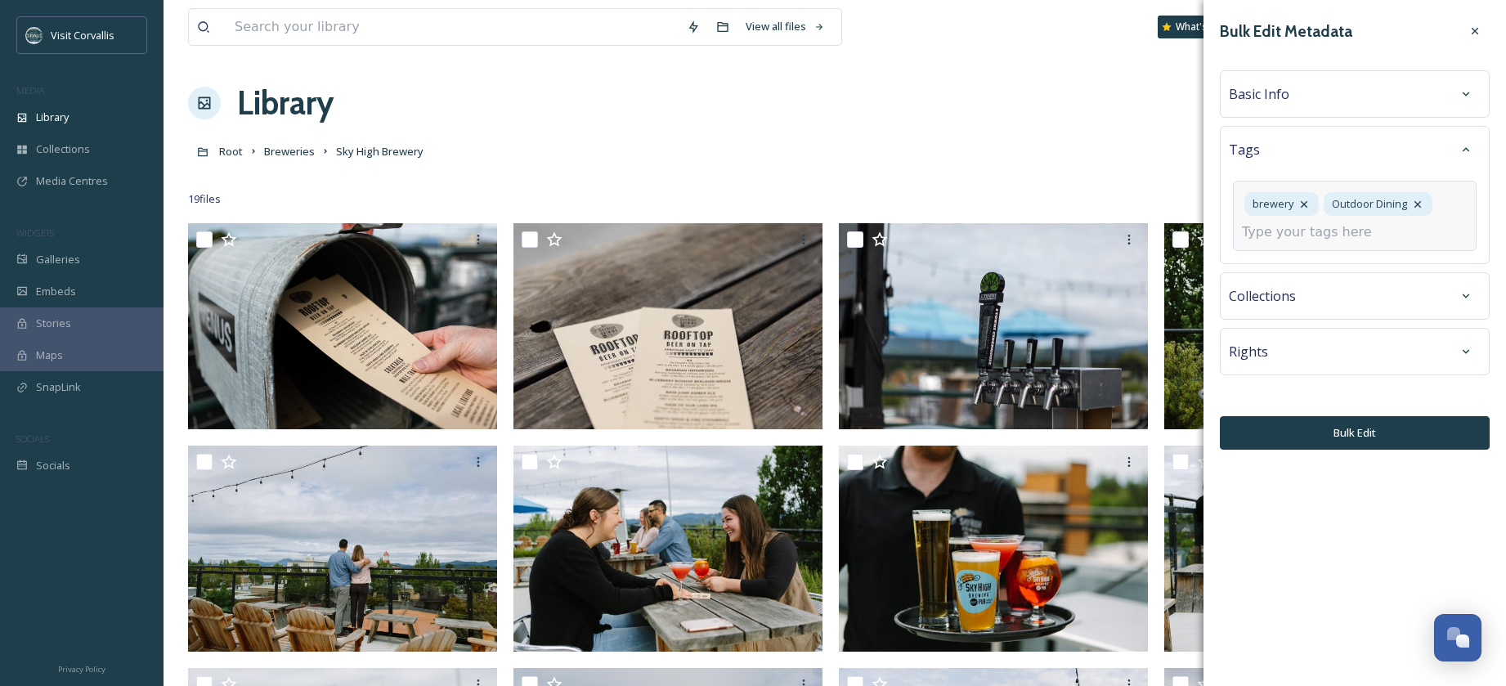
click at [1260, 231] on input at bounding box center [1323, 232] width 163 height 20
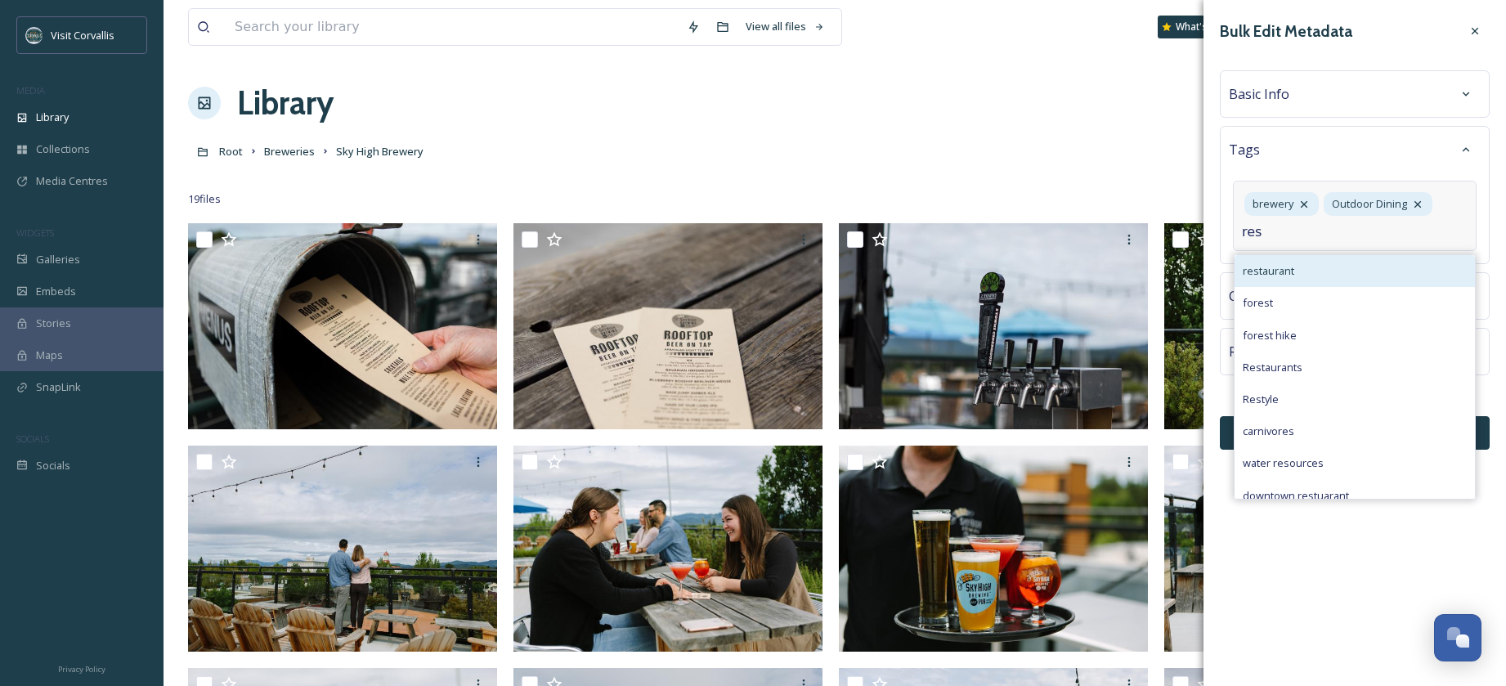
type input "res"
click at [1266, 267] on span "restaurant" at bounding box center [1267, 271] width 51 height 16
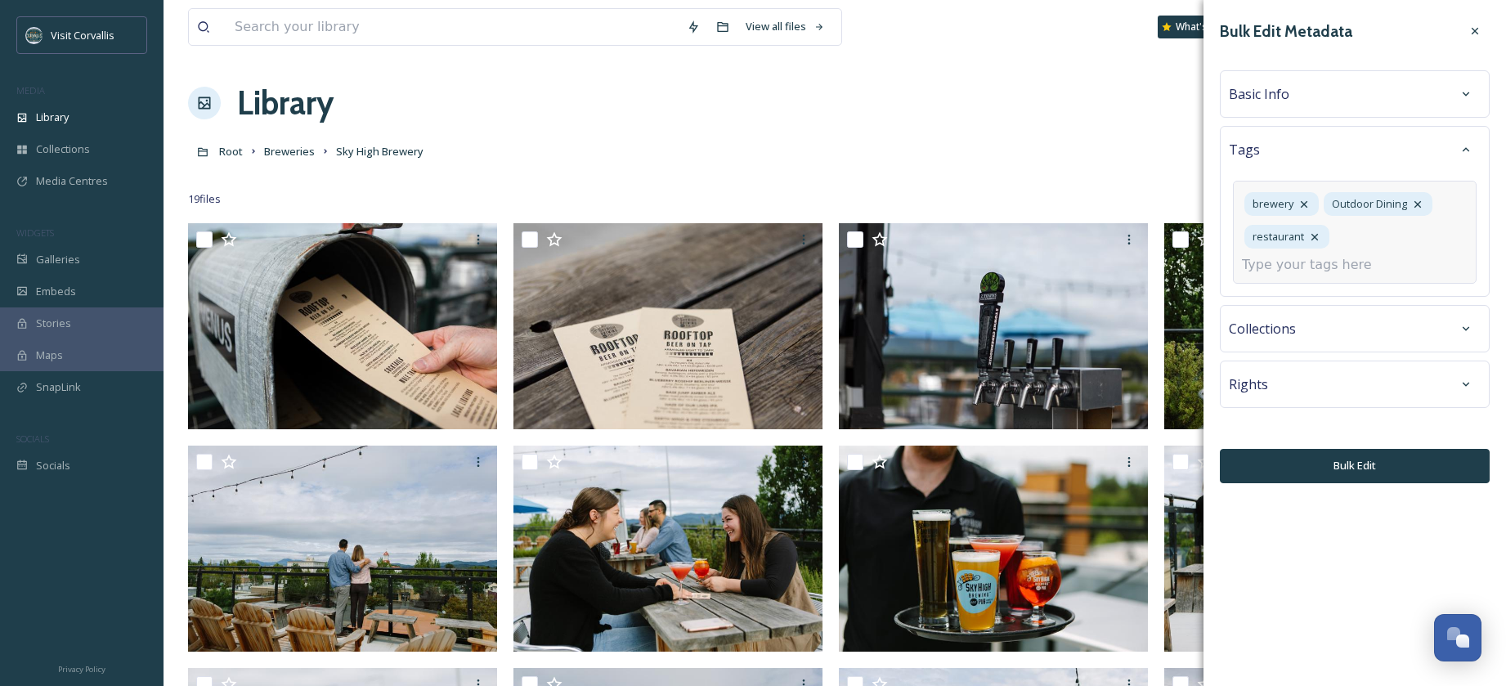
click at [1296, 271] on input at bounding box center [1323, 265] width 163 height 20
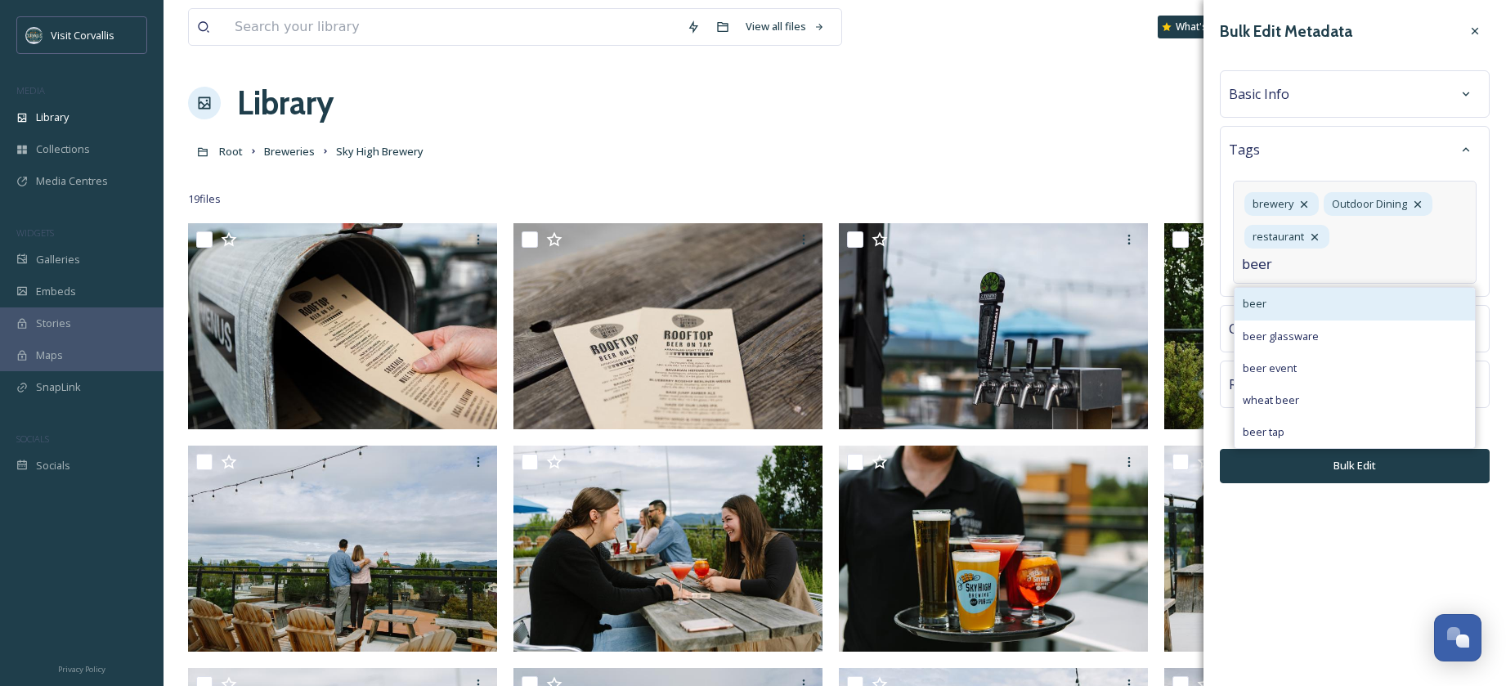
type input "beer"
click at [1282, 299] on div "beer" at bounding box center [1354, 304] width 240 height 32
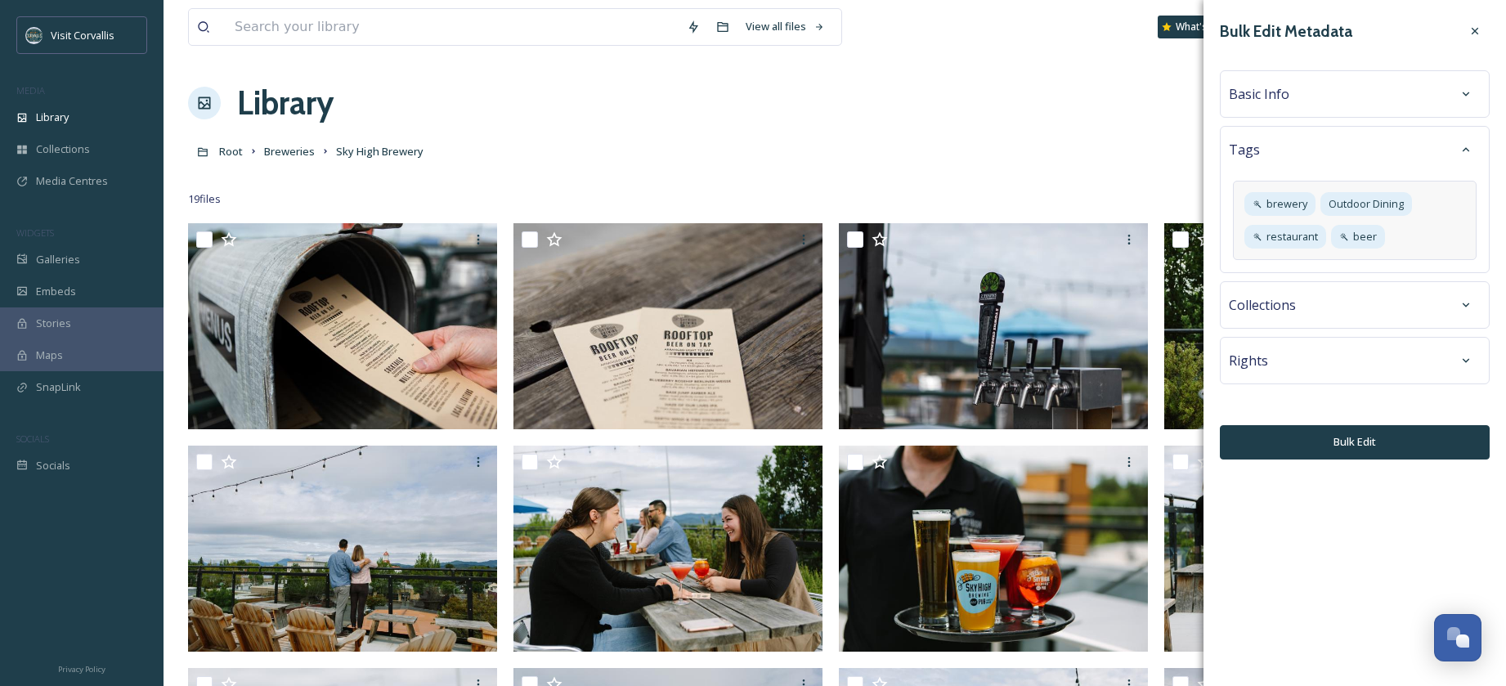
click at [1347, 385] on div "Bulk Edit Metadata Basic Info Tags brewery Outdoor Dining restaurant beer Colle…" at bounding box center [1354, 238] width 302 height 476
click at [1324, 367] on div "Rights" at bounding box center [1355, 360] width 252 height 29
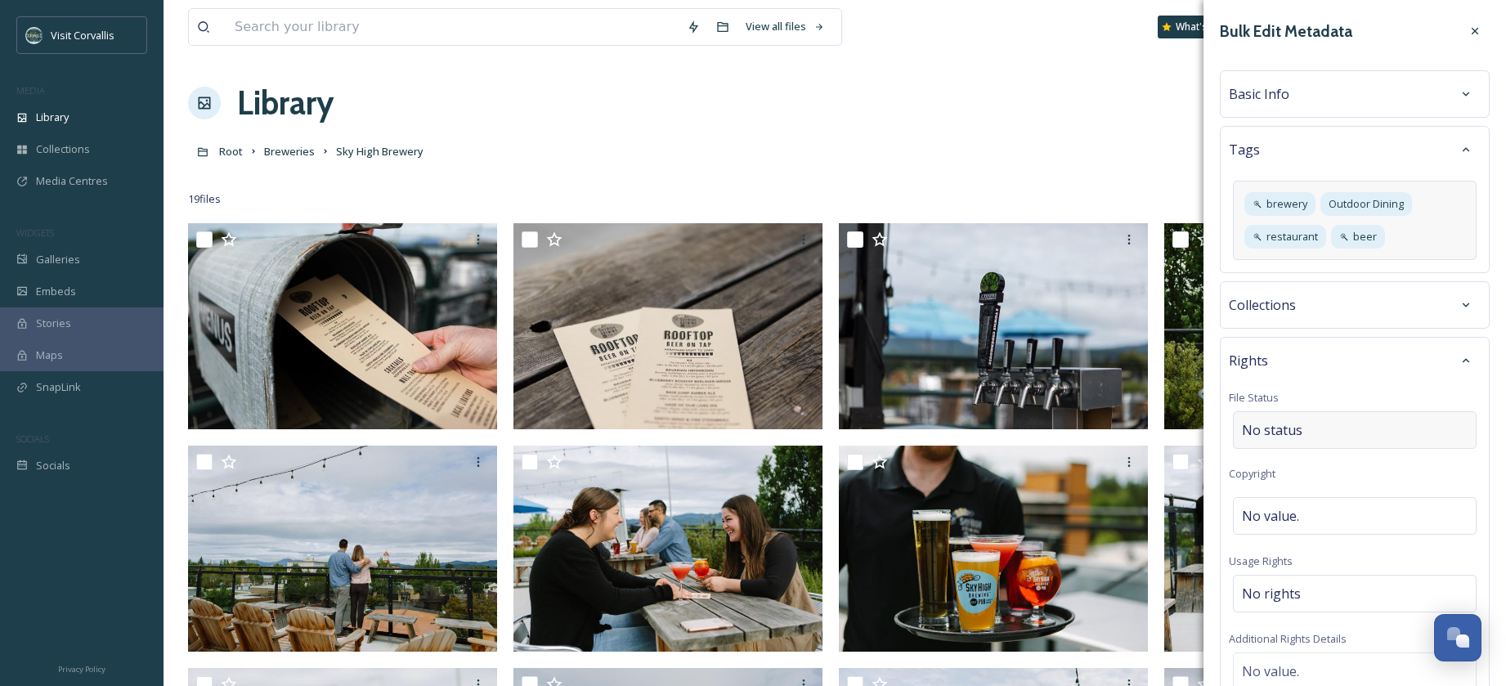
scroll to position [111, 0]
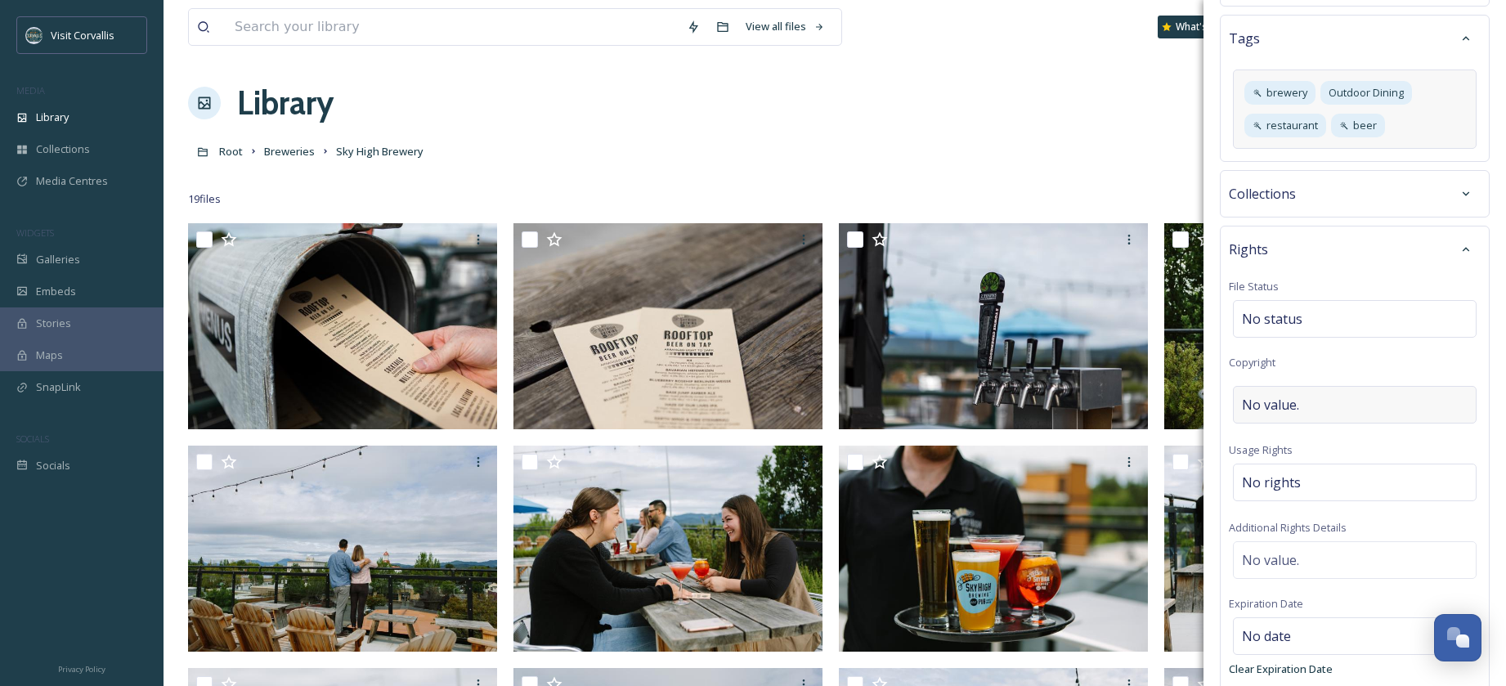
click at [1284, 414] on span "No value." at bounding box center [1270, 405] width 57 height 20
click at [1284, 401] on input "AutumnShrock" at bounding box center [1355, 405] width 252 height 38
type input "[PERSON_NAME]"
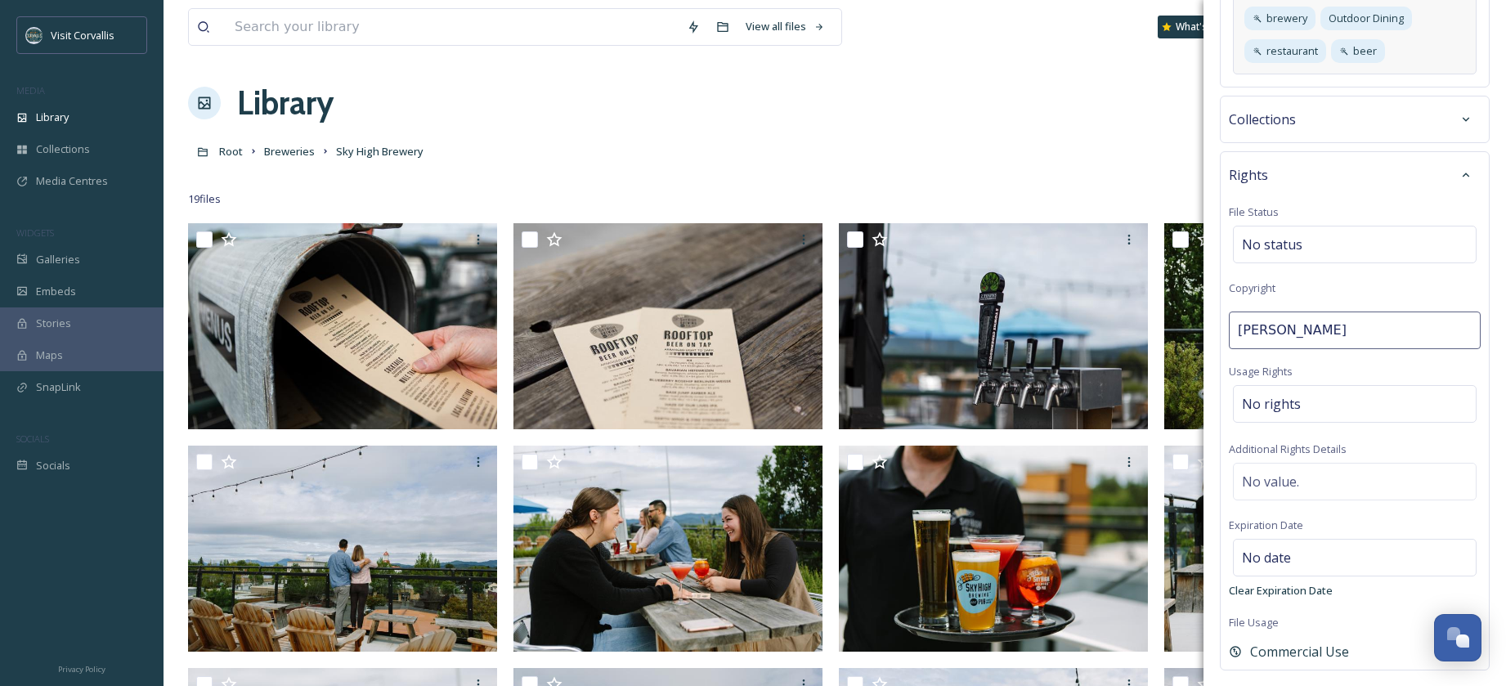
scroll to position [262, 0]
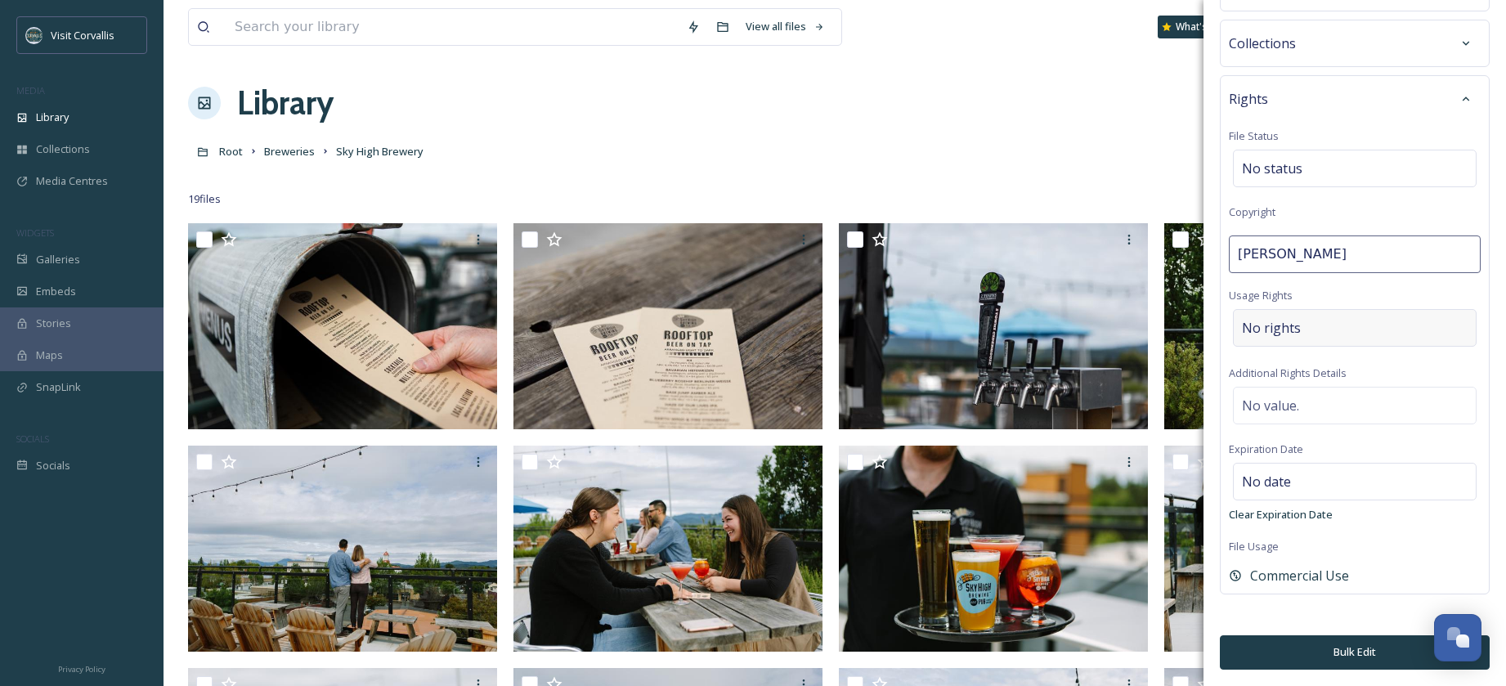
click at [1248, 333] on span "No rights" at bounding box center [1271, 328] width 59 height 20
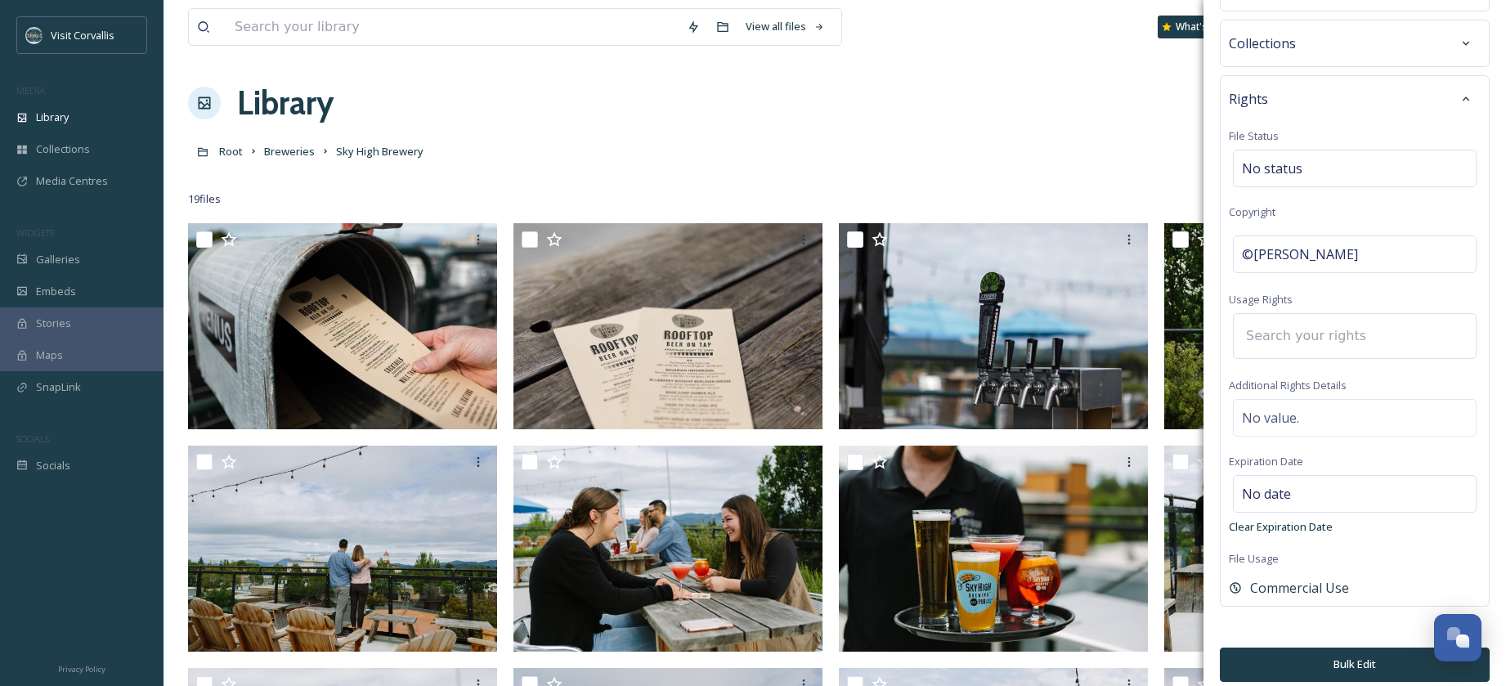
click at [1268, 342] on input at bounding box center [1328, 336] width 180 height 36
type input "s"
click at [1269, 381] on span "Commercial Use, Attribution Appreciated" at bounding box center [1341, 379] width 198 height 16
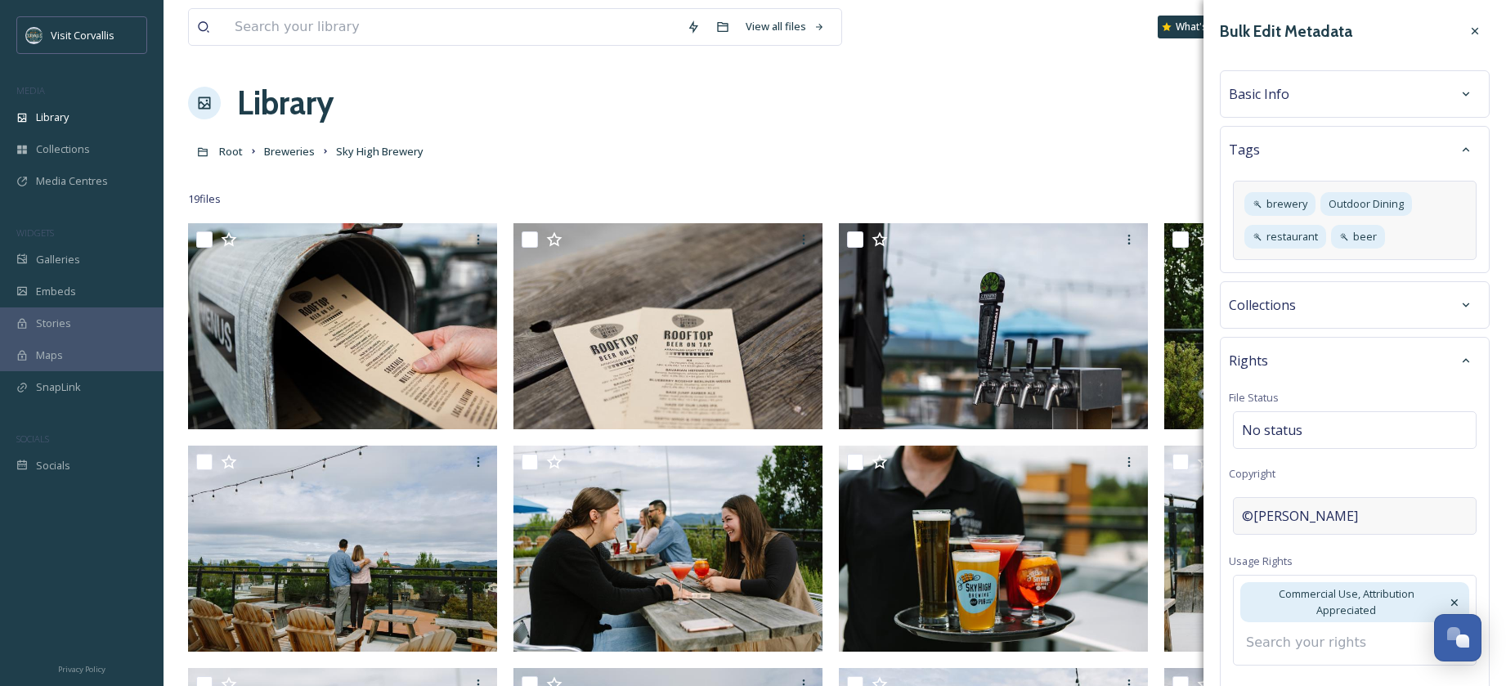
scroll to position [31, 0]
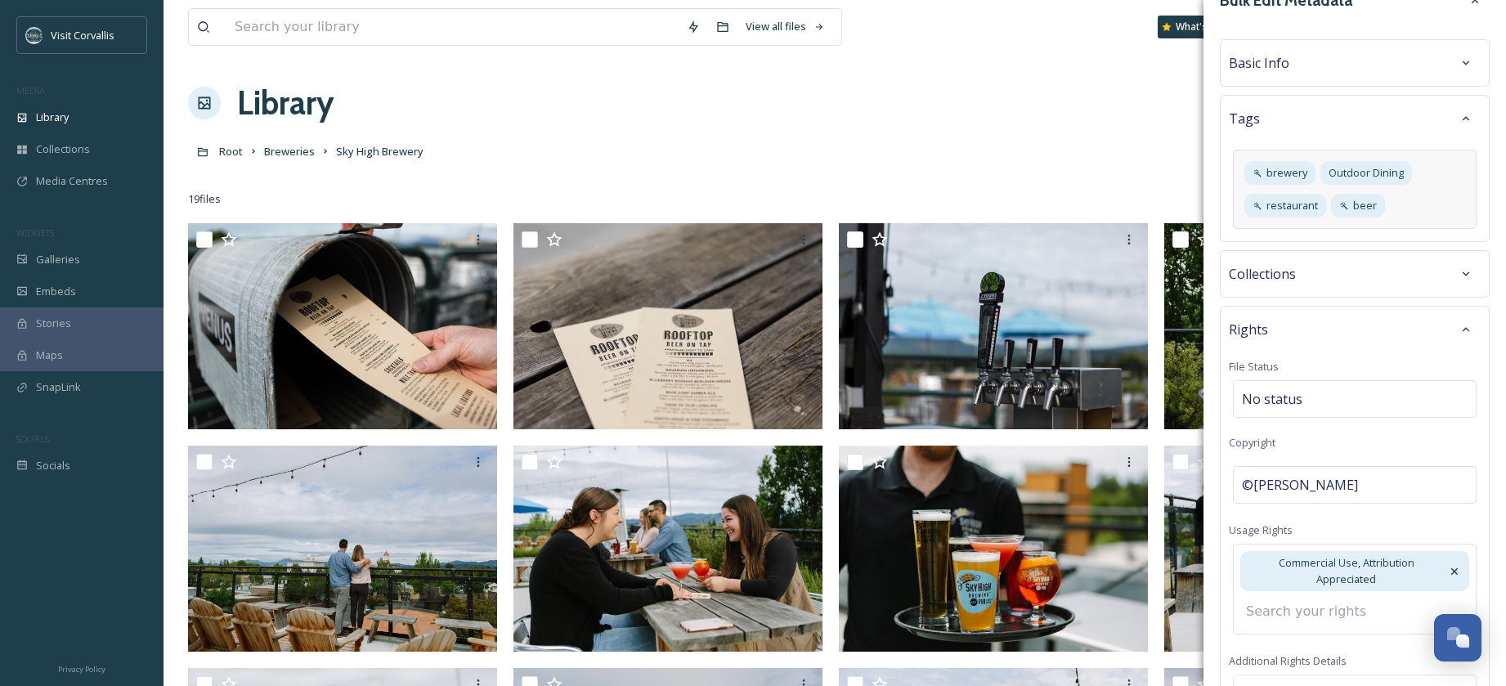
click at [1293, 70] on div "Basic Info" at bounding box center [1355, 62] width 252 height 29
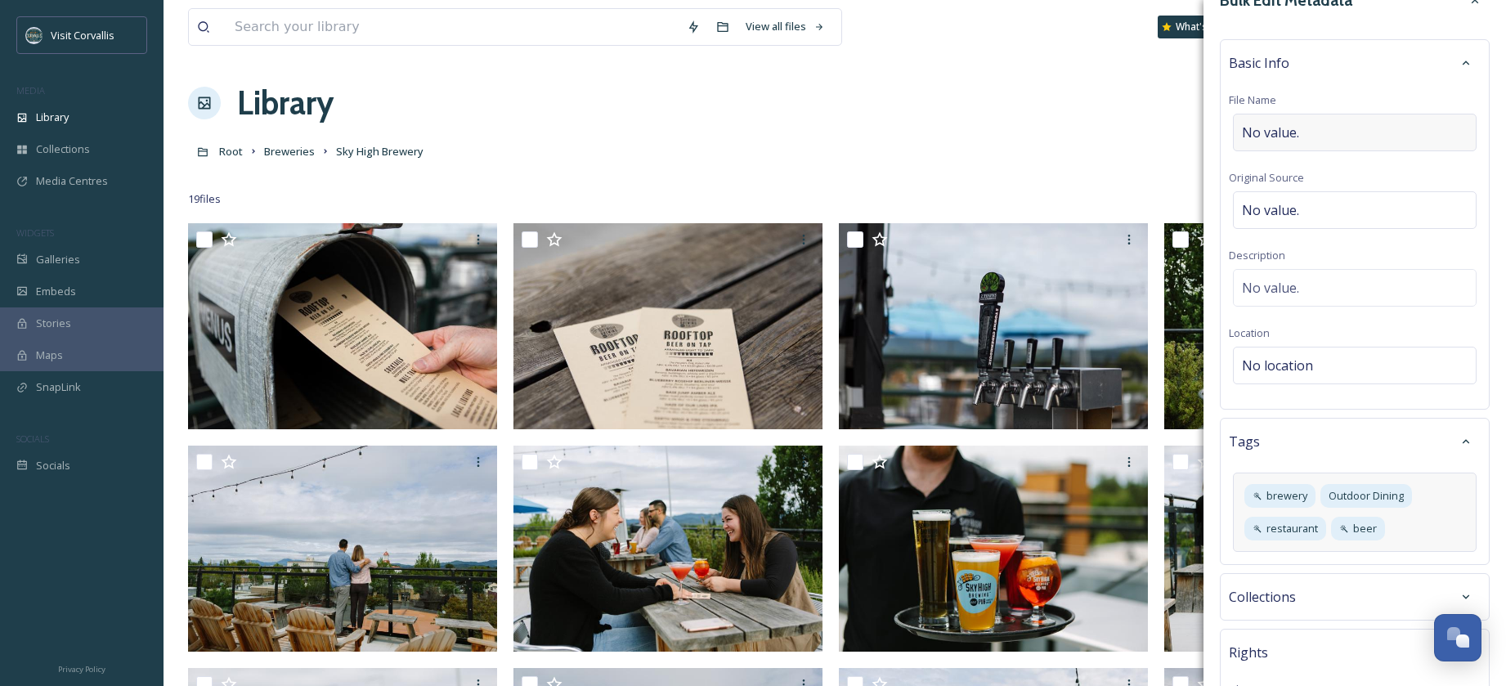
click at [1282, 122] on div "No value." at bounding box center [1355, 133] width 244 height 38
type input "S"
type input "Sky High Rooftop"
click at [1290, 287] on span "No value." at bounding box center [1270, 288] width 57 height 20
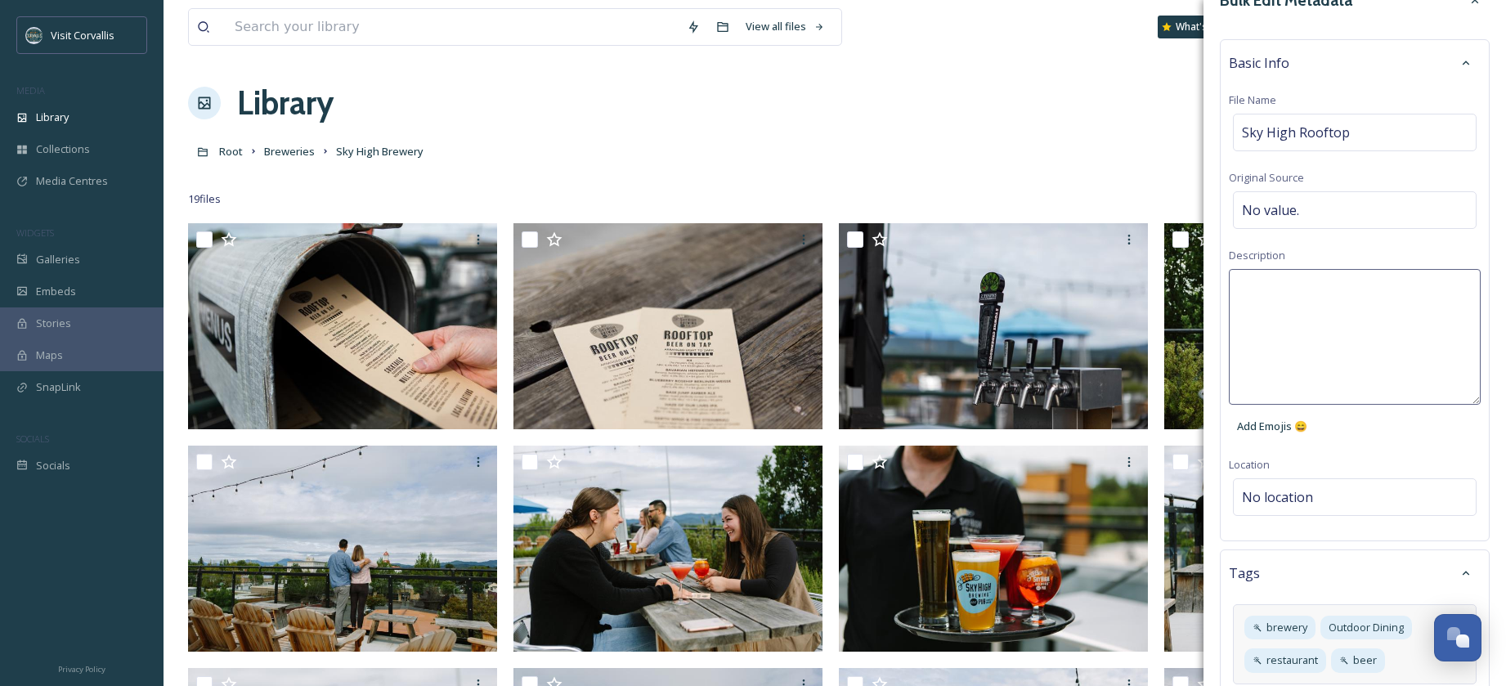
click at [1254, 290] on textarea at bounding box center [1355, 337] width 252 height 136
paste textarea "AutumnShrock"
click at [1287, 287] on textarea "AutumnShrock" at bounding box center [1355, 337] width 252 height 136
click at [1242, 289] on textarea "[PERSON_NAME]" at bounding box center [1355, 337] width 252 height 136
drag, startPoint x: 1240, startPoint y: 288, endPoint x: 1354, endPoint y: 302, distance: 115.4
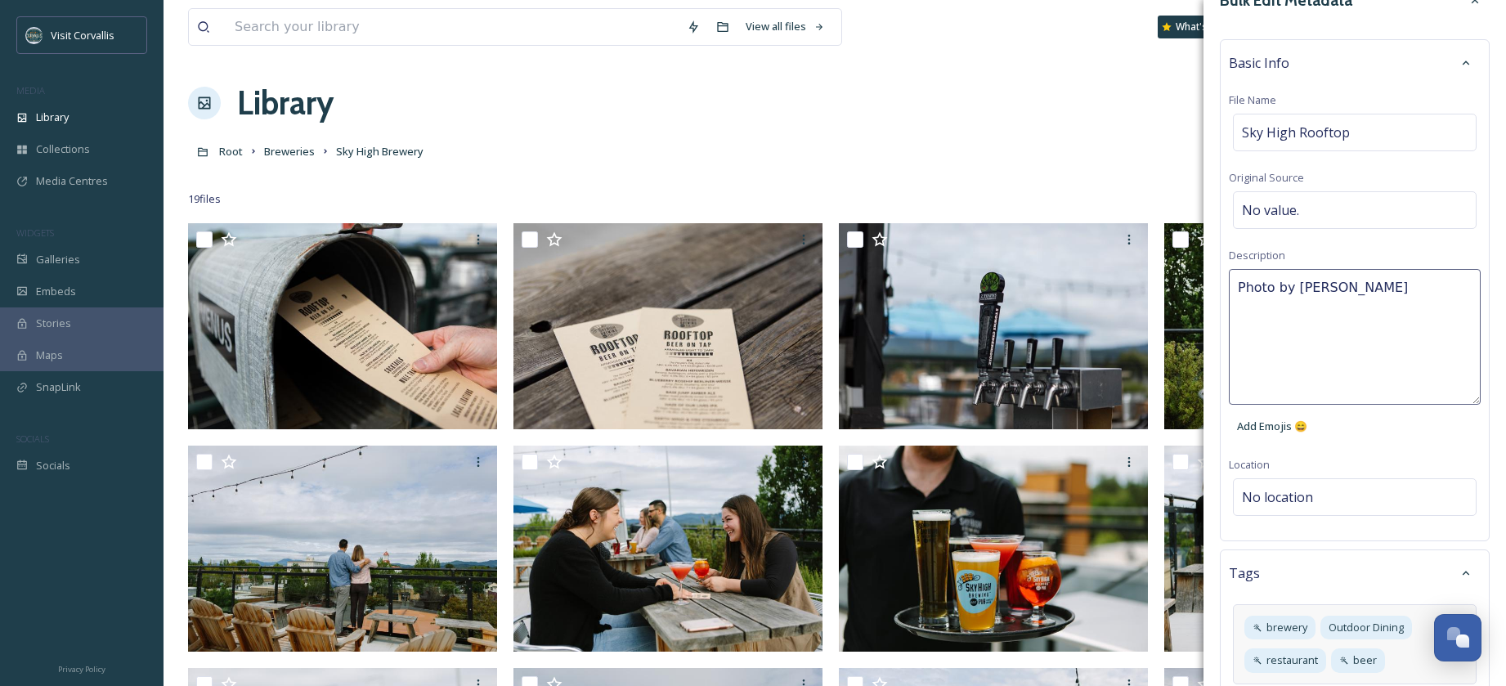
click at [1241, 288] on textarea "Photo by [PERSON_NAME]" at bounding box center [1355, 337] width 252 height 136
type textarea "Sky High Brewery rooftop view. Photo by [PERSON_NAME]"
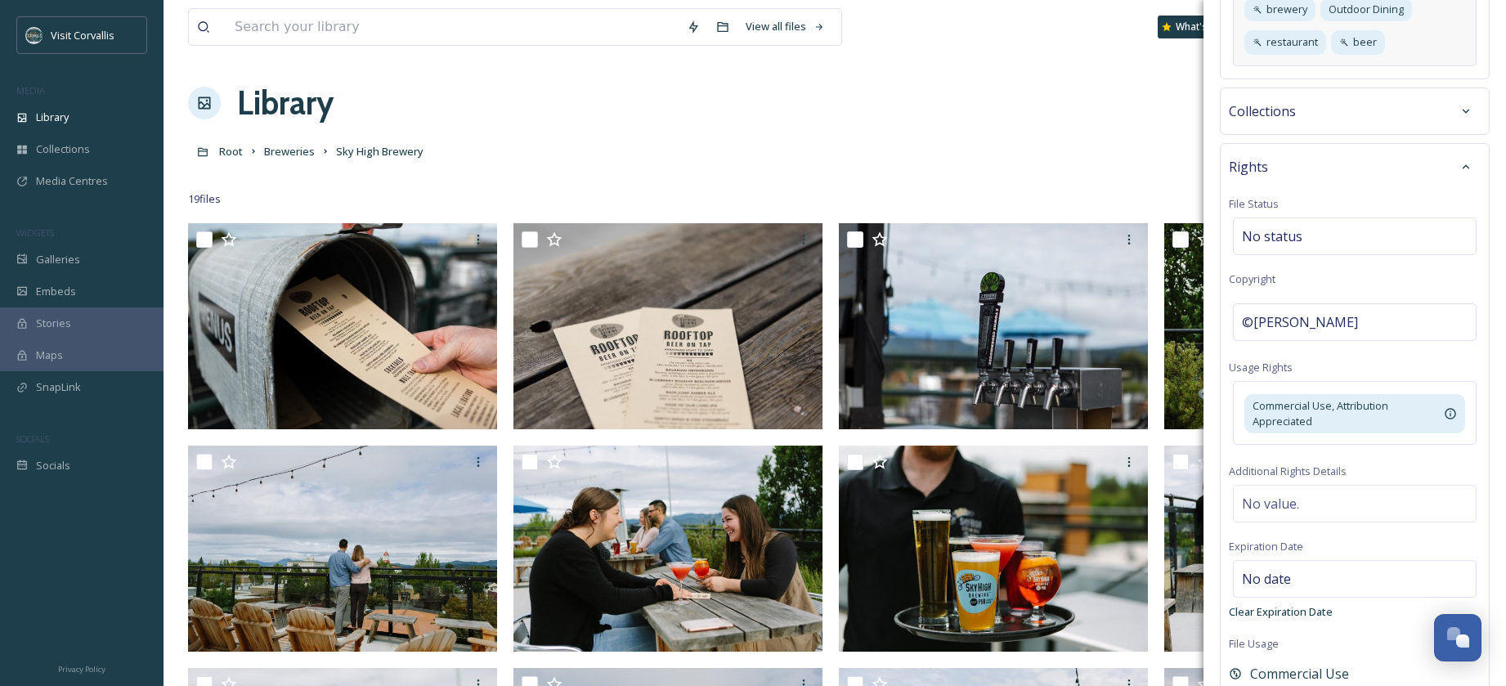
scroll to position [742, 0]
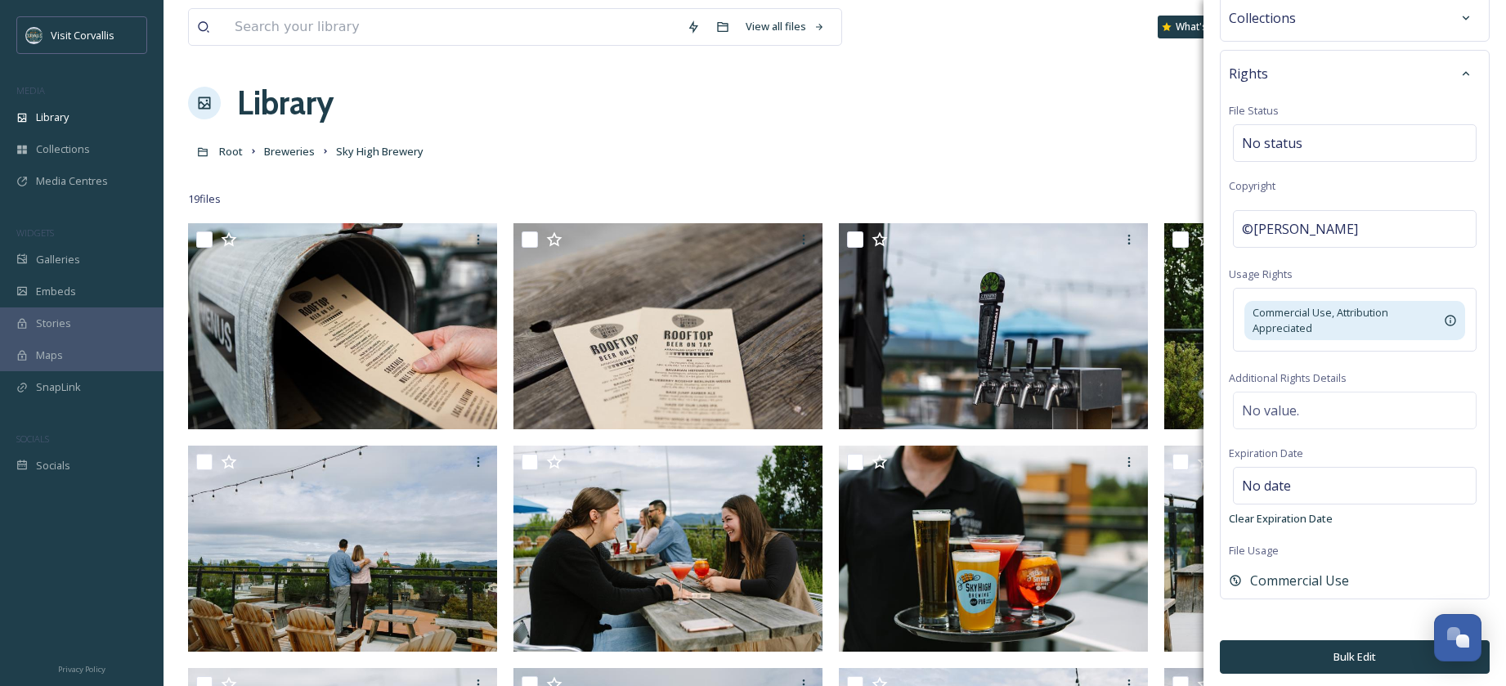
click at [1358, 647] on button "Bulk Edit" at bounding box center [1355, 657] width 270 height 34
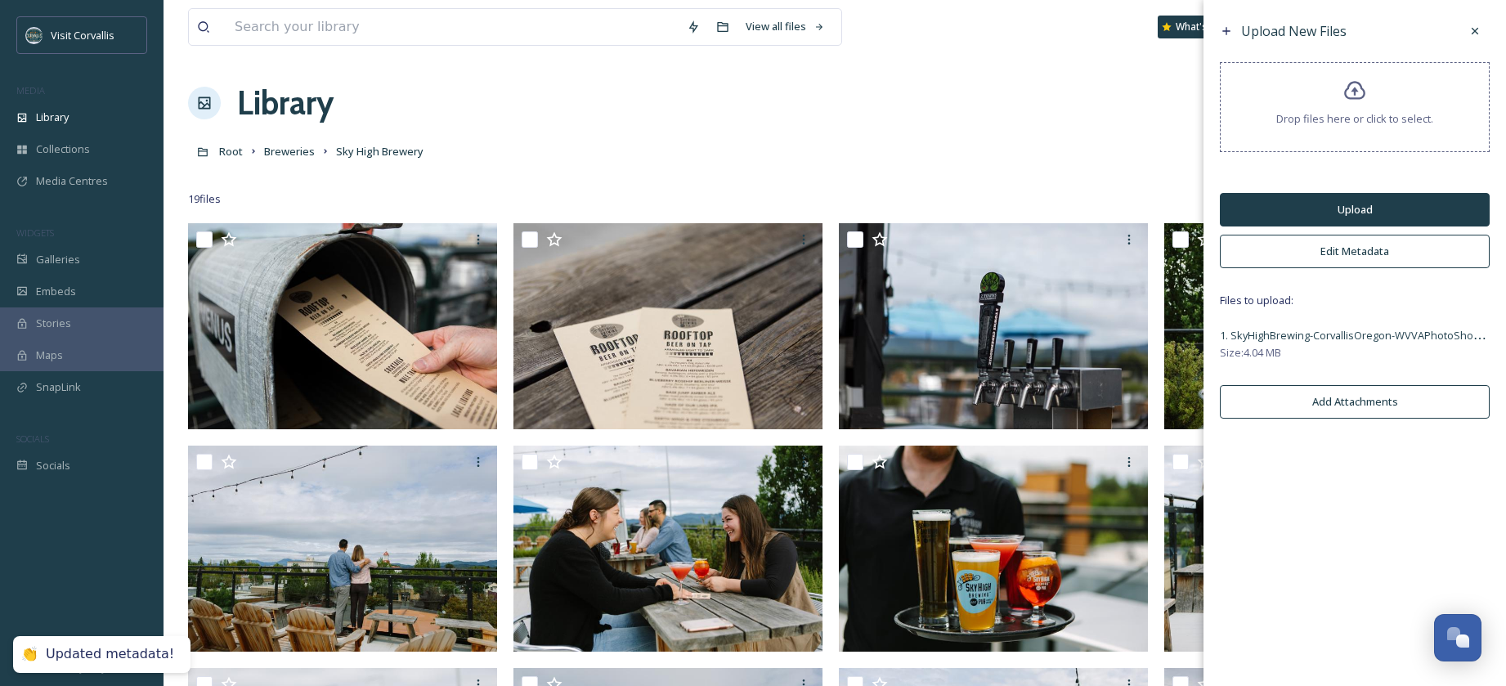
click at [1305, 213] on button "Upload" at bounding box center [1355, 210] width 270 height 34
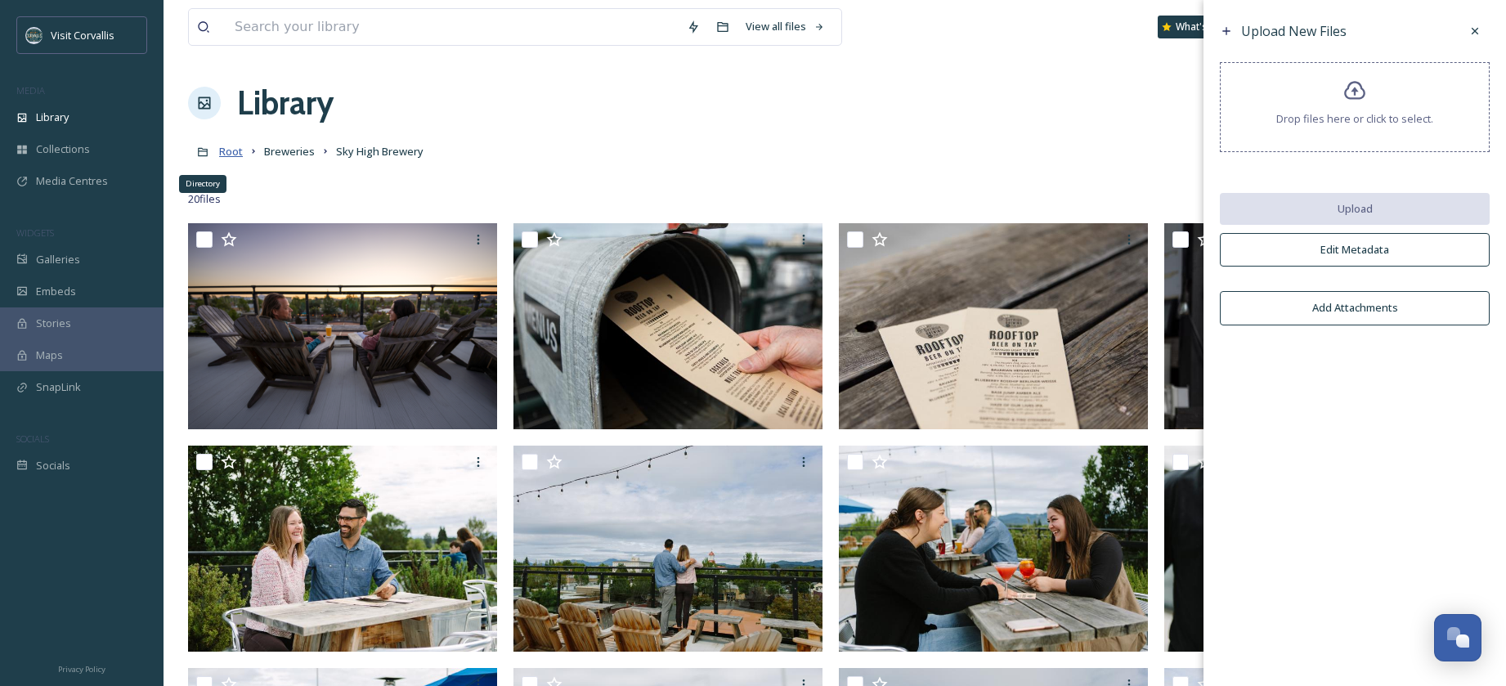
click at [226, 153] on span "Root" at bounding box center [231, 151] width 24 height 15
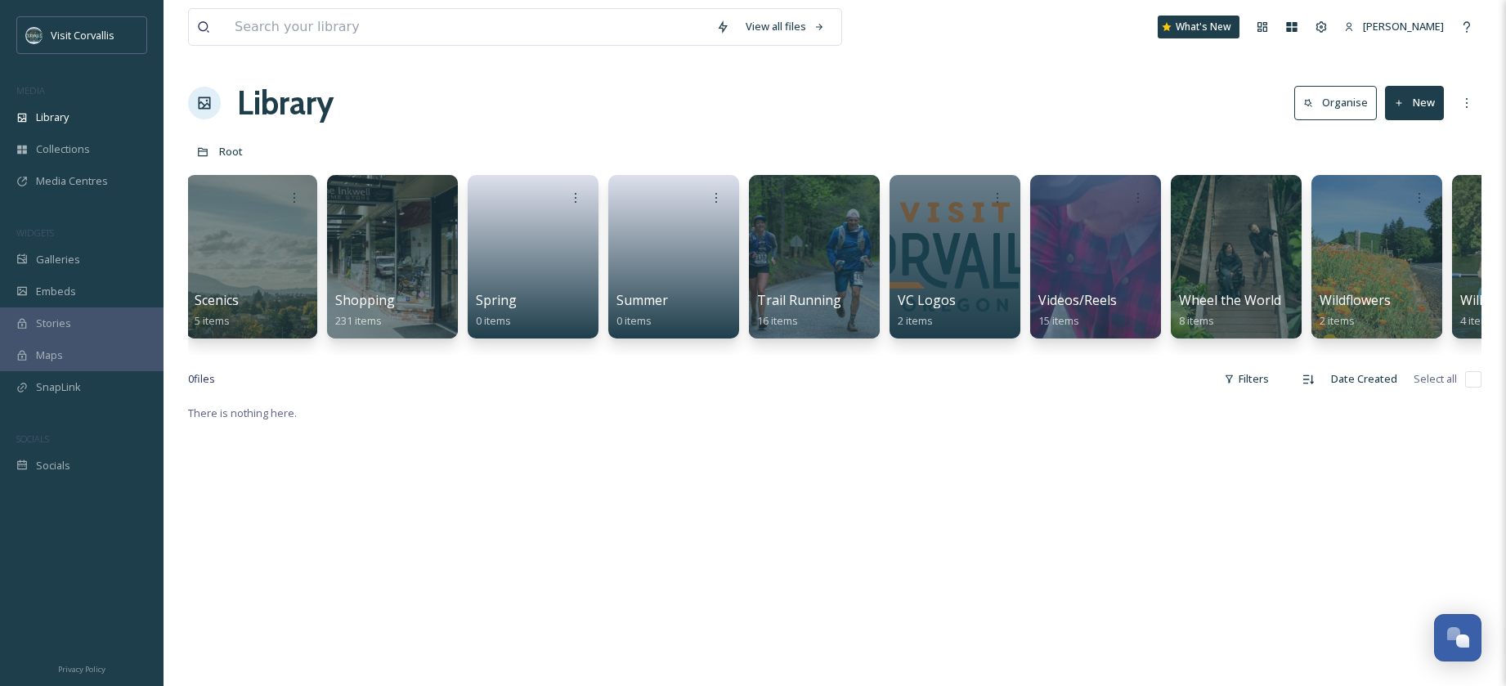
scroll to position [0, 5174]
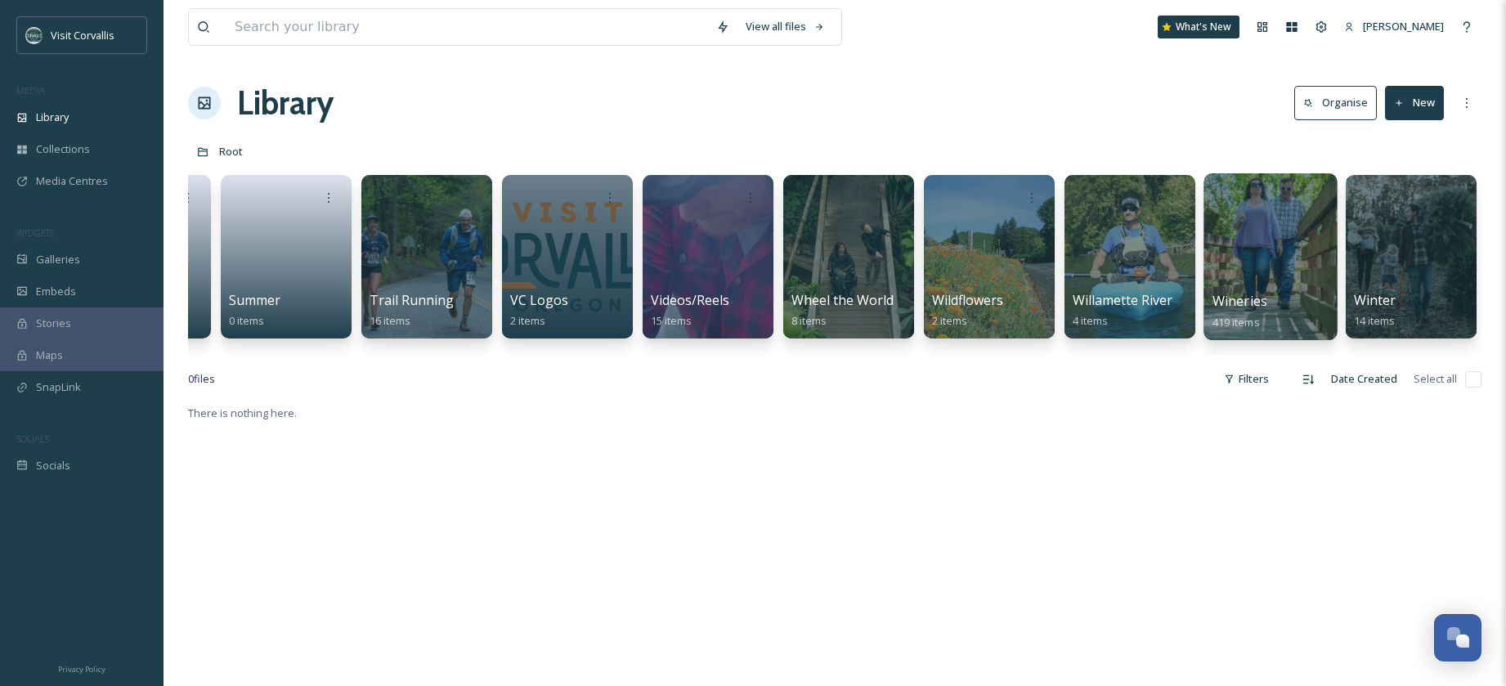
click at [1268, 258] on div at bounding box center [1269, 256] width 133 height 167
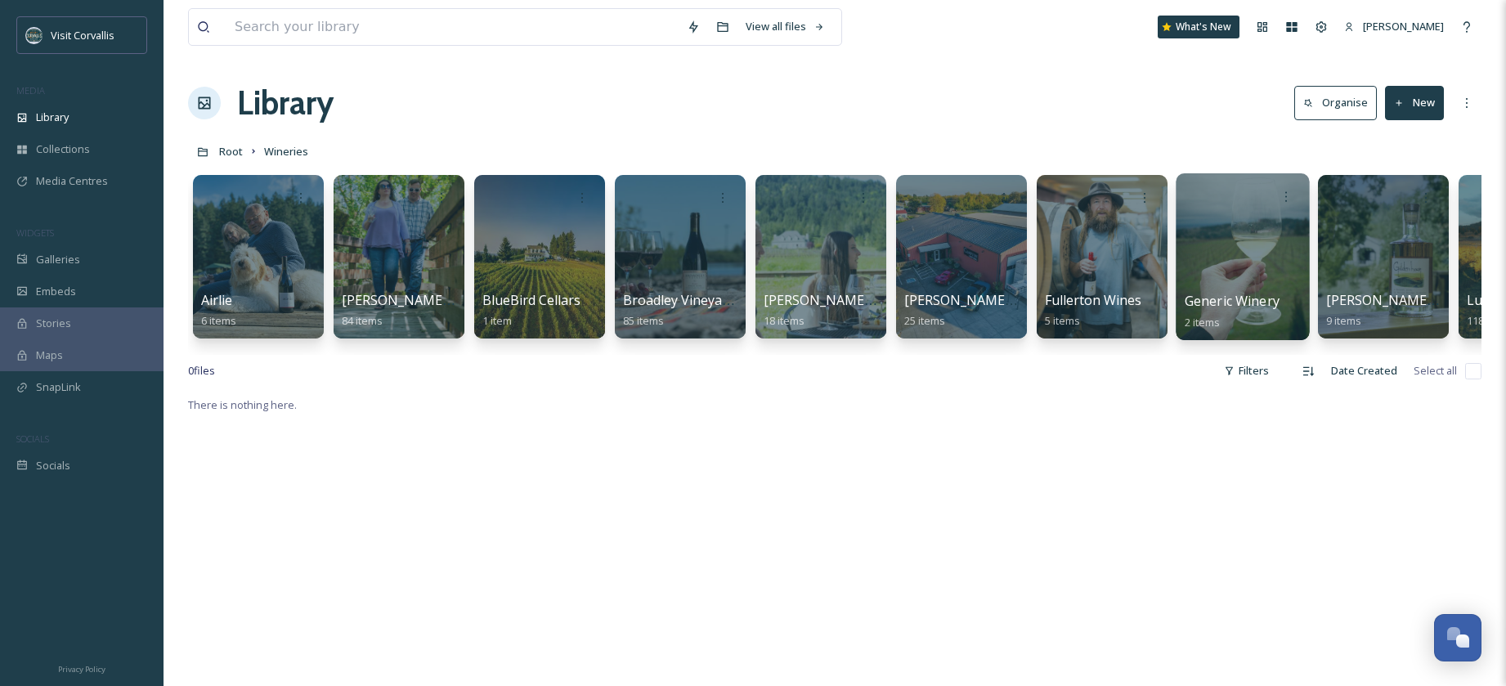
scroll to position [0, 675]
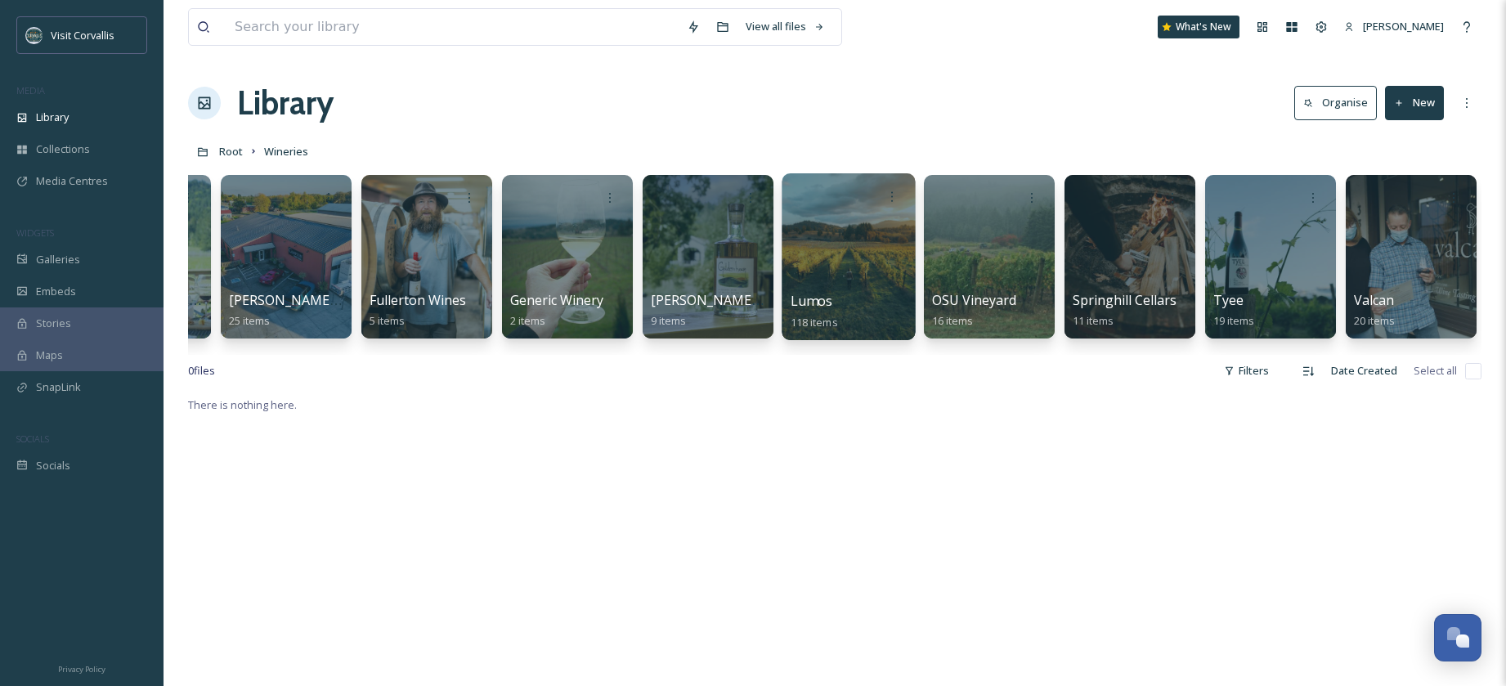
click at [817, 255] on div at bounding box center [847, 256] width 133 height 167
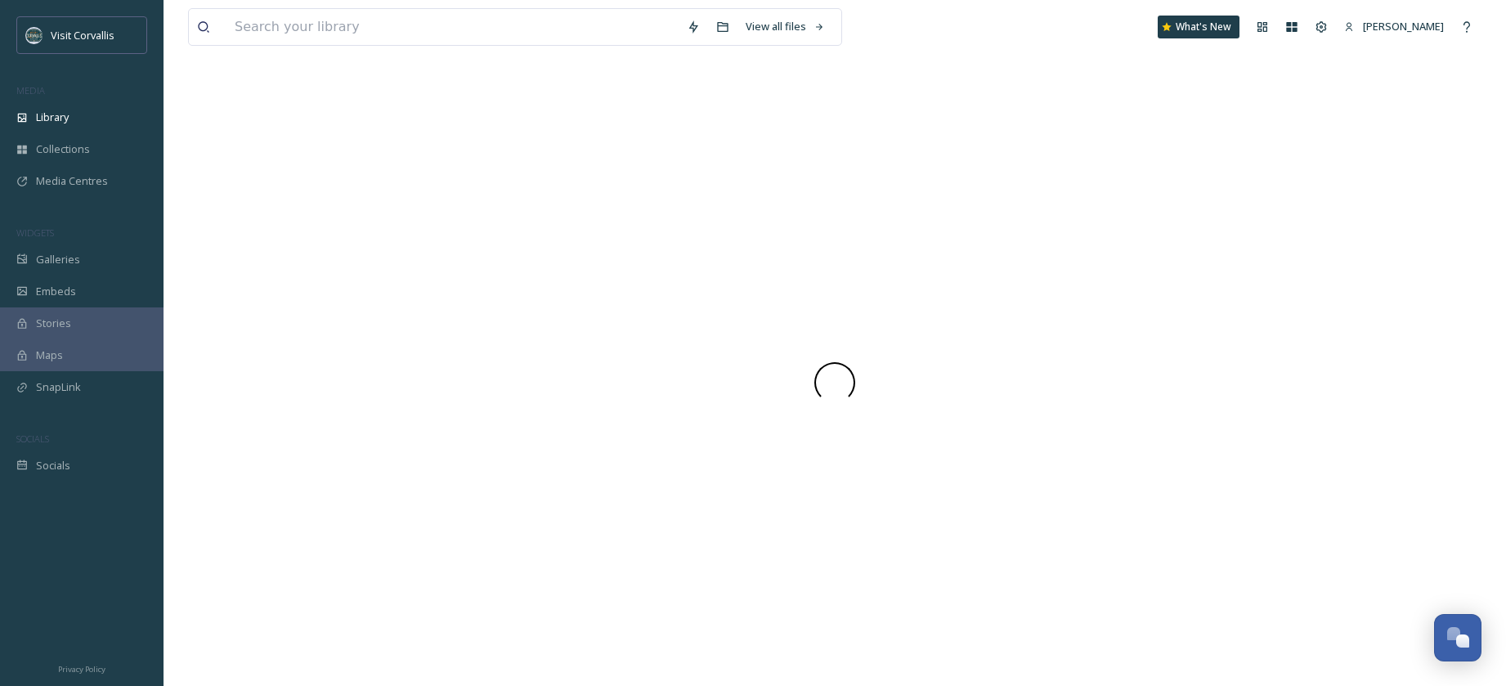
click at [817, 255] on div at bounding box center [834, 381] width 1293 height 607
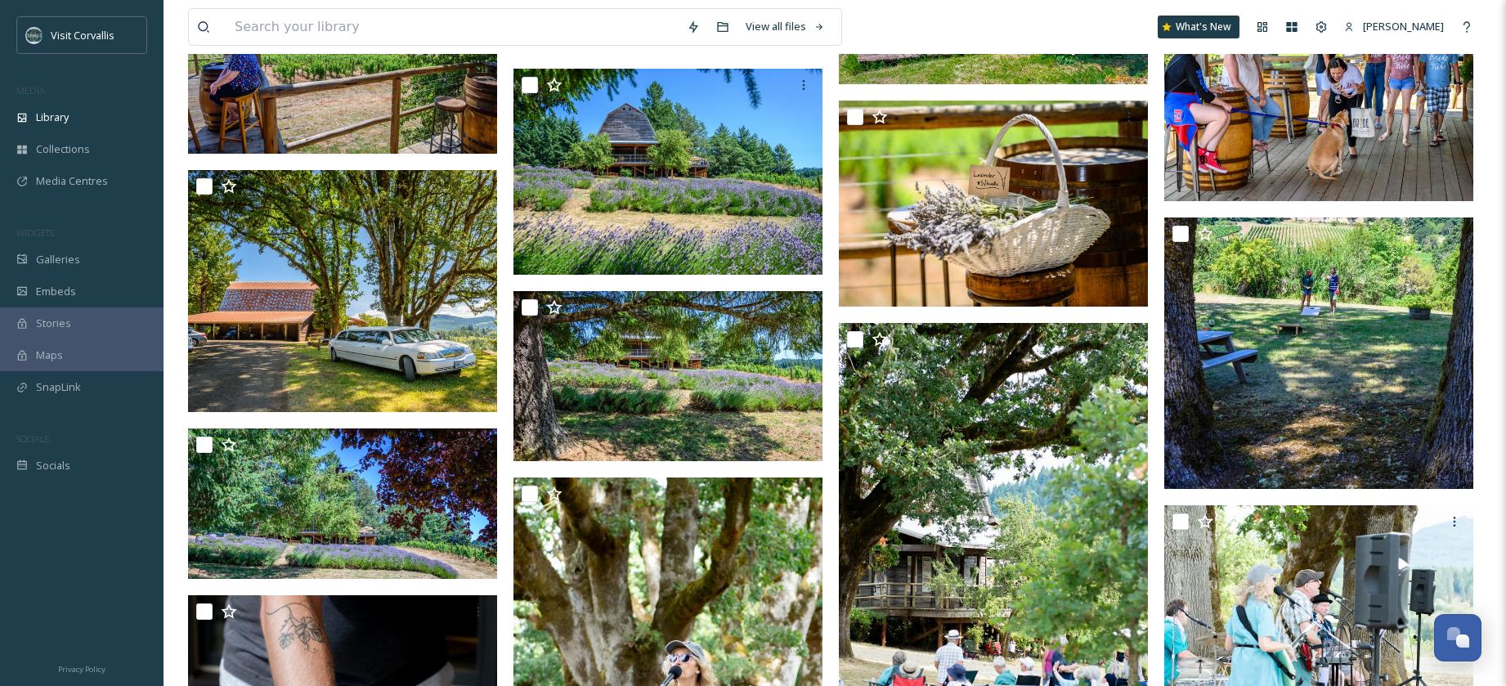
scroll to position [1824, 0]
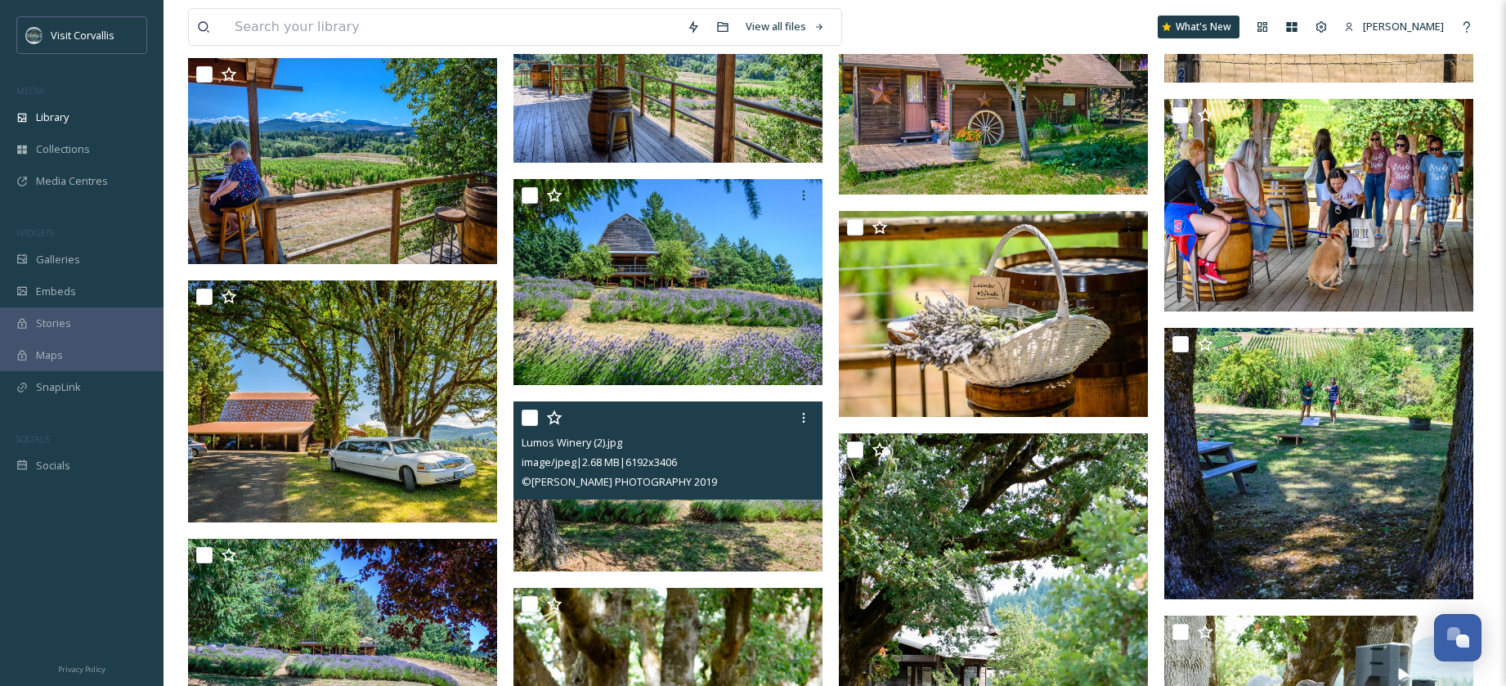
click at [530, 419] on input "checkbox" at bounding box center [529, 418] width 16 height 16
checkbox input "true"
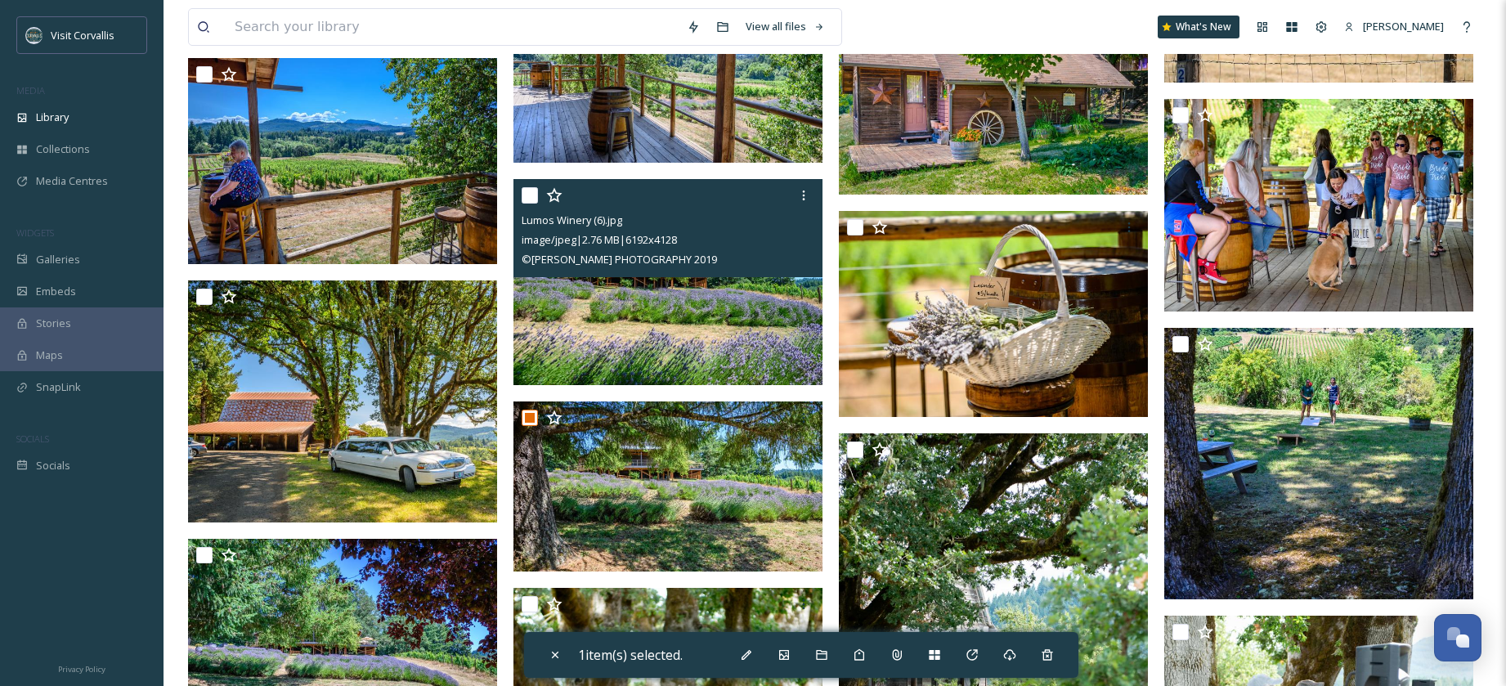
click at [531, 195] on input "checkbox" at bounding box center [529, 195] width 16 height 16
checkbox input "true"
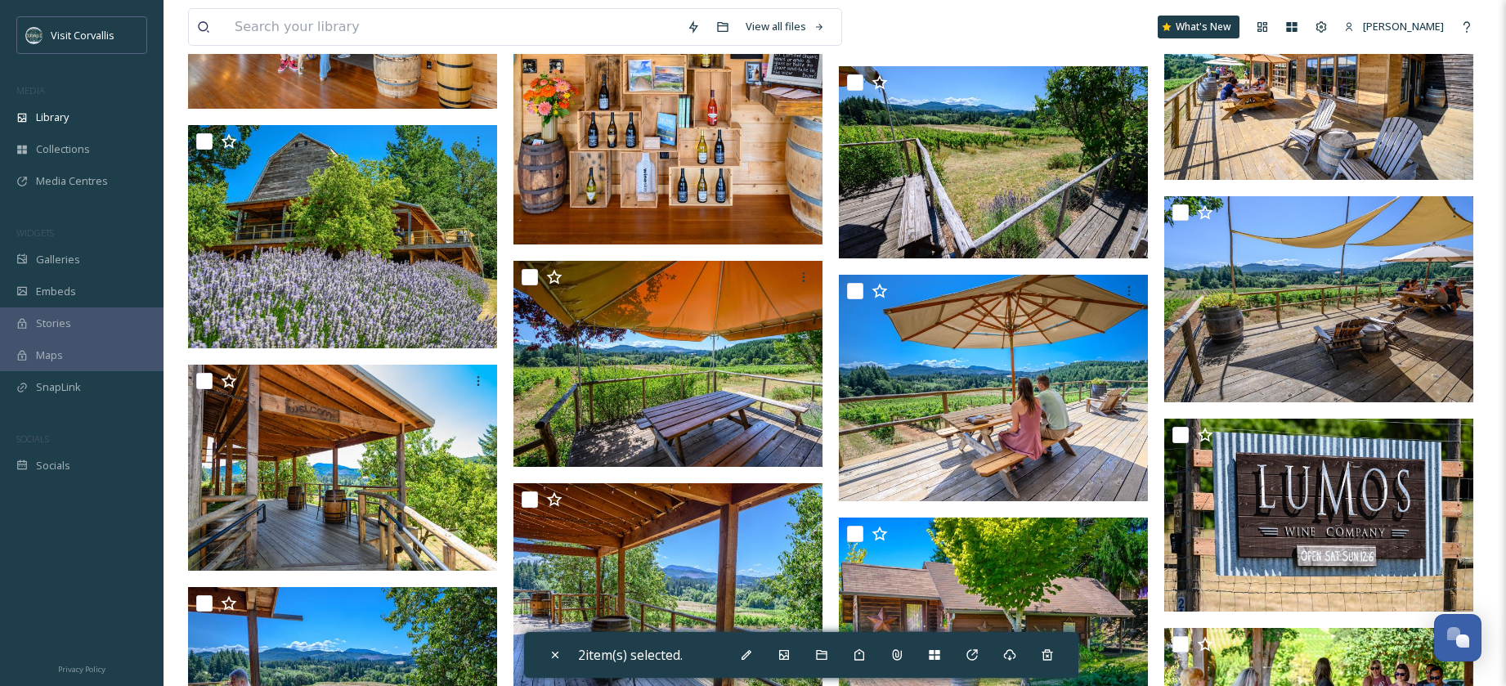
scroll to position [1295, 0]
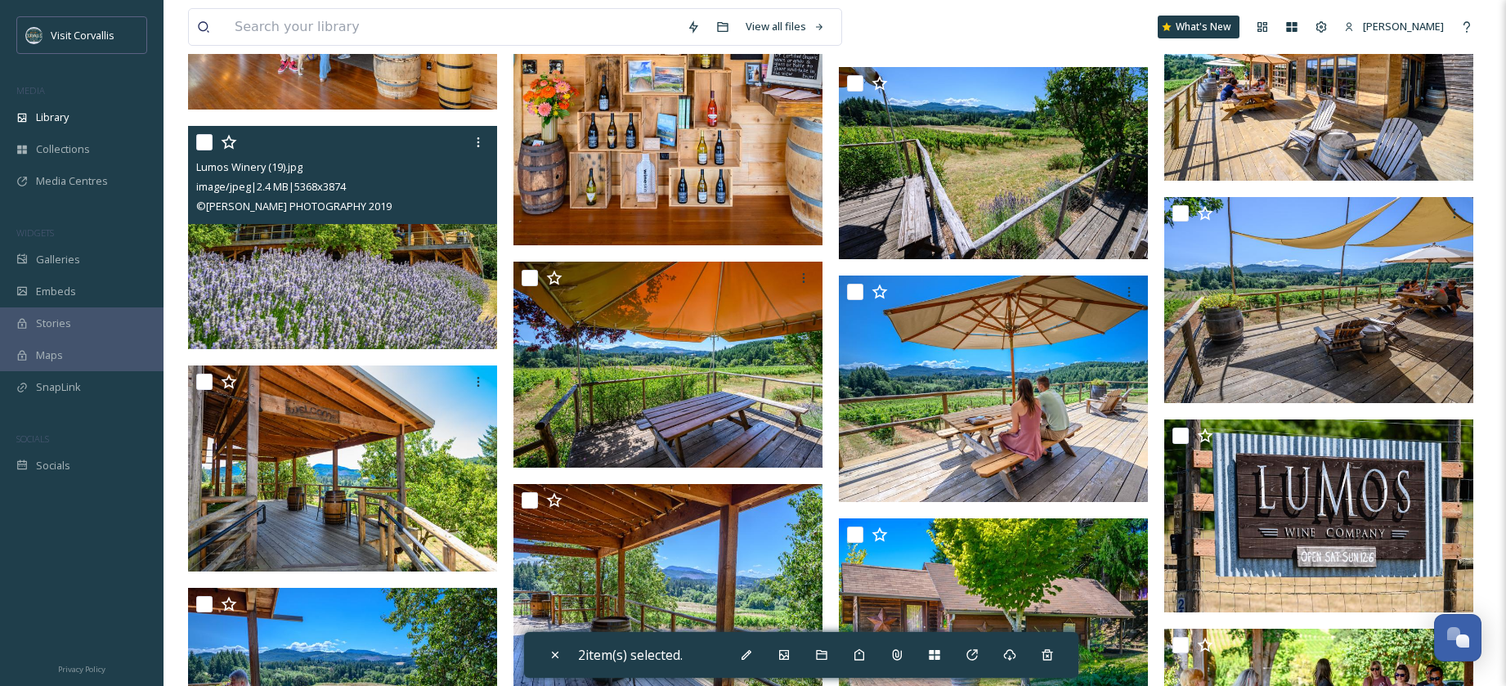
click at [205, 143] on input "checkbox" at bounding box center [204, 142] width 16 height 16
checkbox input "true"
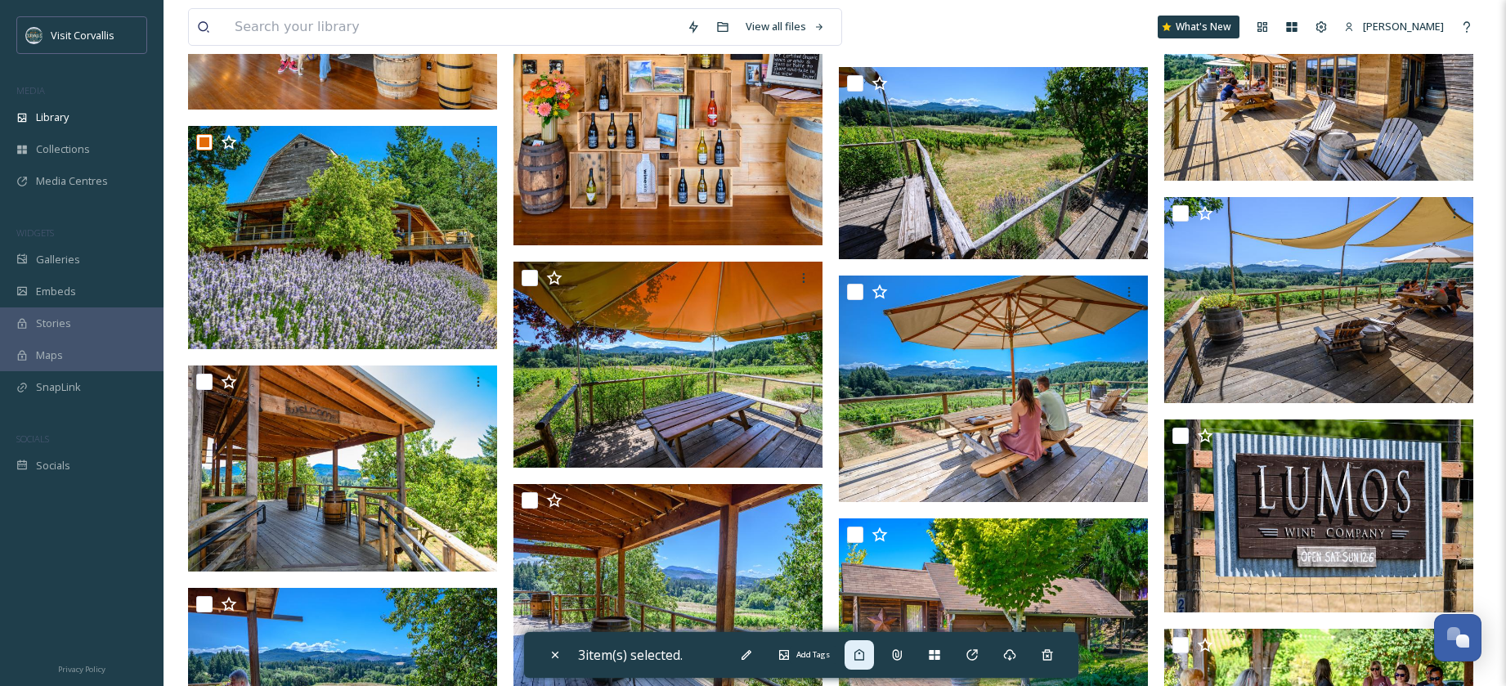
click at [864, 656] on icon at bounding box center [859, 654] width 10 height 11
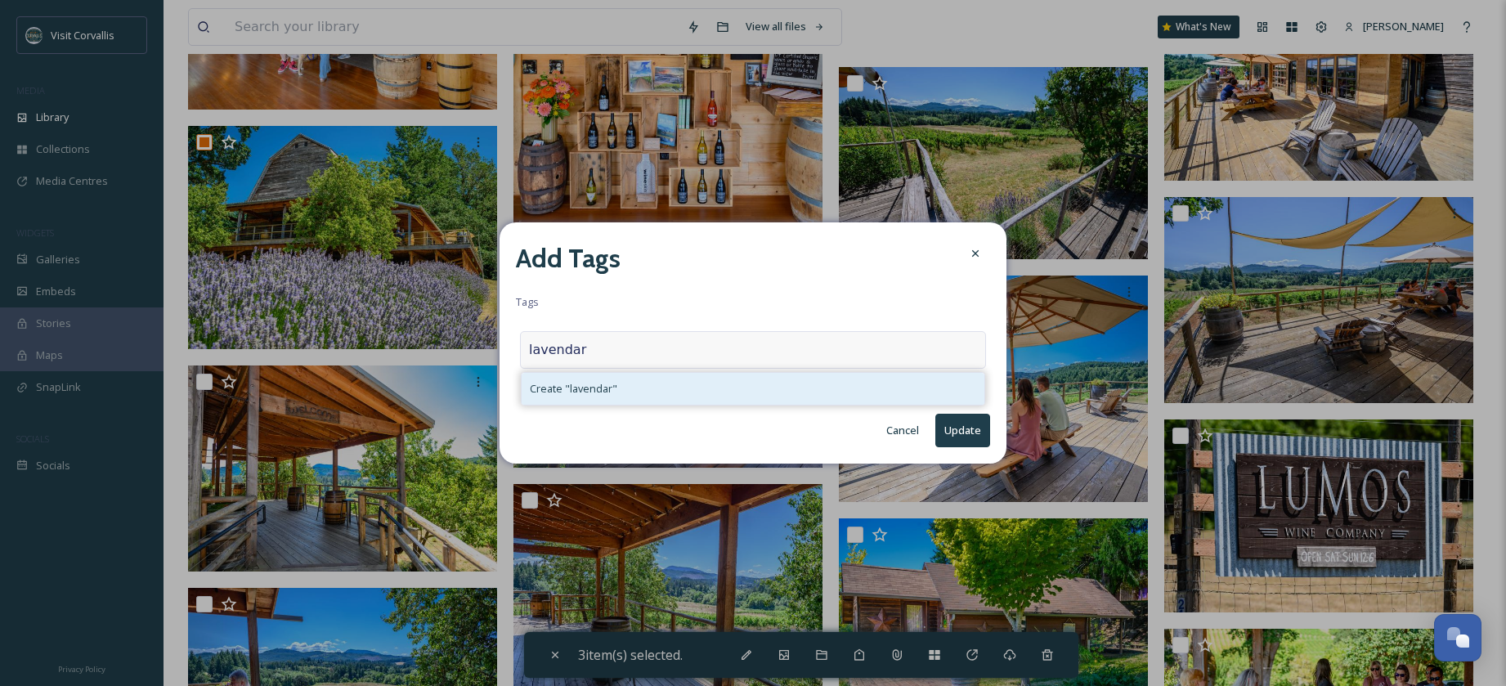
type input "lavendar"
click at [664, 387] on div "Create " lavendar "" at bounding box center [752, 389] width 463 height 32
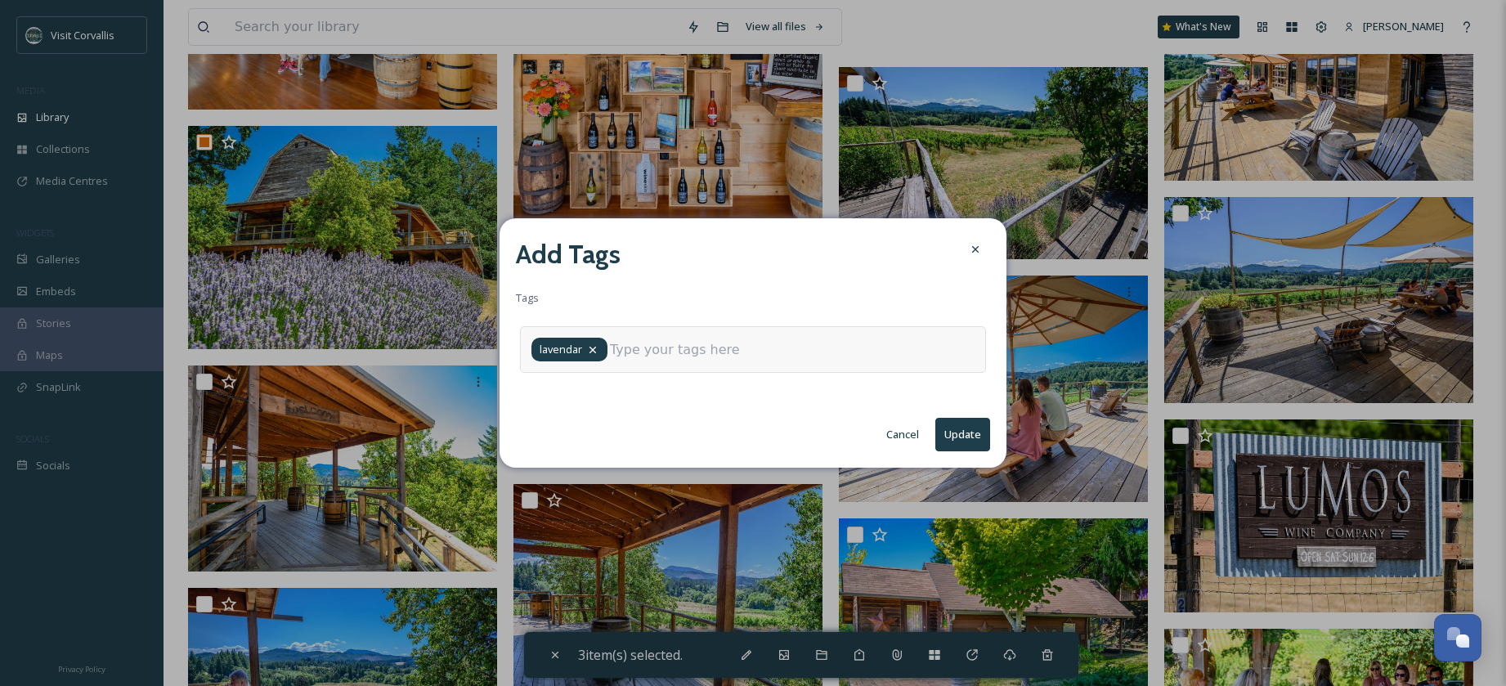
click at [594, 349] on icon at bounding box center [592, 349] width 13 height 13
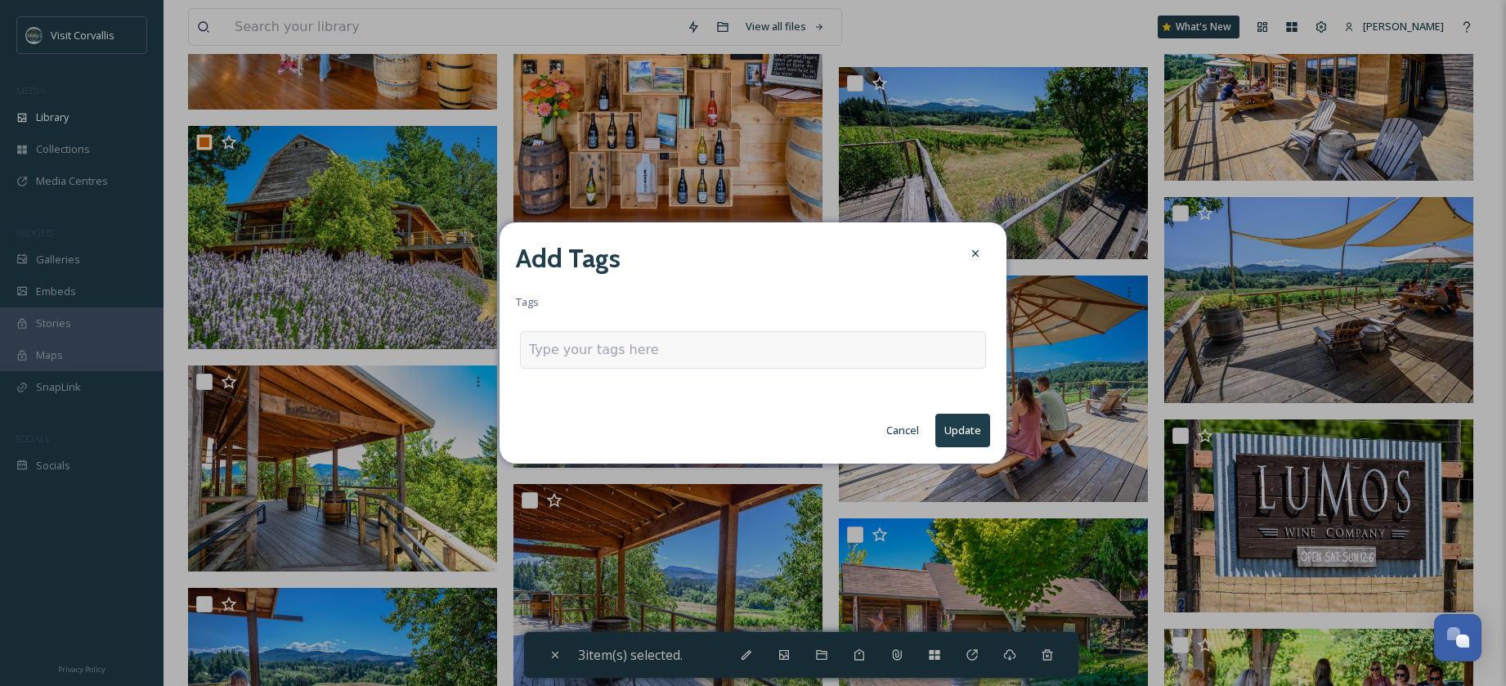
click at [582, 351] on input at bounding box center [610, 350] width 163 height 20
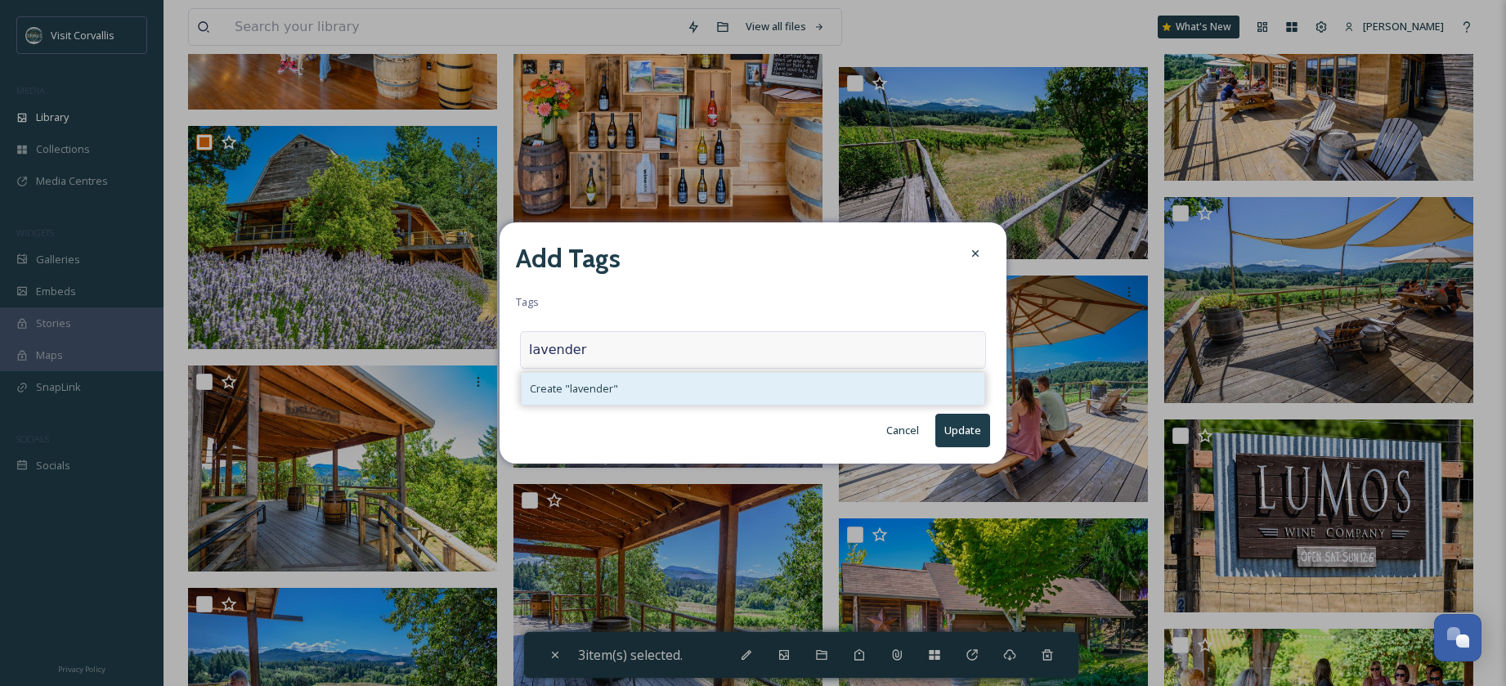
type input "lavender"
click at [593, 388] on span "Create " lavender "" at bounding box center [574, 389] width 88 height 16
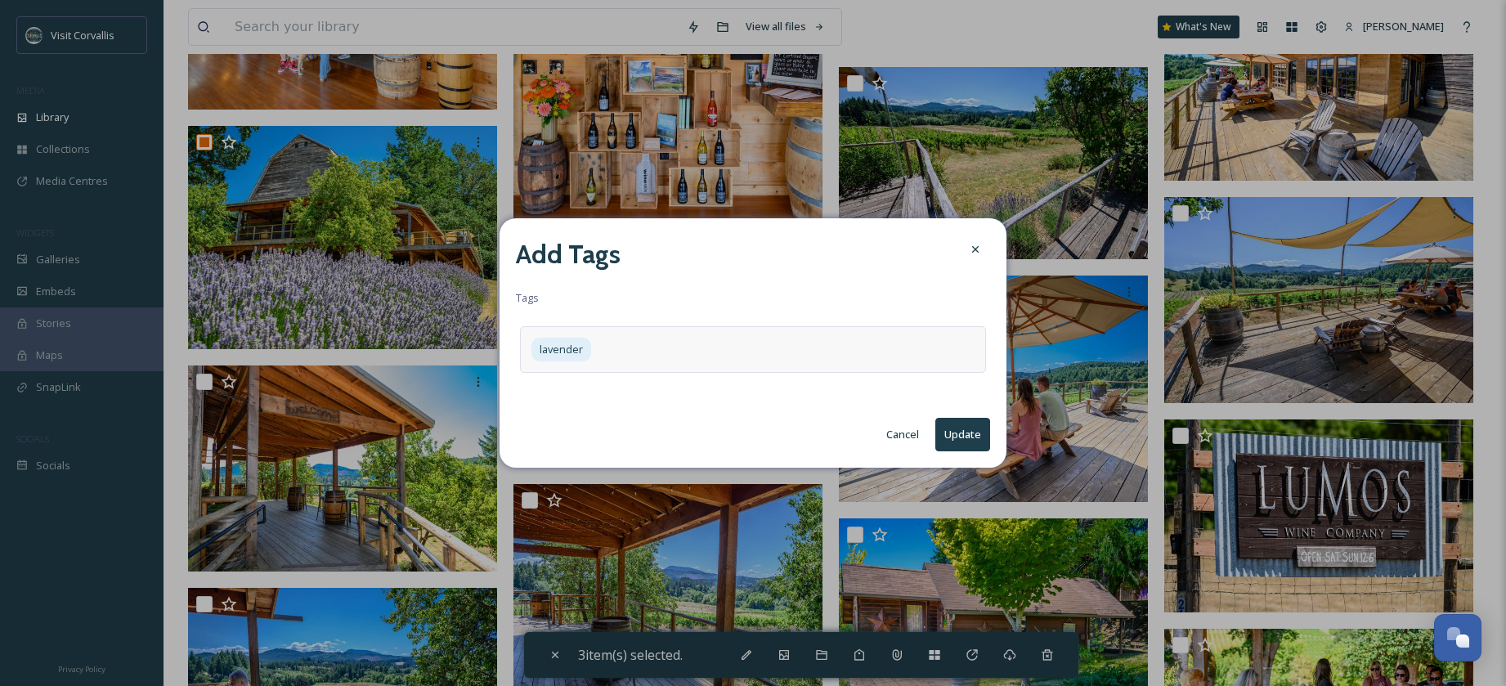
click at [959, 438] on button "Update" at bounding box center [962, 435] width 55 height 34
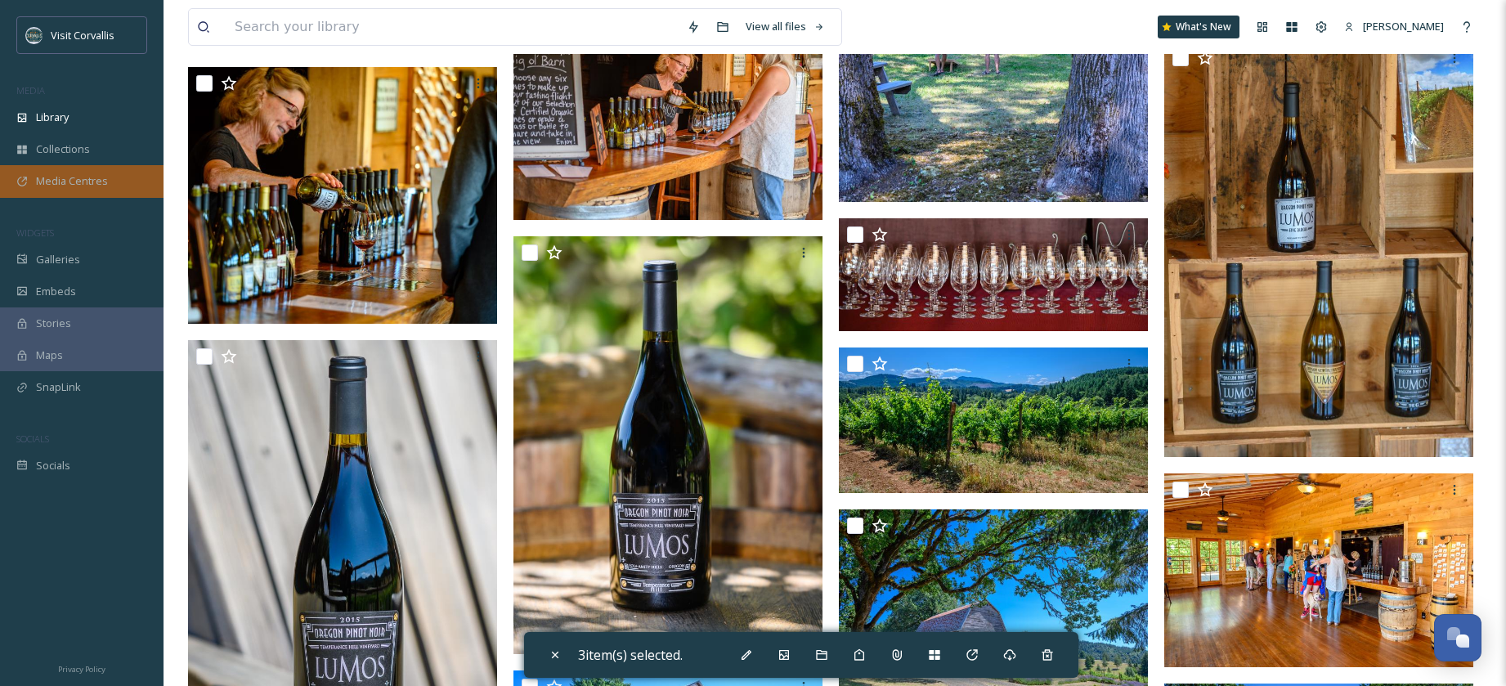
scroll to position [0, 0]
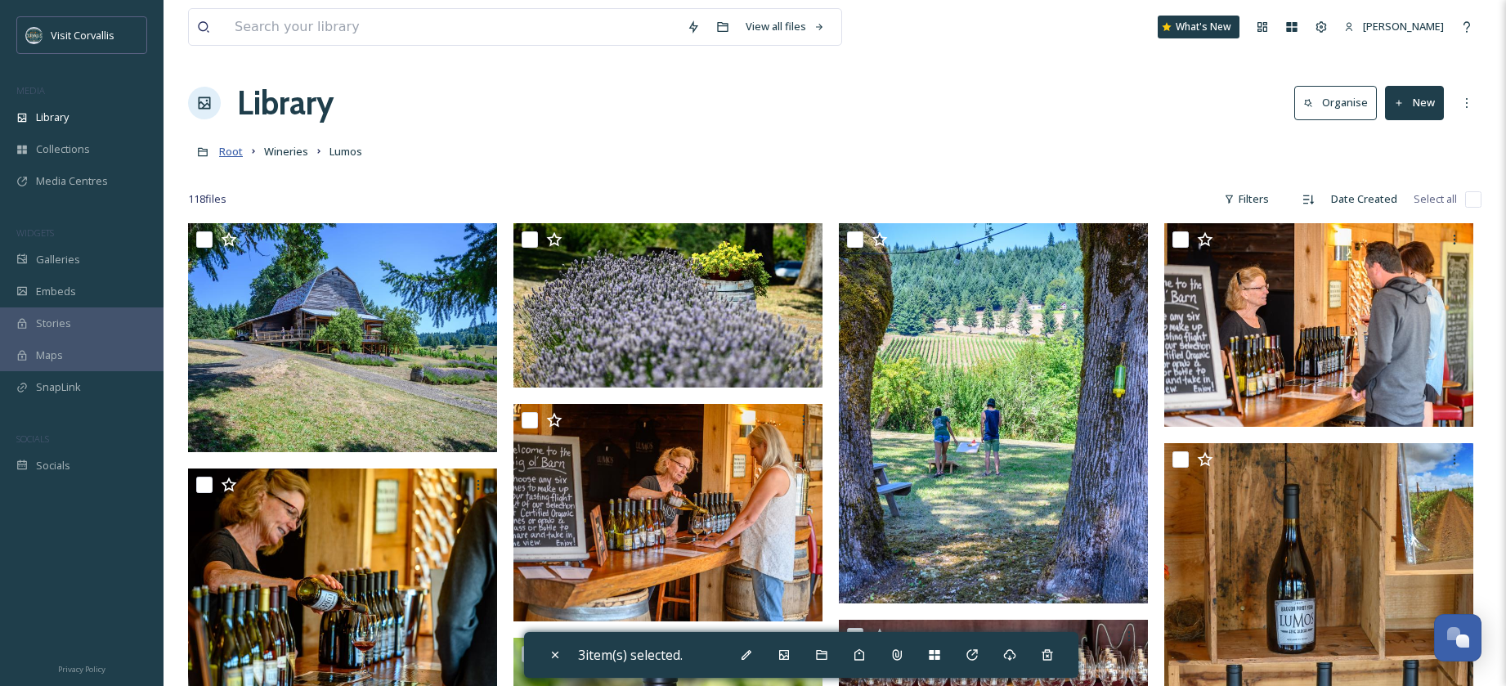
click at [239, 149] on span "Root" at bounding box center [231, 151] width 24 height 15
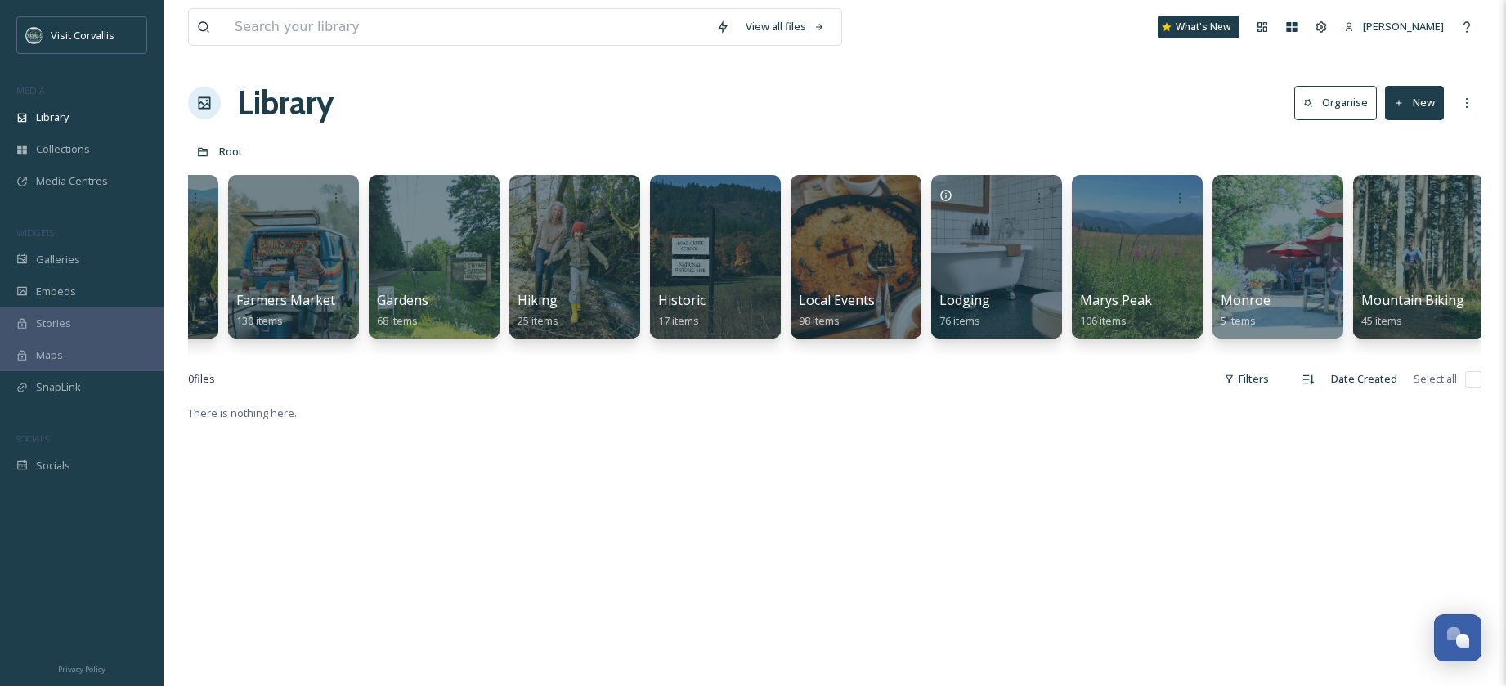
scroll to position [0, 2716]
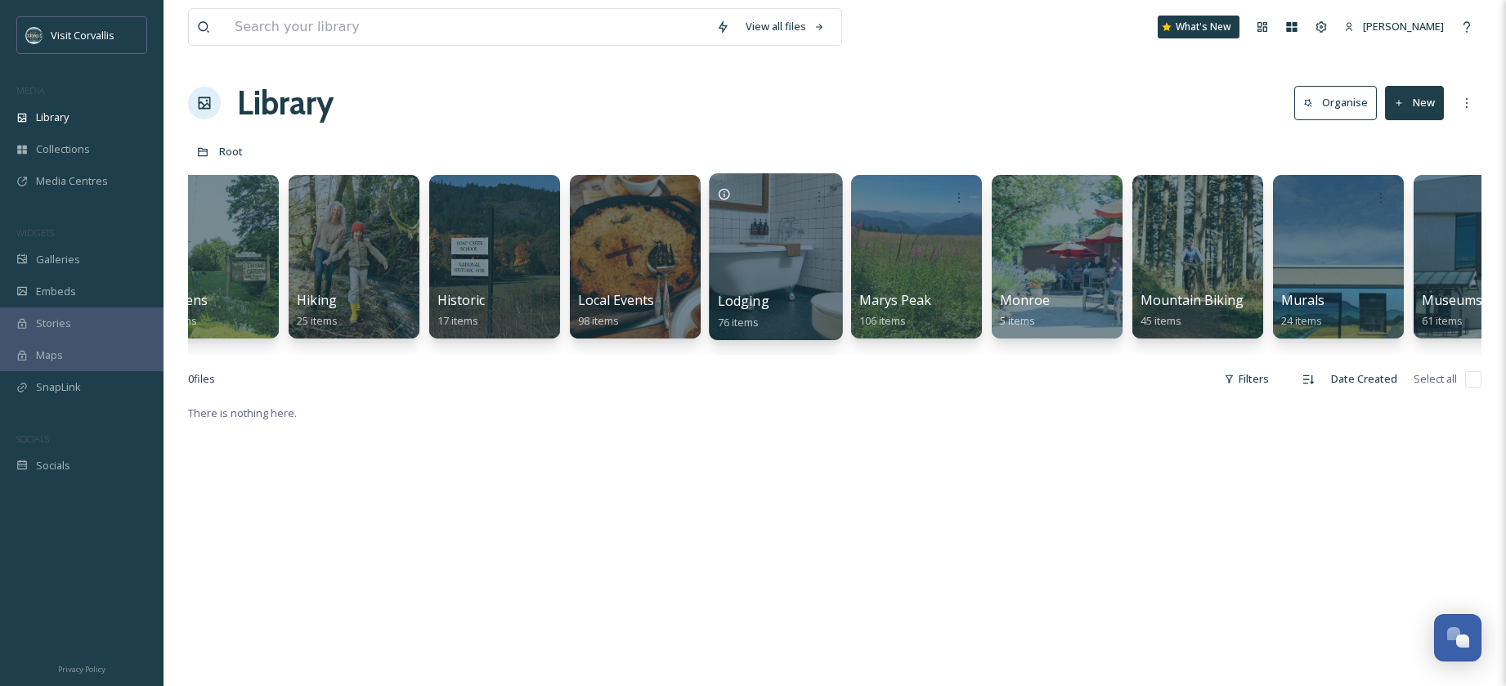
click at [783, 248] on div at bounding box center [775, 256] width 133 height 167
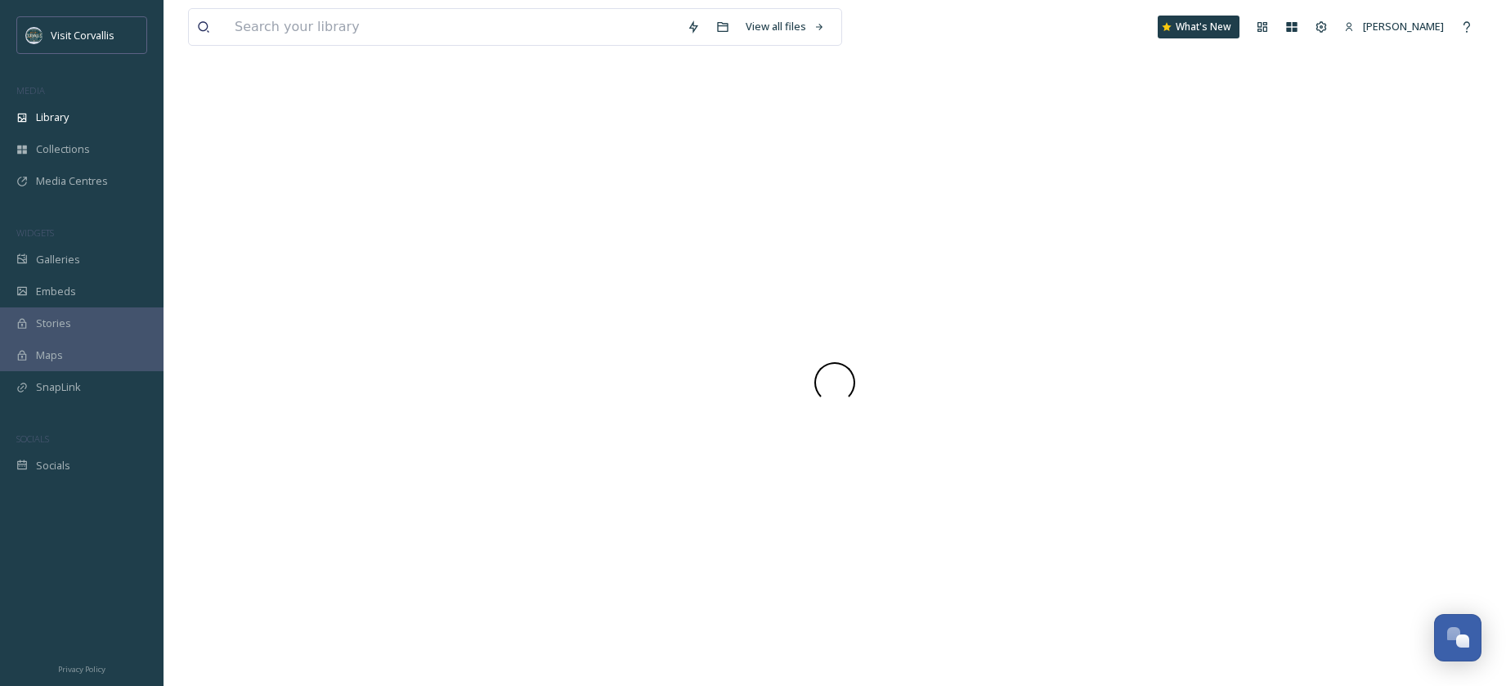
click at [783, 248] on div at bounding box center [834, 381] width 1293 height 607
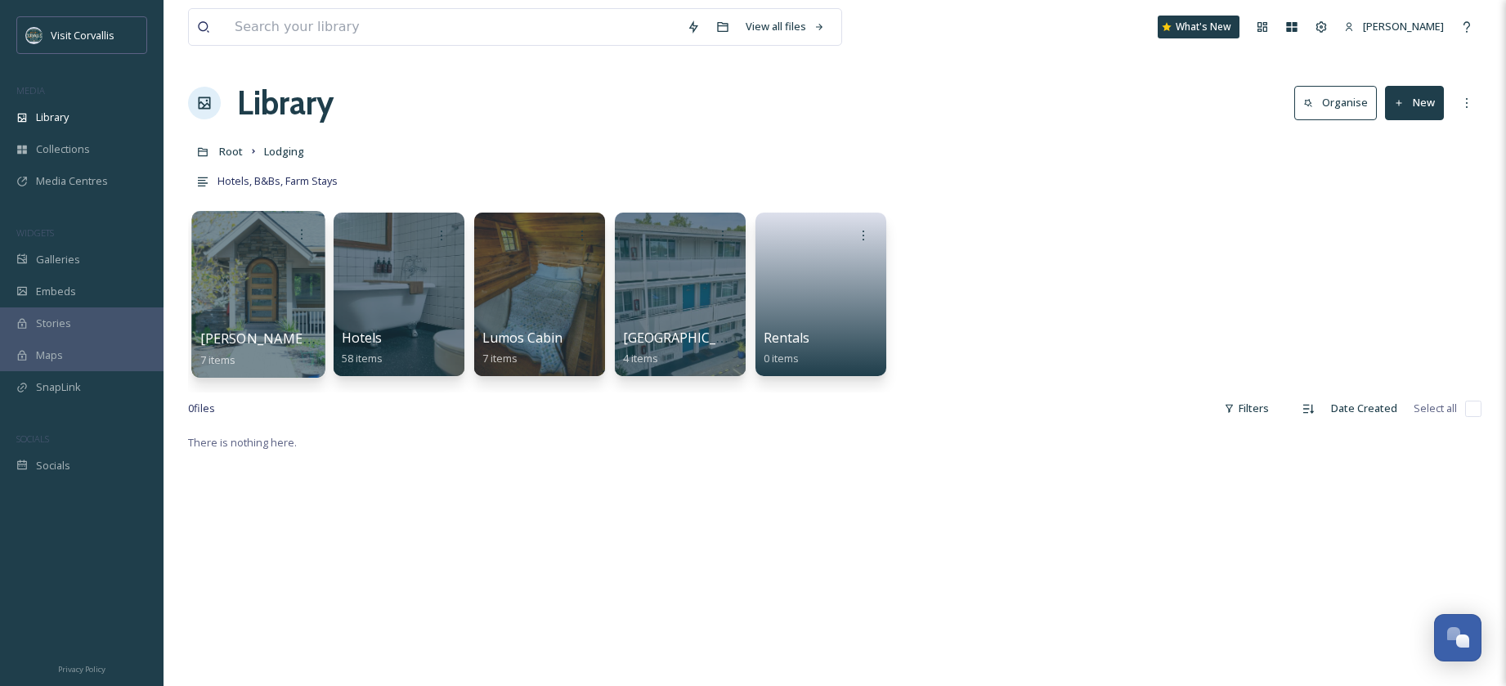
click at [262, 269] on div at bounding box center [257, 294] width 133 height 167
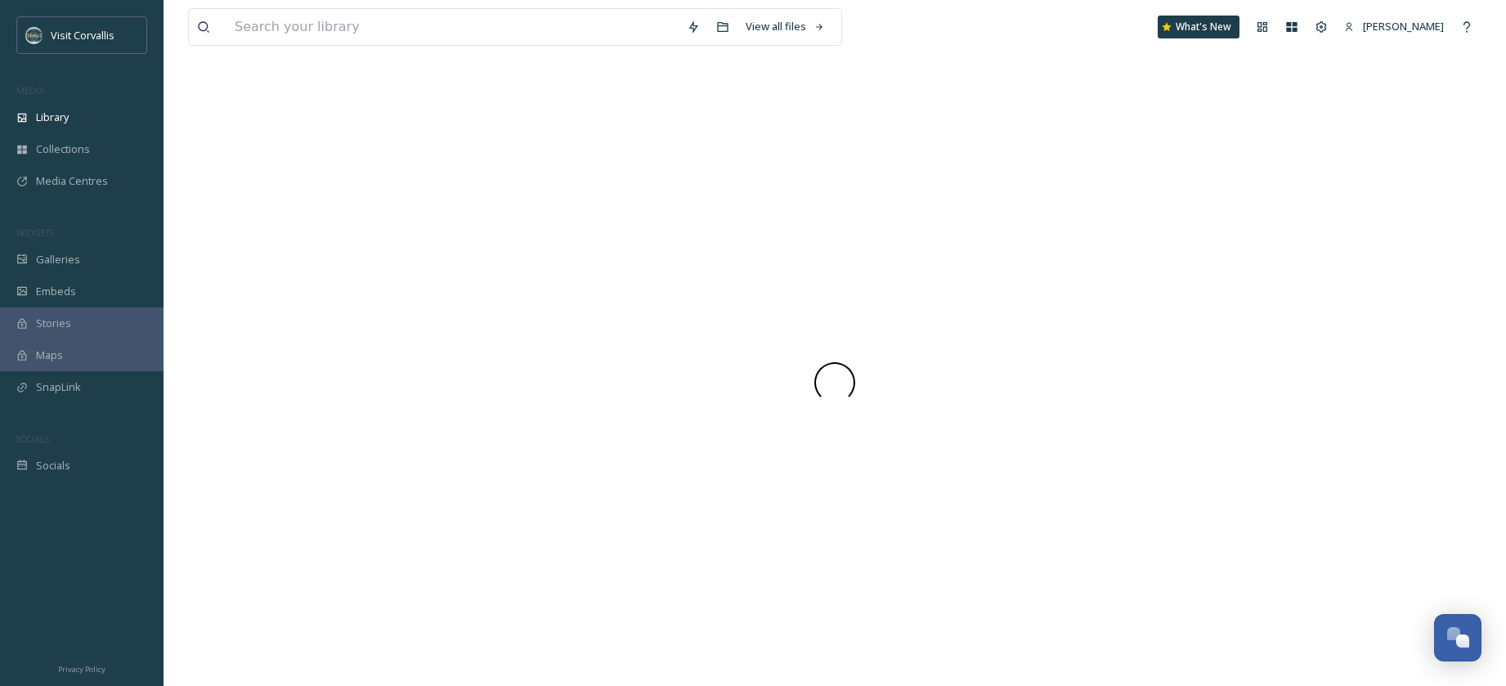
click at [262, 269] on div at bounding box center [834, 381] width 1293 height 607
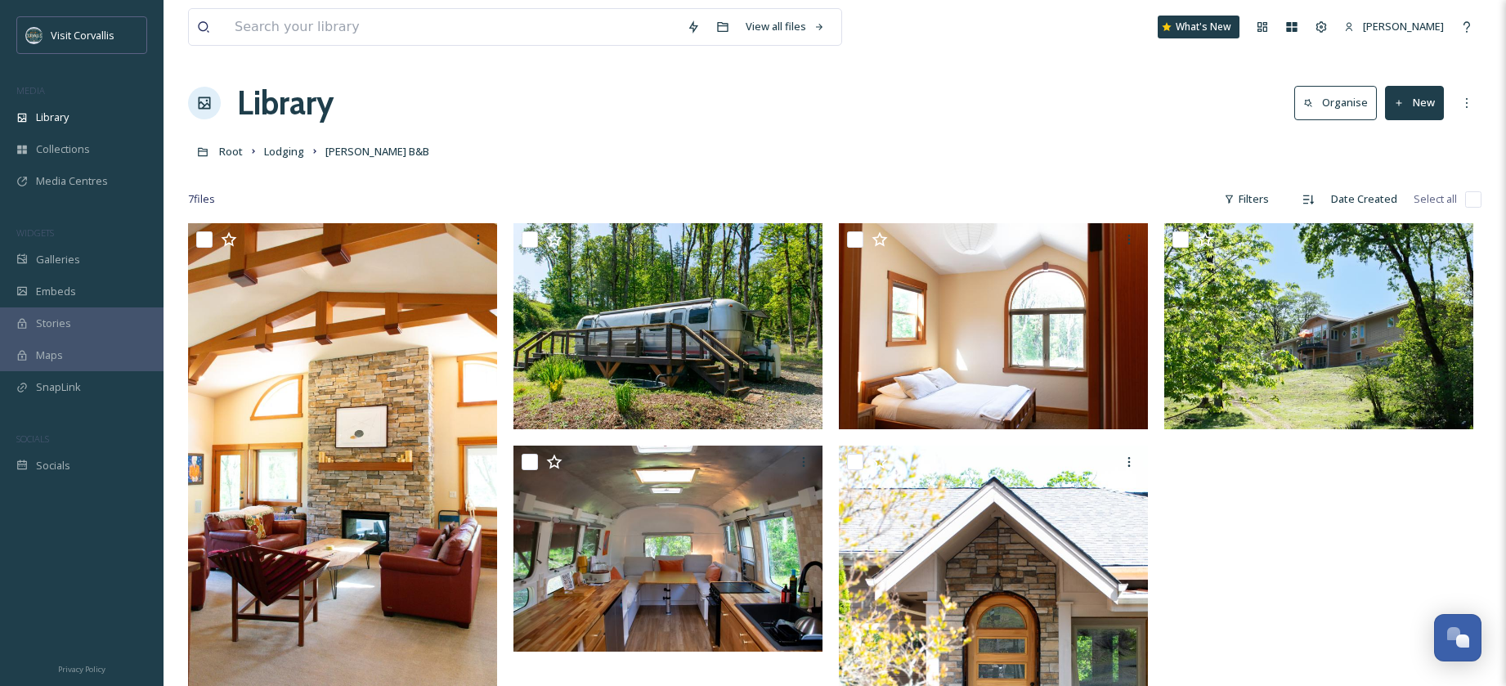
click at [1410, 101] on button "New" at bounding box center [1414, 103] width 59 height 34
click at [1394, 141] on span "File Upload" at bounding box center [1407, 141] width 54 height 16
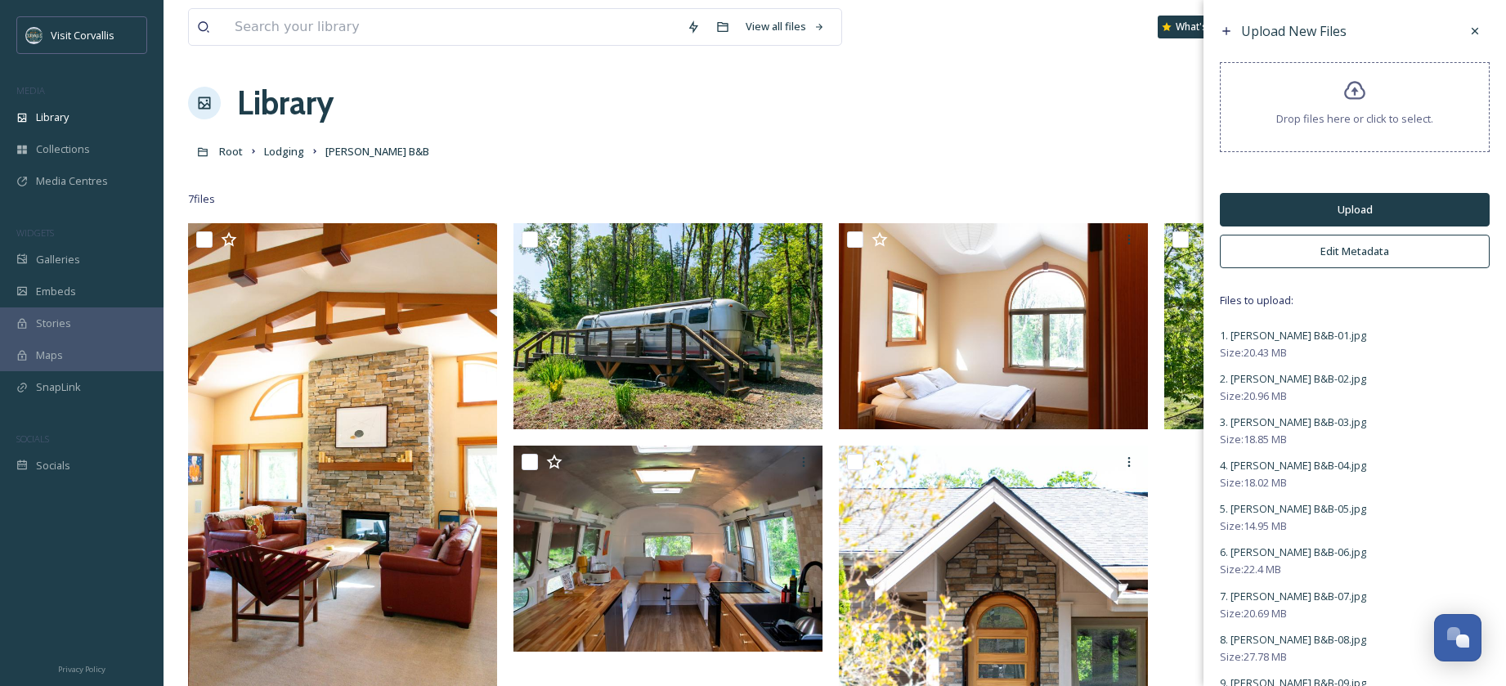
click at [1367, 246] on button "Edit Metadata" at bounding box center [1355, 252] width 270 height 34
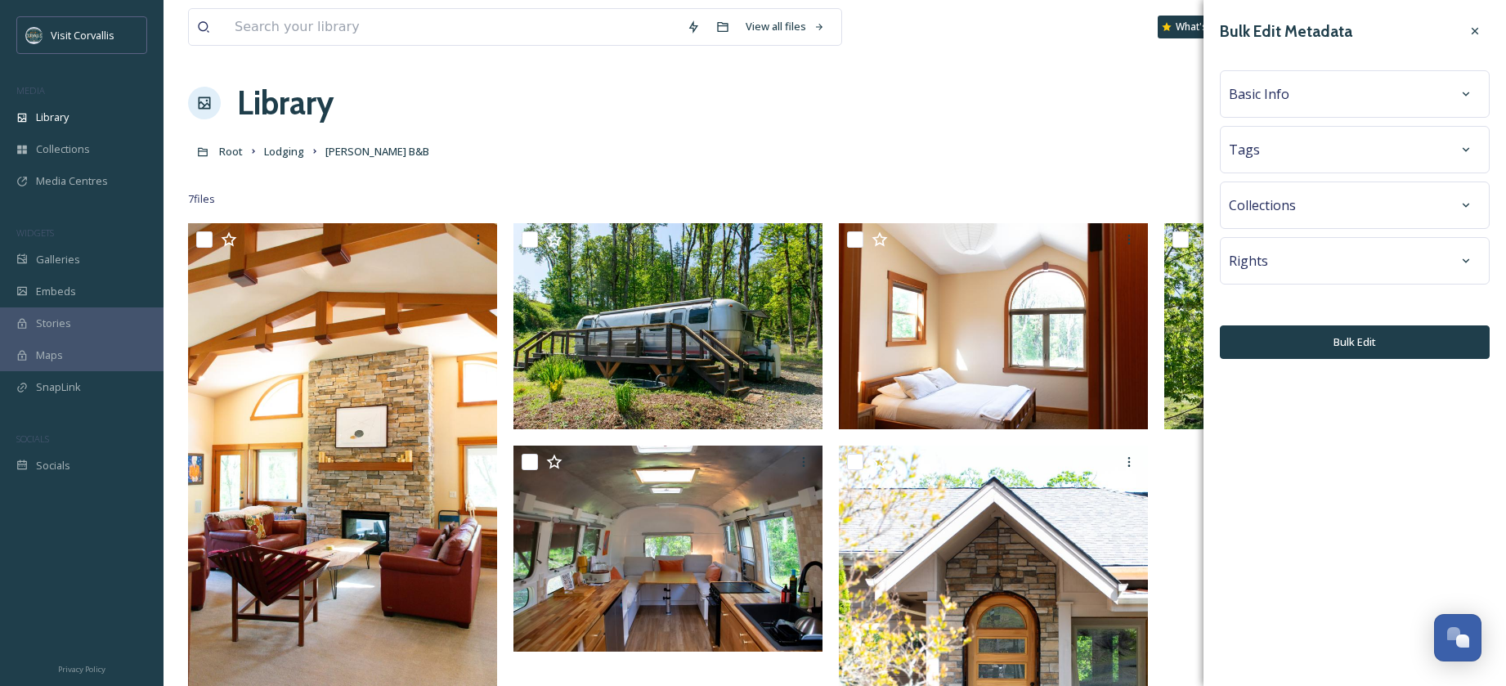
click at [1295, 157] on div "Tags" at bounding box center [1355, 149] width 252 height 29
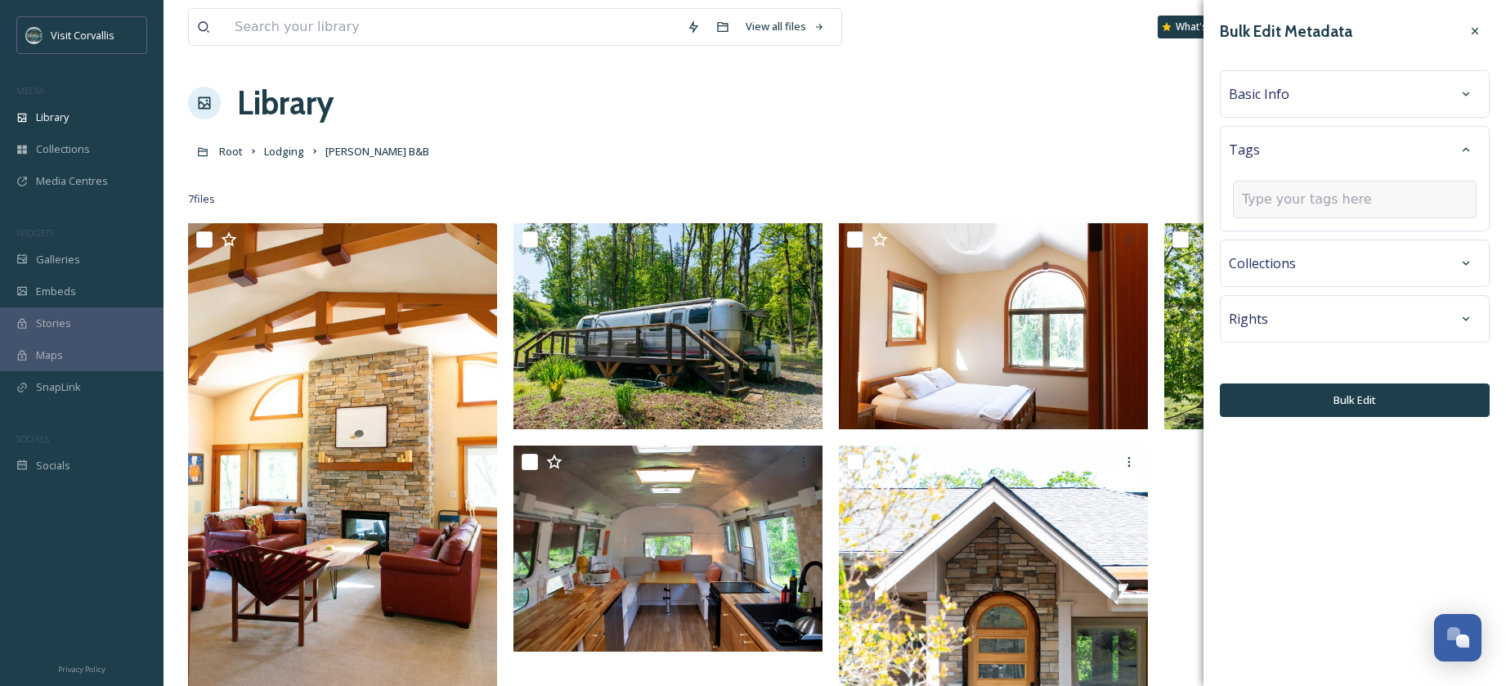
click at [1259, 203] on input at bounding box center [1323, 200] width 163 height 20
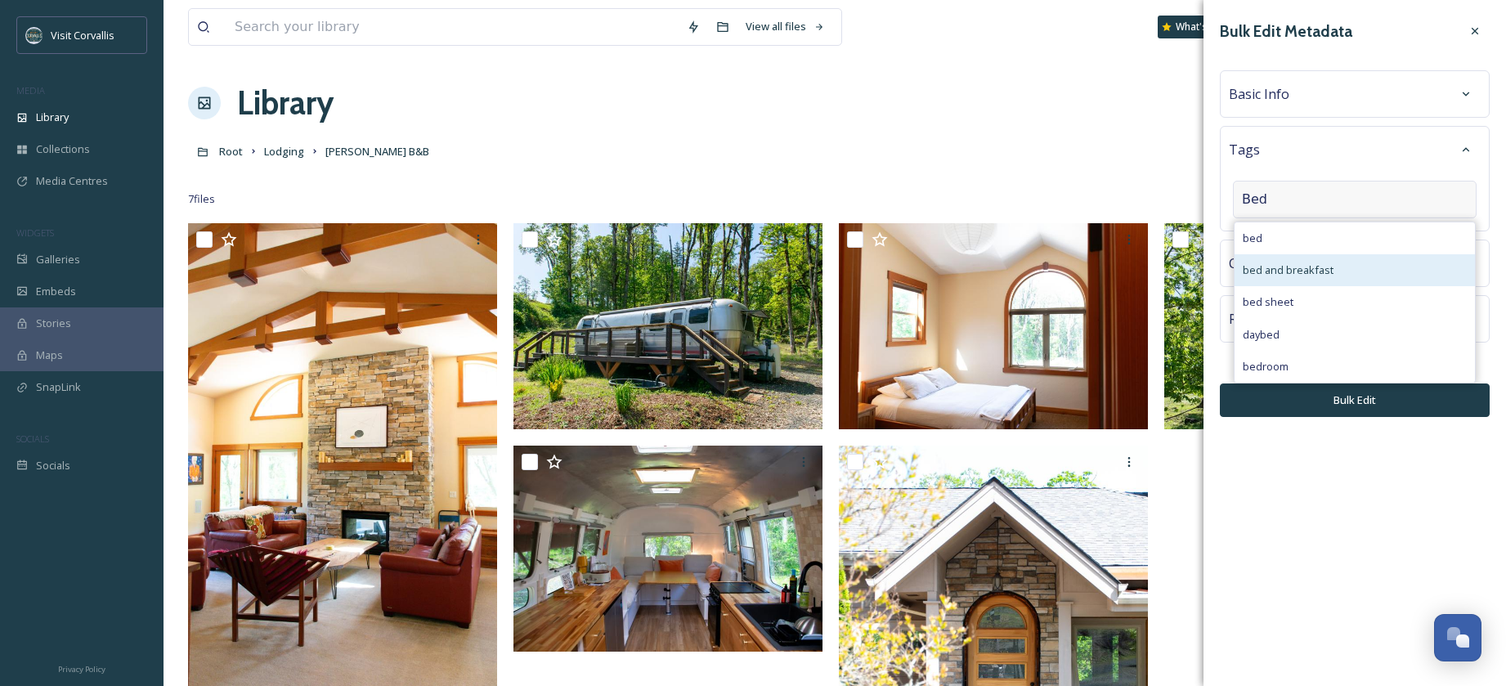
type input "Bed"
click at [1279, 268] on span "bed and breakfast" at bounding box center [1287, 270] width 91 height 16
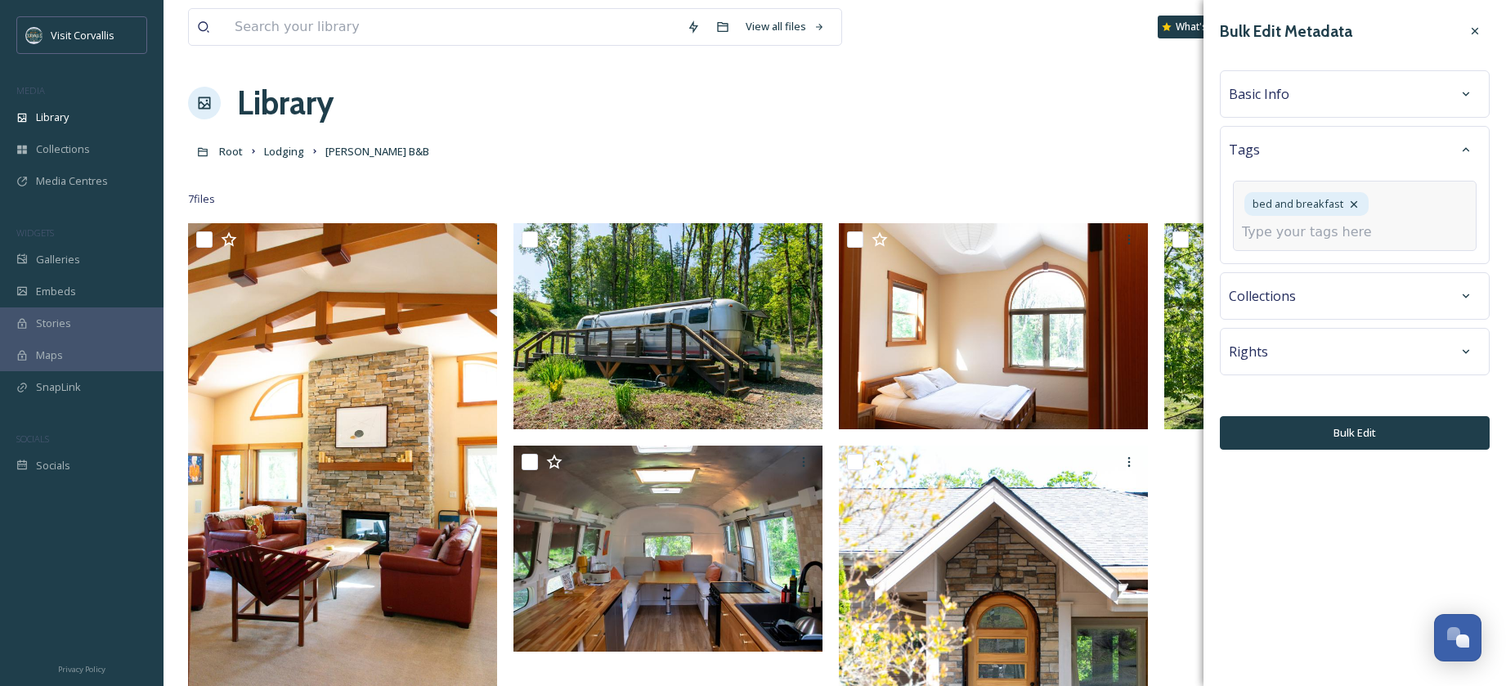
click at [1277, 235] on input at bounding box center [1323, 232] width 163 height 20
type input "lodging"
click at [1276, 268] on span "lodging" at bounding box center [1260, 271] width 36 height 16
click at [1278, 236] on input at bounding box center [1323, 232] width 163 height 20
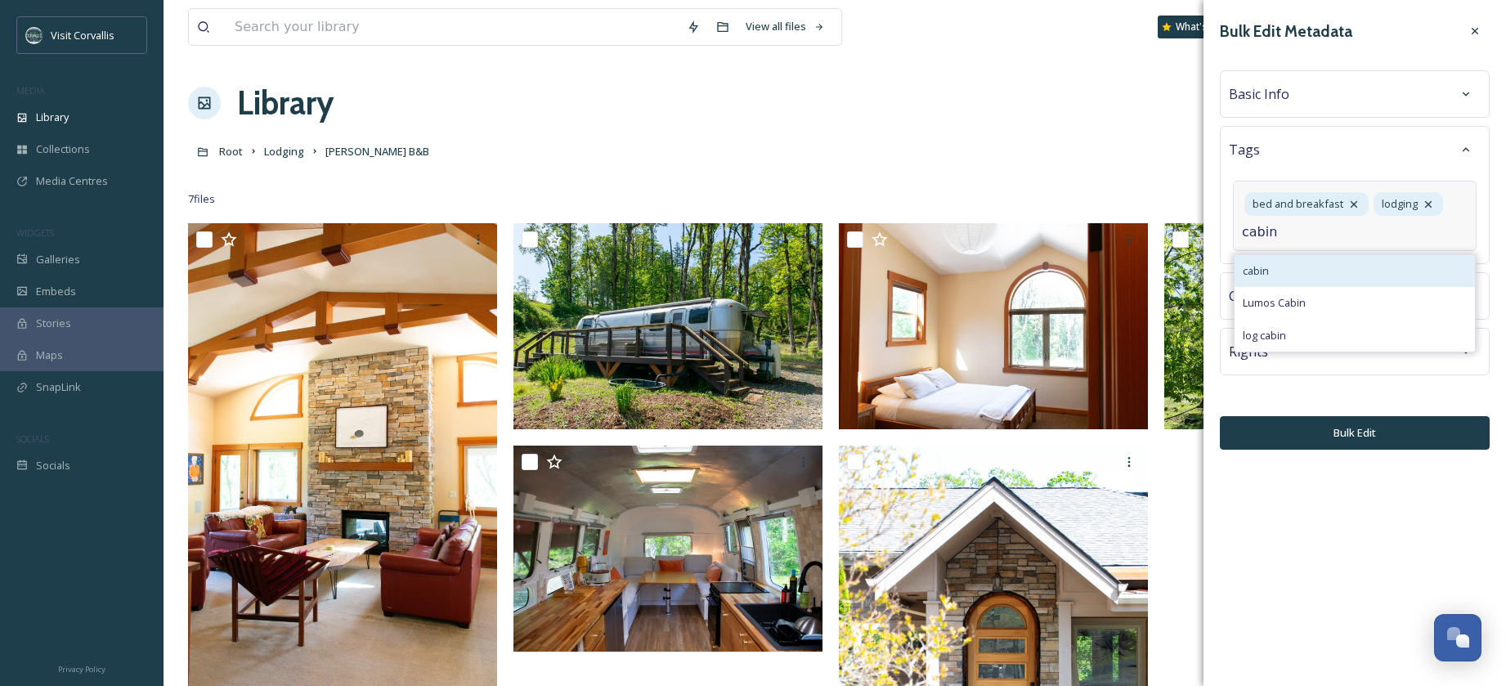
type input "cabin"
click at [1276, 274] on div "cabin" at bounding box center [1354, 271] width 240 height 32
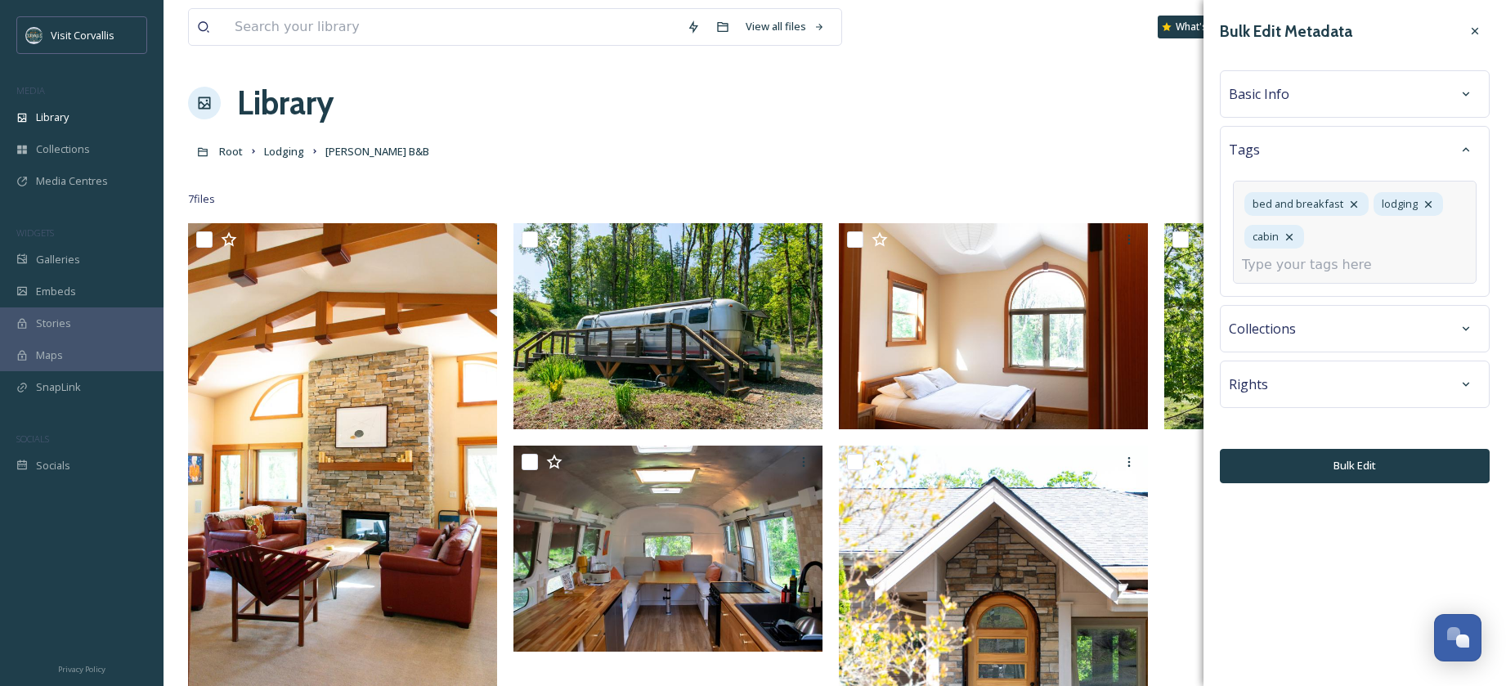
click at [1274, 262] on input at bounding box center [1323, 265] width 163 height 20
type input "airstream"
click at [1262, 304] on span "Create " airstream "" at bounding box center [1288, 304] width 92 height 16
click at [1364, 266] on input at bounding box center [1323, 265] width 163 height 20
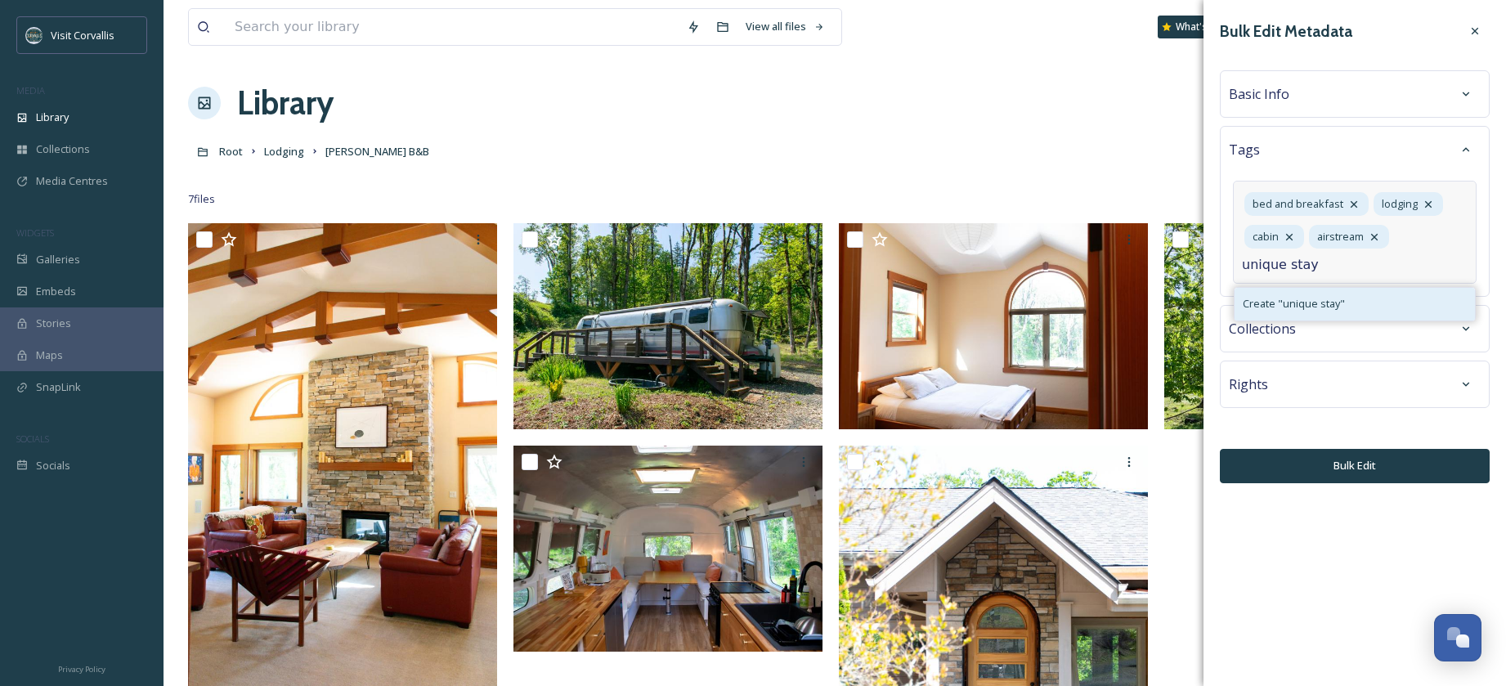
type input "unique stay"
click at [1360, 305] on div "Create " unique stay "" at bounding box center [1354, 304] width 240 height 32
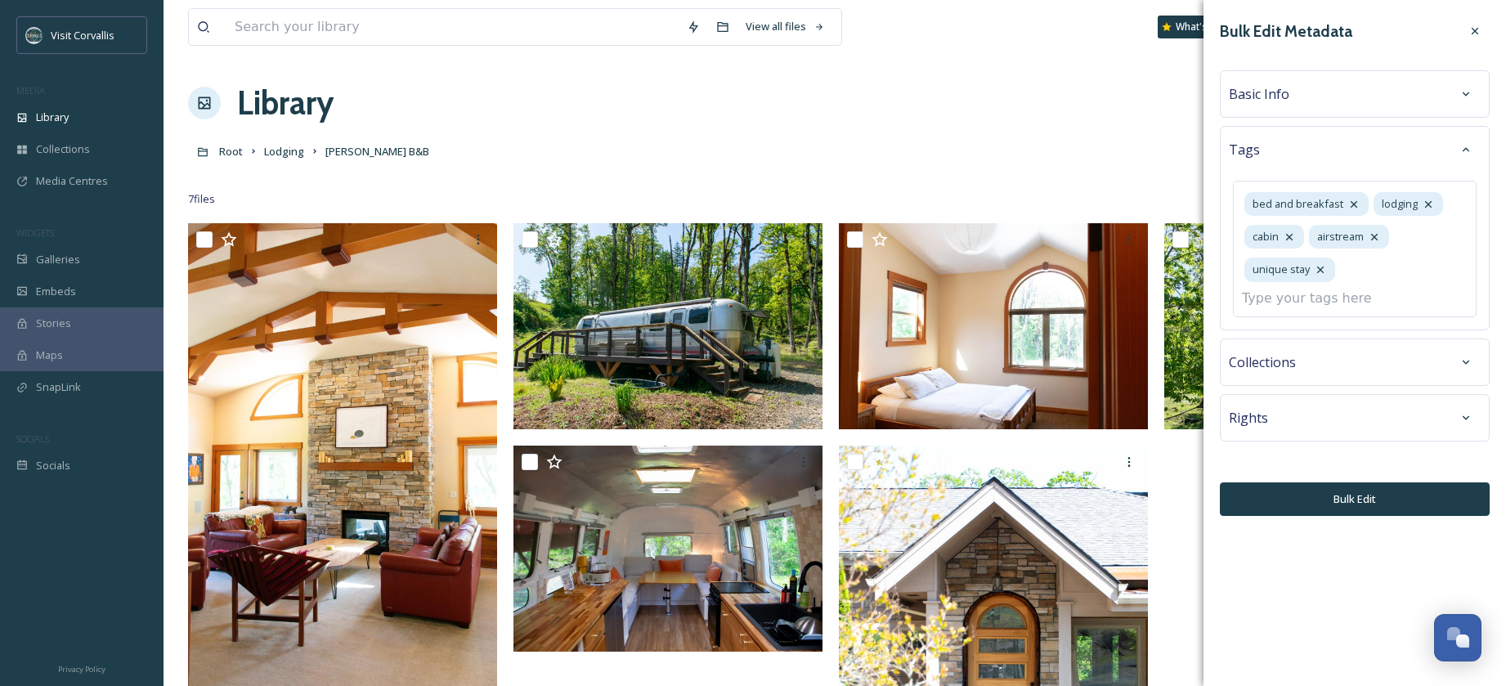
click at [1388, 416] on div "Bulk Edit Metadata Basic Info Tags bed and breakfast lodging cabin airstream un…" at bounding box center [1354, 266] width 302 height 532
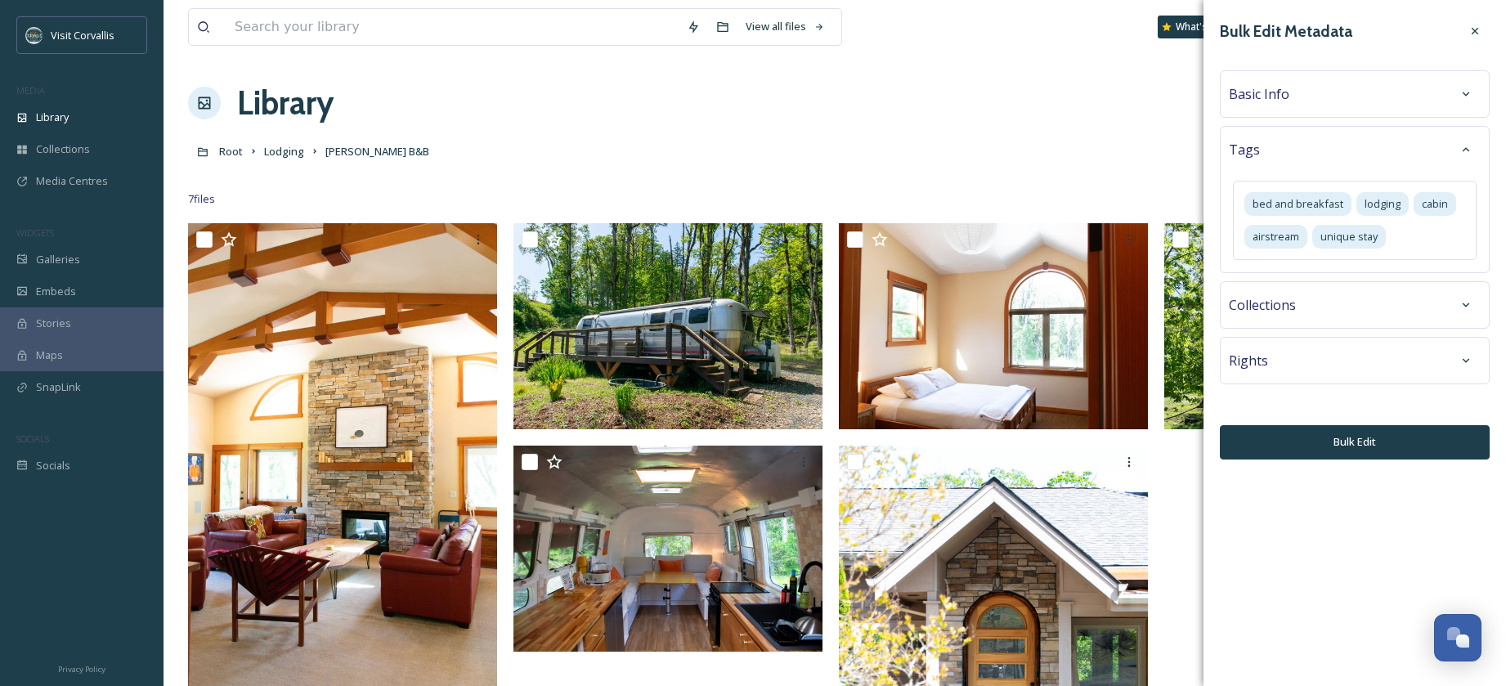
click at [1269, 96] on span "Basic Info" at bounding box center [1259, 94] width 60 height 20
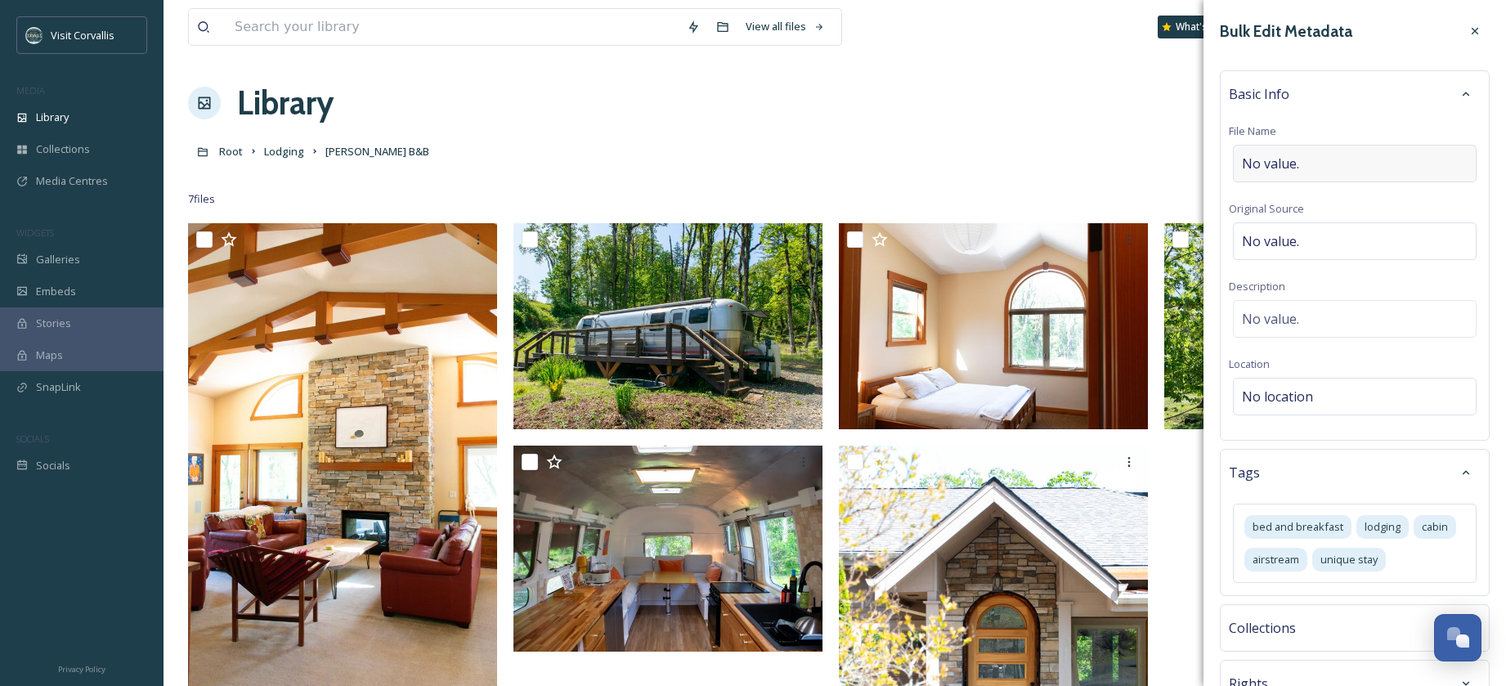
click at [1273, 165] on span "No value." at bounding box center [1270, 164] width 57 height 20
type input "[PERSON_NAME] Bed and Breakfast"
click at [1293, 315] on span "No value." at bounding box center [1270, 319] width 57 height 20
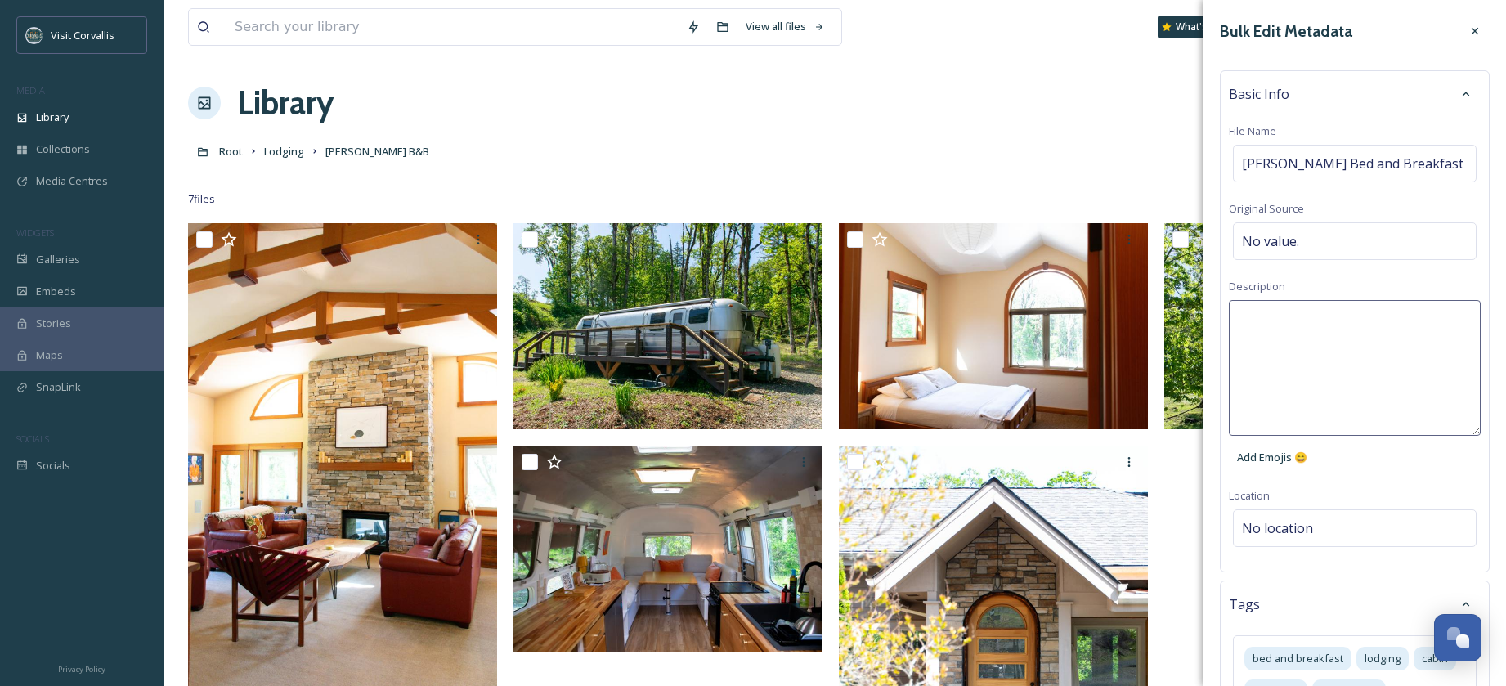
click at [1263, 323] on textarea at bounding box center [1355, 368] width 252 height 136
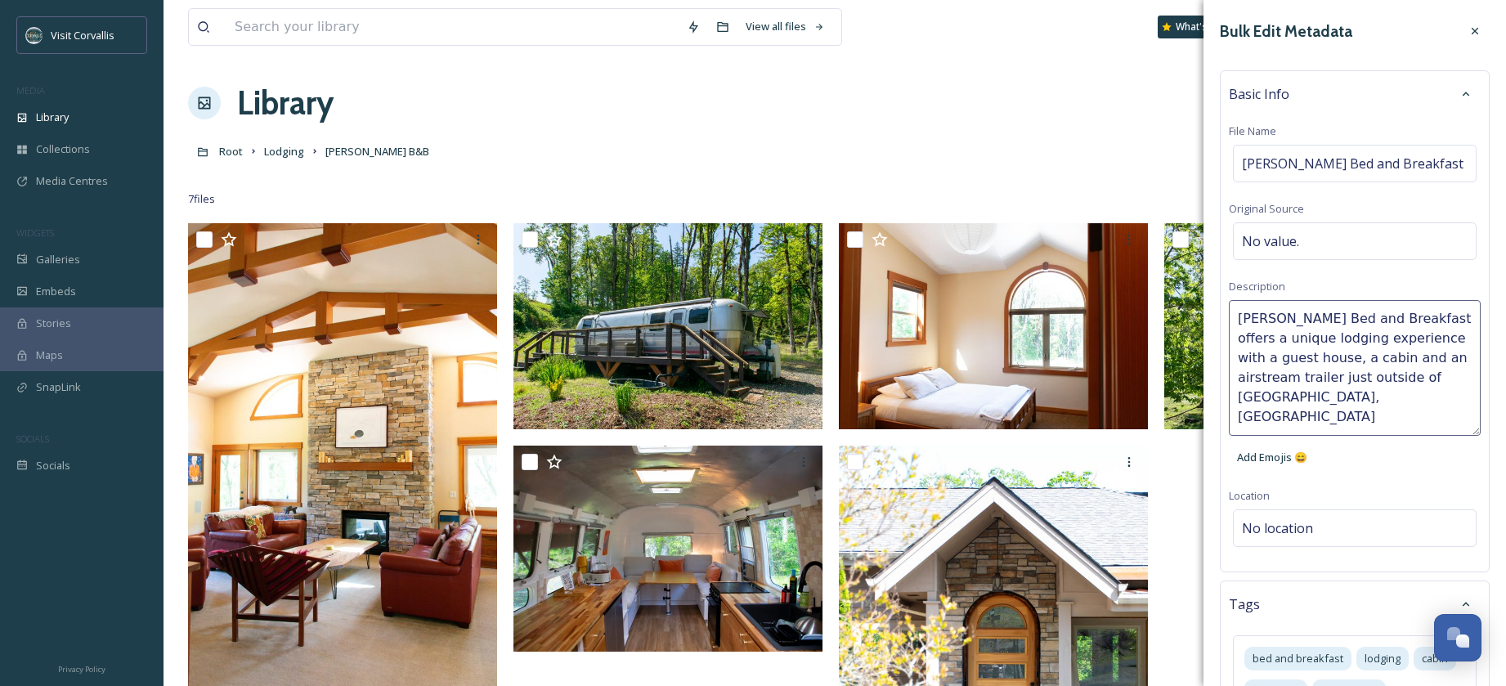
type textarea "[PERSON_NAME] Bed and Breakfast offers a unique lodging experience with a guest…"
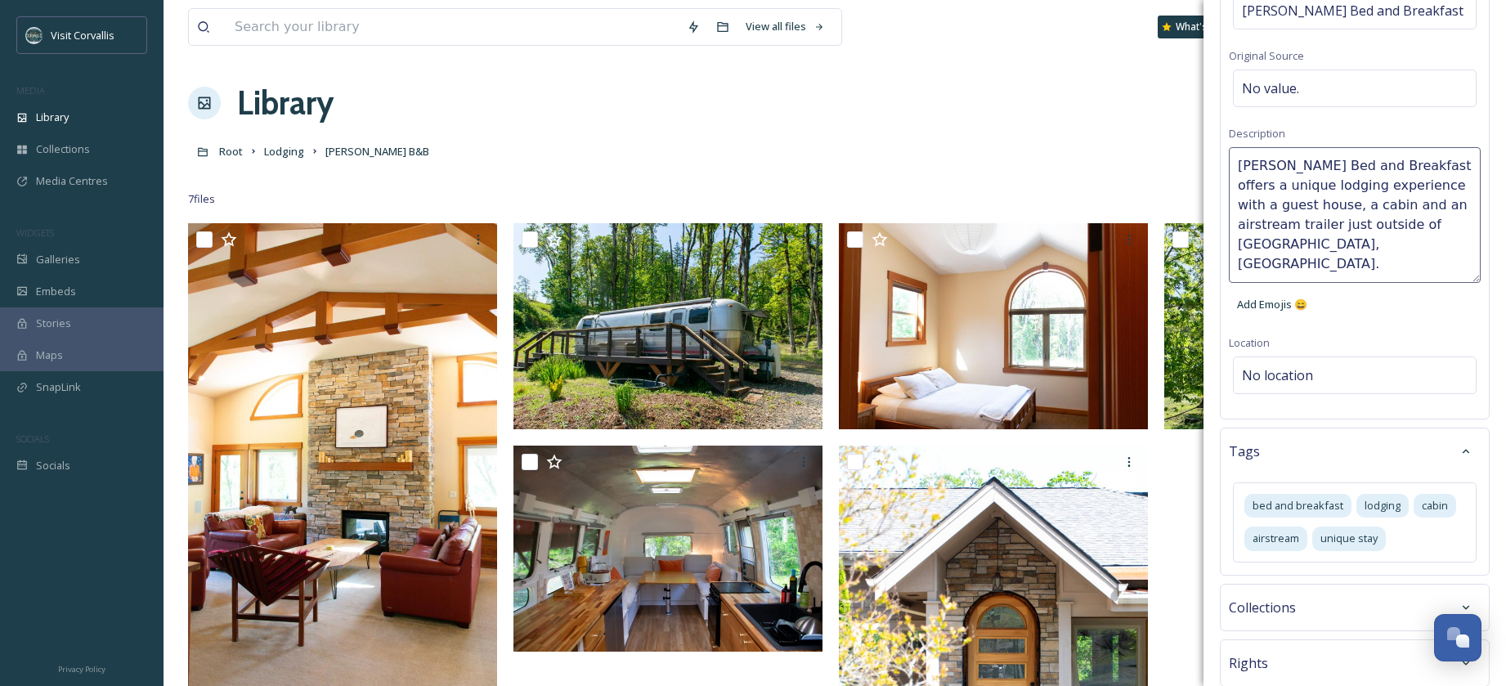
scroll to position [240, 0]
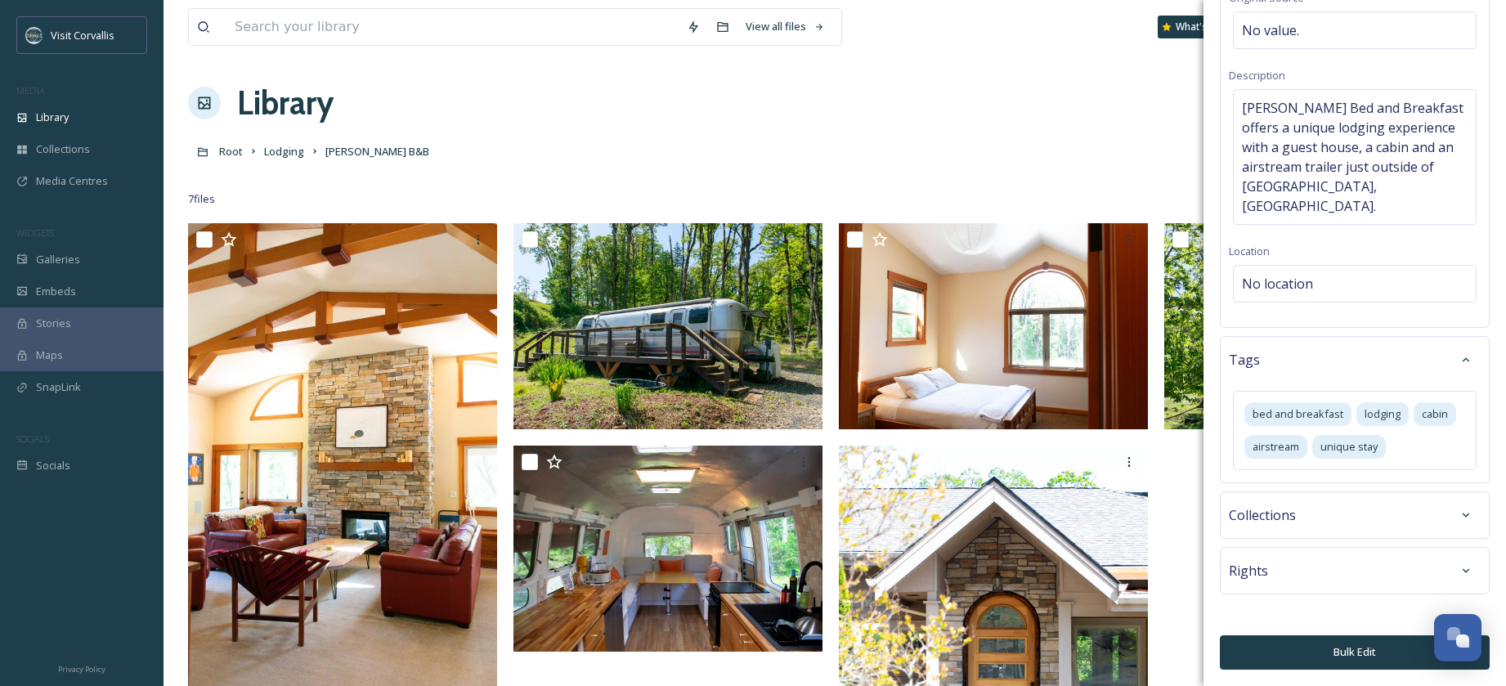
click at [1346, 654] on button "Bulk Edit" at bounding box center [1355, 652] width 270 height 34
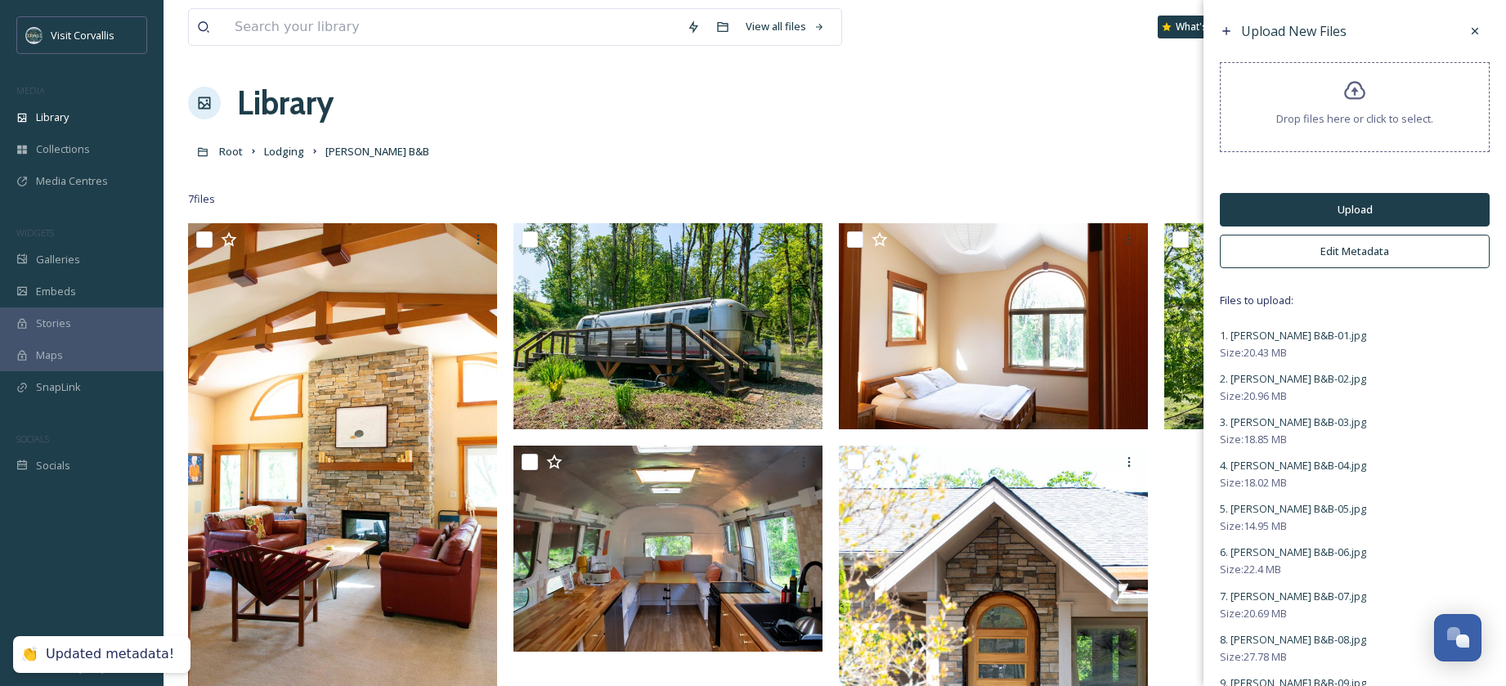
click at [1287, 209] on button "Upload" at bounding box center [1355, 210] width 270 height 34
